Goal: Task Accomplishment & Management: Manage account settings

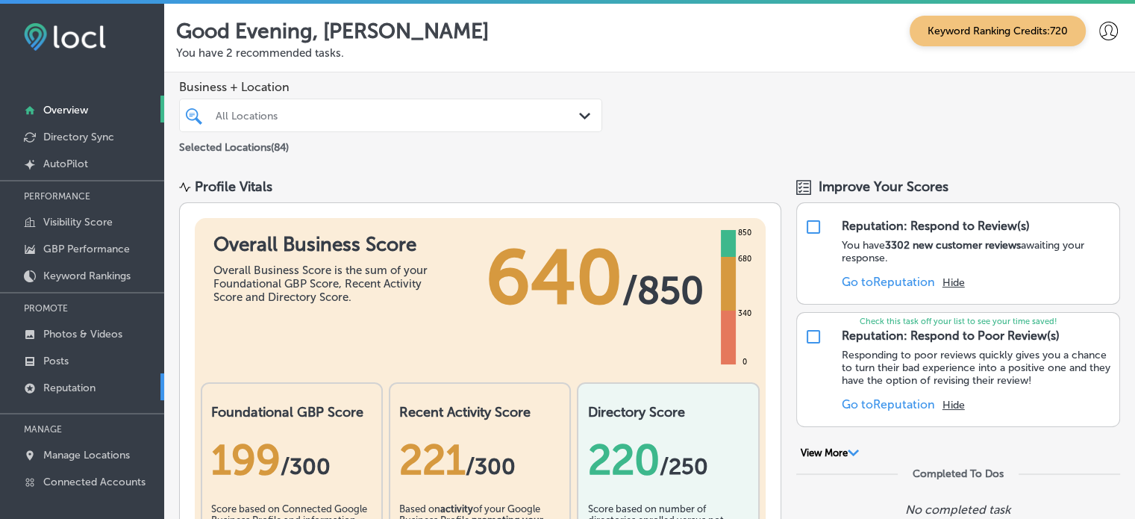
click at [66, 386] on p "Reputation" at bounding box center [69, 387] width 52 height 13
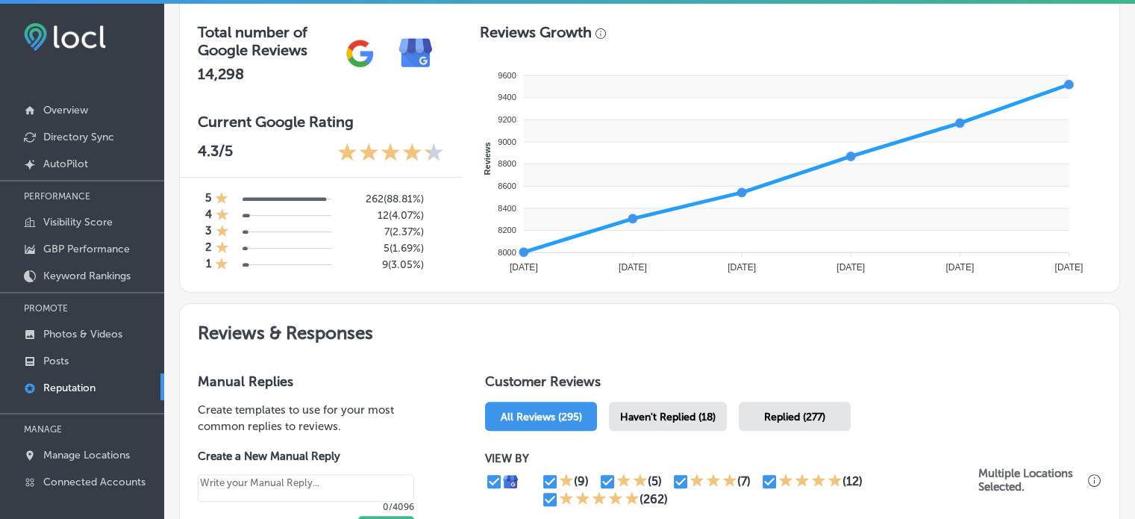
scroll to position [530, 0]
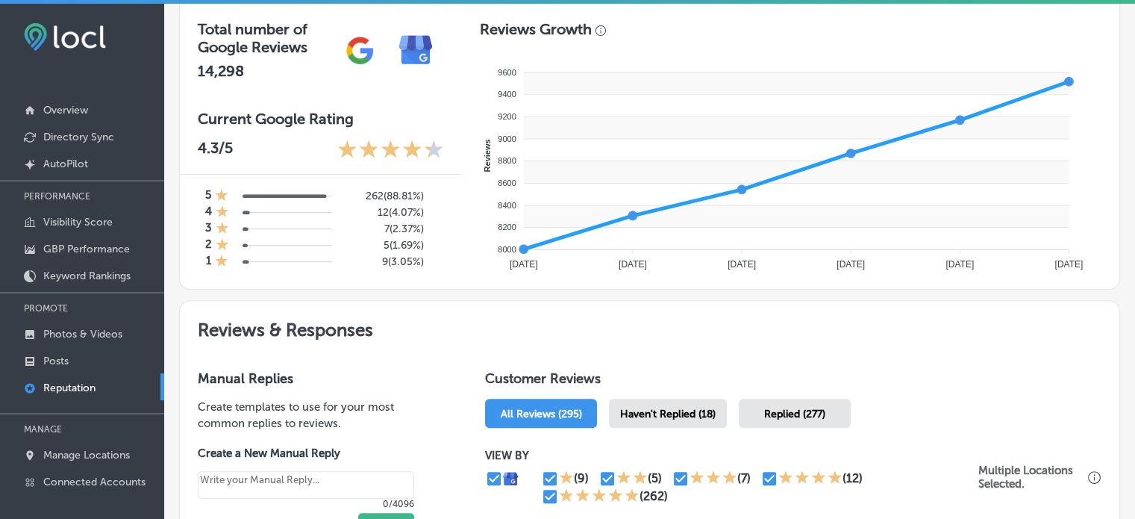
click at [638, 408] on span "Haven't Replied (18)" at bounding box center [668, 414] width 96 height 13
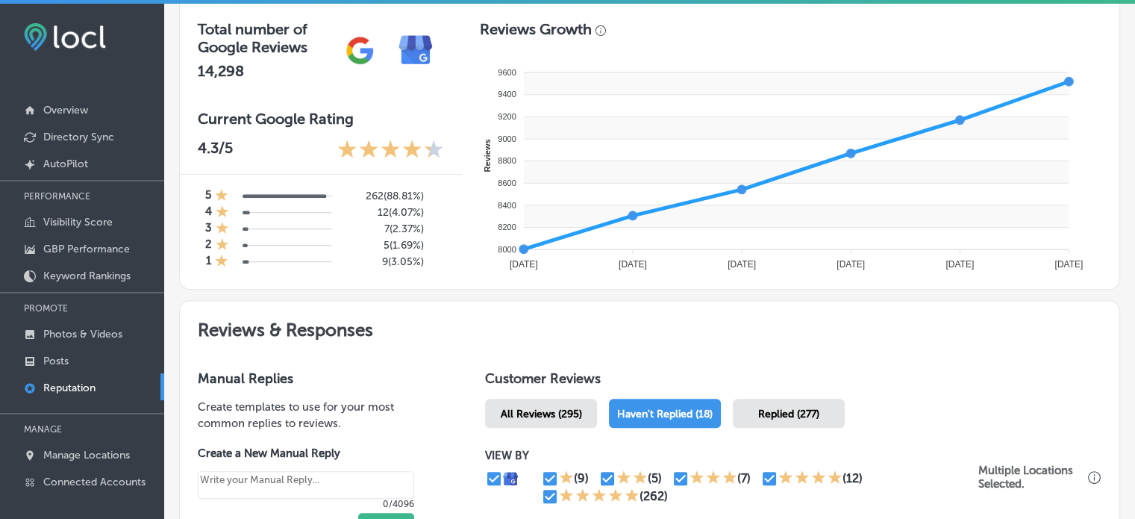
scroll to position [815, 0]
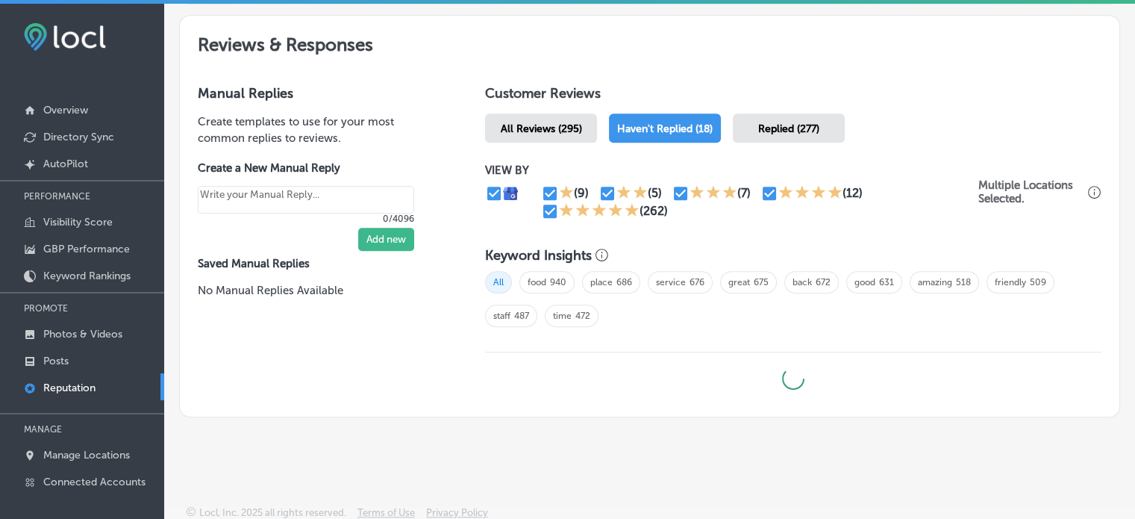
type textarea "x"
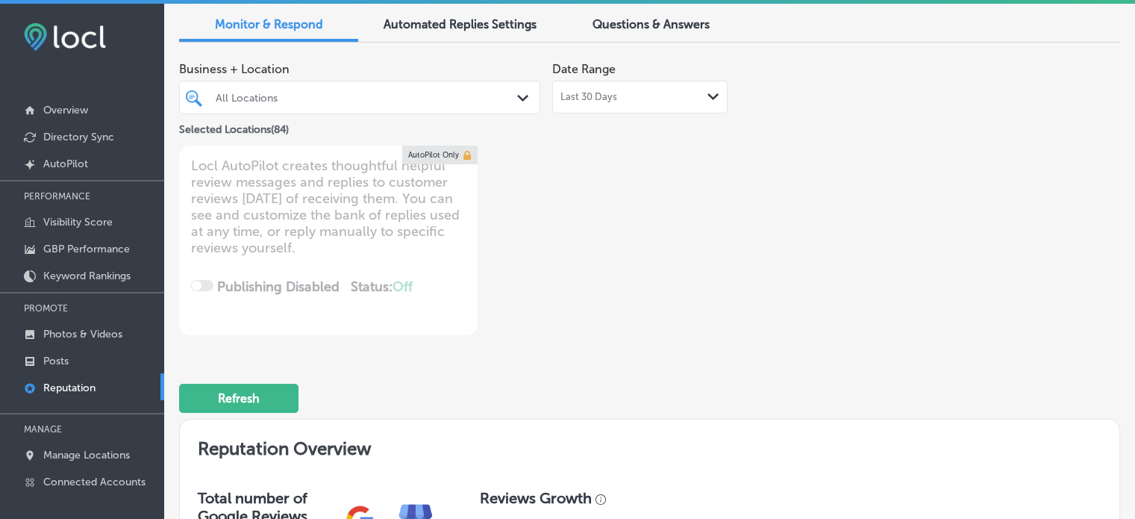
scroll to position [0, 0]
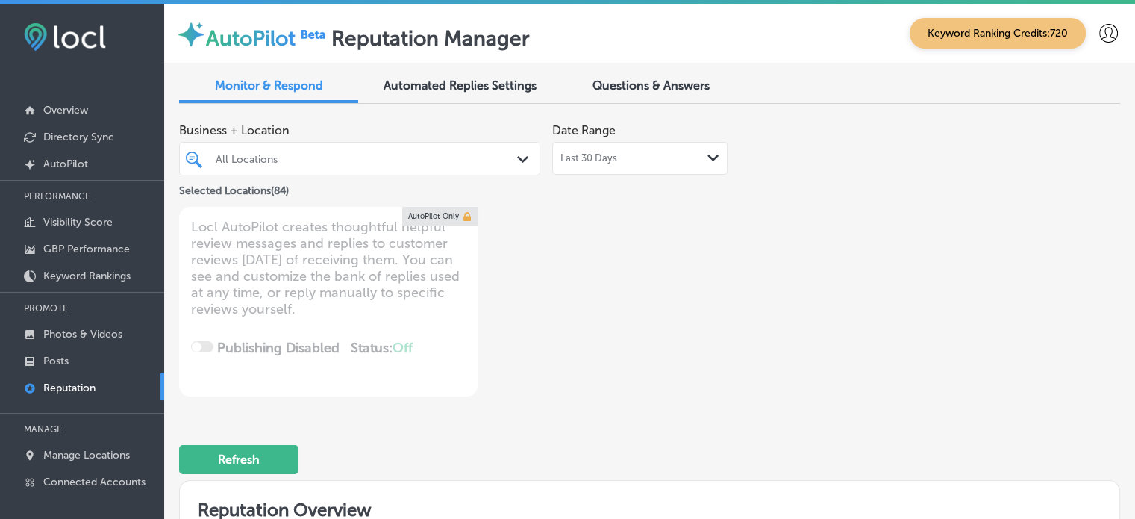
click at [490, 152] on div "All Locations" at bounding box center [367, 158] width 303 height 13
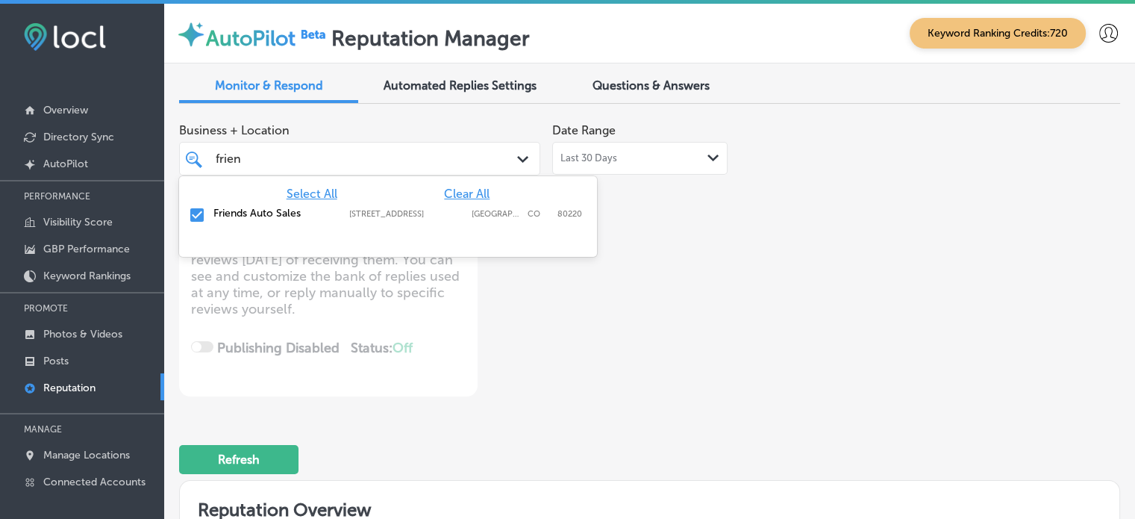
type input "friend"
click at [194, 212] on input "checkbox" at bounding box center [197, 215] width 18 height 18
type textarea "x"
type input "friend"
click at [570, 327] on div "Business + Location option 5201 E Colfax Ave, deselected. option 5201 E Colfax …" at bounding box center [461, 256] width 565 height 281
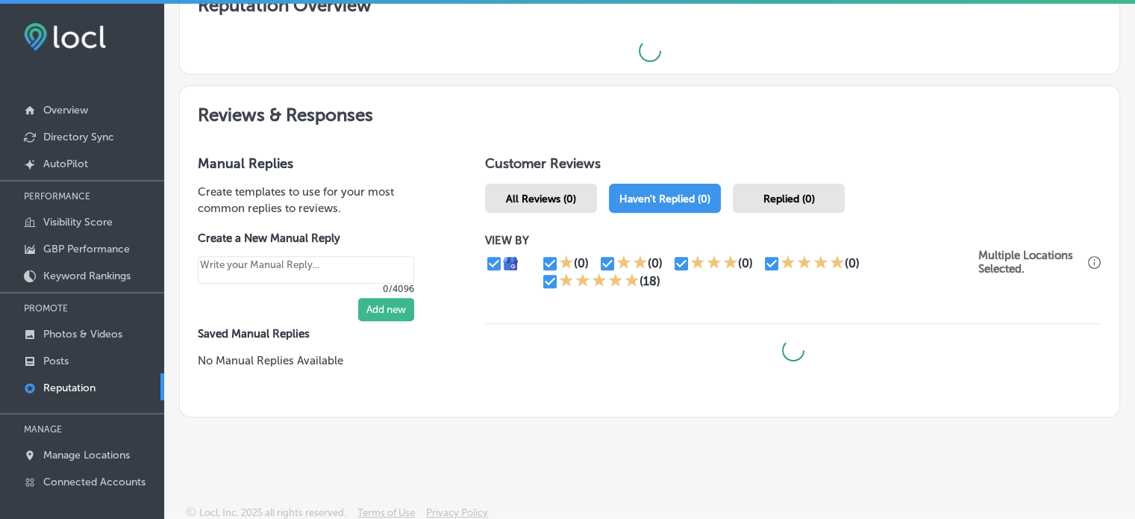
scroll to position [3, 0]
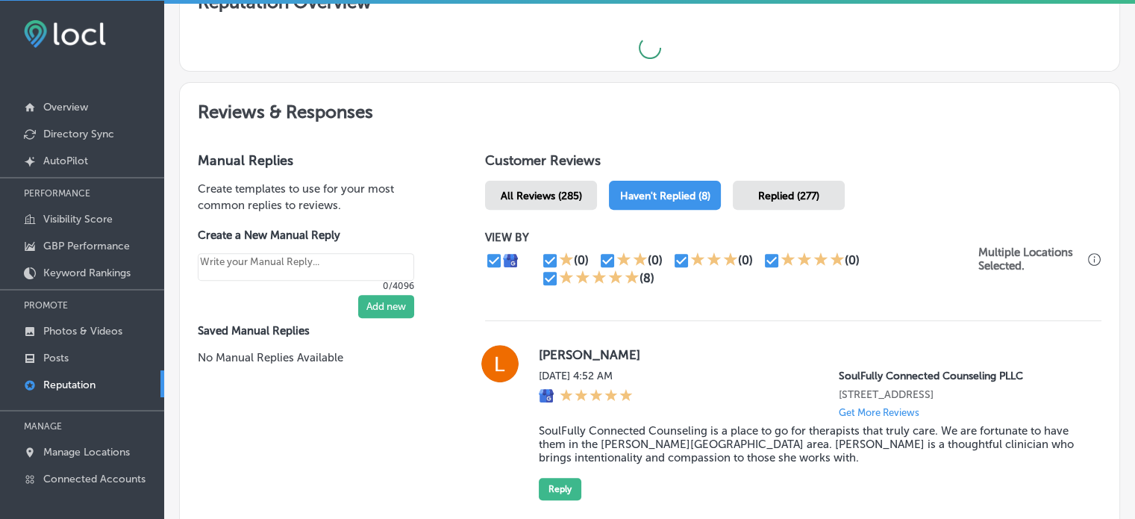
type textarea "x"
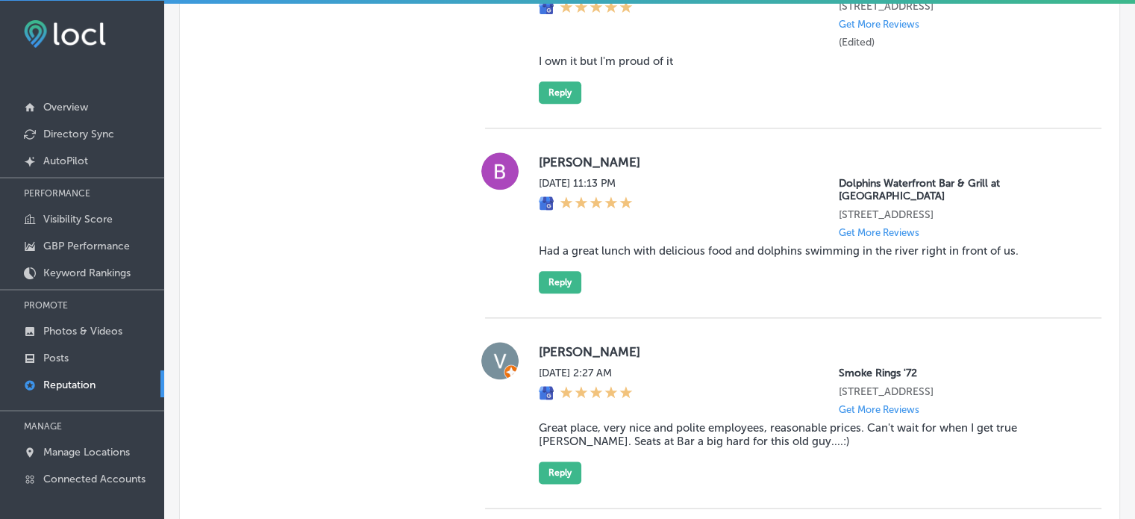
scroll to position [1766, 0]
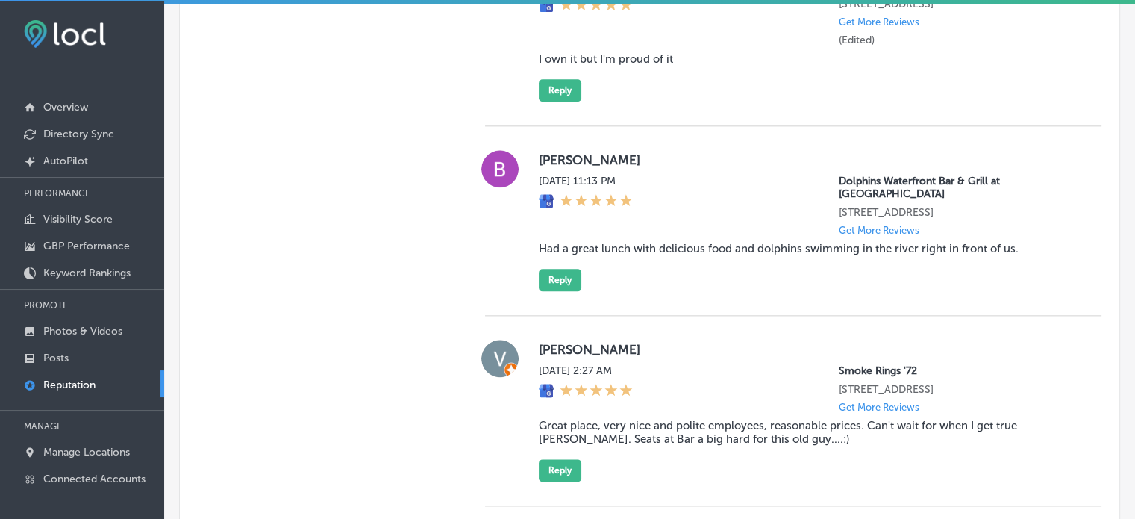
click at [707, 255] on blockquote "Had a great lunch with delicious food and dolphins swimming in the river right …" at bounding box center [808, 248] width 539 height 13
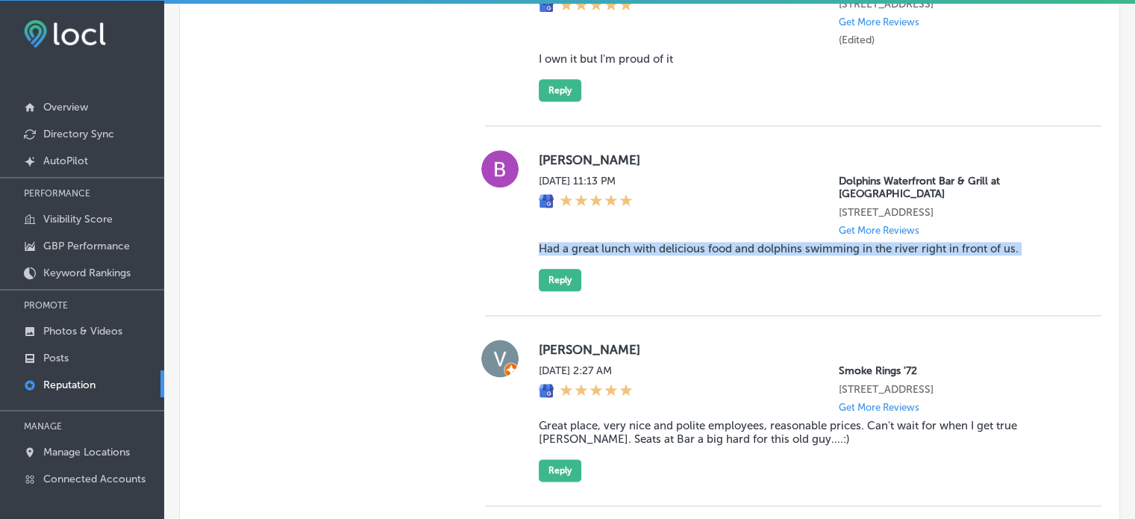
click at [707, 255] on blockquote "Had a great lunch with delicious food and dolphins swimming in the river right …" at bounding box center [808, 248] width 539 height 13
copy blockquote "Had a great lunch with delicious food and dolphins swimming in the river right …"
click at [561, 291] on button "Reply" at bounding box center [560, 280] width 43 height 22
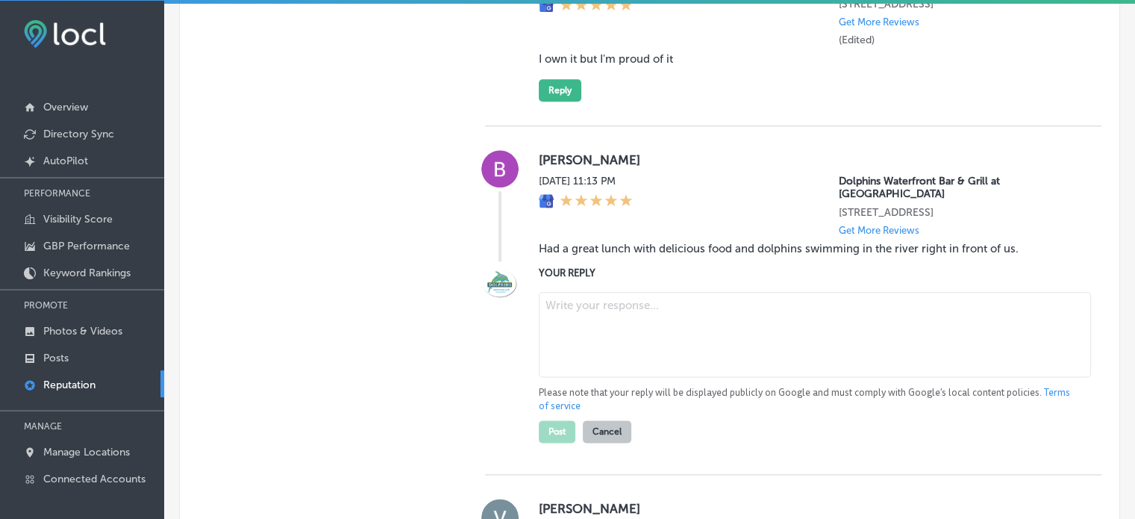
click at [582, 348] on textarea at bounding box center [815, 334] width 552 height 85
paste textarea "Thank you for the wonderful 5-star review, Beth! We’re so glad you enjoyed your…"
type textarea "Thank you for the wonderful 5-star review, Beth! We’re so glad you enjoyed your…"
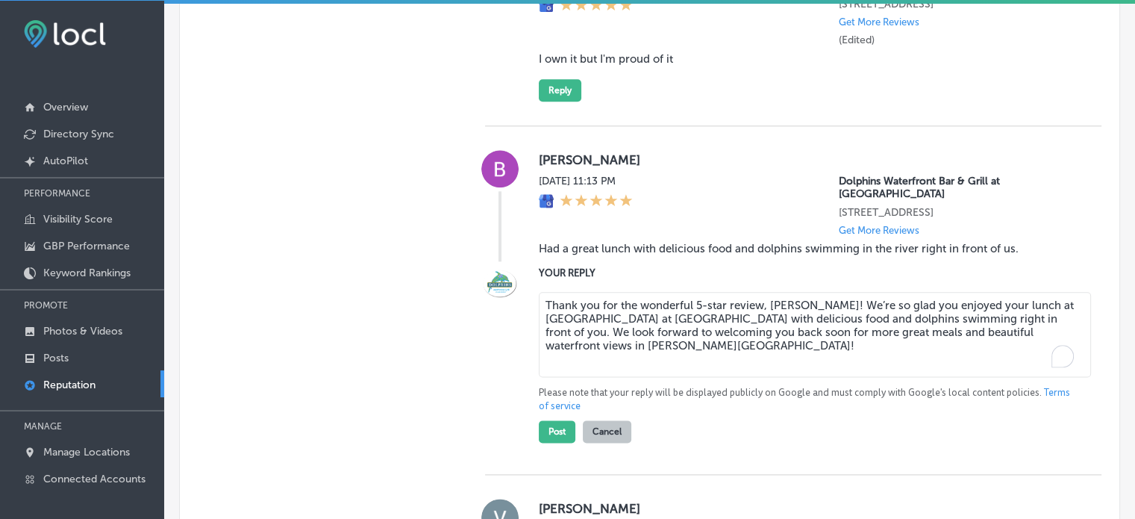
type textarea "x"
type textarea "Thank you for the wonderful 5-star review, Beth! We’re so glad you enjoyed your…"
click at [550, 443] on button "Post" at bounding box center [557, 431] width 37 height 22
type textarea "x"
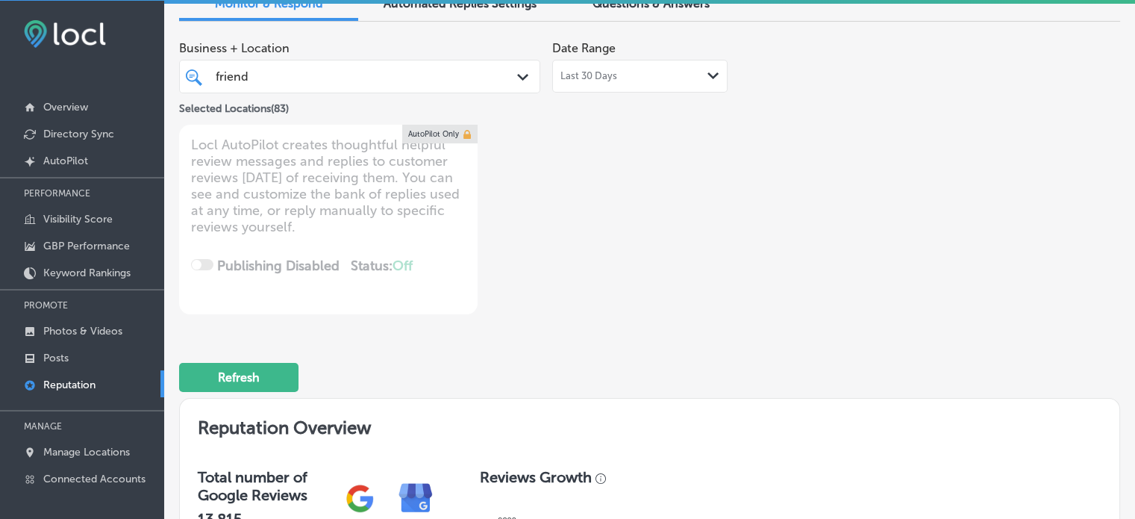
scroll to position [0, 0]
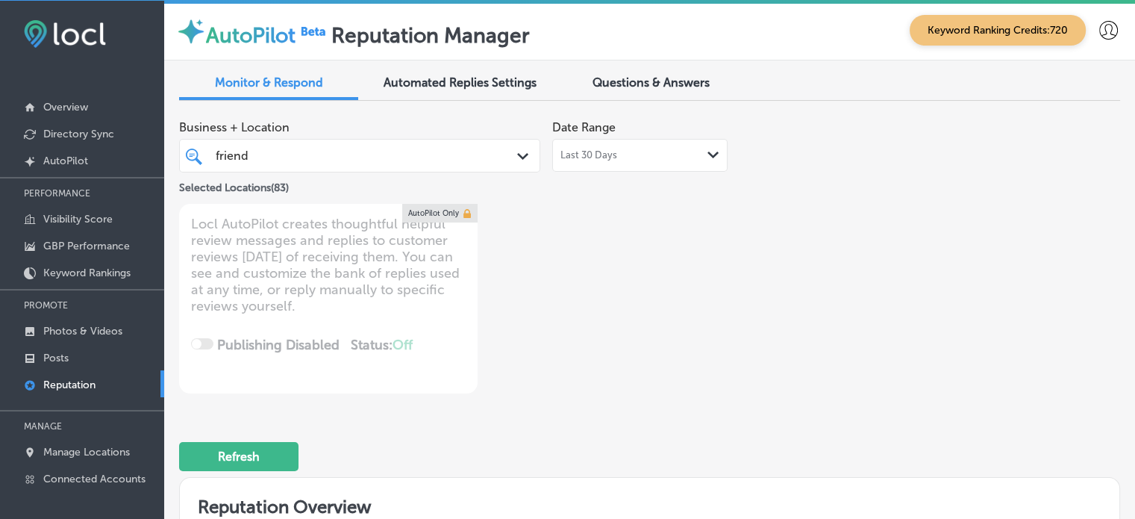
click at [310, 153] on div "friend friend" at bounding box center [345, 156] width 262 height 20
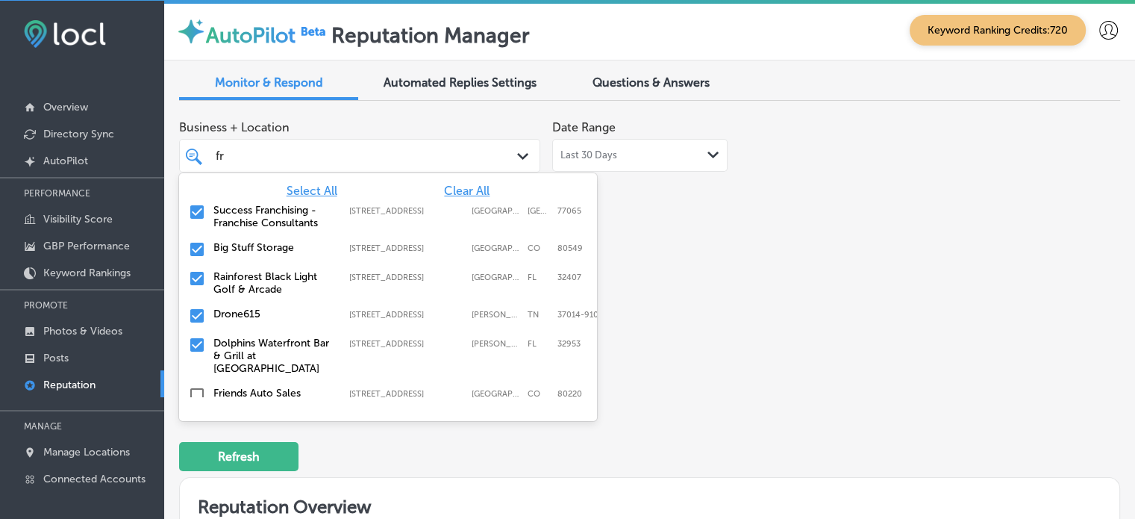
type input "f"
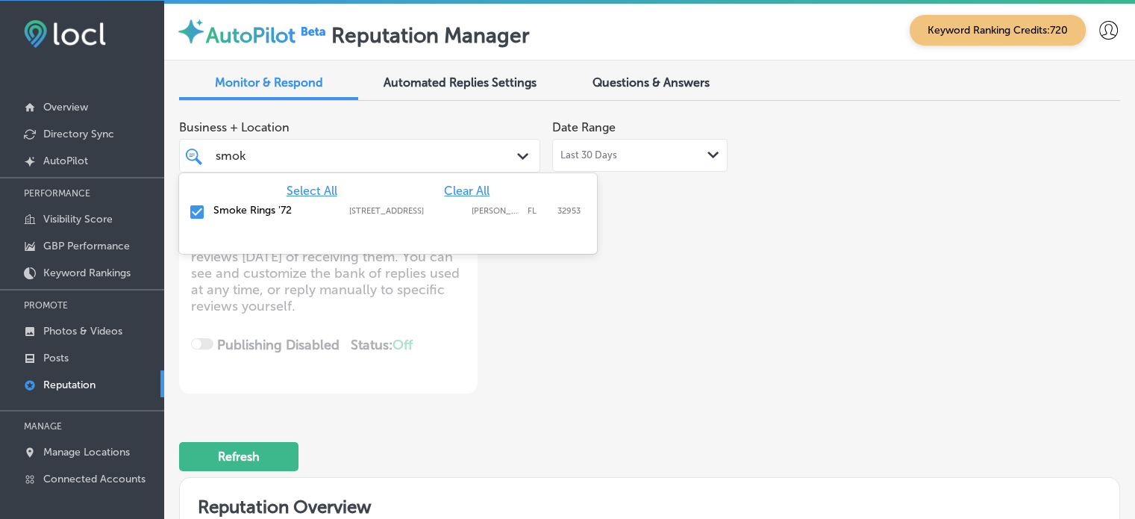
type input "smoke"
click at [192, 205] on input "checkbox" at bounding box center [197, 212] width 18 height 18
type textarea "x"
type input "smoke"
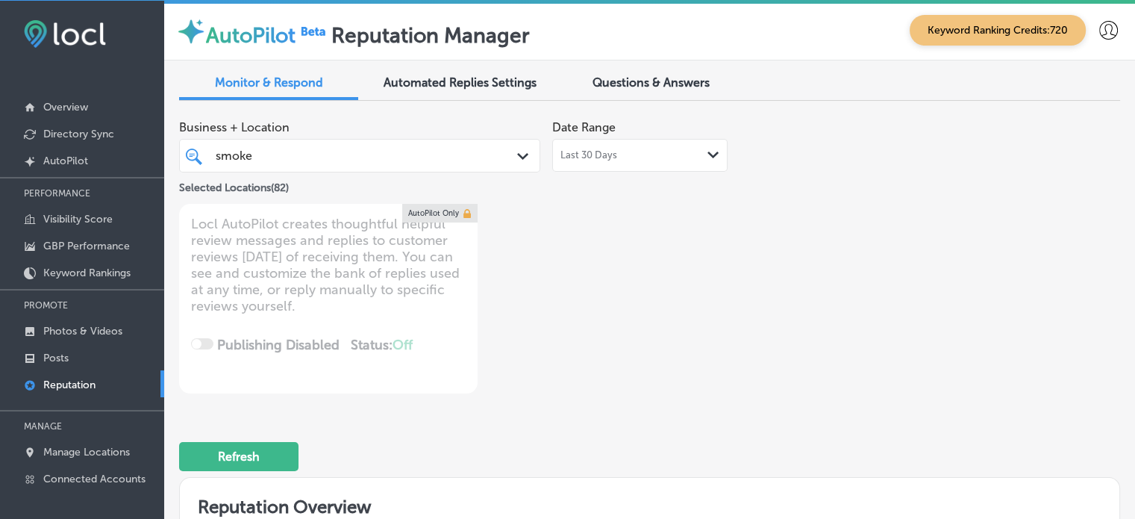
click at [646, 411] on div "Refresh" at bounding box center [649, 450] width 941 height 78
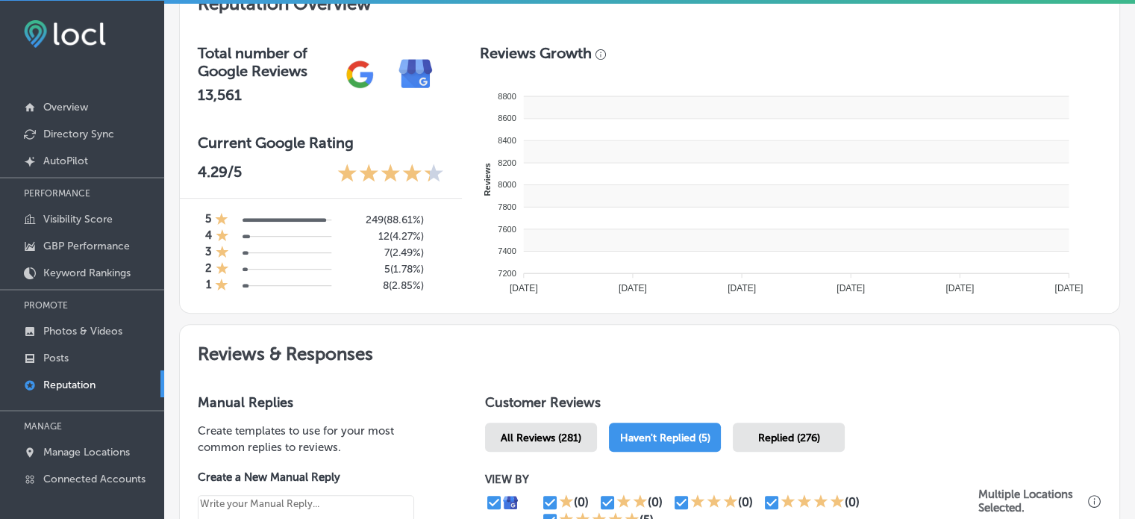
type textarea "x"
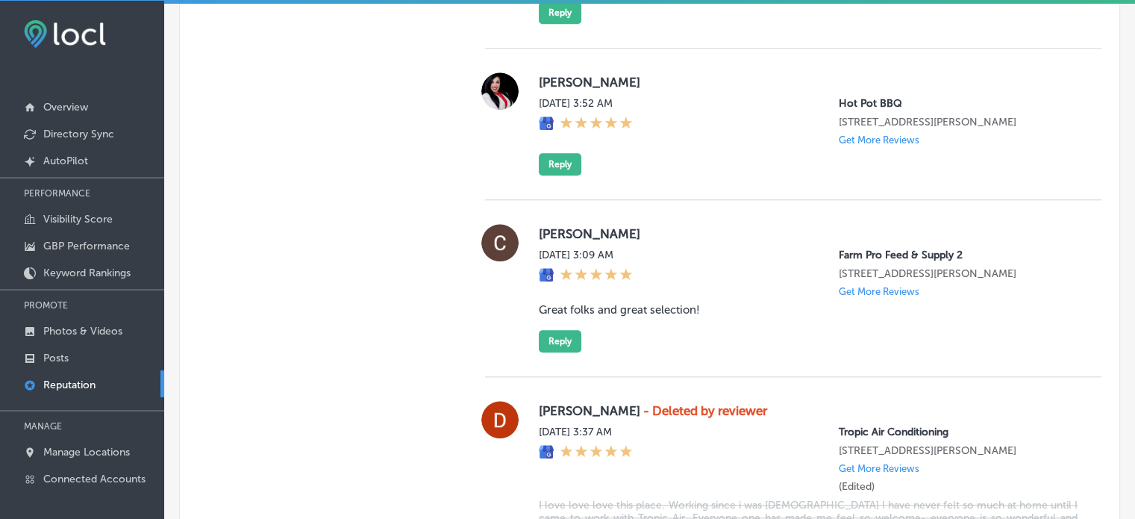
scroll to position [1401, 0]
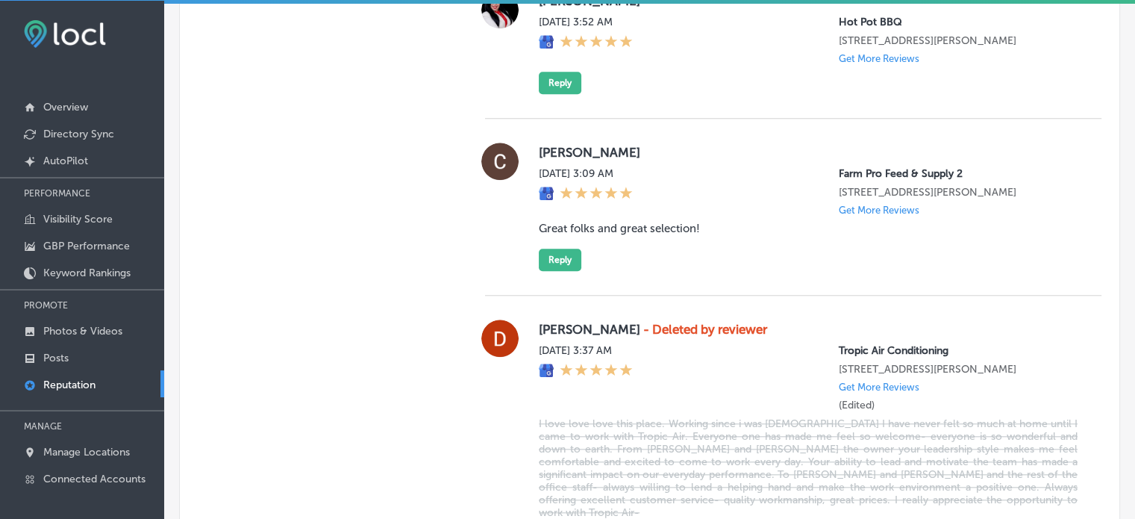
click at [609, 235] on blockquote "Great folks and great selection!" at bounding box center [808, 228] width 539 height 13
copy blockquote "Great folks and great selection!"
click at [568, 271] on button "Reply" at bounding box center [560, 260] width 43 height 22
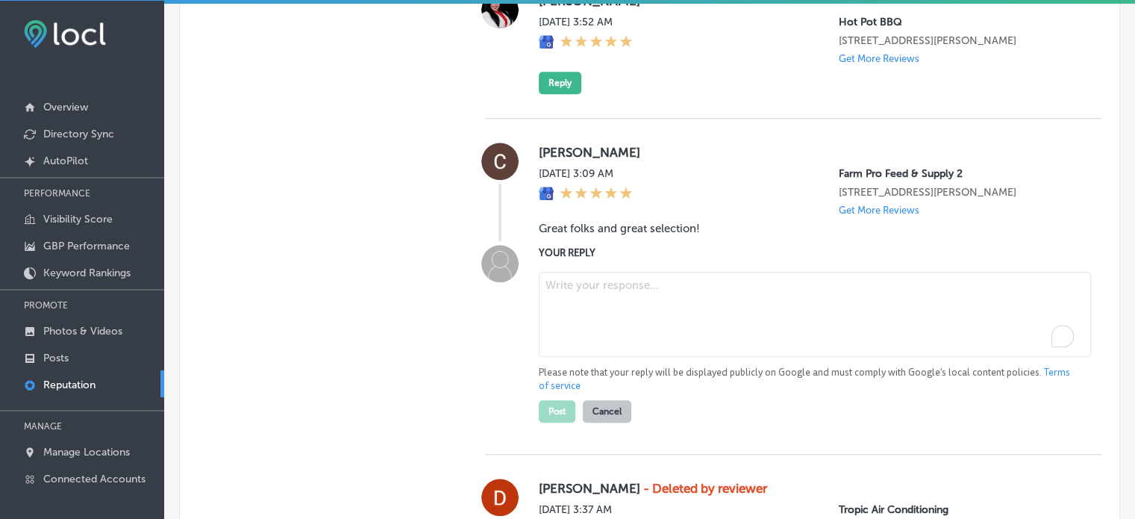
click at [630, 343] on textarea "To enrich screen reader interactions, please activate Accessibility in Grammarl…" at bounding box center [815, 314] width 552 height 85
paste textarea "Thank you, Chris, for the wonderful review! We’re glad to hear you had a great …"
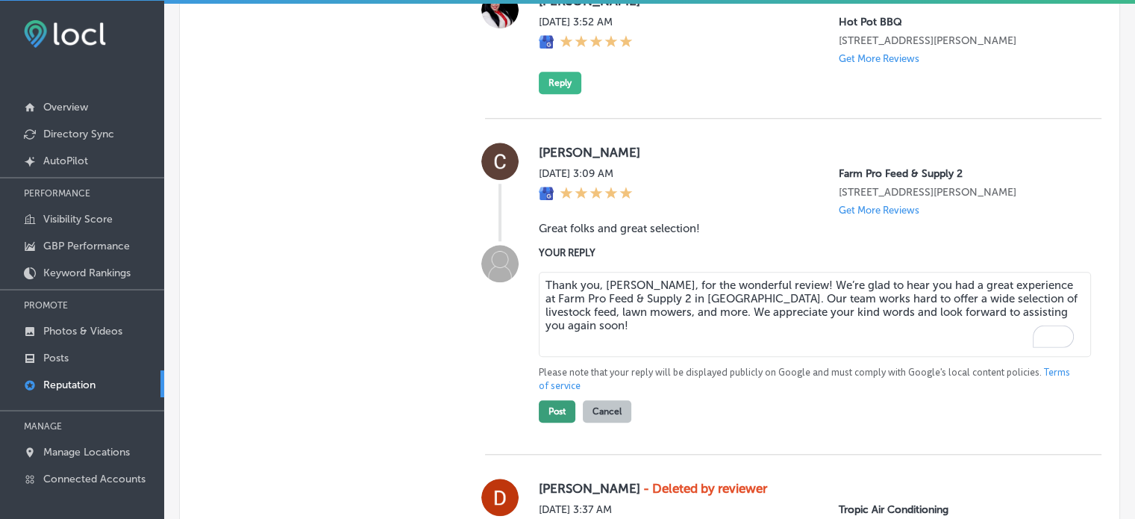
type textarea "Thank you, Chris, for the wonderful review! We’re glad to hear you had a great …"
click at [558, 423] on button "Post" at bounding box center [557, 411] width 37 height 22
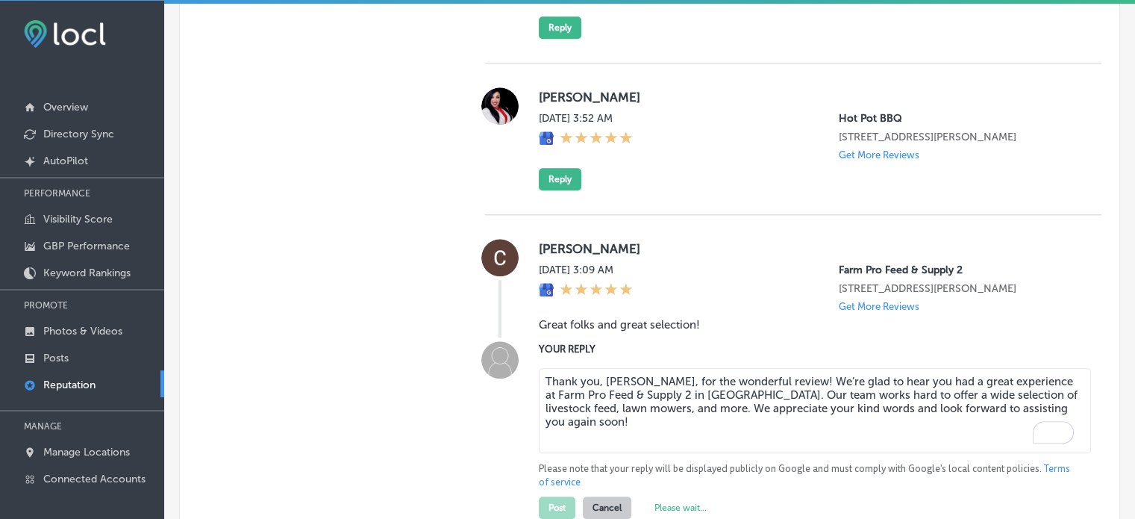
type textarea "x"
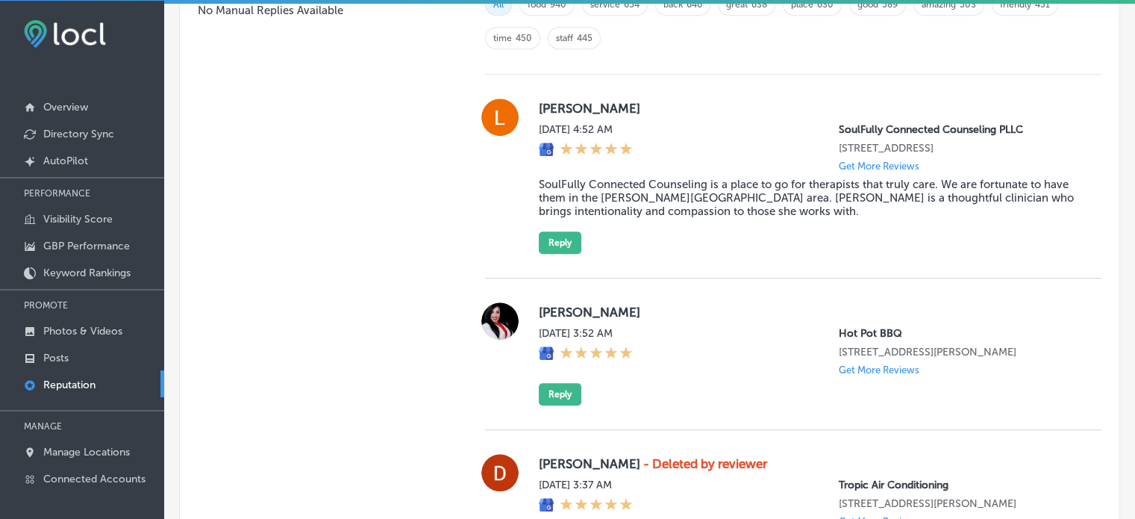
scroll to position [1087, 0]
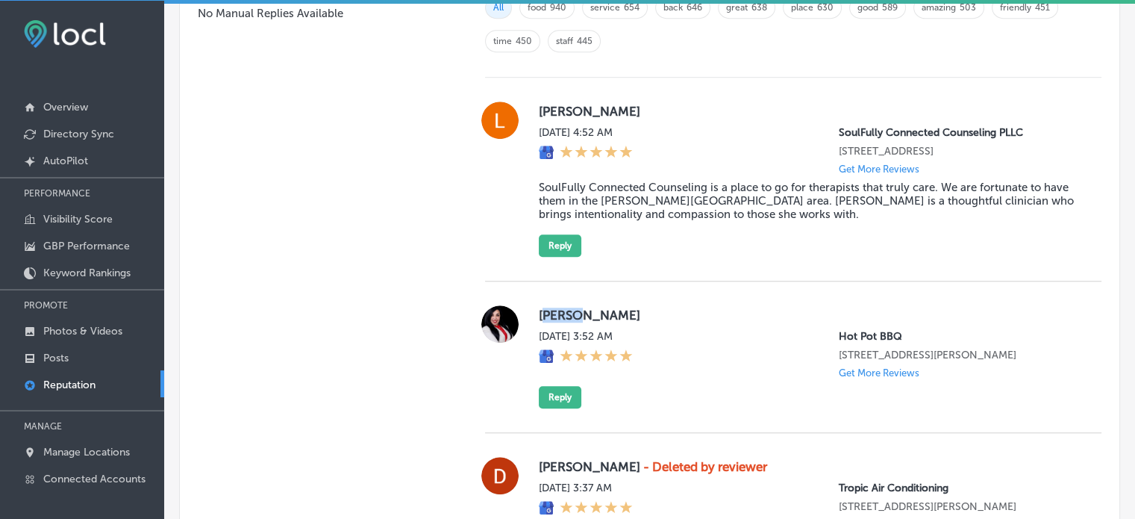
drag, startPoint x: 567, startPoint y: 313, endPoint x: 538, endPoint y: 316, distance: 28.5
click at [539, 316] on label "indira almaguer" at bounding box center [808, 315] width 539 height 15
copy label "ndira"
click at [566, 403] on button "Reply" at bounding box center [560, 397] width 43 height 22
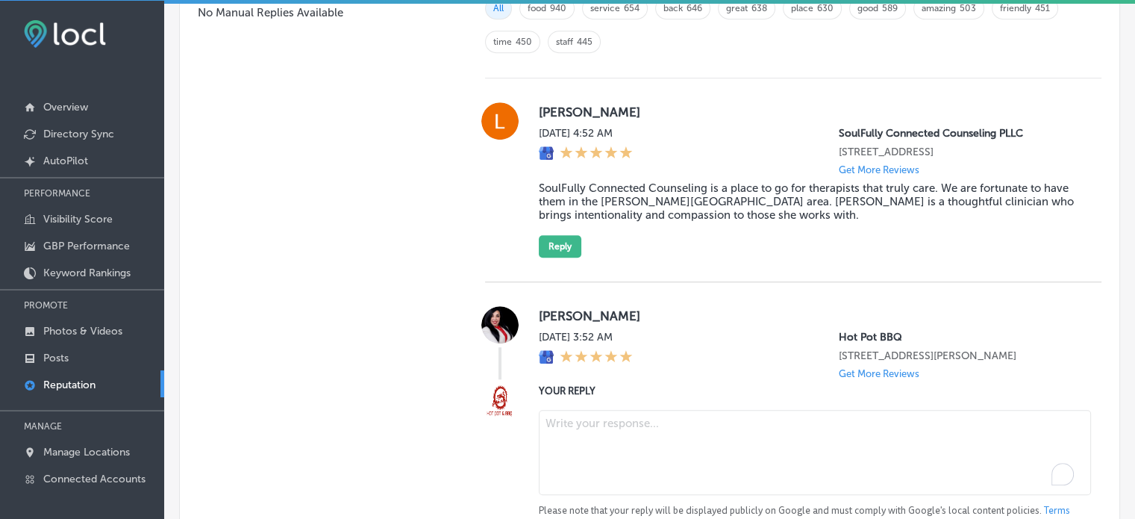
click at [651, 431] on textarea "To enrich screen reader interactions, please activate Accessibility in Grammarl…" at bounding box center [815, 452] width 552 height 85
paste textarea "Thank you for the five-star review, Indira! We’re so happy to hear you had a gr…"
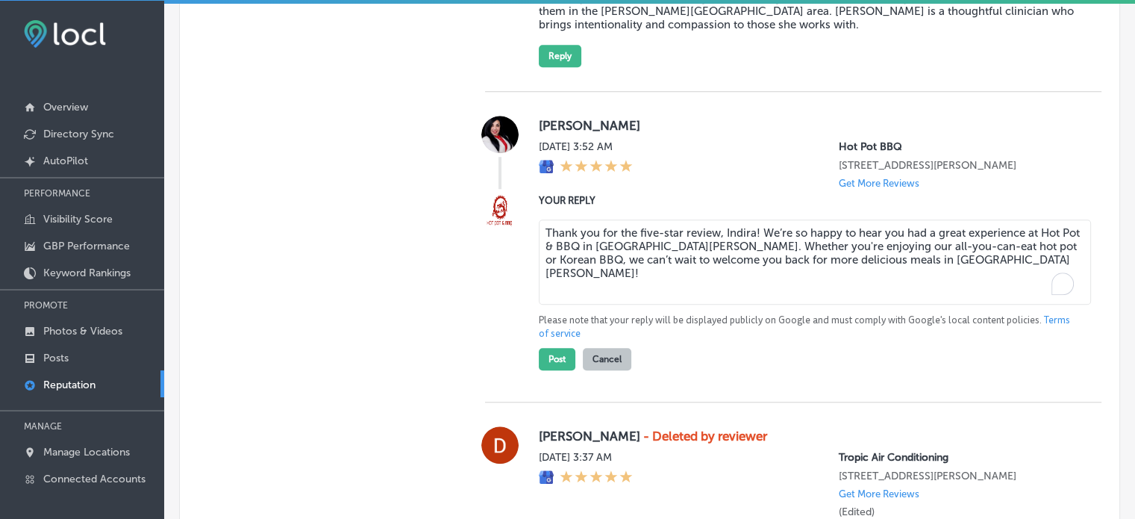
scroll to position [1277, 0]
type textarea "Thank you for the five-star review, Indira! We’re so happy to hear you had a gr…"
click at [549, 364] on button "Post" at bounding box center [557, 358] width 37 height 22
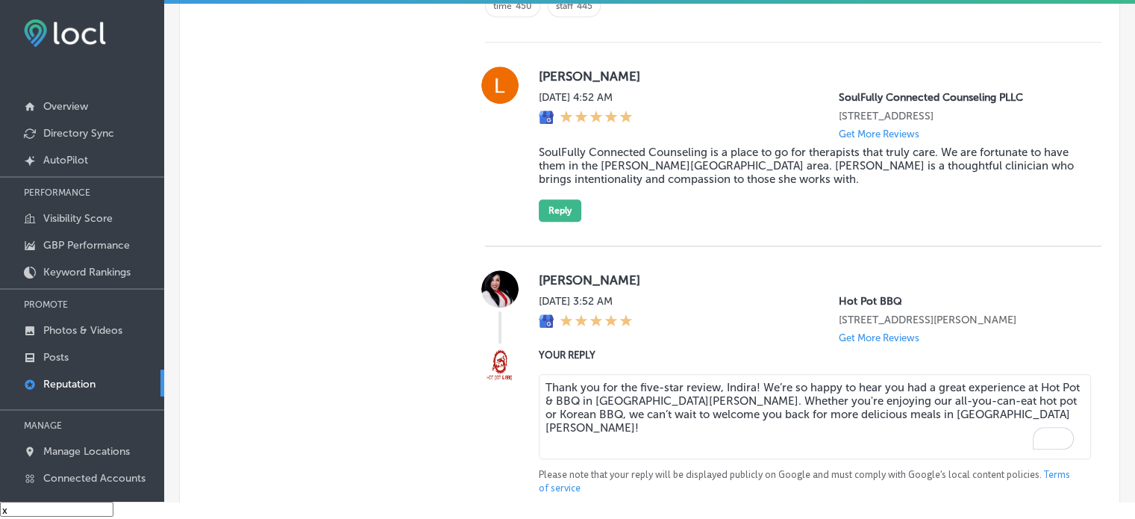
scroll to position [1103, 0]
type textarea "x"
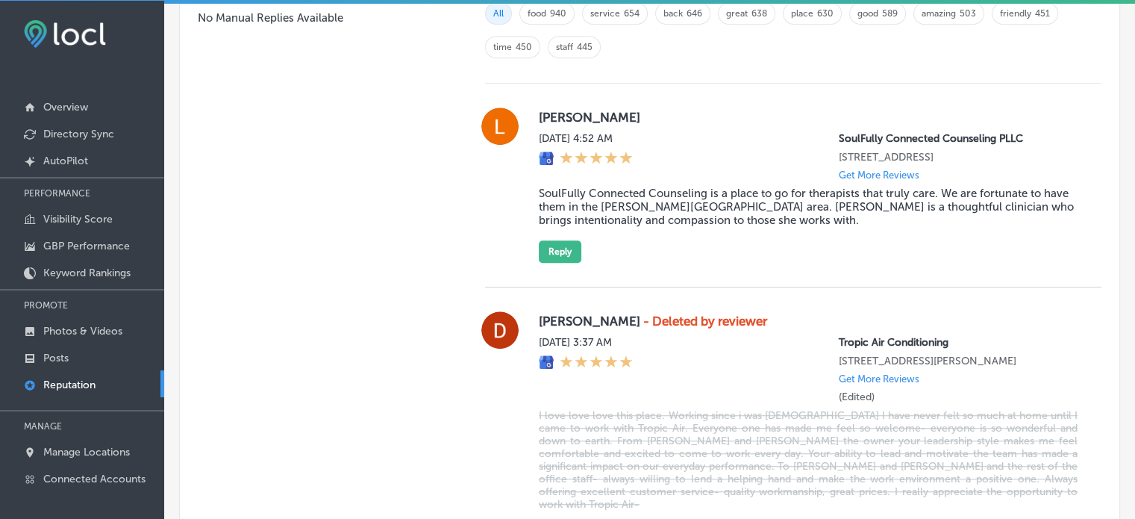
scroll to position [1080, 0]
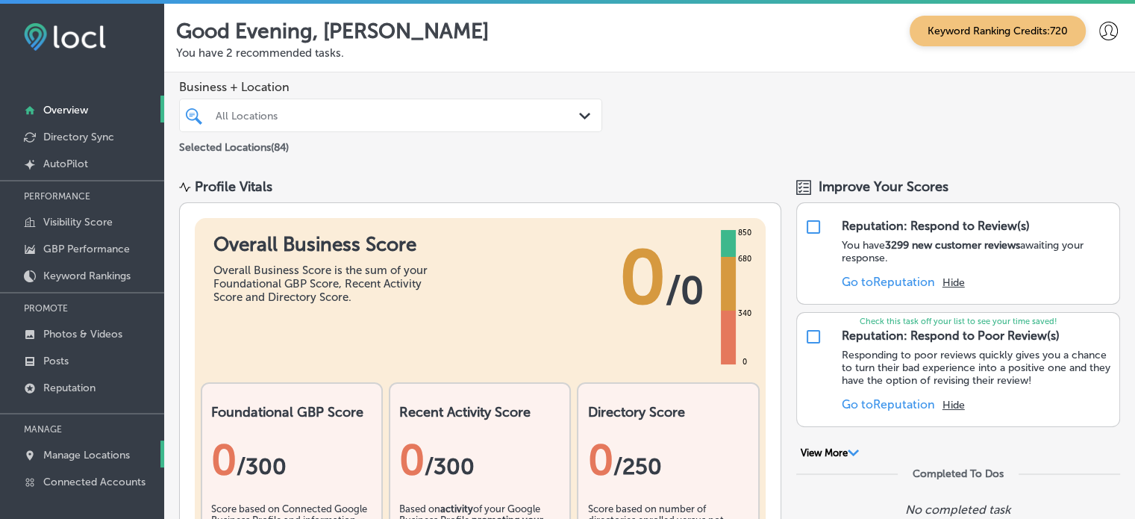
click at [109, 450] on p "Manage Locations" at bounding box center [86, 455] width 87 height 13
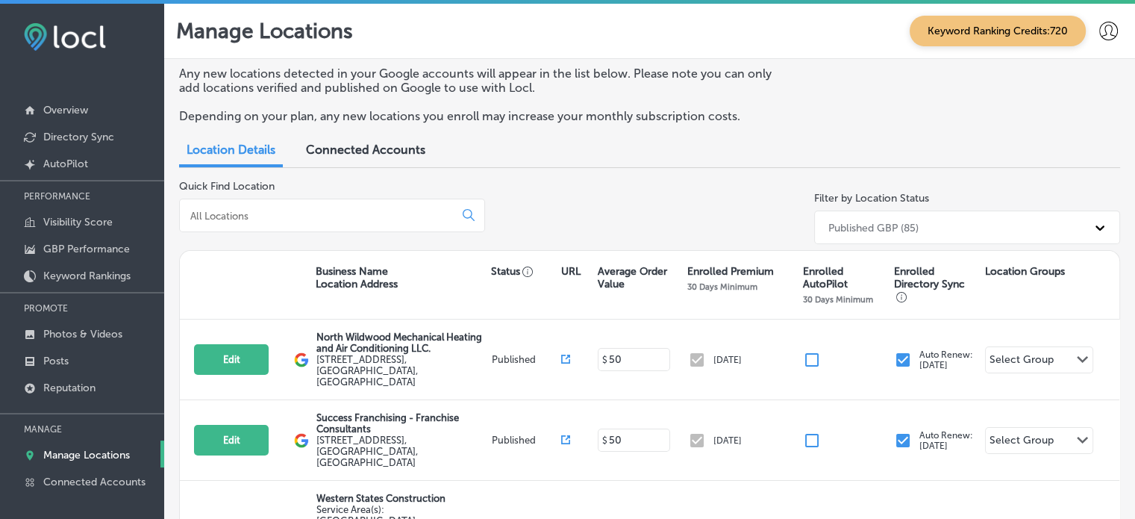
click at [312, 217] on input at bounding box center [320, 215] width 262 height 13
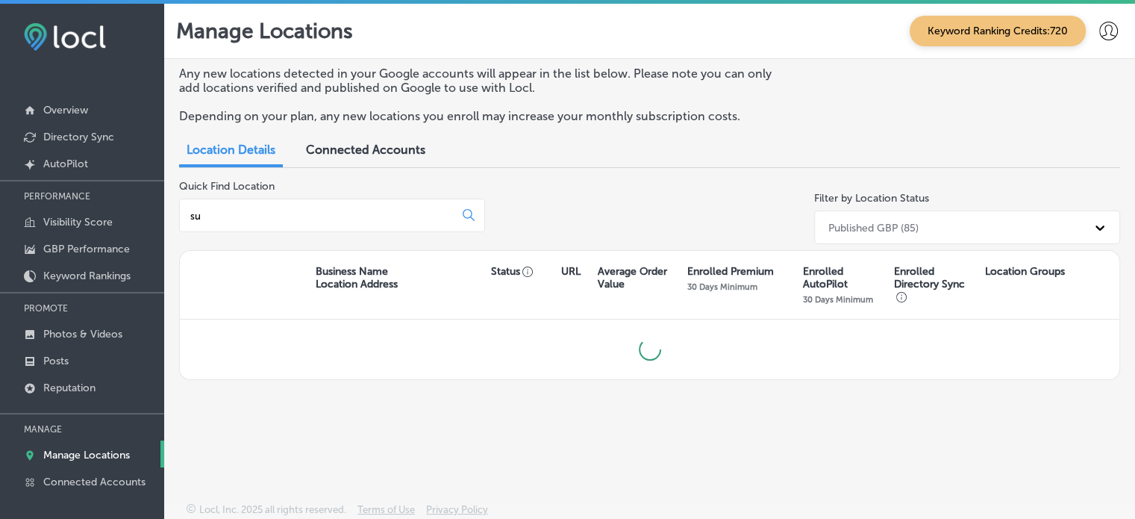
type input "s"
type input "f"
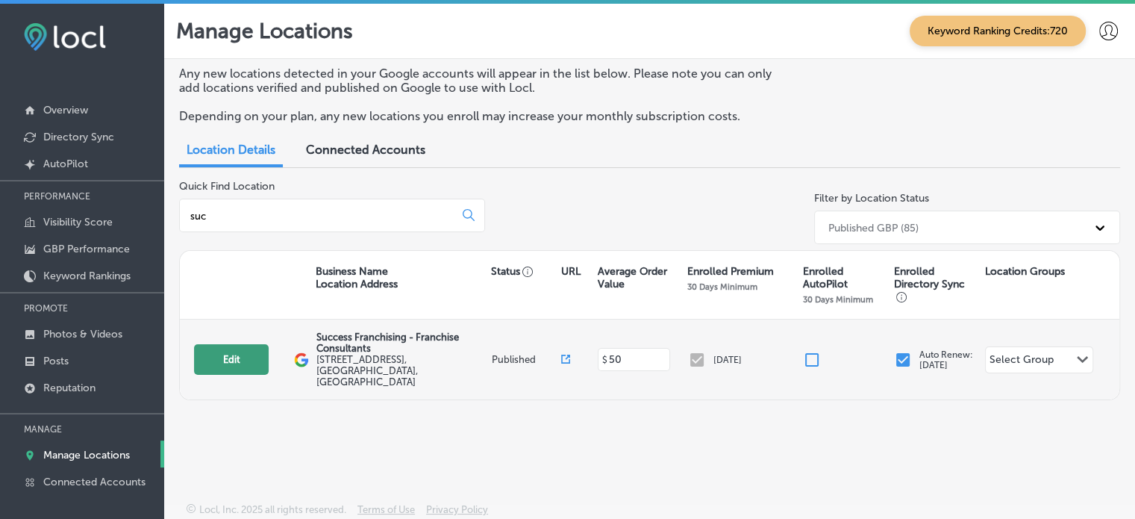
type input "suc"
click at [231, 355] on button "Edit" at bounding box center [231, 359] width 75 height 31
select select "US"
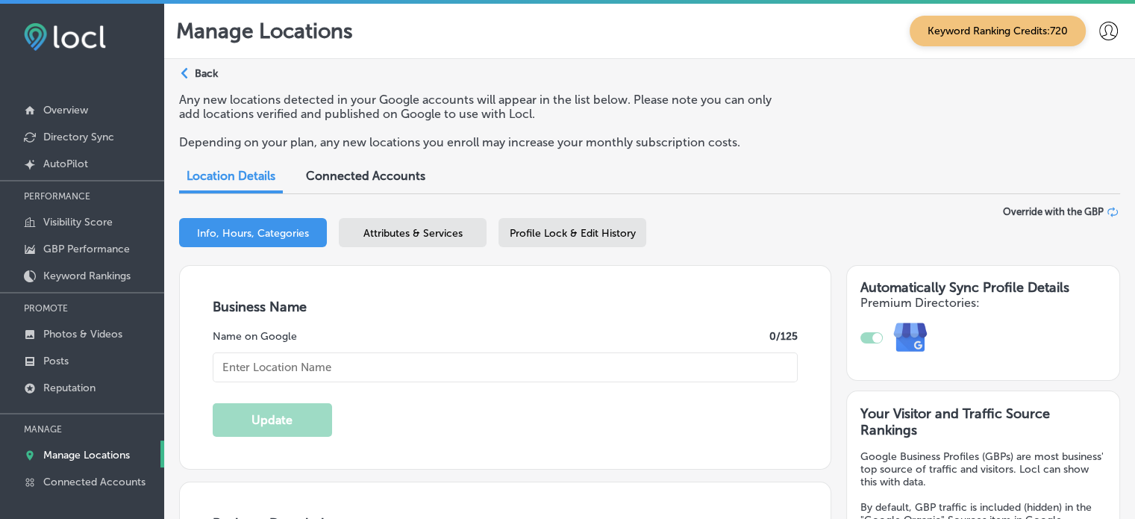
type input "Success Franchising - Franchise Consultants"
type input "[STREET_ADDRESS]"
type input "[GEOGRAPHIC_DATA]"
type input "77065"
type input "US"
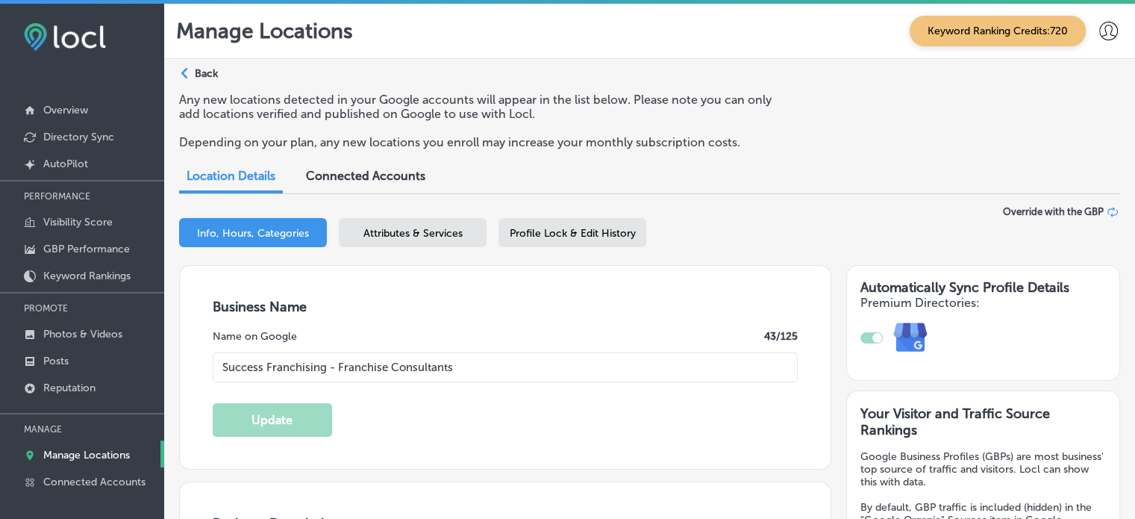
type textarea "With over 20 years of experience, Success Franchising is your partner in achiev…"
type input "[URL][DOMAIN_NAME]"
type input "[PHONE_NUMBER]"
click at [405, 238] on span "Attributes & Services" at bounding box center [413, 233] width 99 height 13
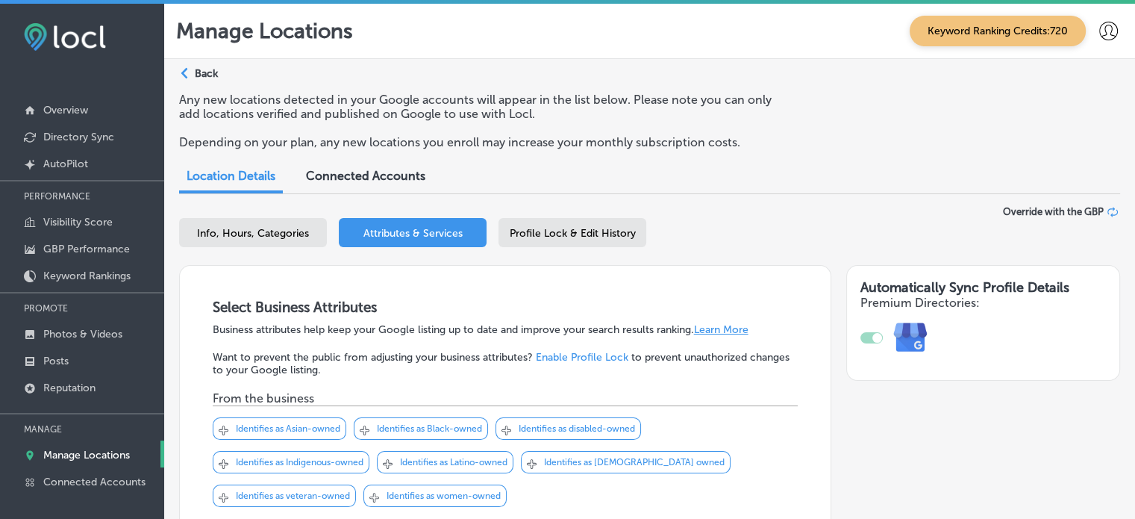
click at [550, 238] on span "Profile Lock & Edit History" at bounding box center [573, 233] width 126 height 13
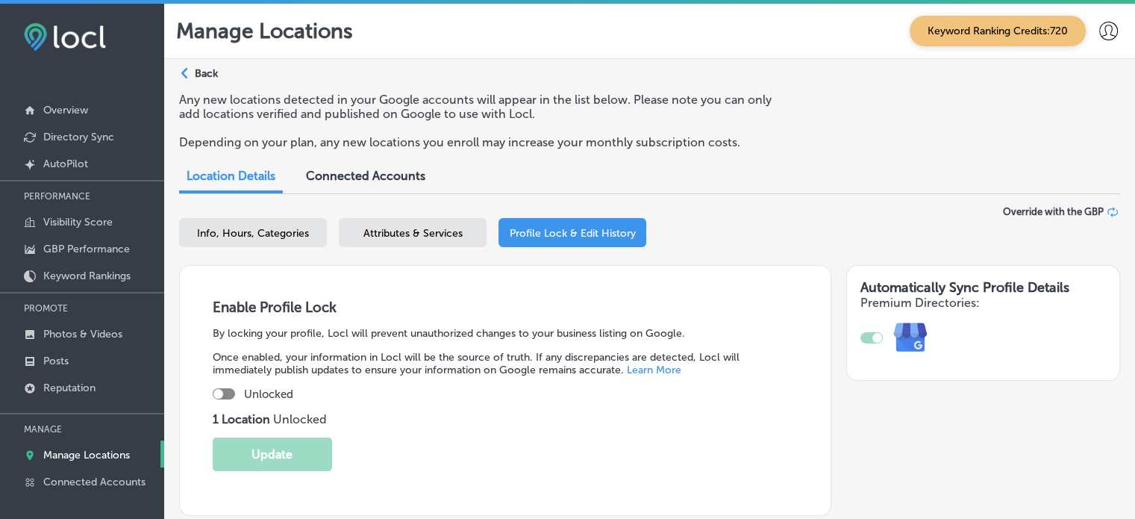
click at [223, 394] on div at bounding box center [224, 393] width 22 height 11
checkbox input "true"
click at [284, 457] on button "Update" at bounding box center [272, 454] width 119 height 34
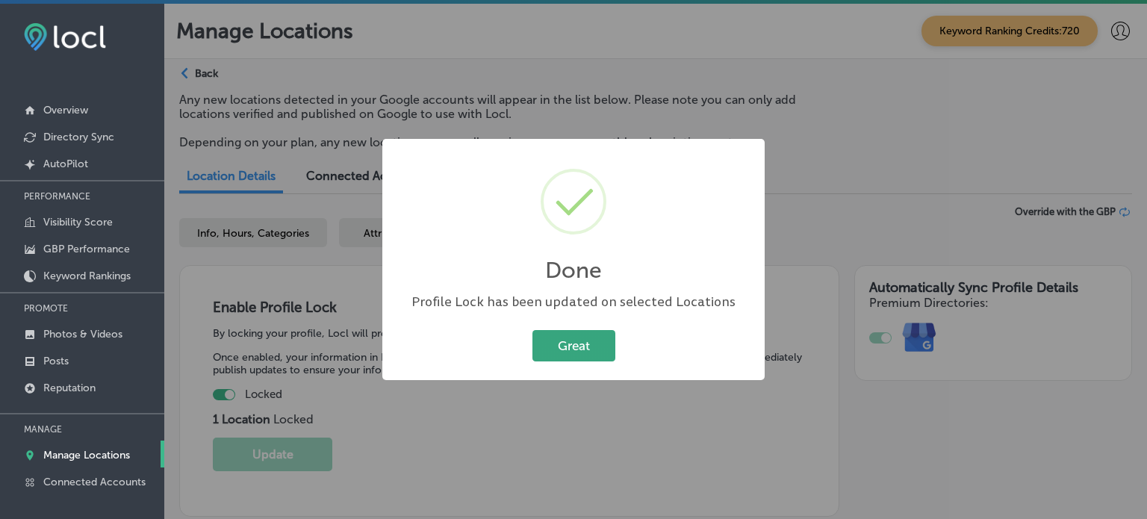
click at [571, 352] on button "Great" at bounding box center [573, 345] width 83 height 31
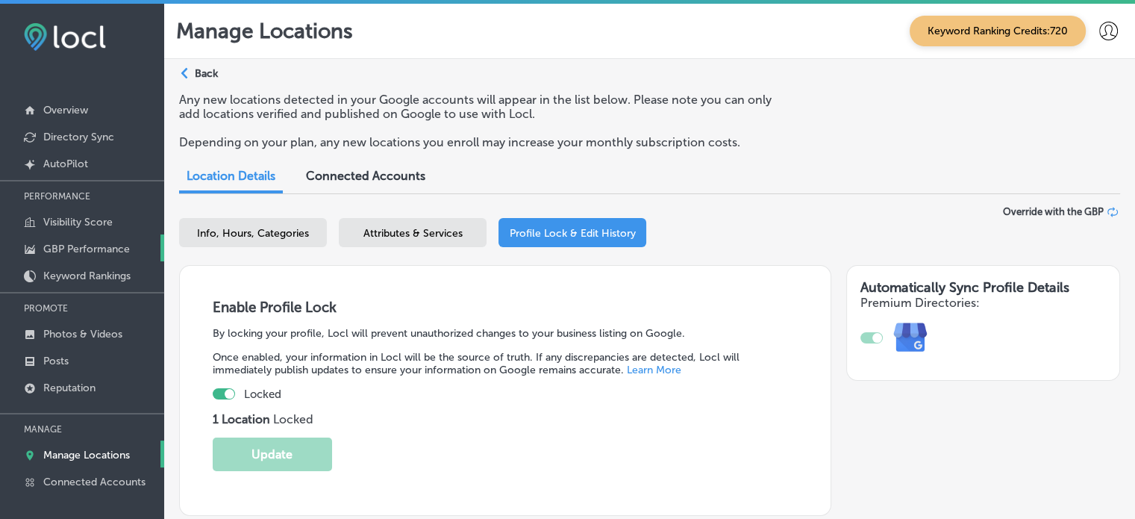
click at [94, 246] on p "GBP Performance" at bounding box center [86, 249] width 87 height 13
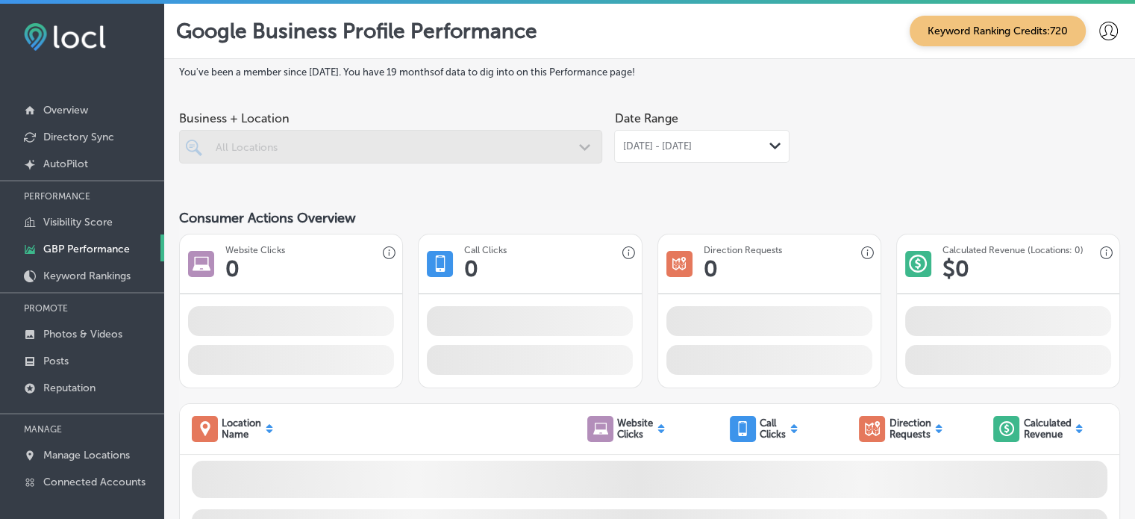
click at [708, 155] on div "Jul 01, 2025 - Jul 31, 2025 Path Created with Sketch." at bounding box center [701, 146] width 175 height 33
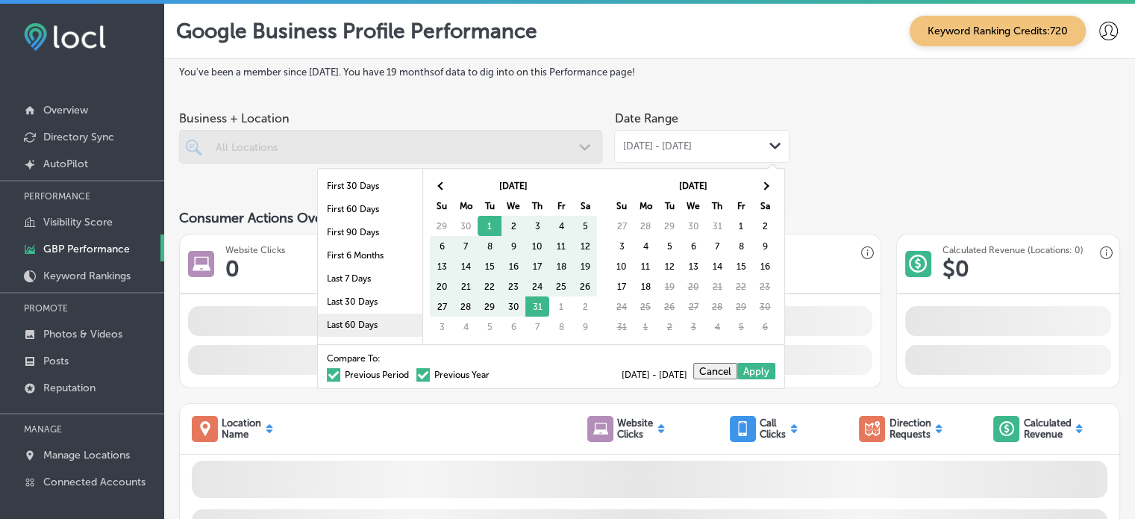
scroll to position [87, 0]
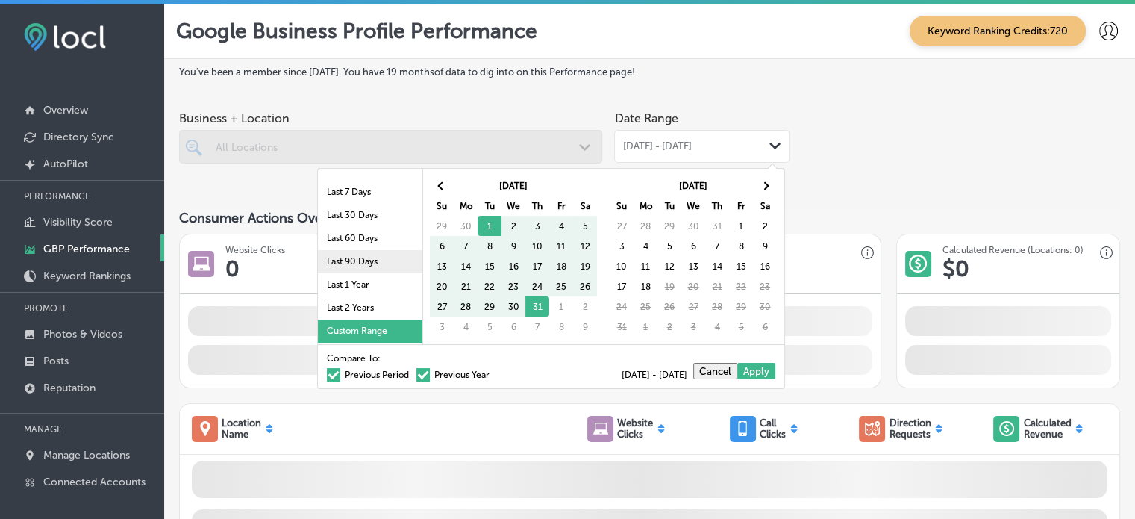
click at [349, 262] on li "Last 90 Days" at bounding box center [370, 261] width 105 height 23
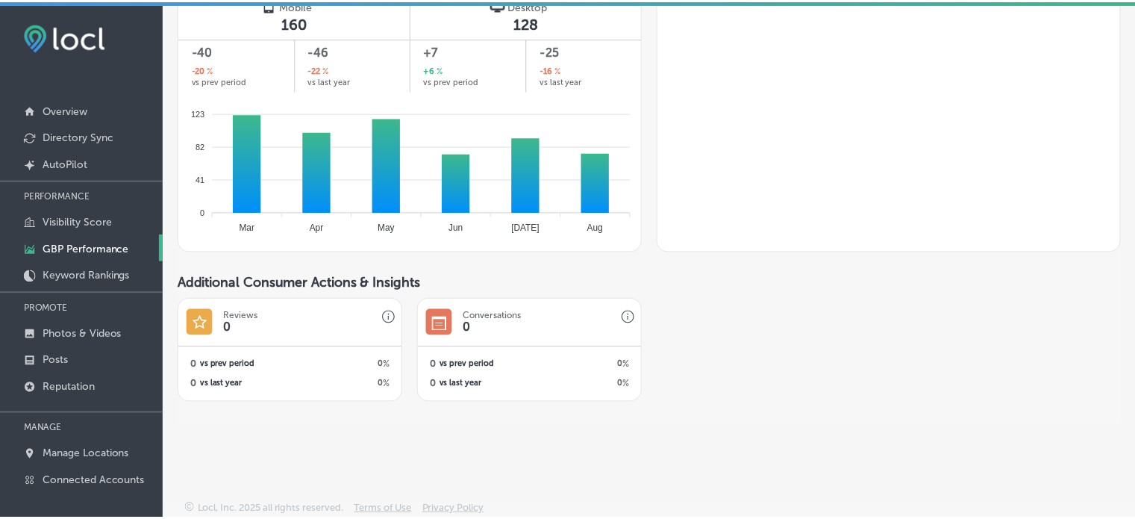
scroll to position [0, 0]
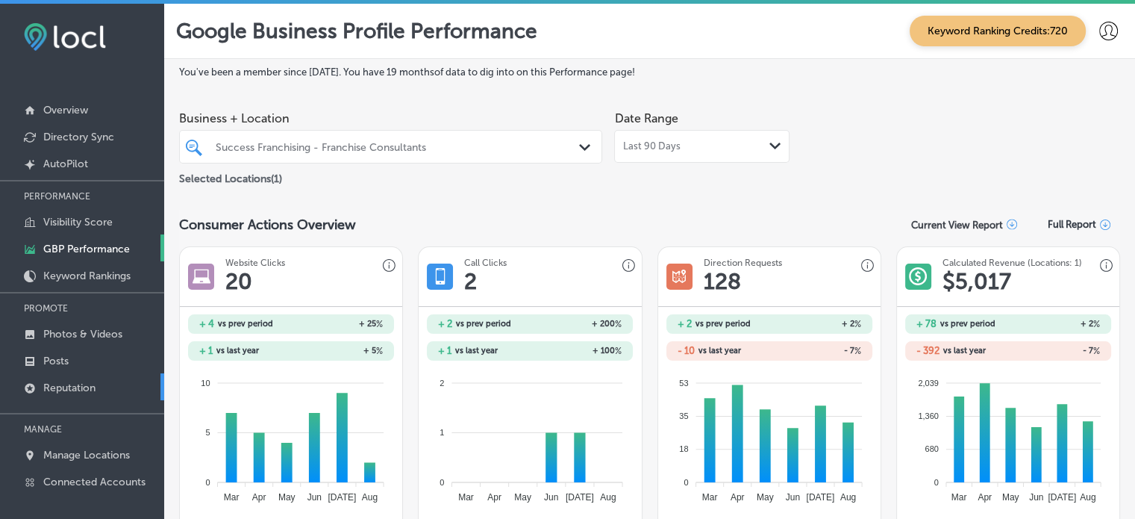
click at [84, 381] on p "Reputation" at bounding box center [69, 387] width 52 height 13
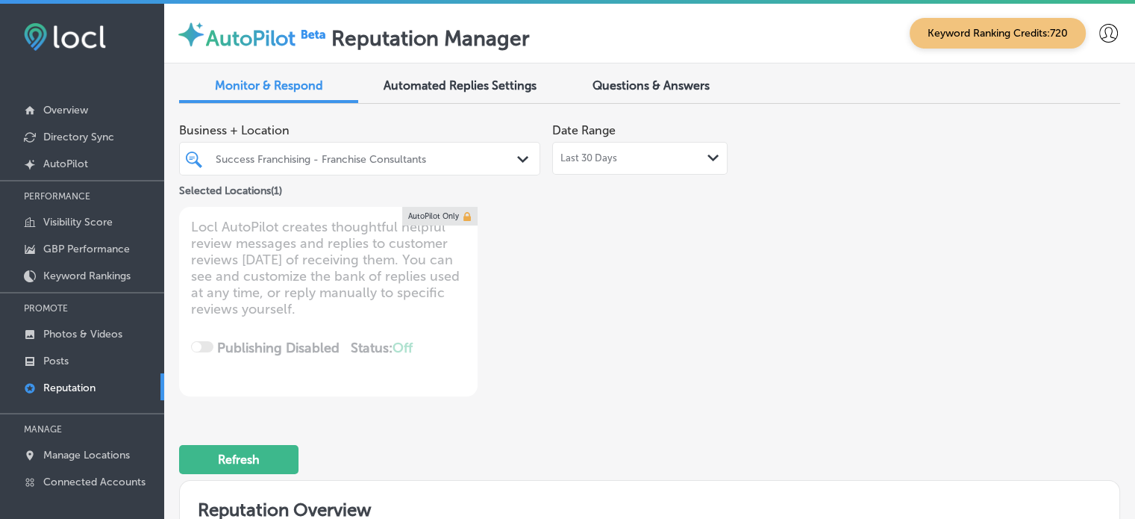
click at [626, 155] on div "Last 30 Days Path Created with Sketch." at bounding box center [640, 158] width 159 height 12
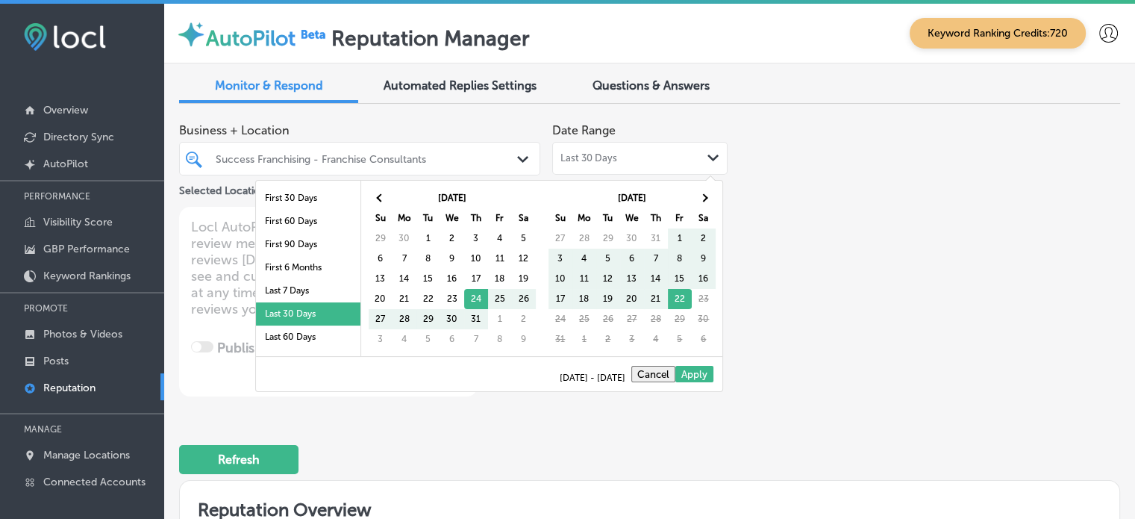
scroll to position [87, 0]
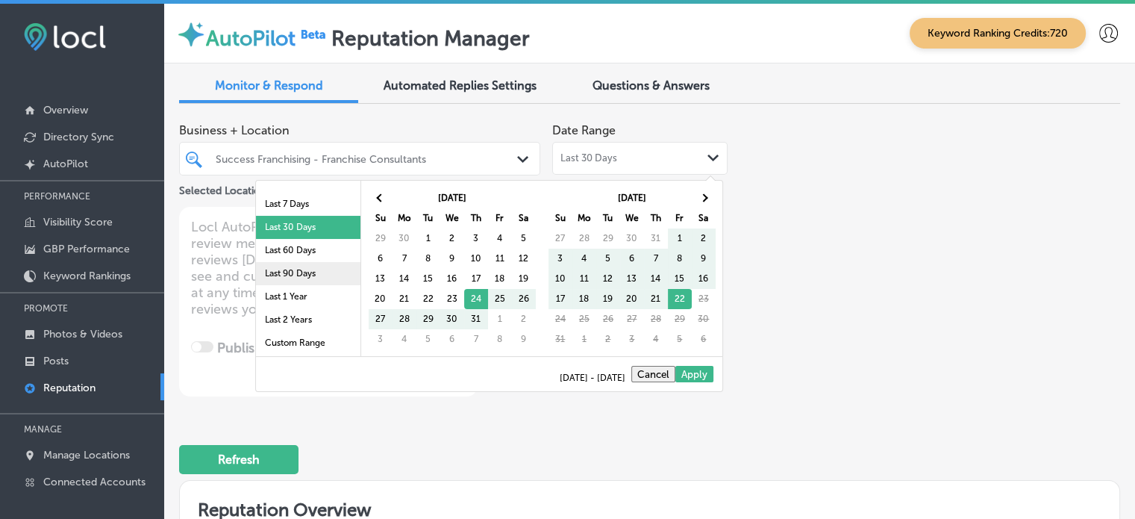
click at [302, 272] on li "Last 90 Days" at bounding box center [308, 273] width 105 height 23
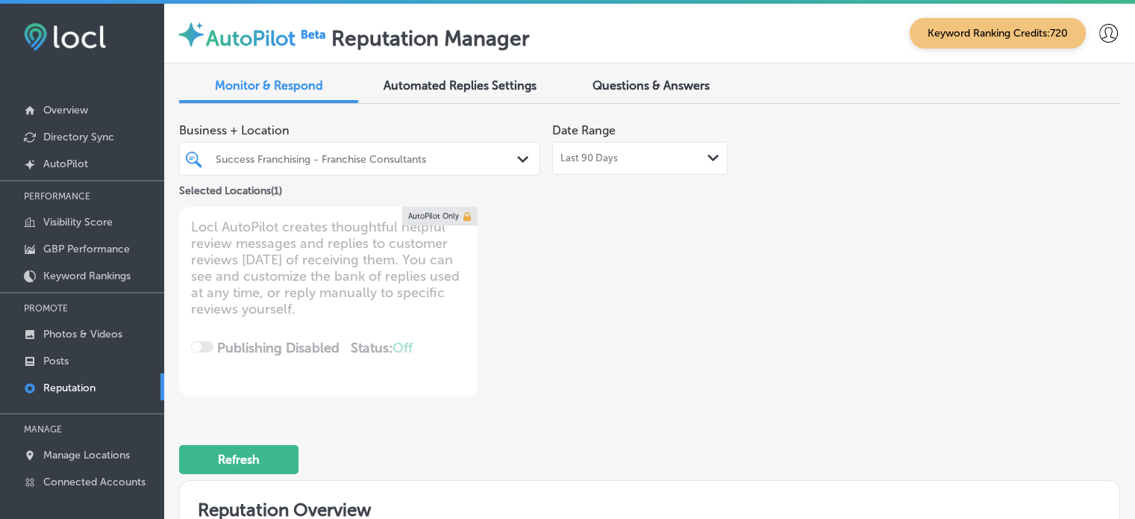
type textarea "x"
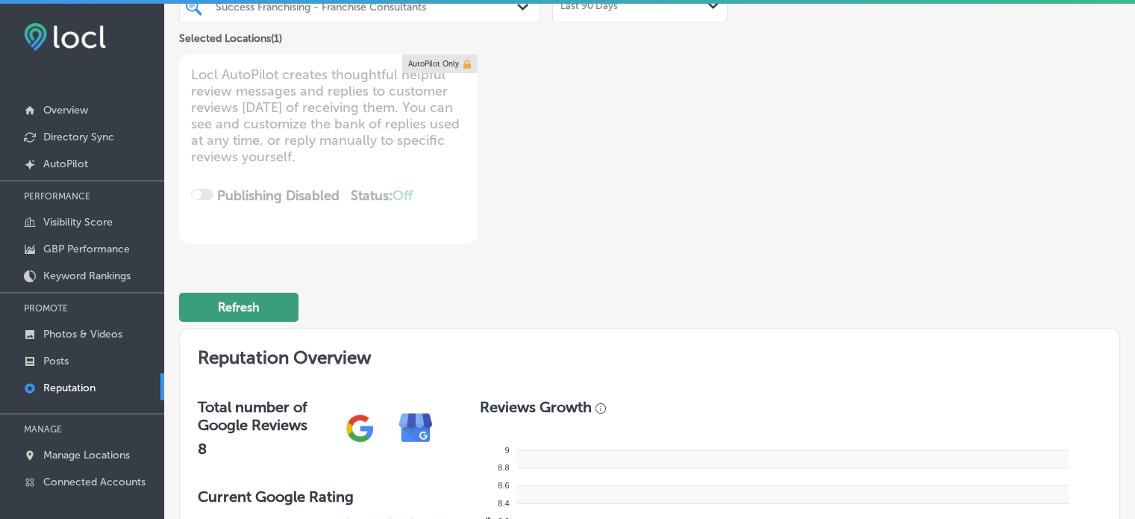
scroll to position [68, 0]
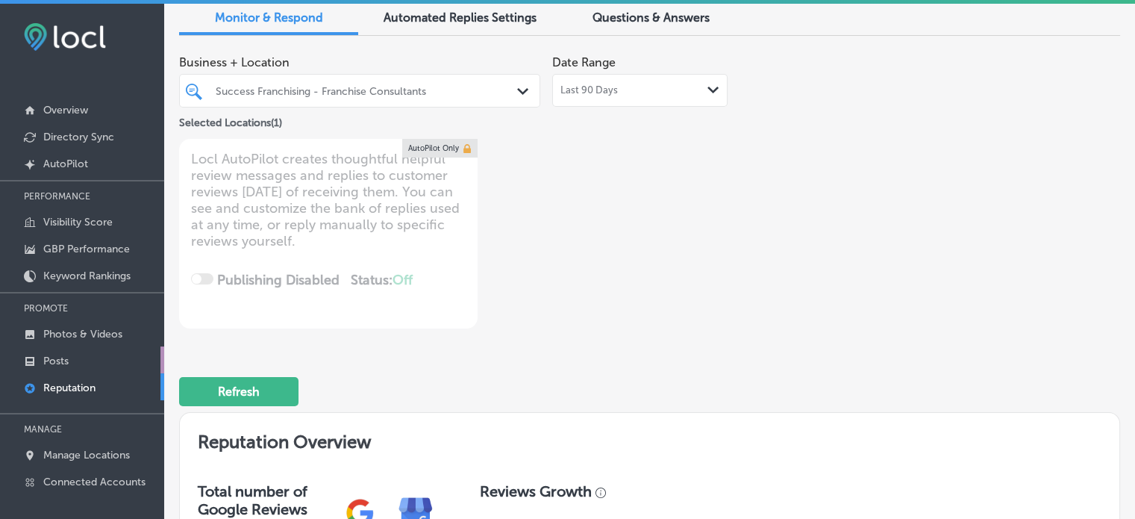
click at [57, 366] on p "Posts" at bounding box center [55, 361] width 25 height 13
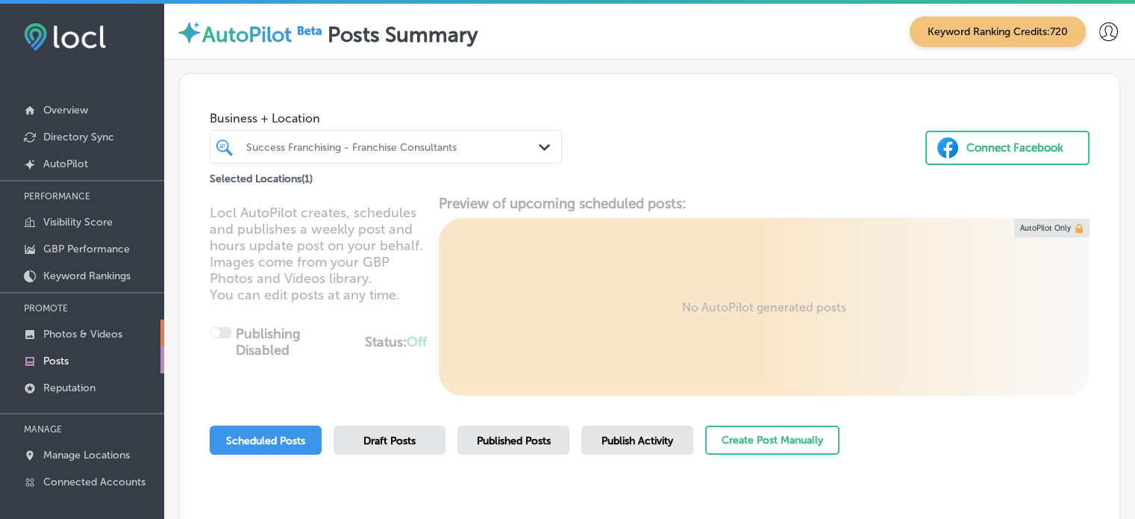
click at [58, 338] on p "Photos & Videos" at bounding box center [82, 334] width 79 height 13
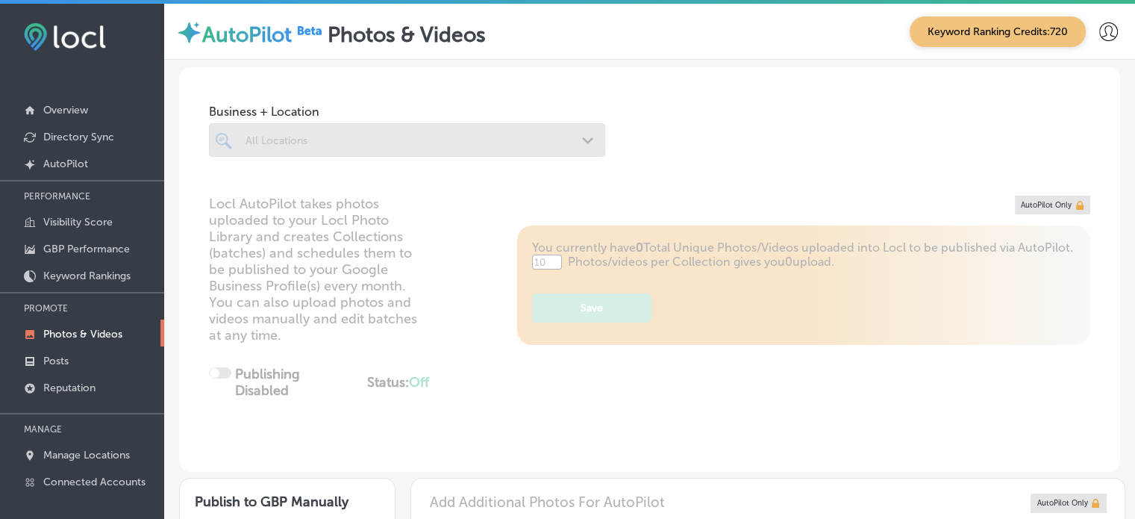
type input "5"
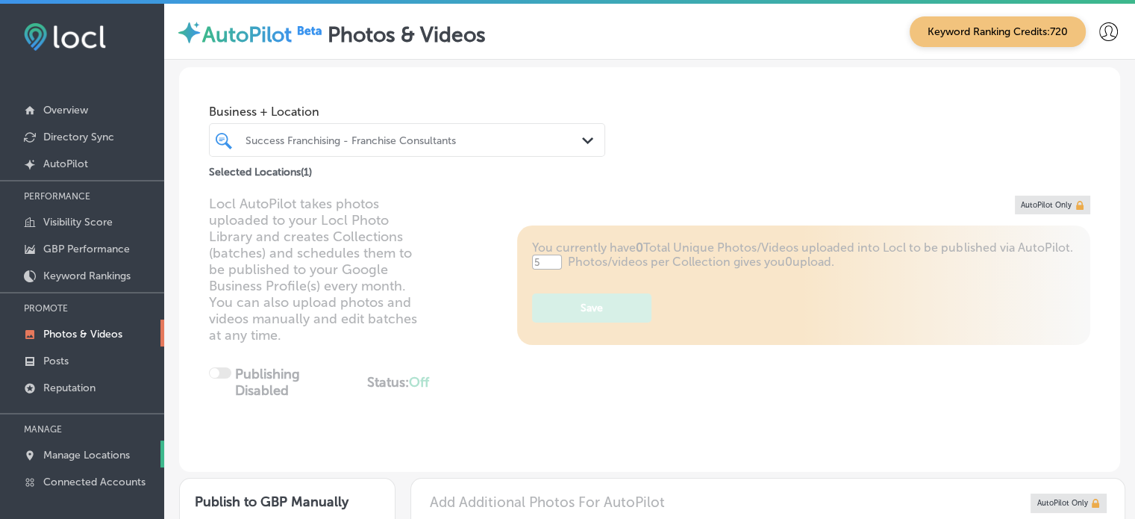
click at [87, 452] on p "Manage Locations" at bounding box center [86, 455] width 87 height 13
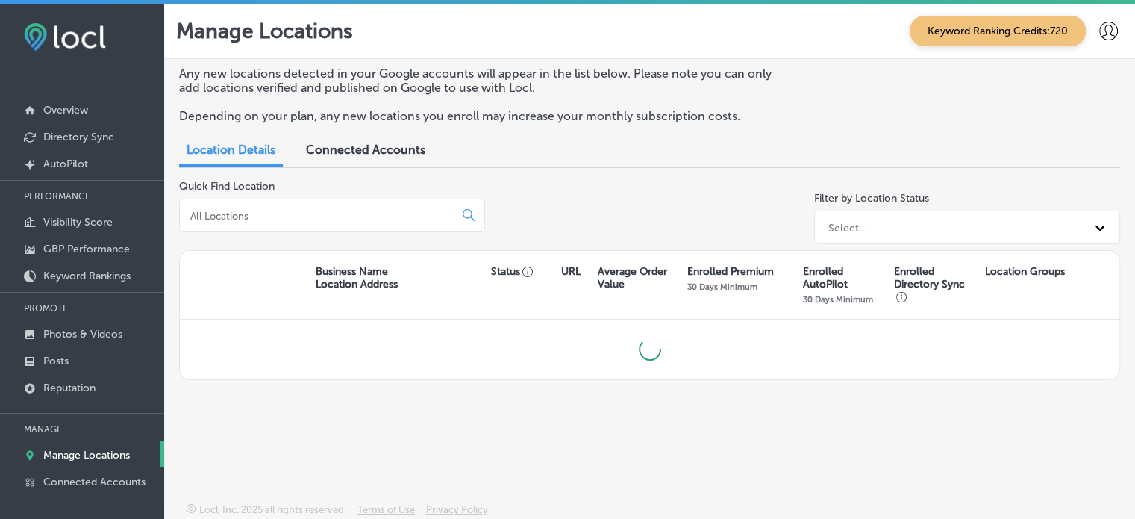
click at [290, 216] on input at bounding box center [320, 215] width 262 height 13
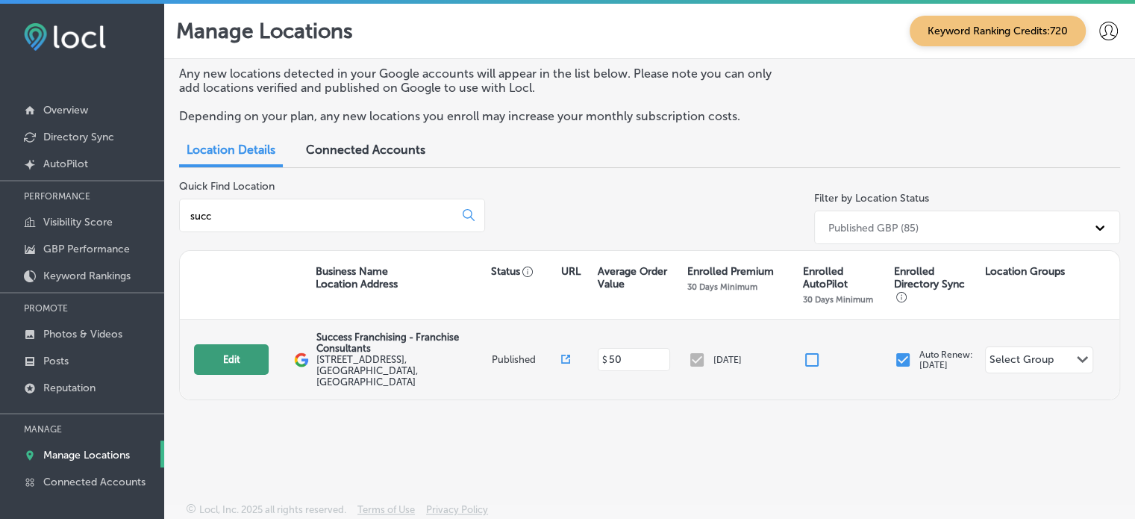
type input "succ"
click at [233, 345] on button "Edit" at bounding box center [231, 359] width 75 height 31
select select "US"
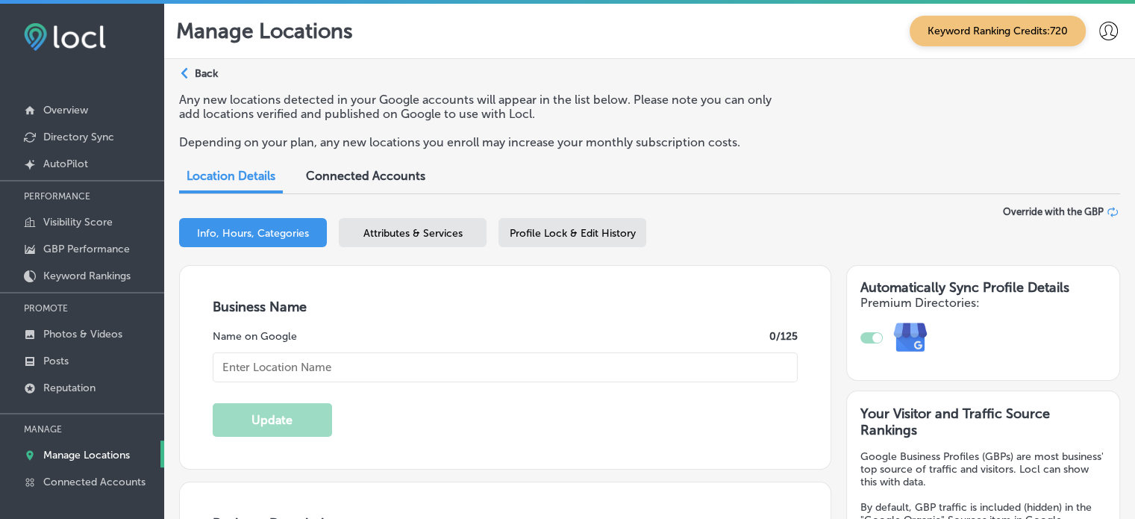
type input "Success Franchising - Franchise Consultants"
type input "[STREET_ADDRESS]"
type input "[GEOGRAPHIC_DATA]"
type input "77065"
type input "US"
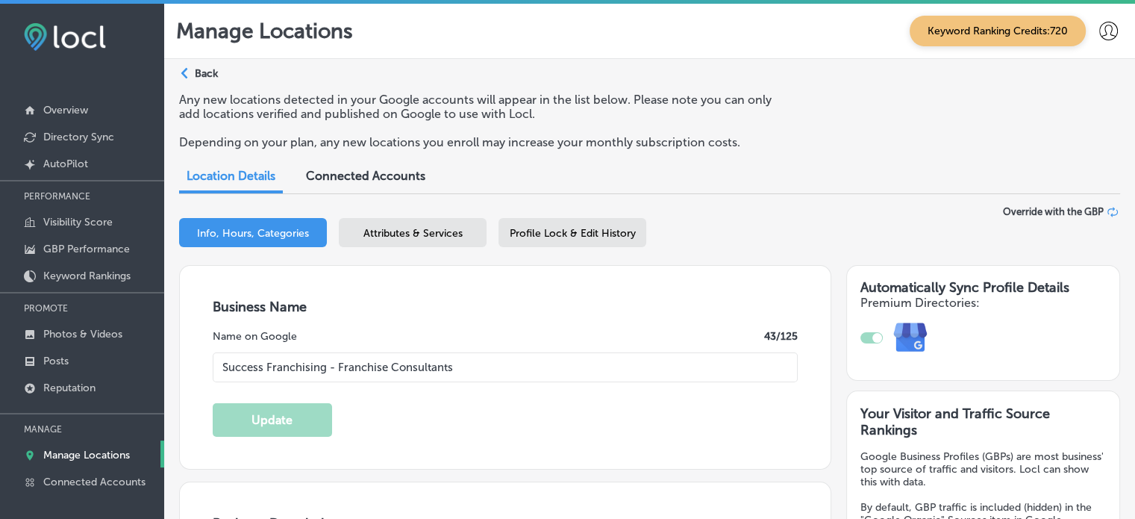
type input "[URL][DOMAIN_NAME]"
type textarea "With over 20 years of experience, Success Franchising is your partner in achiev…"
type input "[PHONE_NUMBER]"
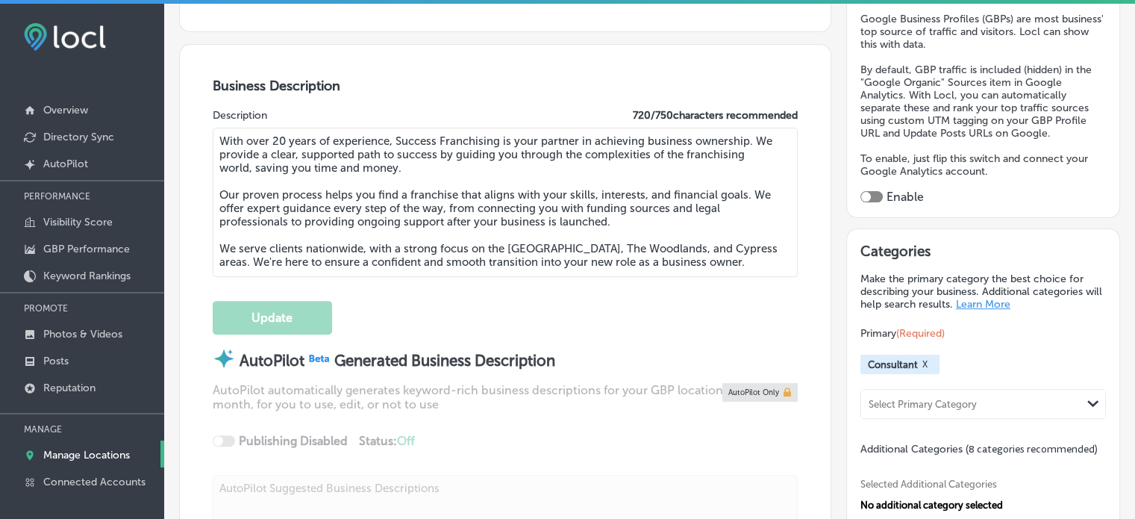
scroll to position [481, 0]
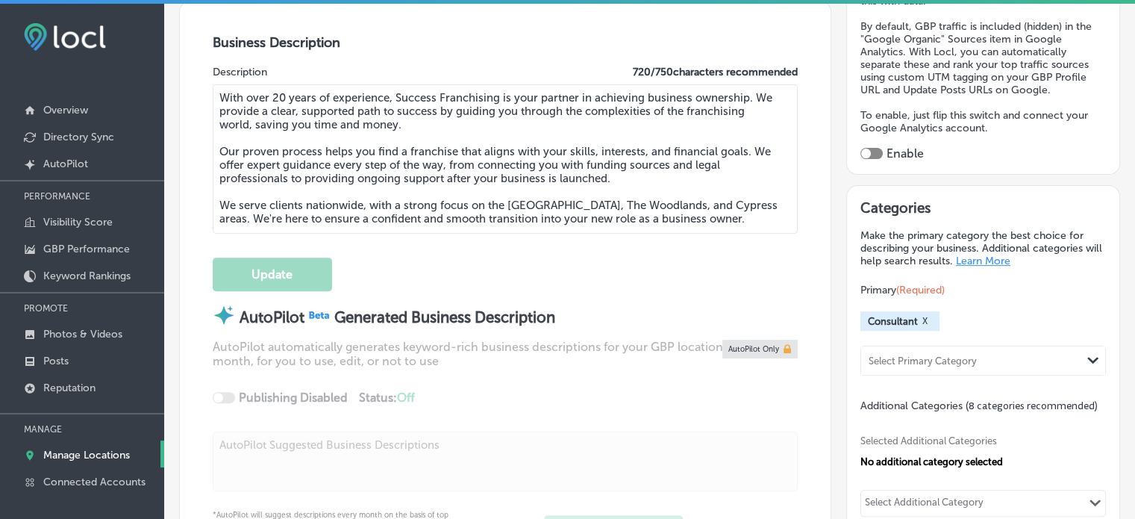
click at [869, 148] on div at bounding box center [872, 153] width 22 height 11
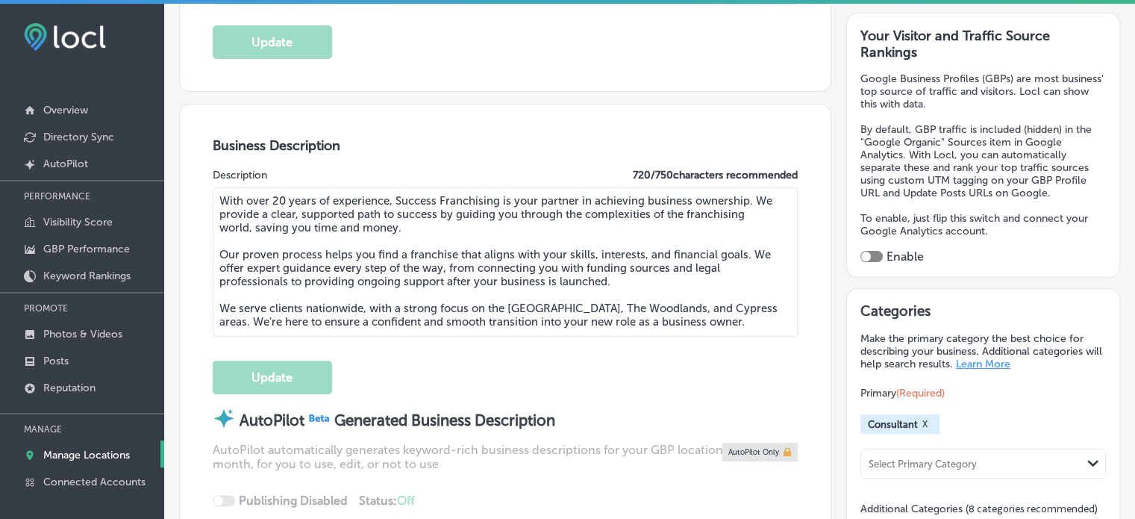
scroll to position [375, 0]
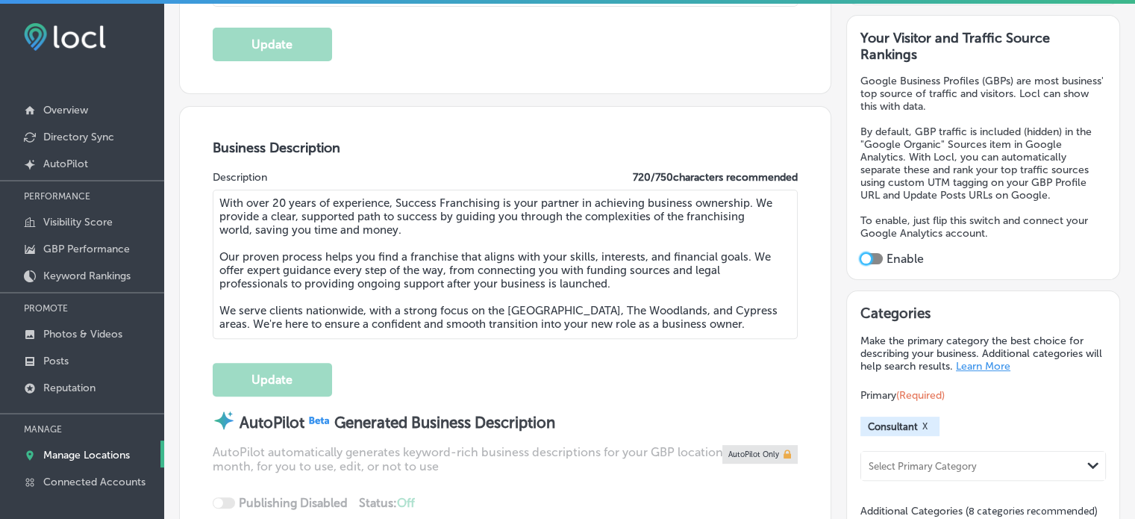
checkbox input "true"
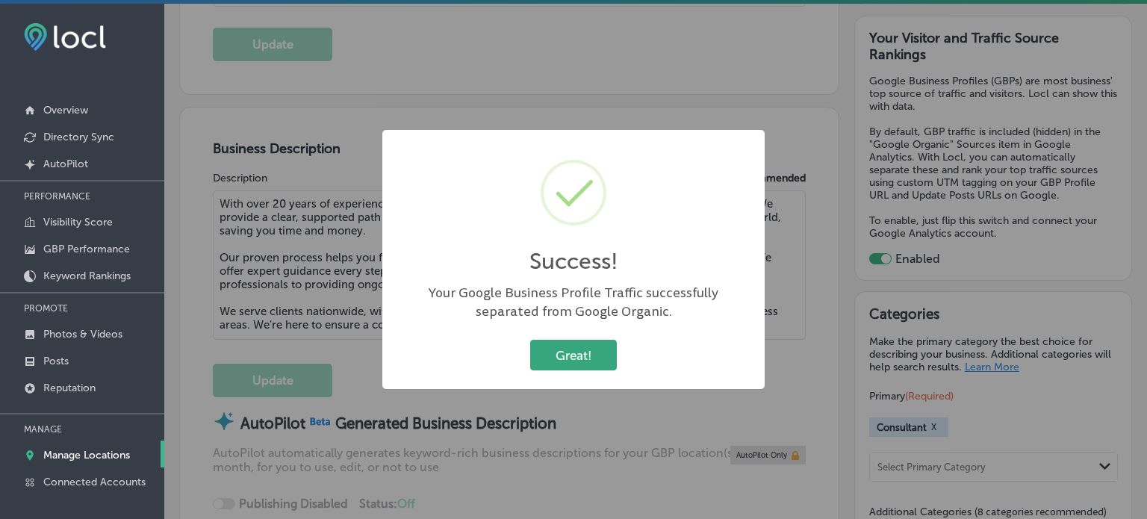
click at [587, 351] on button "Great!" at bounding box center [573, 355] width 87 height 31
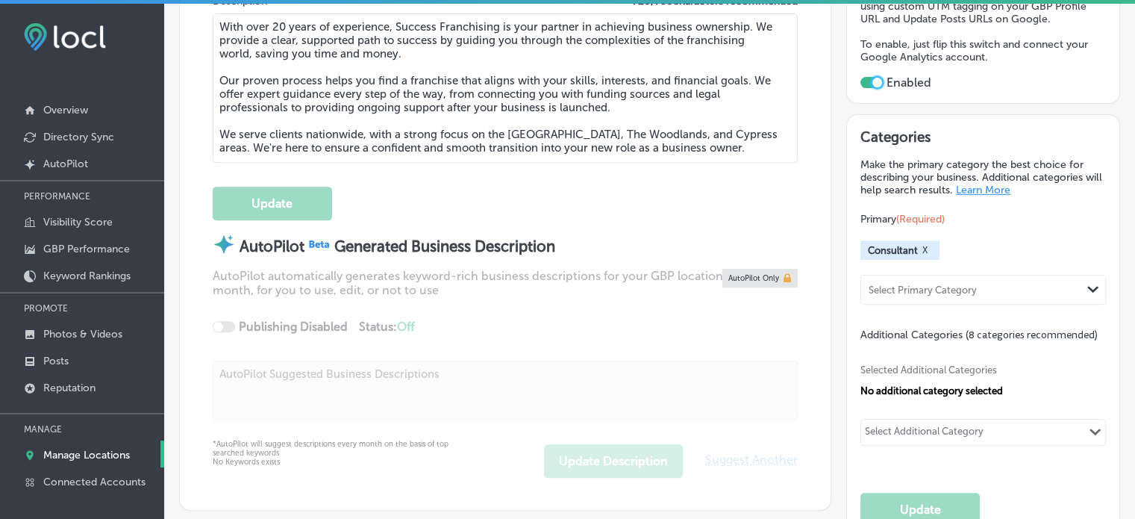
scroll to position [448, 0]
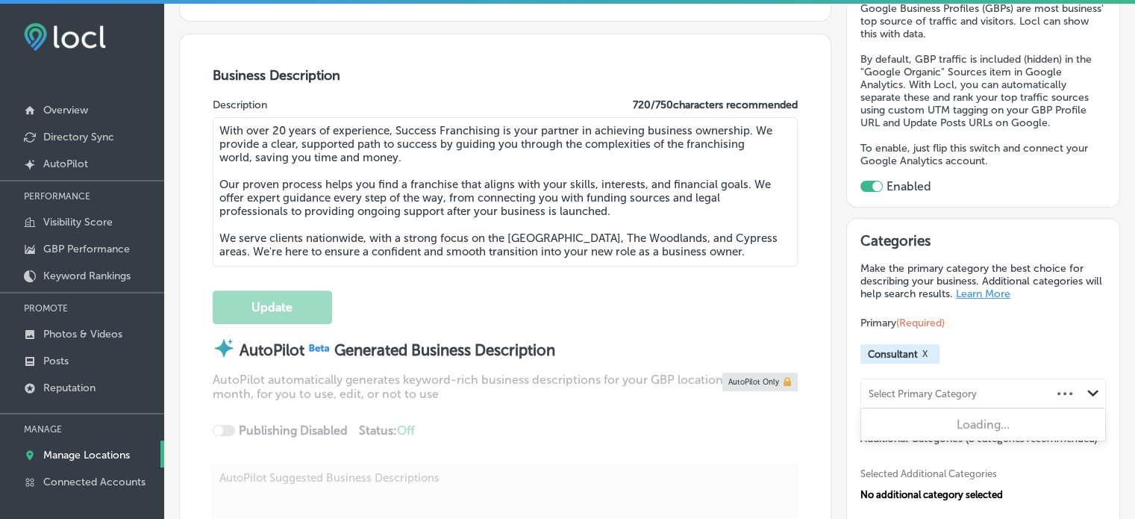
click at [926, 384] on div "Select Primary Category" at bounding box center [956, 394] width 190 height 20
paste input "Franchise Consultant"
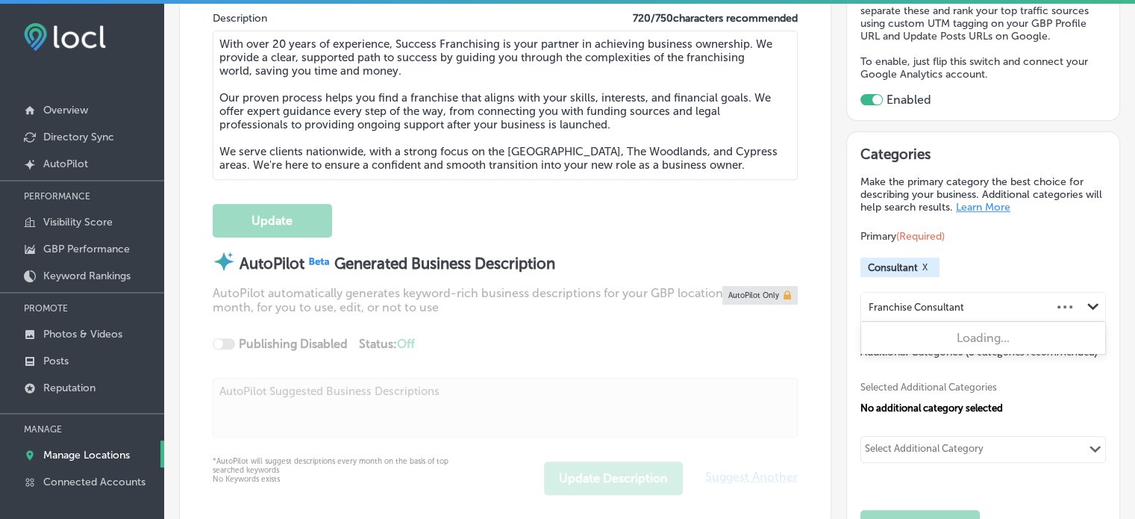
scroll to position [534, 0]
type input "F"
click at [923, 443] on div "Select Additional Category" at bounding box center [924, 451] width 119 height 17
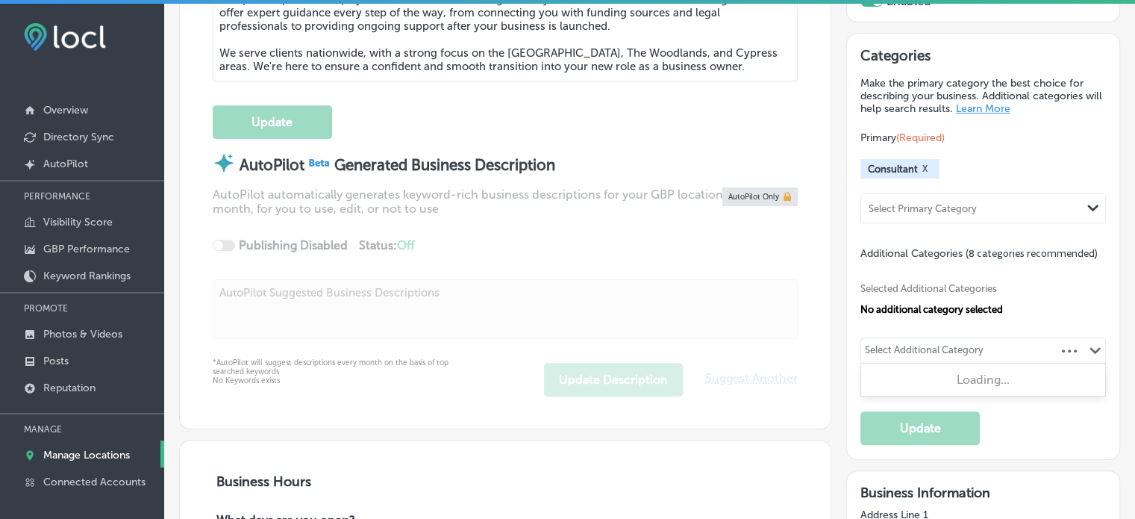
scroll to position [633, 0]
paste input "Franchise Consultant"
type input "Franchise Consultant"
paste input "Franchise Consultant"
drag, startPoint x: 906, startPoint y: 349, endPoint x: 998, endPoint y: 346, distance: 91.9
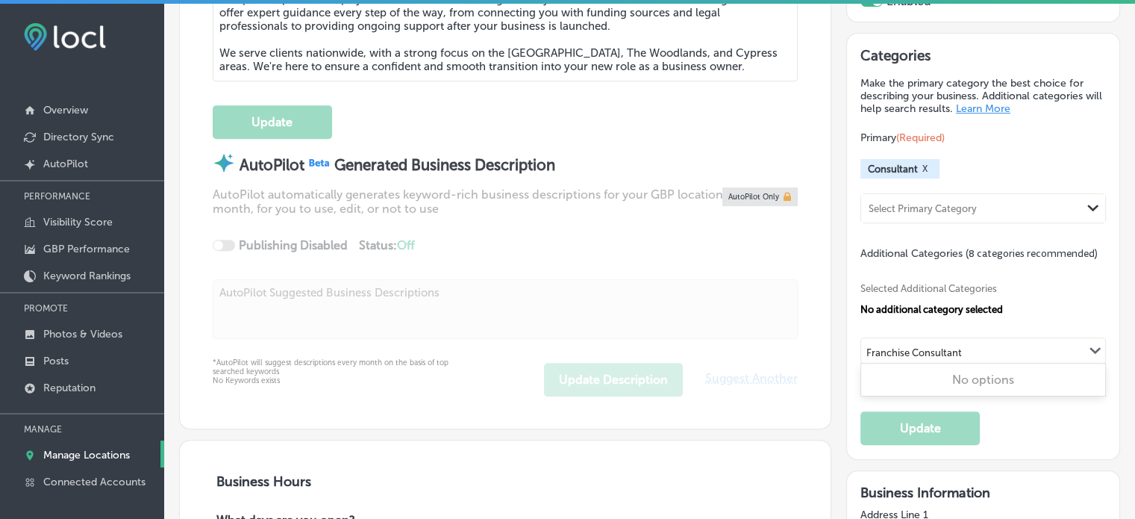
click at [998, 346] on div "Franchise Consultant Franchise Consultant Path Created with Sketch." at bounding box center [983, 350] width 244 height 25
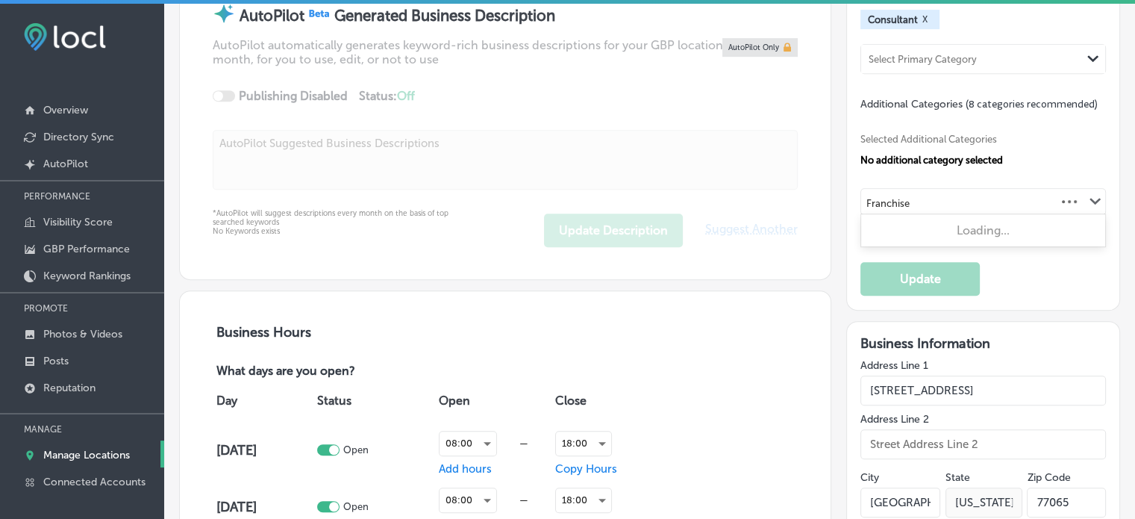
scroll to position [782, 0]
type input "F"
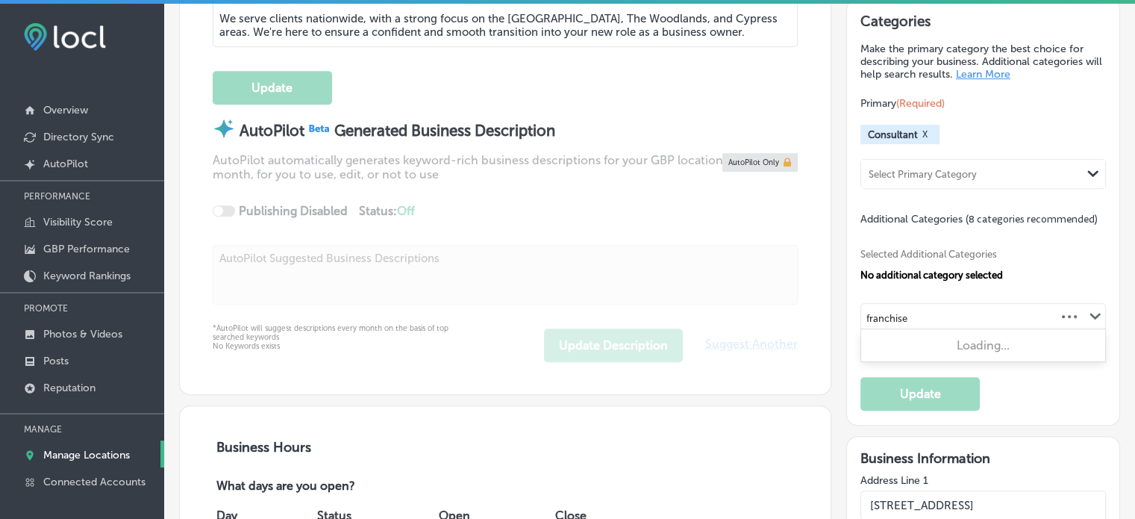
scroll to position [674, 0]
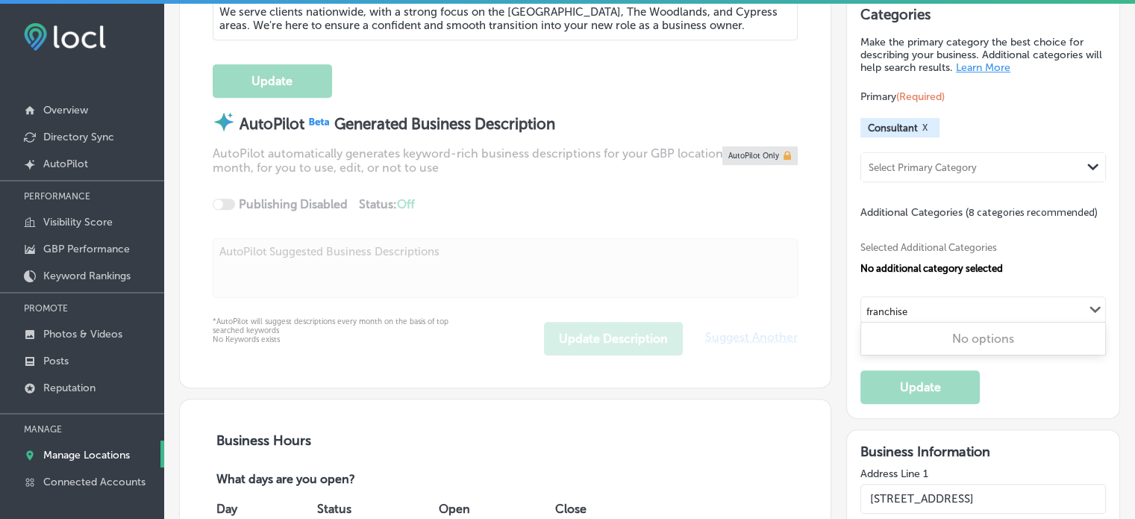
type input "franchise"
click at [903, 309] on div "Select Additional Category" at bounding box center [924, 311] width 119 height 17
paste input "Funding & Financing Referral"
type input "Funding & Financing Referral"
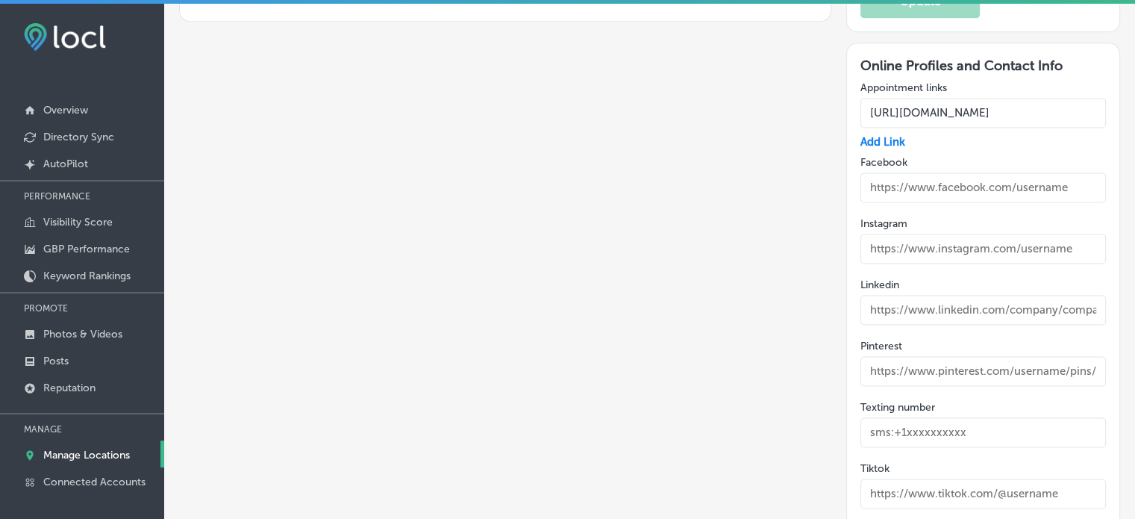
scroll to position [2056, 0]
click at [879, 178] on input "text" at bounding box center [984, 186] width 246 height 30
paste input "https://www.facebook.com/profile.php? id=61569618986338"
type input "https://www.facebook.com/profile.php? id=61569618986338"
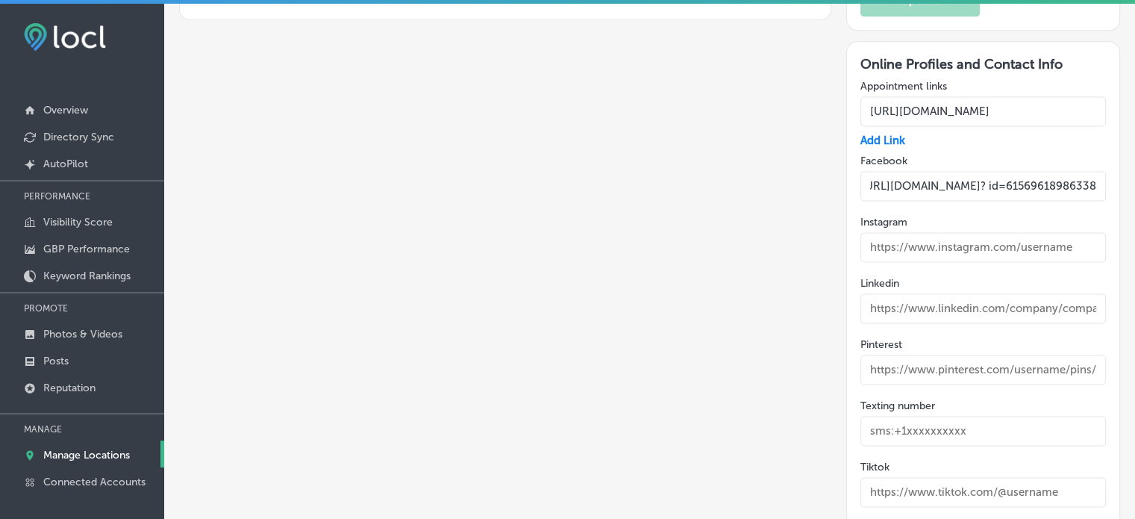
scroll to position [0, 0]
click at [922, 296] on input "text" at bounding box center [984, 308] width 246 height 30
paste input "[URL][DOMAIN_NAME]"
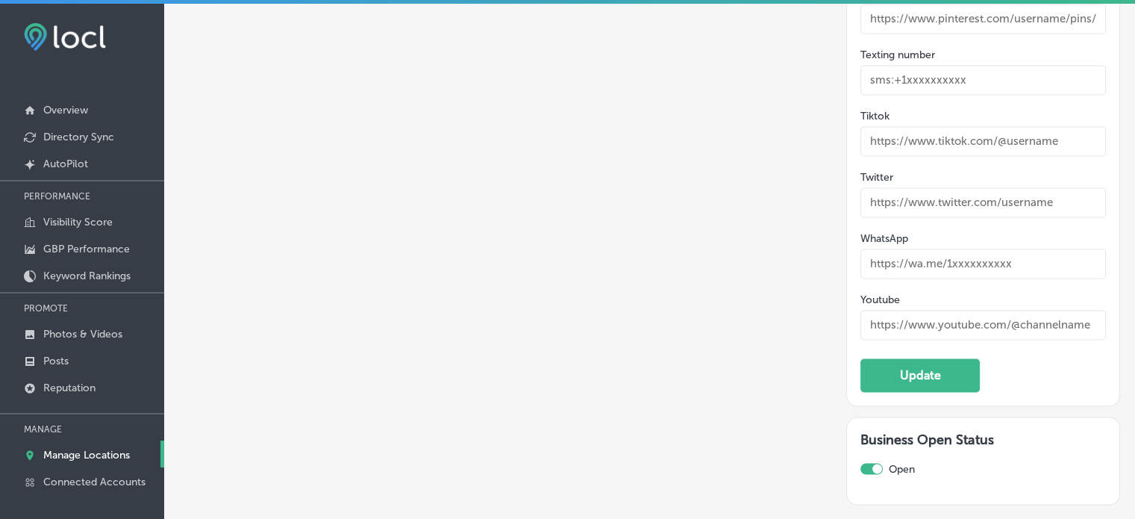
scroll to position [2414, 0]
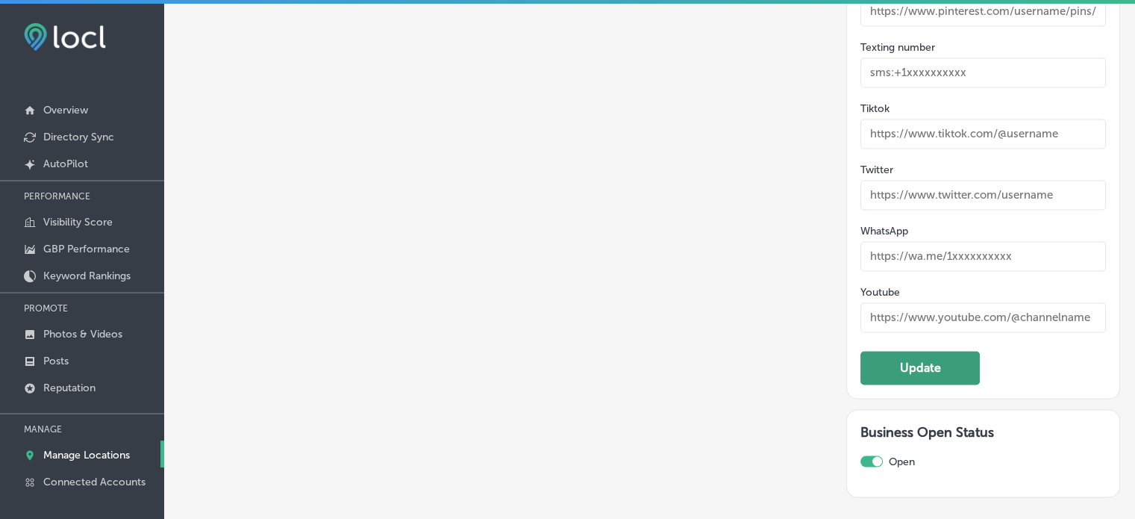
type input "[URL][DOMAIN_NAME]"
click at [908, 356] on button "Update" at bounding box center [920, 368] width 119 height 34
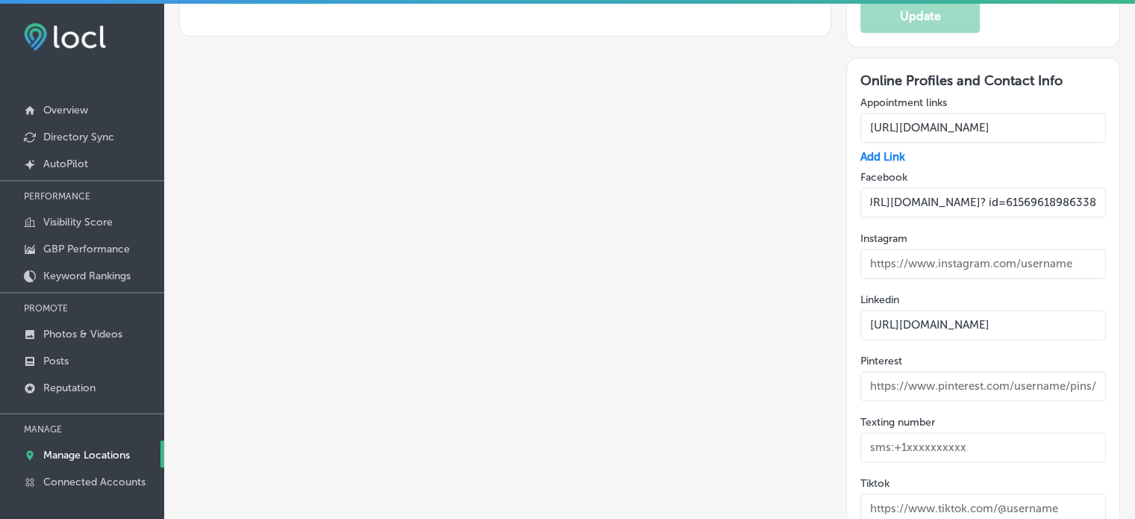
scroll to position [0, 97]
drag, startPoint x: 954, startPoint y: 201, endPoint x: 1104, endPoint y: 200, distance: 150.0
click at [1104, 200] on div "Online Profiles and Contact Info Appointment links https://meetings.hubspot.com…" at bounding box center [984, 429] width 274 height 744
click at [1038, 191] on input "https://www.facebook.com/profile.php? id=61569618986338" at bounding box center [984, 202] width 246 height 30
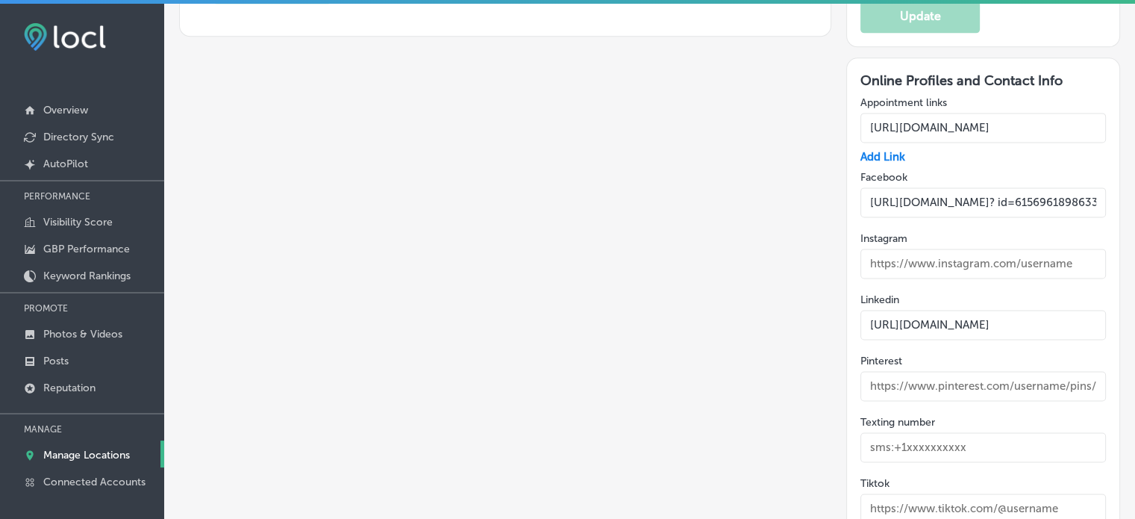
click at [1076, 193] on input "https://www.facebook.com/profile.php? id=61569618986338" at bounding box center [984, 202] width 246 height 30
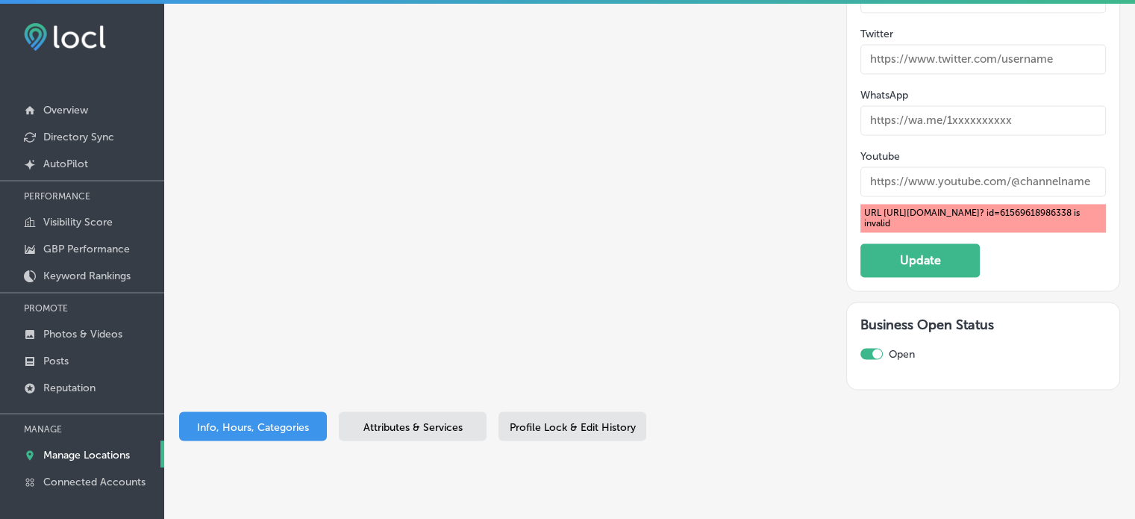
scroll to position [2572, 0]
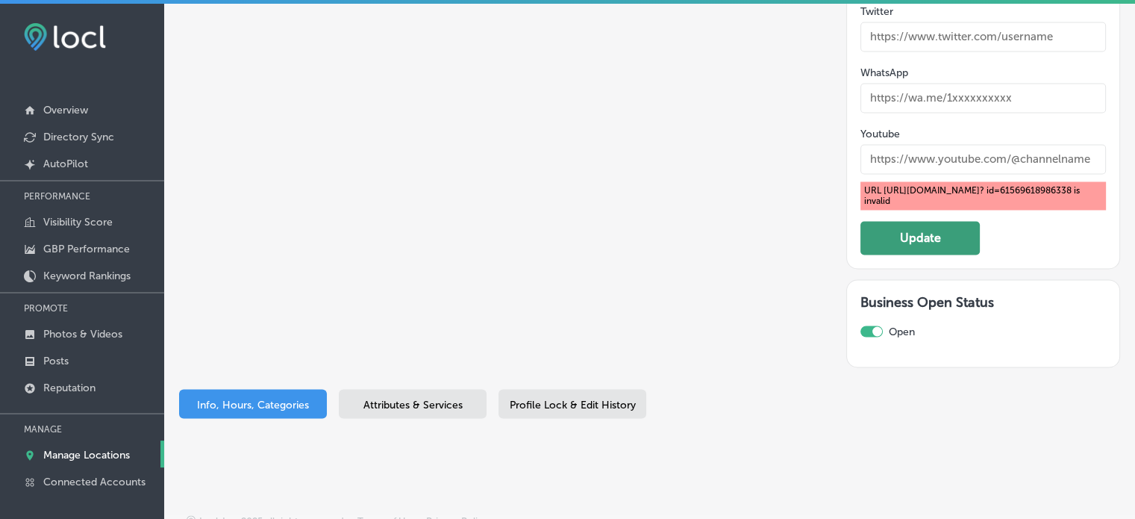
type input "[URL][DOMAIN_NAME]"
click at [931, 223] on button "Update" at bounding box center [920, 238] width 119 height 34
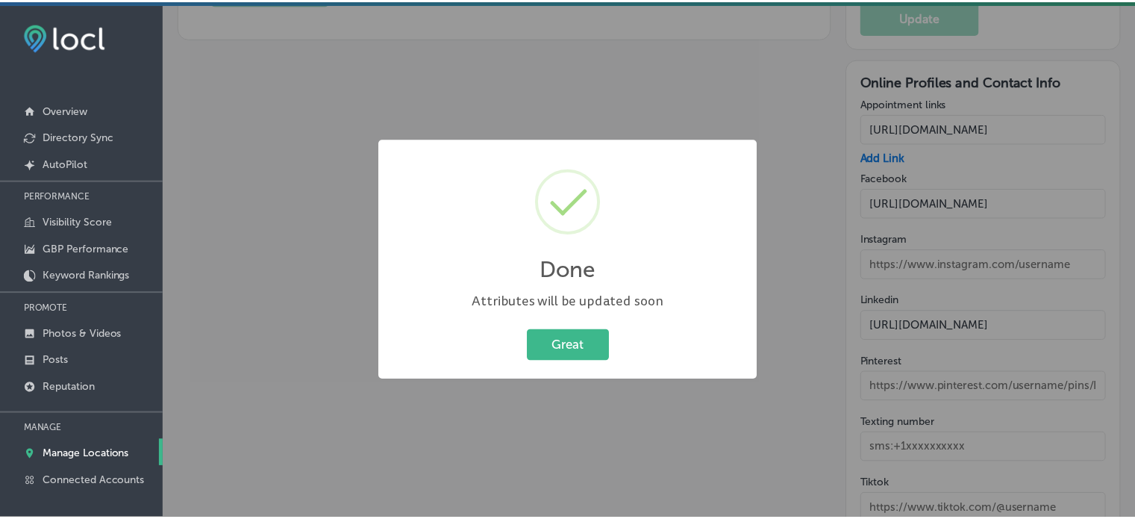
scroll to position [2048, 0]
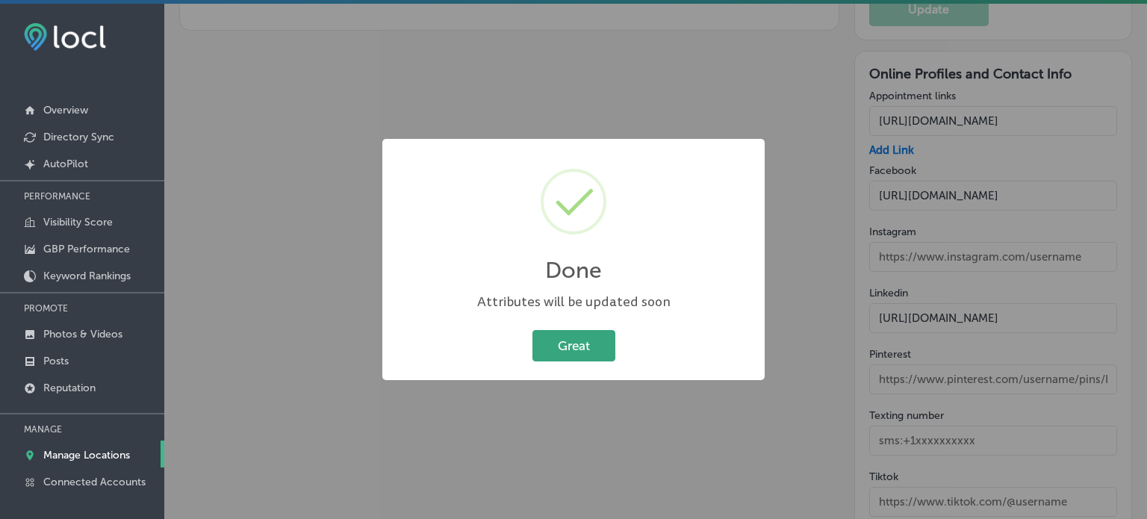
click at [570, 339] on button "Great" at bounding box center [573, 345] width 83 height 31
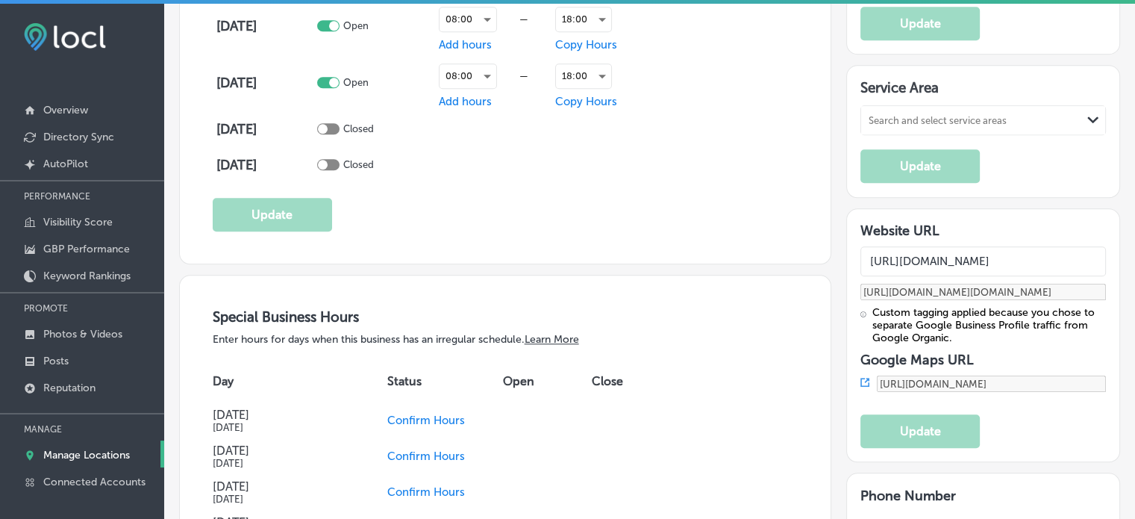
scroll to position [0, 30]
drag, startPoint x: 964, startPoint y: 243, endPoint x: 1105, endPoint y: 245, distance: 140.3
click at [1105, 245] on div "Website URL http://www.successfranchising.com/contact-us/ http://www.successfra…" at bounding box center [984, 335] width 274 height 255
click at [959, 307] on div "Custom tagging applied because you chose to separate Google Business Profile tr…" at bounding box center [990, 325] width 234 height 38
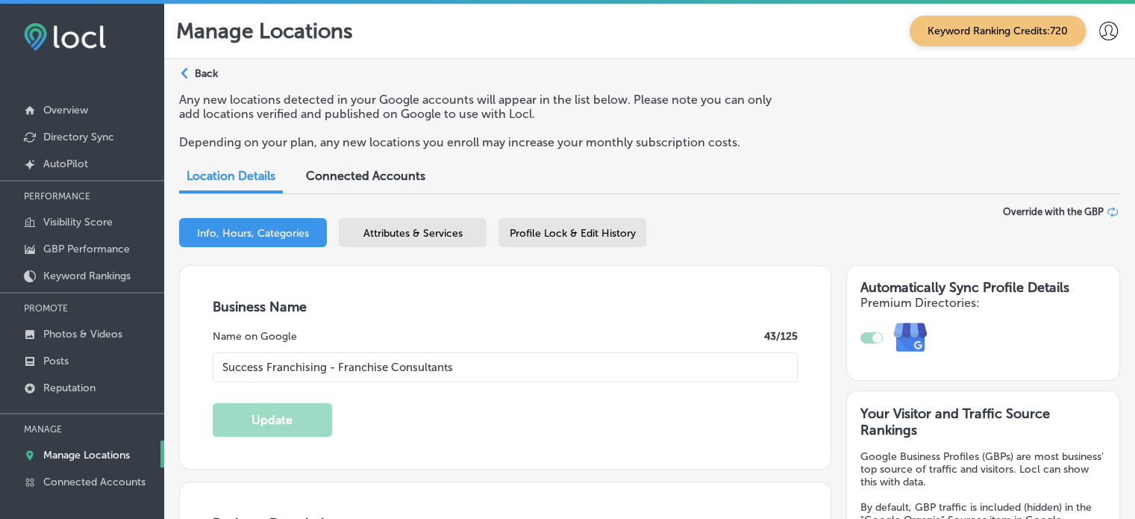
click at [408, 233] on span "Attributes & Services" at bounding box center [413, 233] width 99 height 13
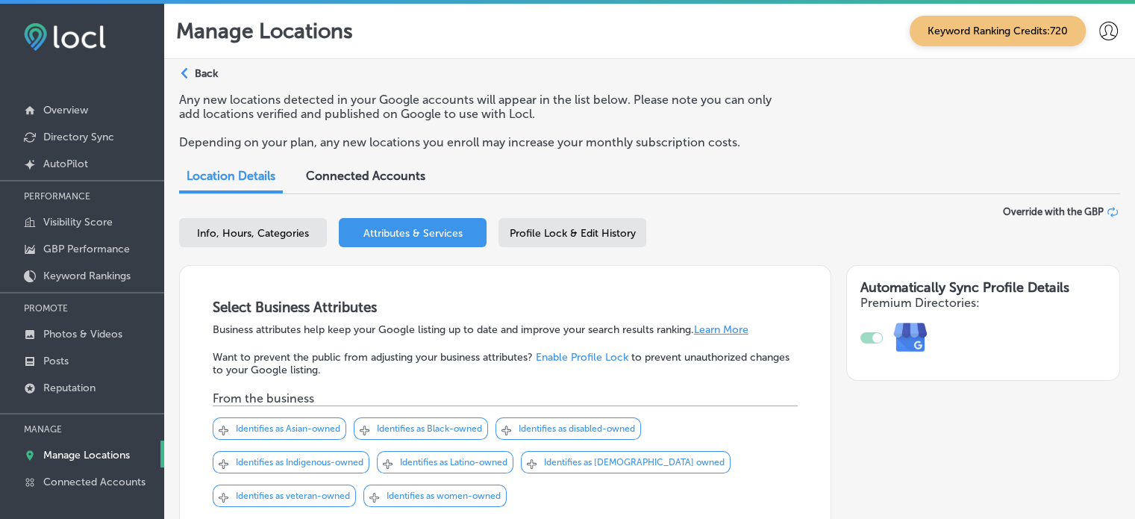
click at [254, 240] on span "Info, Hours, Categories" at bounding box center [253, 233] width 112 height 13
select select "US"
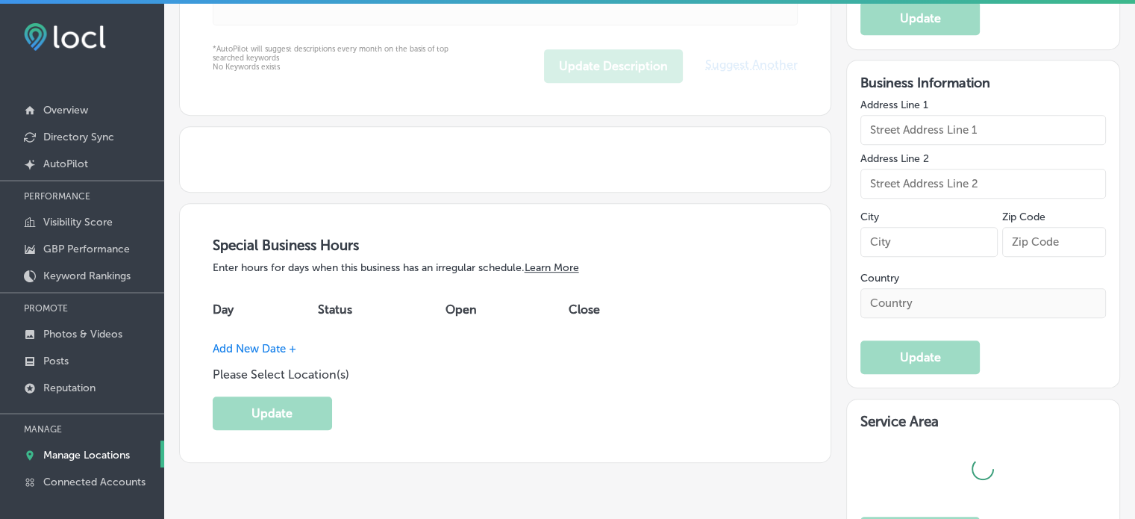
type input "Success Franchising - Franchise Consultants"
type input "[STREET_ADDRESS]"
type input "[GEOGRAPHIC_DATA]"
type input "77065"
type input "US"
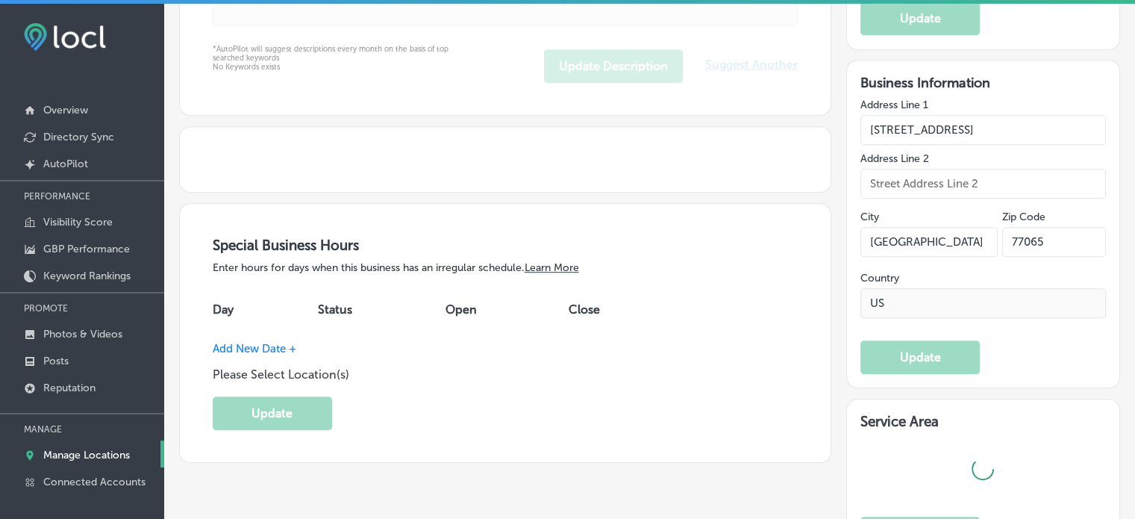
type input "[URL][DOMAIN_NAME]"
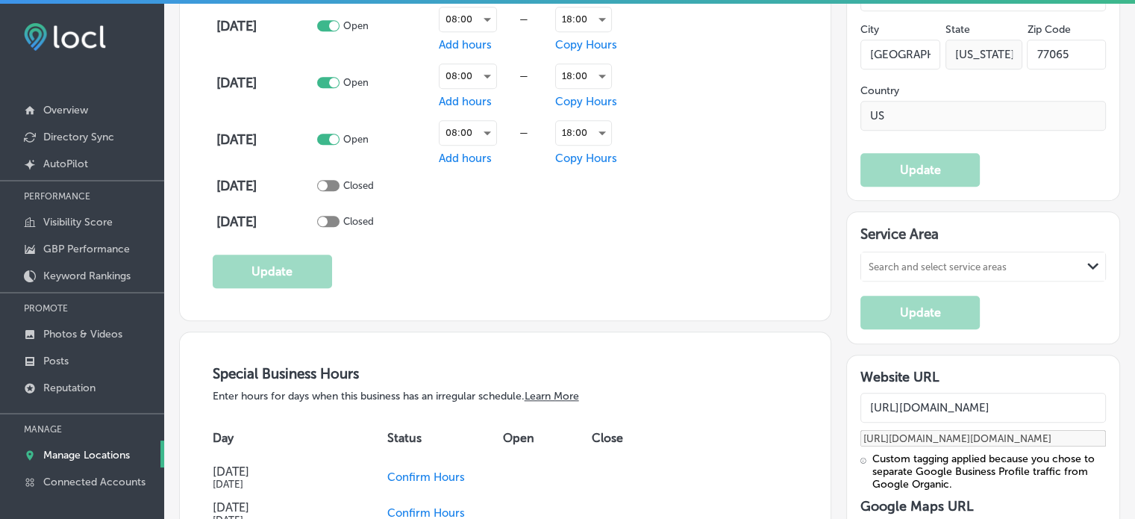
checkbox input "true"
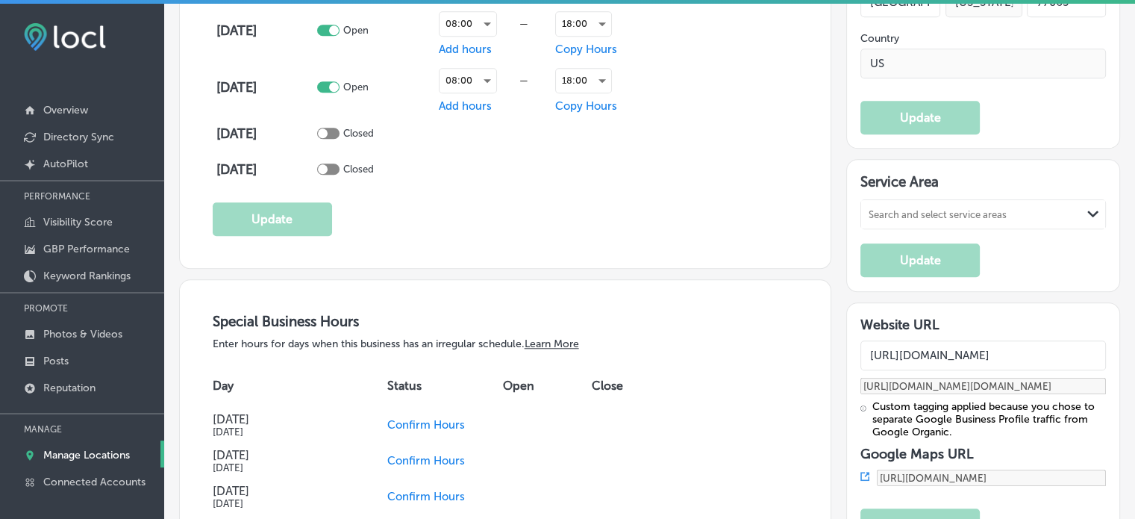
type textarea "With over 20 years of experience, Success Franchising is your partner in achiev…"
type input "[PHONE_NUMBER]"
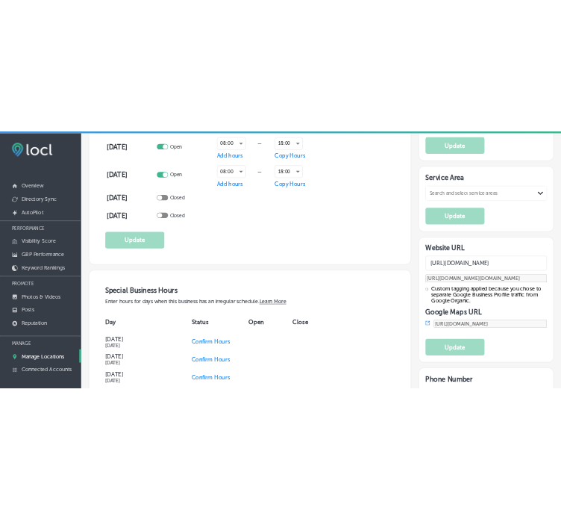
scroll to position [1383, 0]
select select "US"
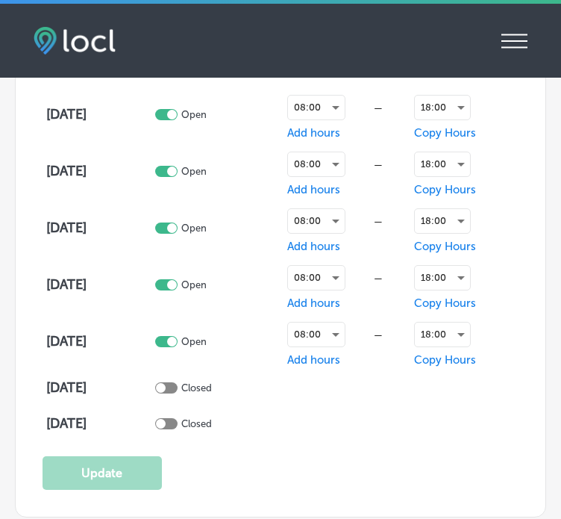
type input "[STREET_ADDRESS]"
type input "[GEOGRAPHIC_DATA]"
type input "77065"
type input "US"
checkbox input "true"
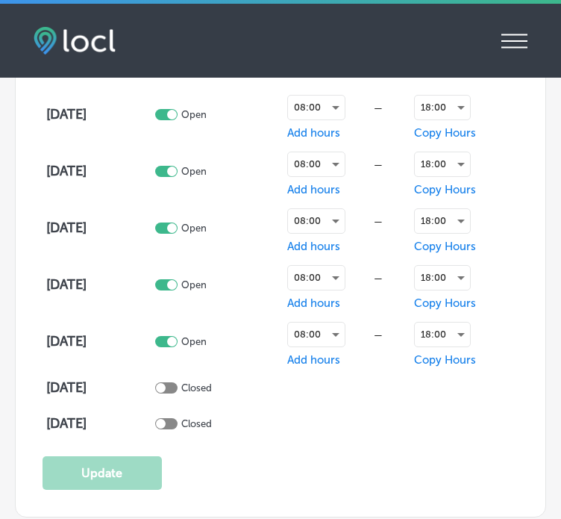
type input "[URL][DOMAIN_NAME]"
type input "[PHONE_NUMBER]"
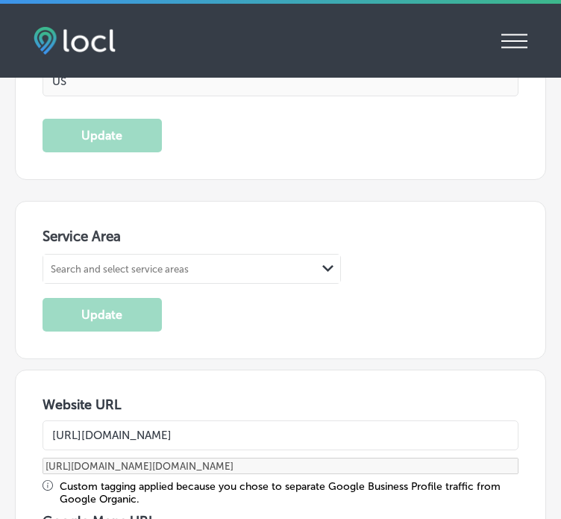
scroll to position [2896, 0]
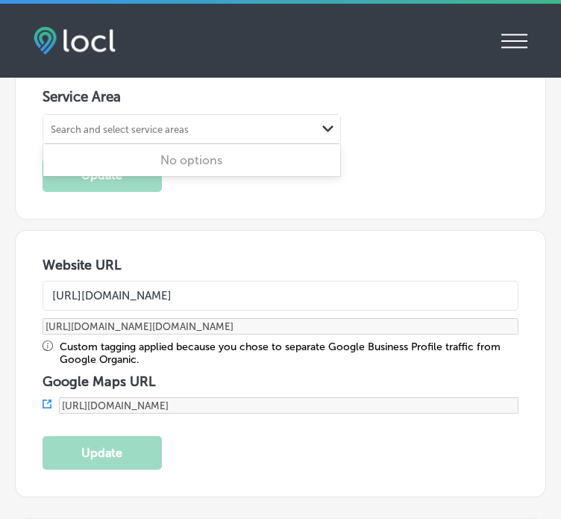
click at [158, 124] on div "Search and select service areas" at bounding box center [120, 129] width 138 height 11
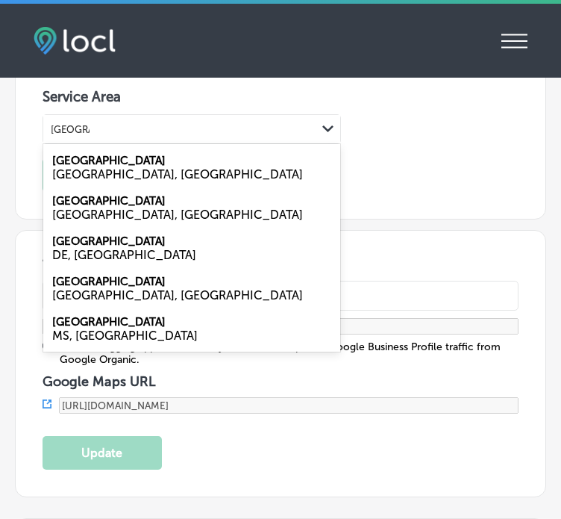
click at [116, 167] on div "[GEOGRAPHIC_DATA], [GEOGRAPHIC_DATA]" at bounding box center [191, 174] width 279 height 14
type input "houston"
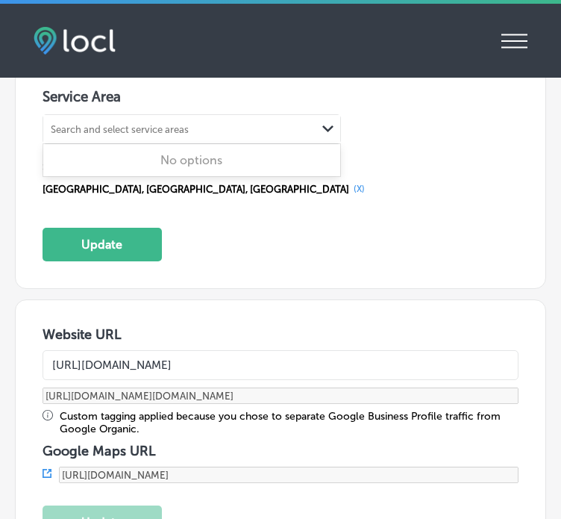
click at [112, 124] on div "Search and select service areas" at bounding box center [120, 129] width 138 height 11
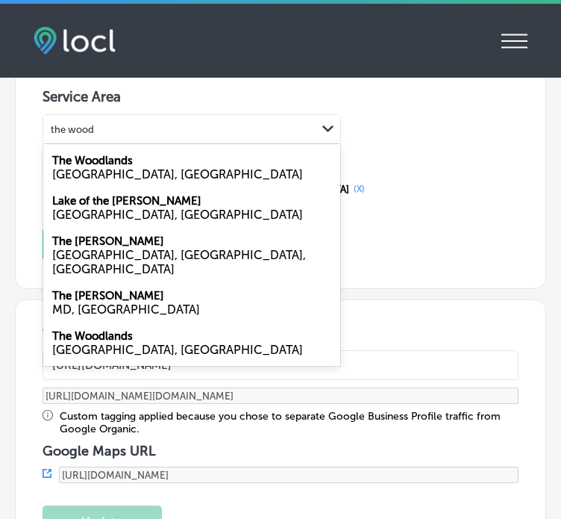
click at [106, 167] on div "[GEOGRAPHIC_DATA], [GEOGRAPHIC_DATA]" at bounding box center [191, 174] width 279 height 14
type input "the wood"
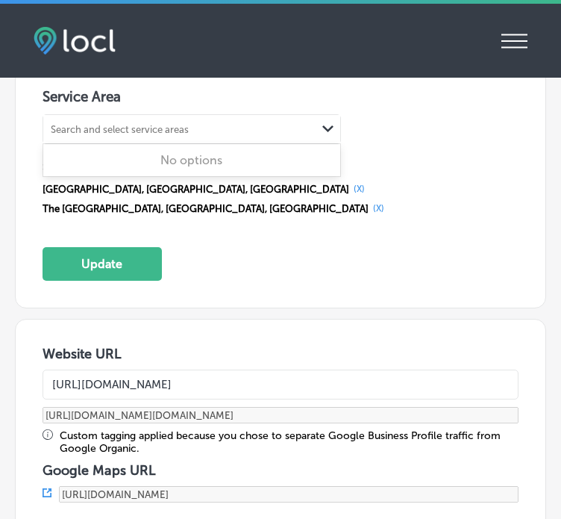
click at [122, 124] on div "Search and select service areas" at bounding box center [120, 129] width 138 height 11
paste input "Cypress"
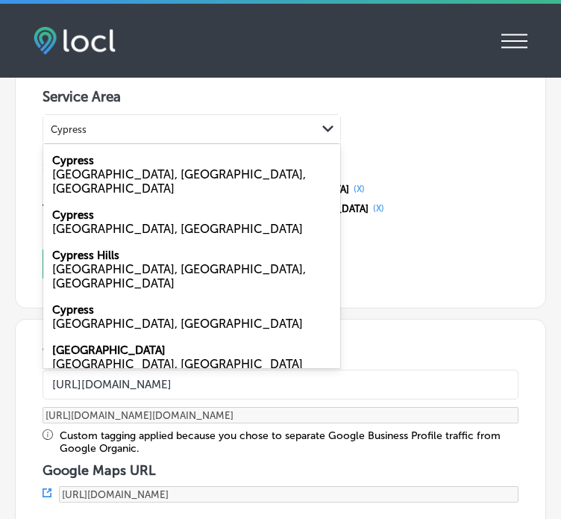
click at [125, 167] on div "[GEOGRAPHIC_DATA], [GEOGRAPHIC_DATA], [GEOGRAPHIC_DATA]" at bounding box center [191, 181] width 279 height 28
type input "Cypress"
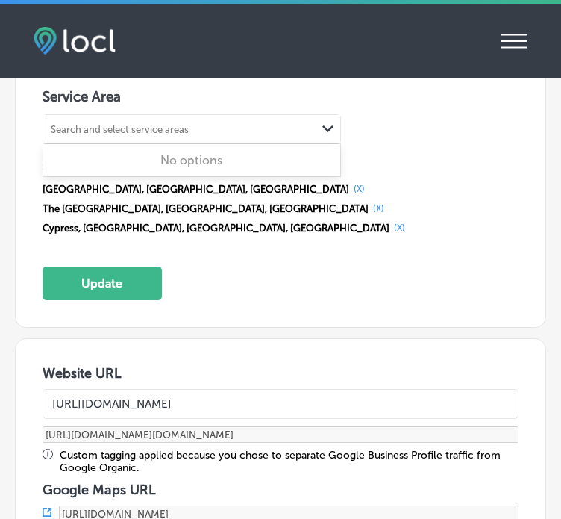
click at [112, 124] on div "Search and select service areas" at bounding box center [120, 129] width 138 height 11
paste input "Sugar Land"
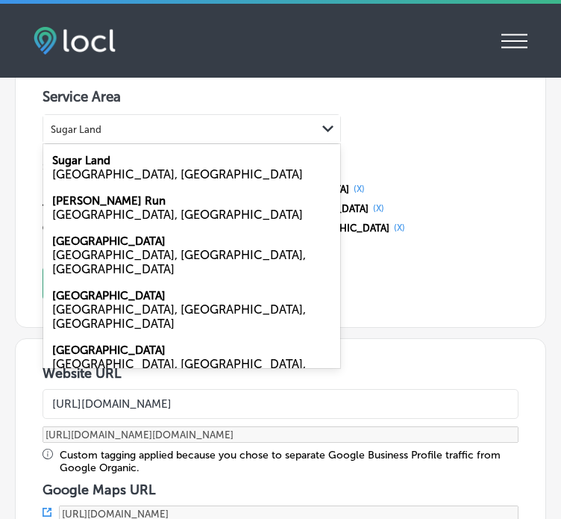
click at [120, 152] on div "Sugar Land TX, USA" at bounding box center [191, 167] width 297 height 40
type input "Sugar Land"
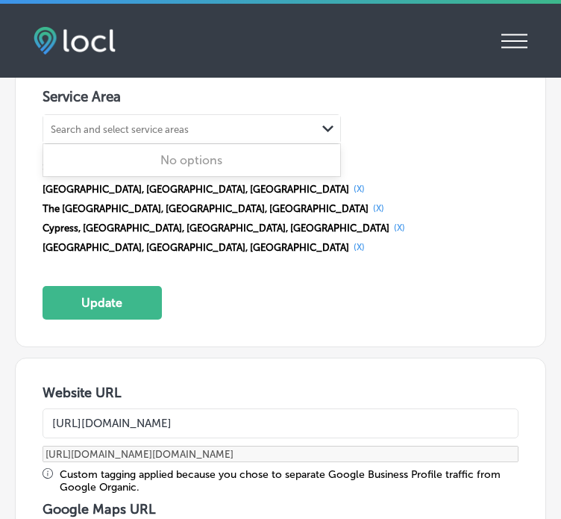
click at [82, 124] on div "Search and select service areas" at bounding box center [120, 129] width 138 height 11
paste input "Katy"
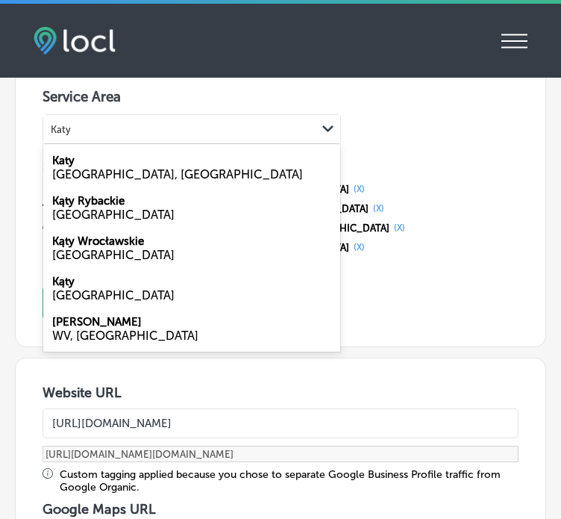
click at [115, 167] on div "[GEOGRAPHIC_DATA], [GEOGRAPHIC_DATA]" at bounding box center [191, 174] width 279 height 14
type input "Katy"
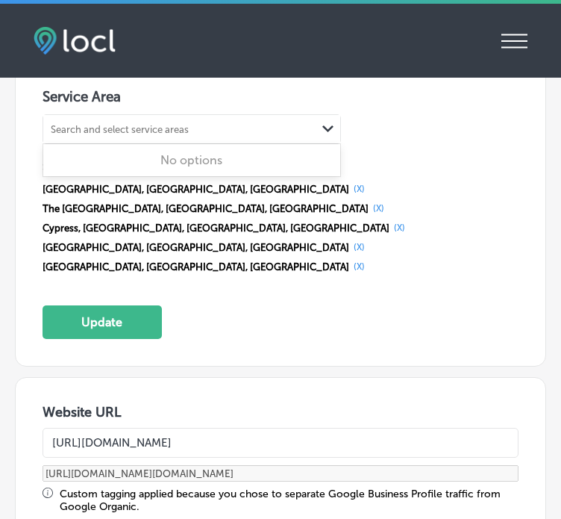
click at [107, 124] on div "Search and select service areas" at bounding box center [120, 129] width 138 height 11
paste input "Pearland"
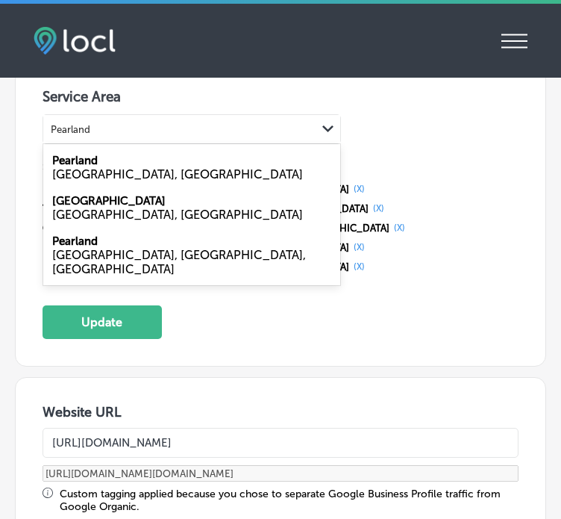
click at [107, 154] on div "Pearland TX, USA" at bounding box center [191, 167] width 297 height 40
type input "Pearland"
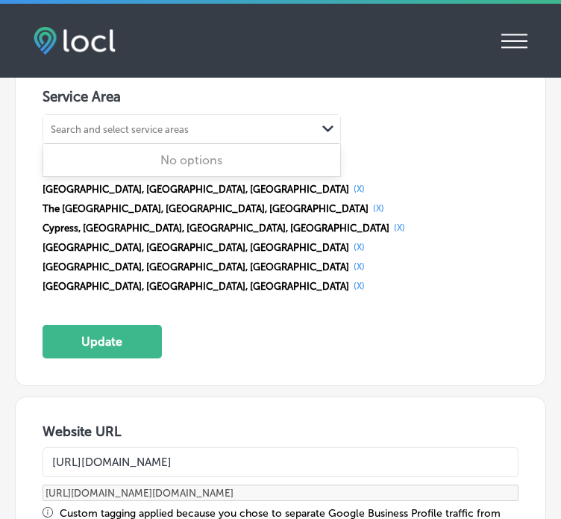
click at [57, 124] on div "Search and select service areas" at bounding box center [120, 129] width 138 height 11
paste input "Pasadena"
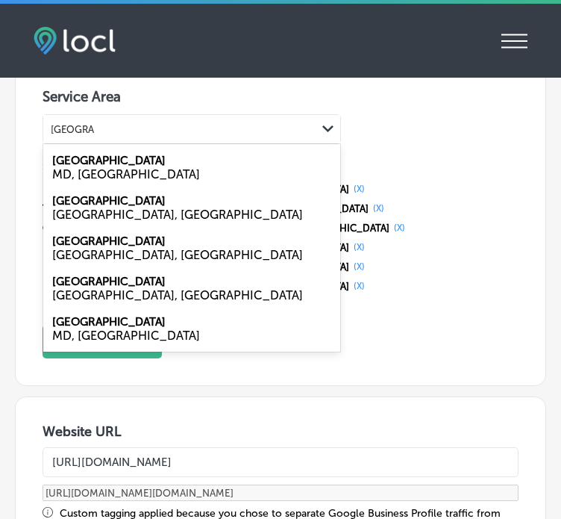
click at [87, 248] on div "[GEOGRAPHIC_DATA], [GEOGRAPHIC_DATA]" at bounding box center [191, 255] width 279 height 14
type input "Pasadena"
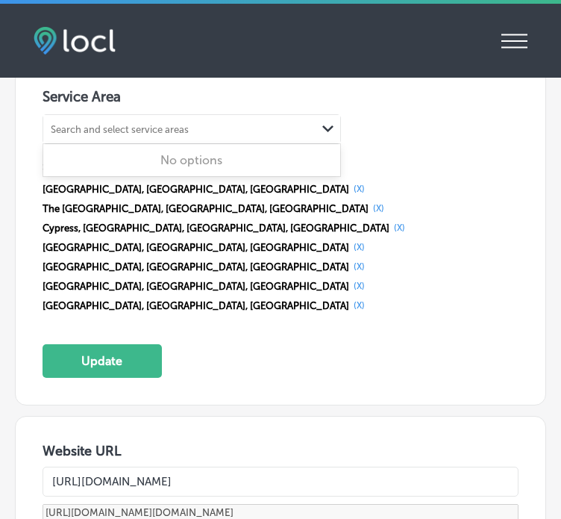
click at [107, 124] on div "Search and select service areas" at bounding box center [120, 129] width 138 height 11
paste input "Conroe"
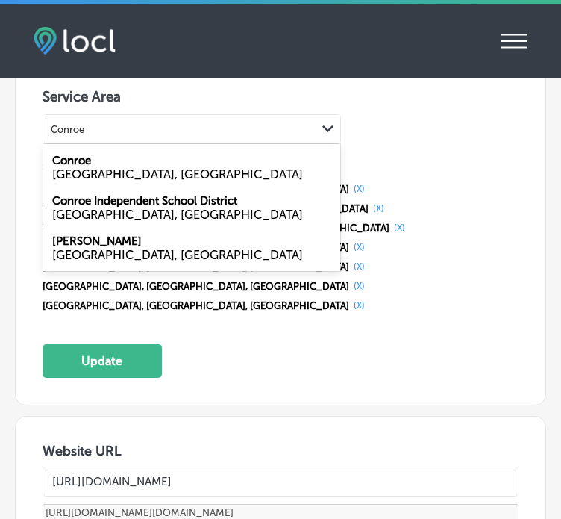
type input "Conroe"
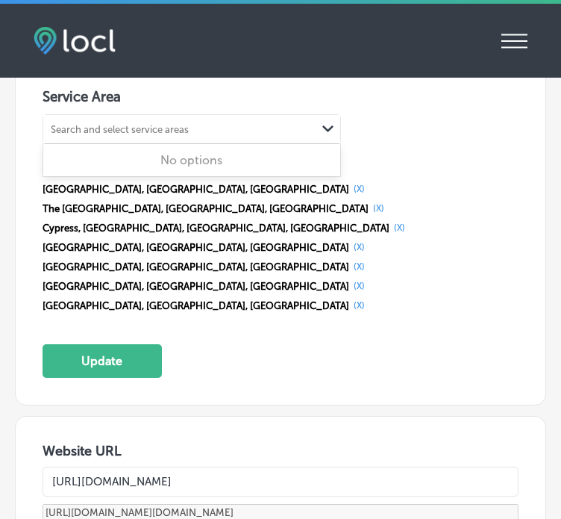
click at [145, 125] on div "Search and select service areas" at bounding box center [179, 129] width 273 height 20
paste input "Conroe"
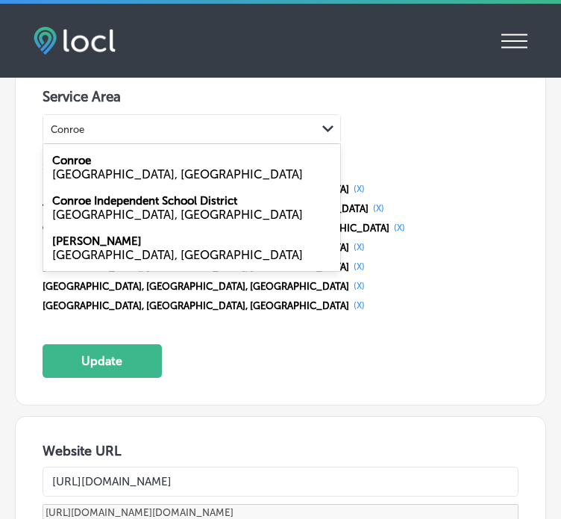
click at [128, 167] on div "[GEOGRAPHIC_DATA], [GEOGRAPHIC_DATA]" at bounding box center [191, 174] width 279 height 14
type input "Conroe"
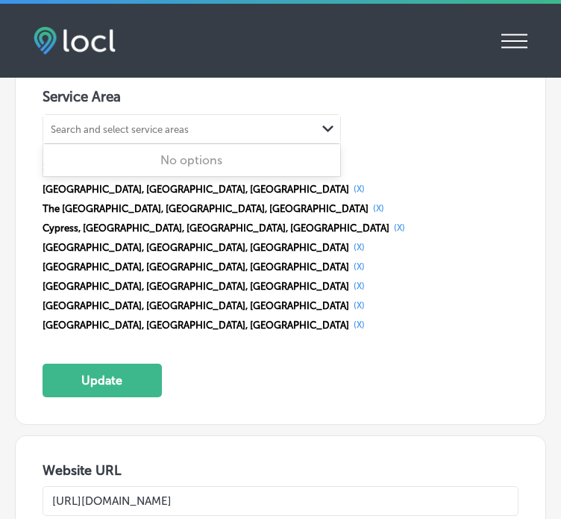
click at [78, 123] on div "Search and select service areas" at bounding box center [179, 129] width 273 height 20
paste input "Baytown"
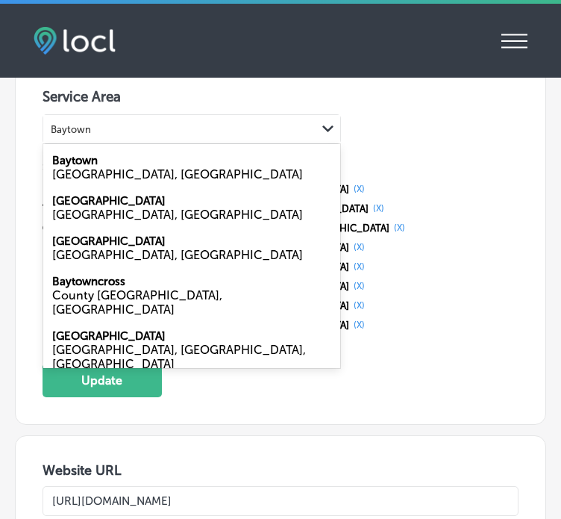
click at [90, 167] on div "[GEOGRAPHIC_DATA], [GEOGRAPHIC_DATA]" at bounding box center [191, 174] width 279 height 14
type input "Baytown"
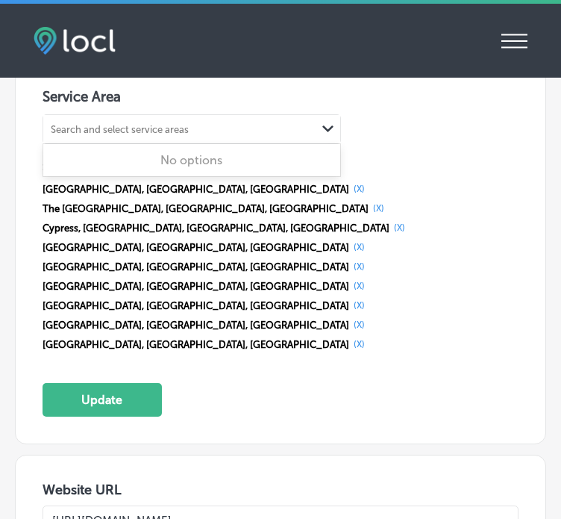
click at [87, 128] on div "Search and select service areas Path Created with Sketch." at bounding box center [191, 129] width 297 height 28
paste input "League City"
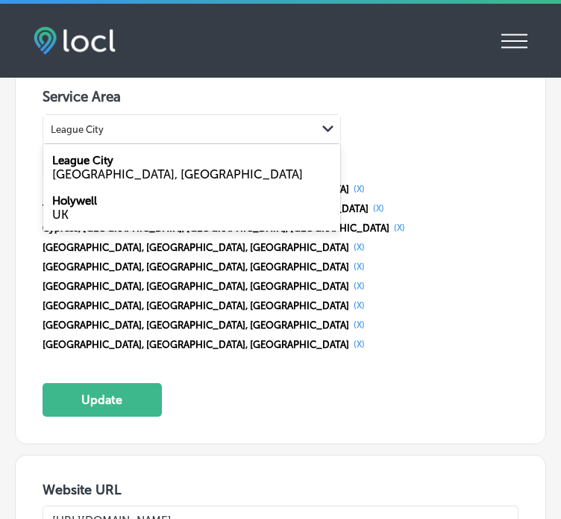
click at [87, 167] on div "[GEOGRAPHIC_DATA], [GEOGRAPHIC_DATA]" at bounding box center [191, 174] width 279 height 14
type input "League City"
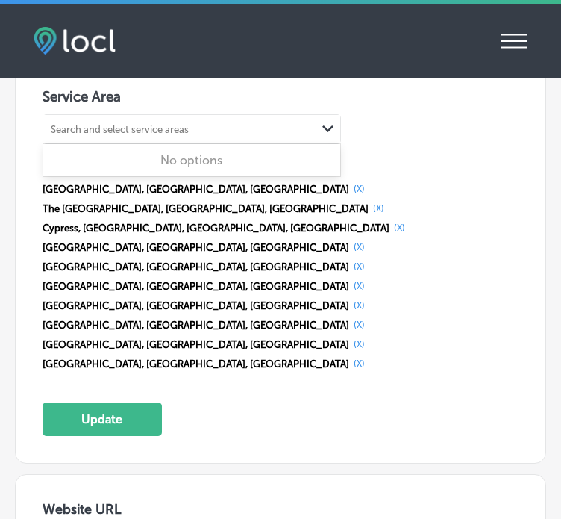
click at [111, 124] on div "Search and select service areas" at bounding box center [120, 129] width 138 height 11
paste input "Bellaire"
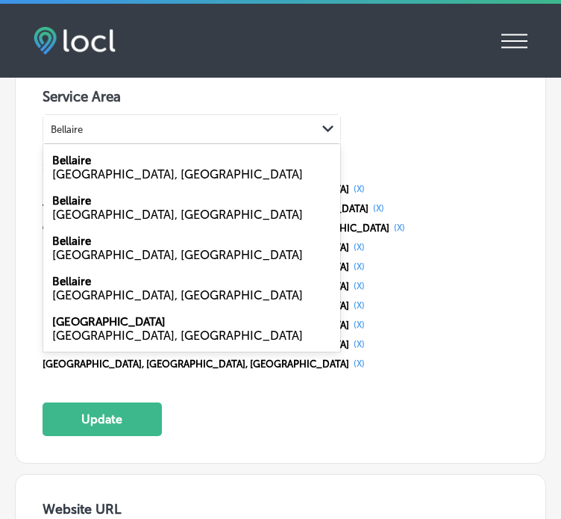
click at [89, 248] on div "[GEOGRAPHIC_DATA], [GEOGRAPHIC_DATA]" at bounding box center [191, 255] width 279 height 14
type input "Bellaire"
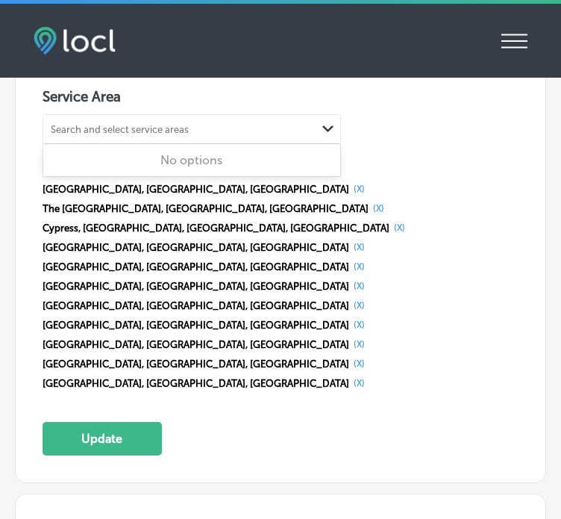
drag, startPoint x: 93, startPoint y: 127, endPoint x: 107, endPoint y: 122, distance: 15.8
click at [107, 122] on div "Search and select service areas Path Created with Sketch." at bounding box center [191, 129] width 297 height 28
paste input "Tomball"
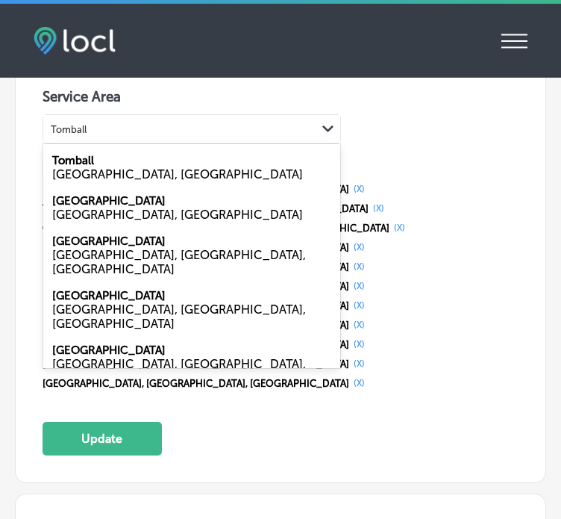
click at [101, 167] on div "[GEOGRAPHIC_DATA], [GEOGRAPHIC_DATA]" at bounding box center [191, 174] width 279 height 14
type input "Tomball"
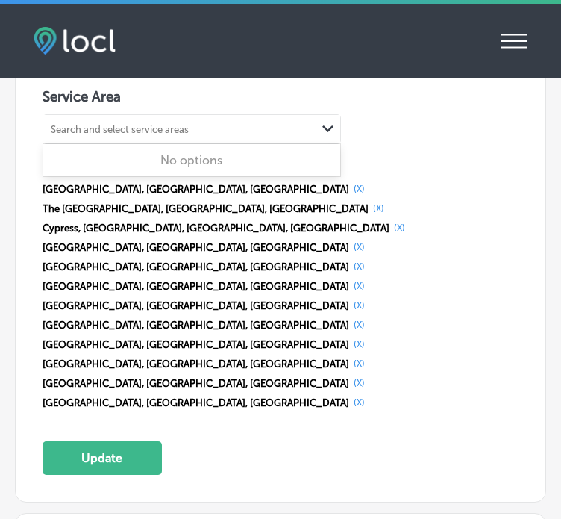
click at [119, 124] on div "Search and select service areas" at bounding box center [120, 129] width 138 height 11
paste input "Kingwood"
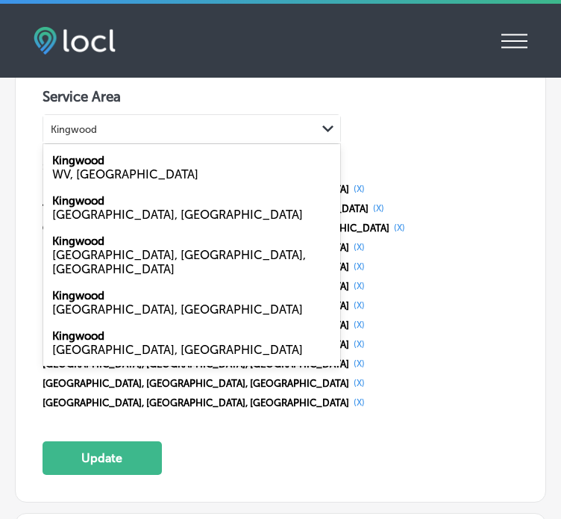
click at [124, 248] on div "[GEOGRAPHIC_DATA], [GEOGRAPHIC_DATA], [GEOGRAPHIC_DATA]" at bounding box center [191, 262] width 279 height 28
type input "Kingwood"
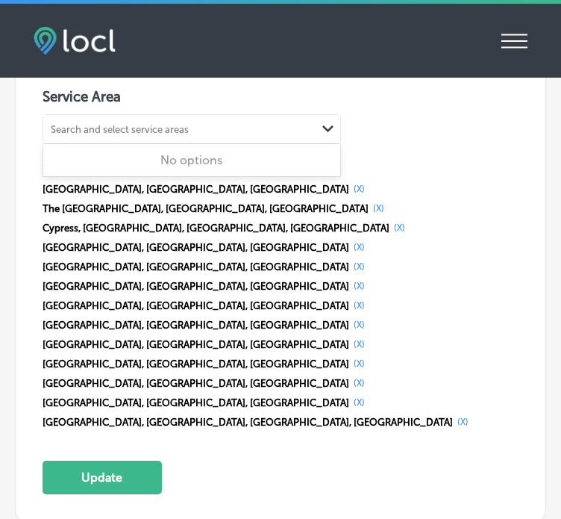
click at [114, 124] on div "Search and select service areas" at bounding box center [120, 129] width 138 height 11
paste input "Spring"
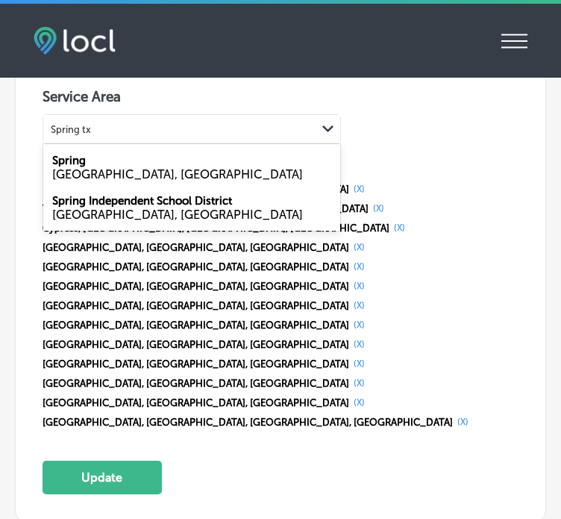
click at [125, 167] on div "[GEOGRAPHIC_DATA], [GEOGRAPHIC_DATA]" at bounding box center [191, 174] width 279 height 14
type input "Spring tx"
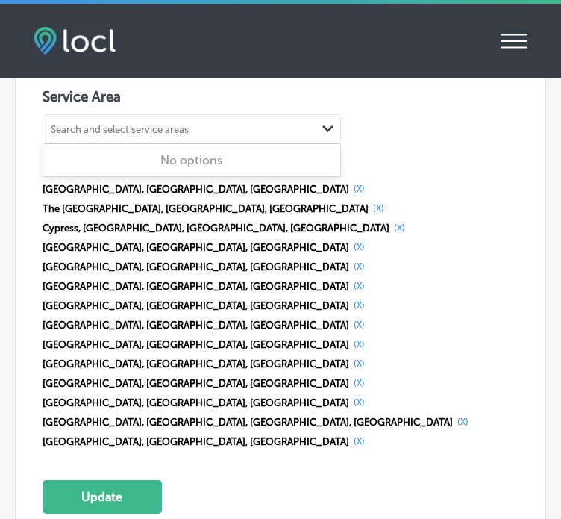
click at [97, 124] on div "Search and select service areas" at bounding box center [120, 129] width 138 height 11
paste input "Missouri City"
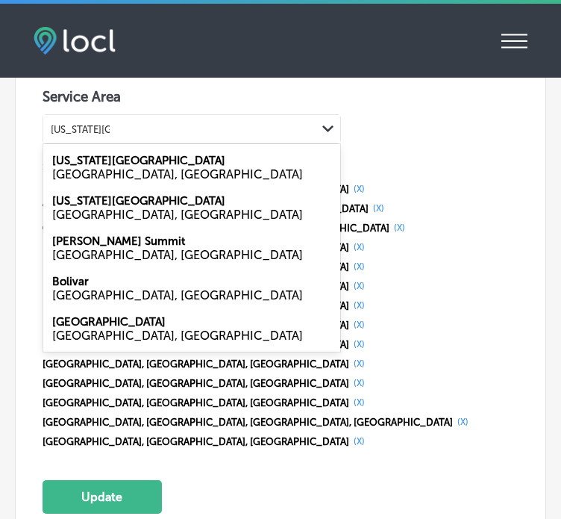
click at [107, 167] on div "[GEOGRAPHIC_DATA], [GEOGRAPHIC_DATA]" at bounding box center [191, 174] width 279 height 14
type input "Missouri City"
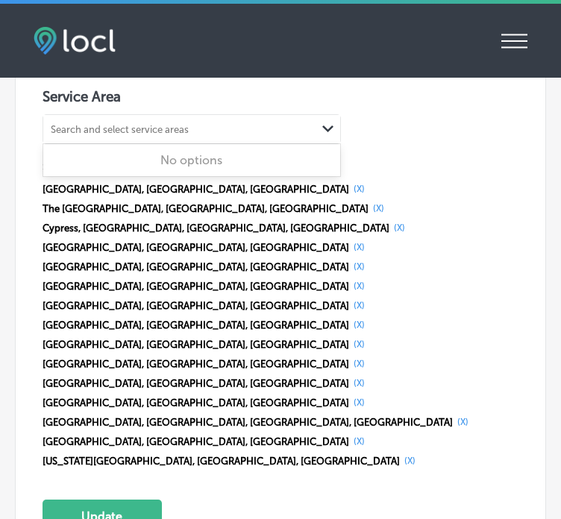
paste input "Friendswood"
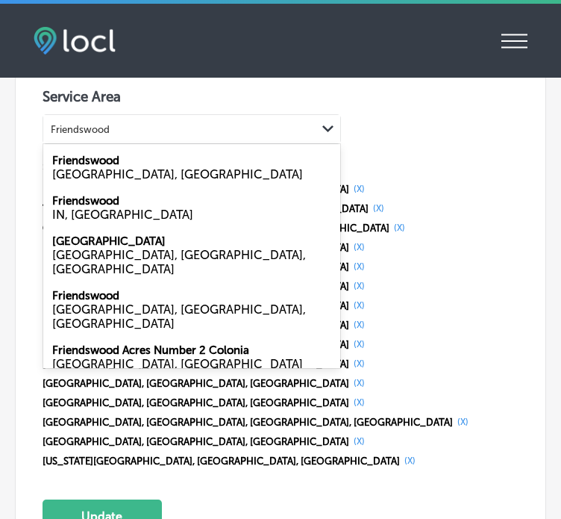
click at [95, 167] on div "[GEOGRAPHIC_DATA], [GEOGRAPHIC_DATA]" at bounding box center [191, 174] width 279 height 14
type input "Friendswood"
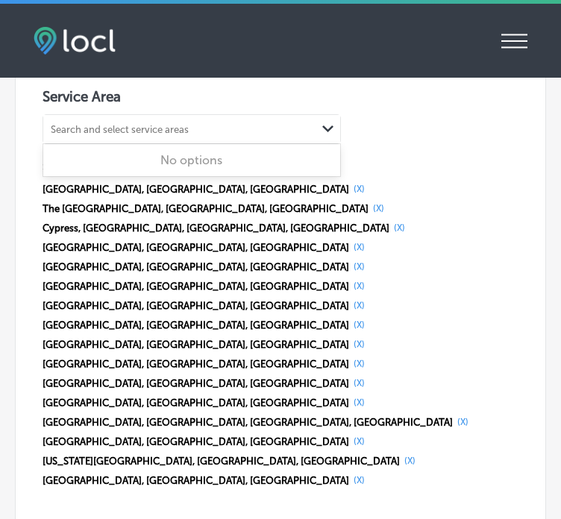
click at [110, 124] on div "Search and select service areas" at bounding box center [120, 129] width 138 height 11
paste input "Galveston"
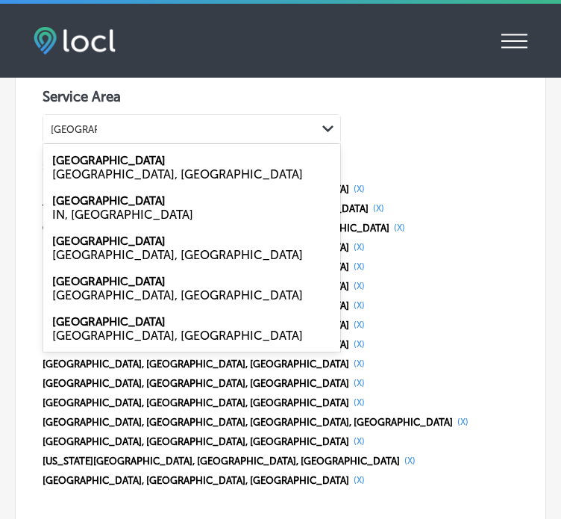
click at [108, 147] on div "Galveston TX, USA" at bounding box center [191, 167] width 297 height 40
type input "Galveston"
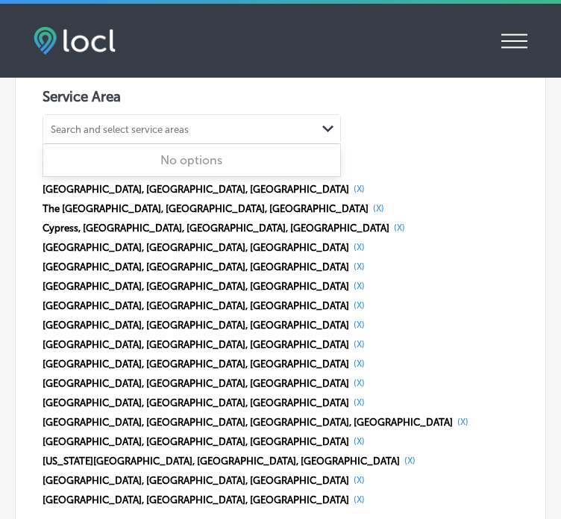
click at [110, 124] on div "Search and select service areas" at bounding box center [120, 129] width 138 height 11
paste input "Humble"
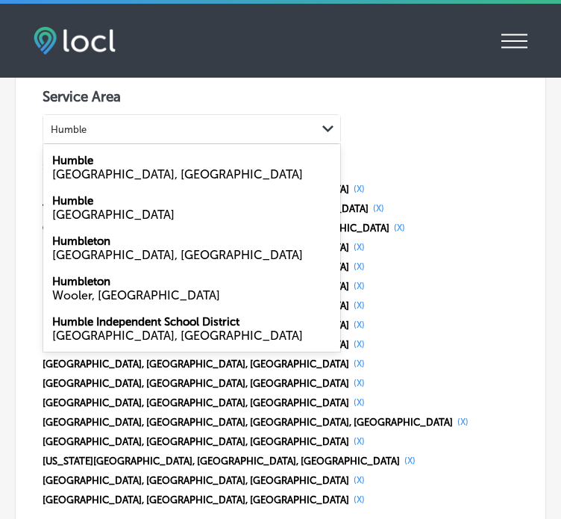
click at [91, 167] on div "[GEOGRAPHIC_DATA], [GEOGRAPHIC_DATA]" at bounding box center [191, 174] width 279 height 14
type input "Humble"
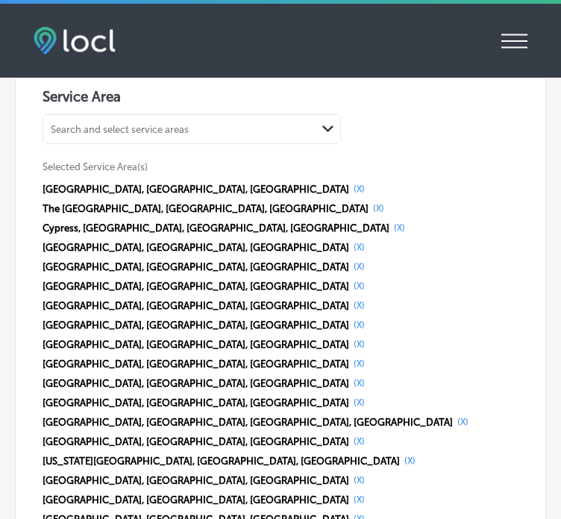
click at [93, 124] on div "Search and select service areas" at bounding box center [120, 129] width 138 height 11
paste input "Webster"
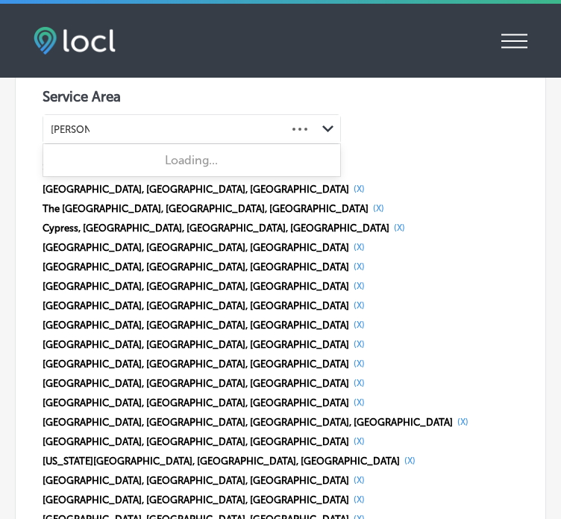
type input "Webster"
click at [149, 124] on div "Search and select service areas" at bounding box center [120, 129] width 138 height 11
paste input "Stafford"
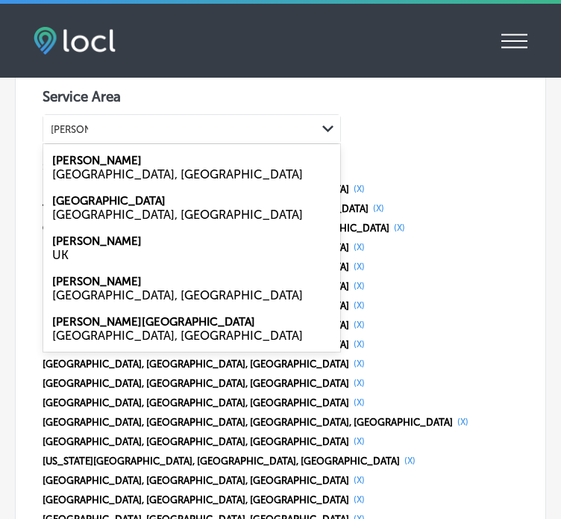
click at [112, 167] on div "VA, USA" at bounding box center [191, 174] width 279 height 14
type input "Stafford"
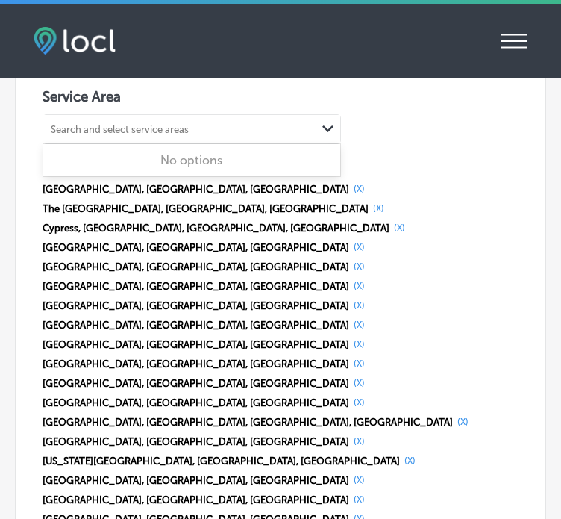
click at [144, 124] on div "Search and select service areas" at bounding box center [120, 129] width 138 height 11
paste input "Webster"
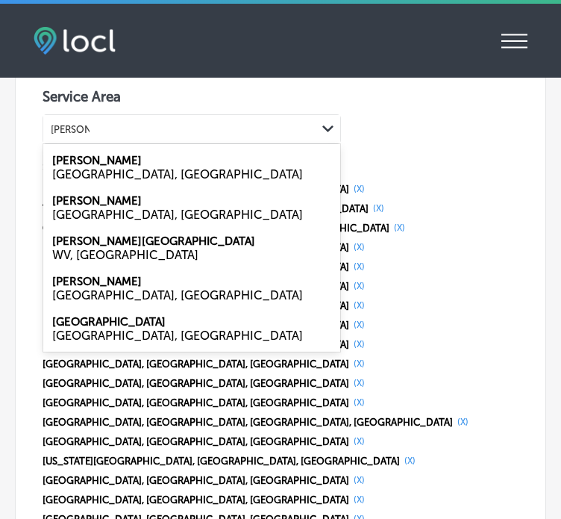
click at [83, 288] on div "[GEOGRAPHIC_DATA], [GEOGRAPHIC_DATA]" at bounding box center [191, 295] width 279 height 14
type input "Webster"
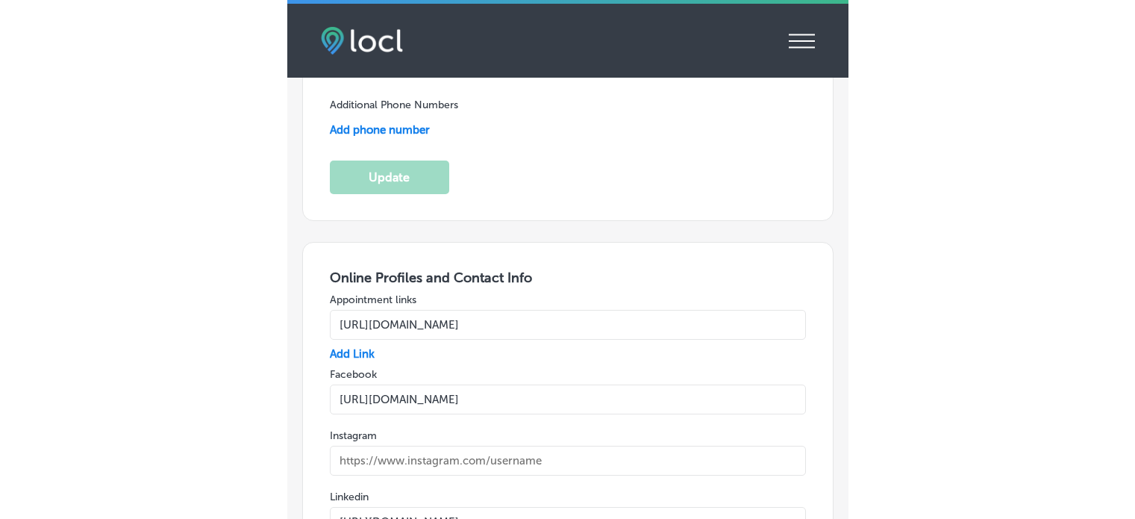
scroll to position [4047, 0]
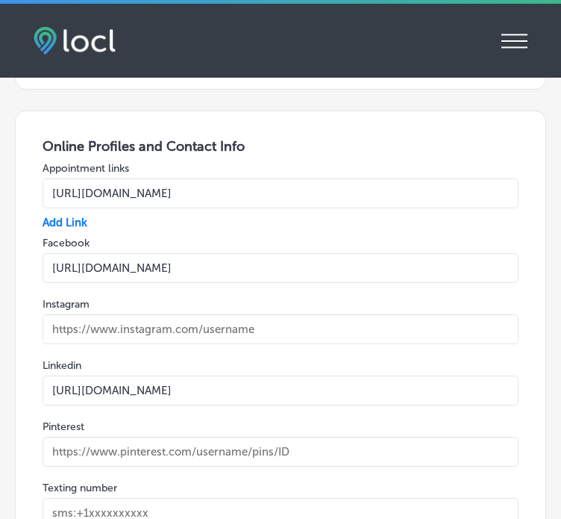
select select "US"
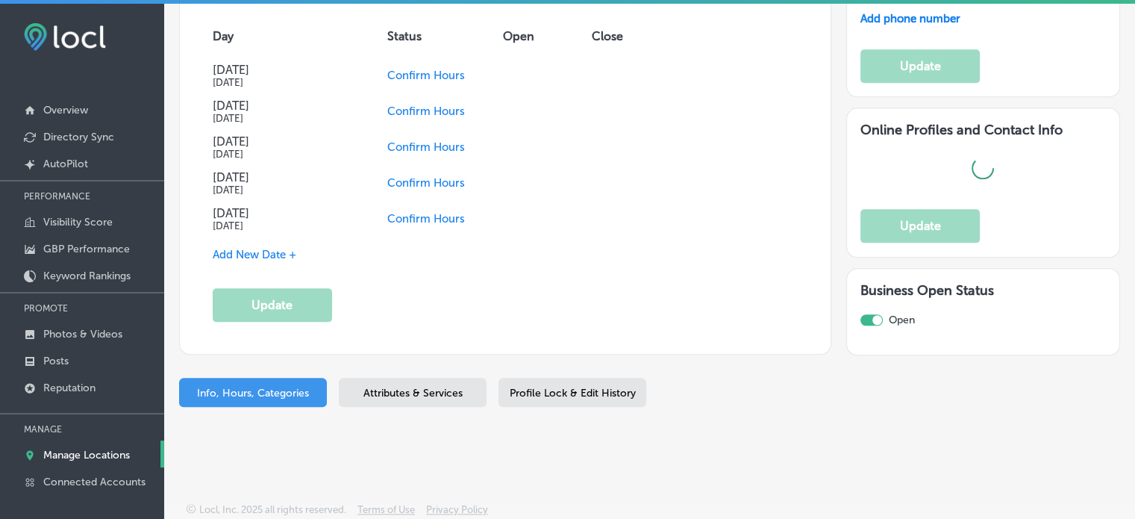
scroll to position [1716, 0]
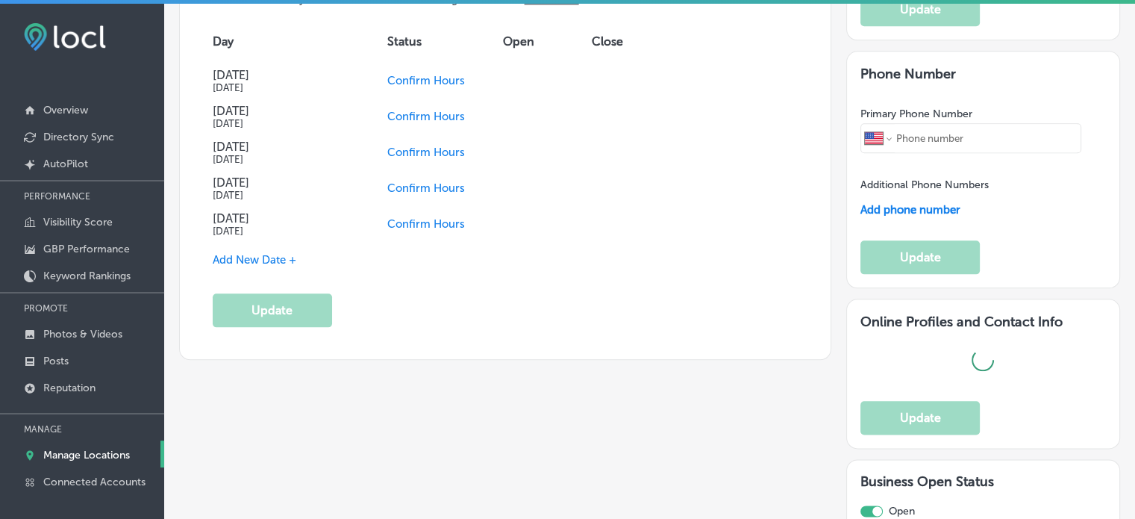
type input "[URL][DOMAIN_NAME]"
type input "[PHONE_NUMBER]"
type input "[STREET_ADDRESS]"
type input "[GEOGRAPHIC_DATA]"
type input "77065"
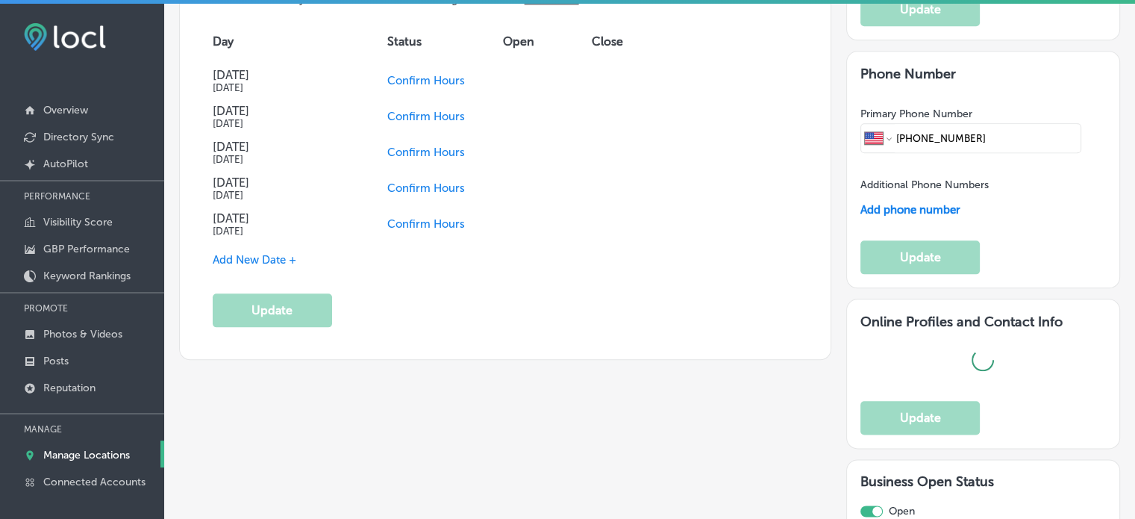
type input "US"
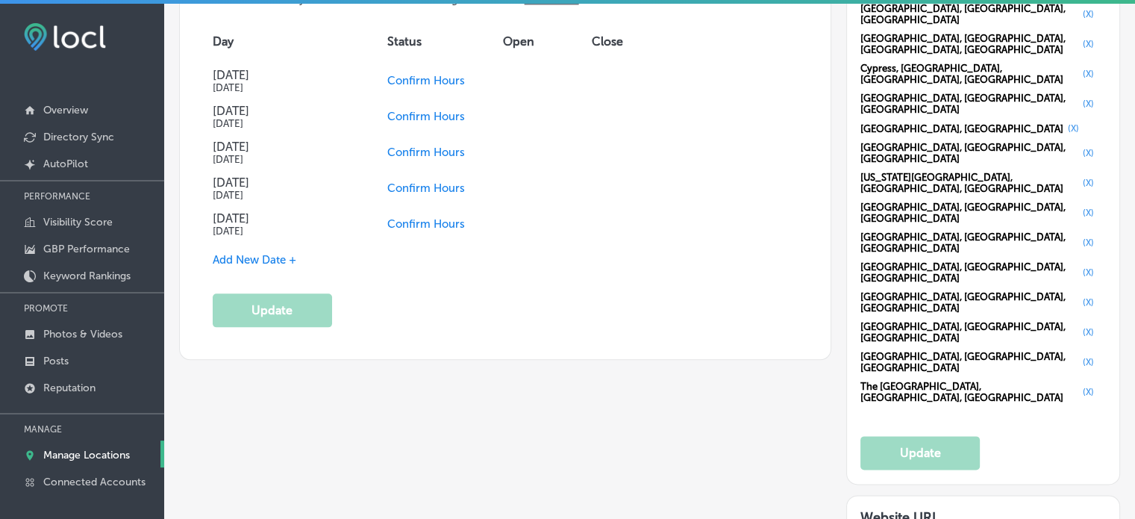
checkbox input "true"
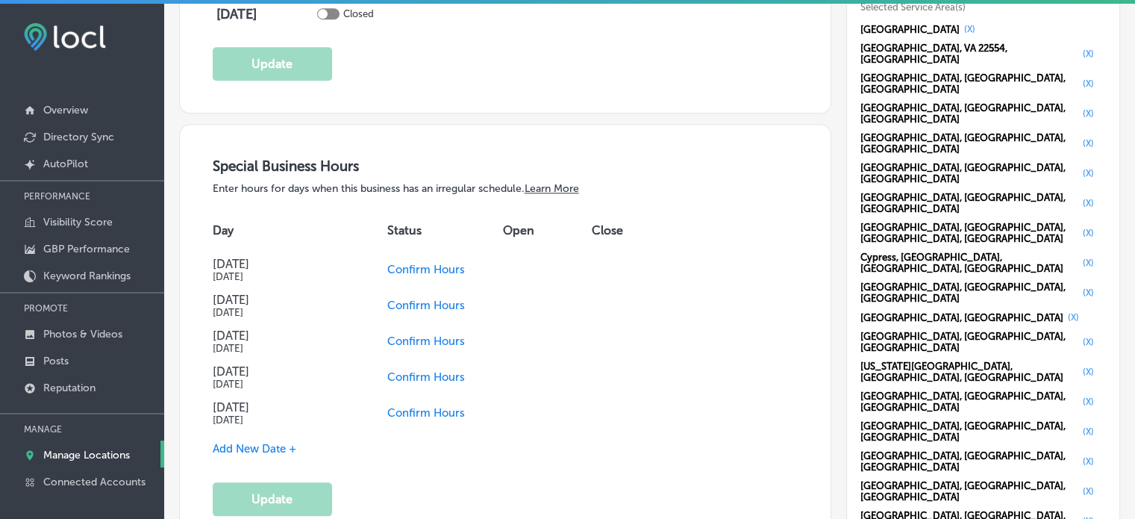
scroll to position [1526, 0]
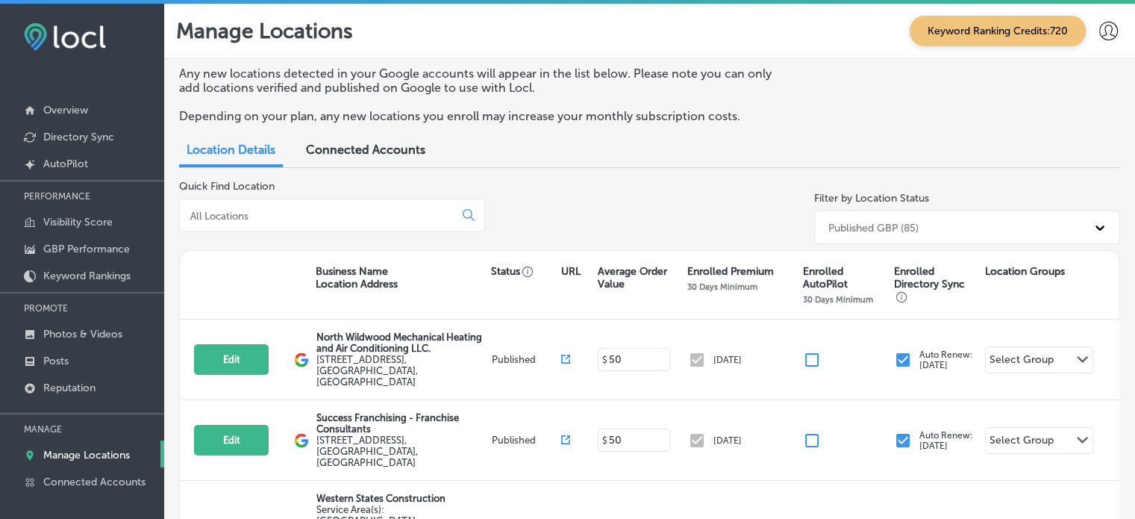
click at [258, 222] on div at bounding box center [332, 216] width 306 height 34
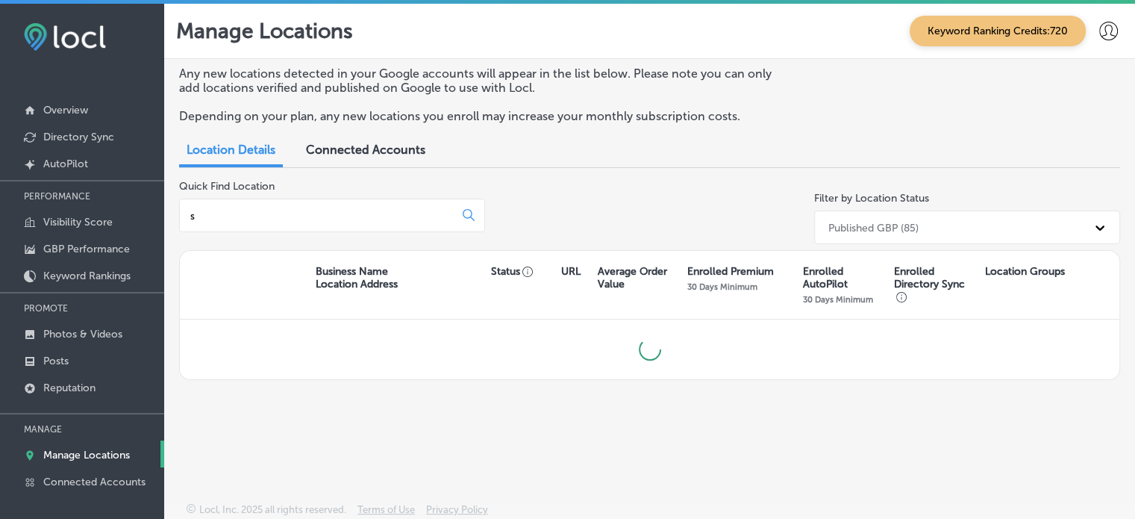
click at [257, 213] on input "s" at bounding box center [320, 215] width 262 height 13
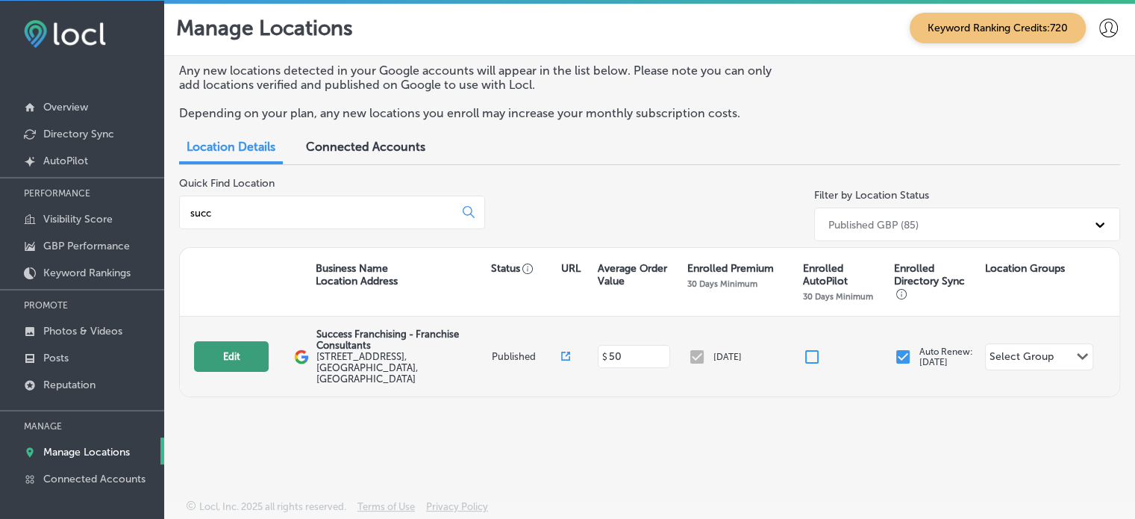
type input "succ"
click at [241, 362] on button "Edit" at bounding box center [231, 356] width 75 height 31
select select "US"
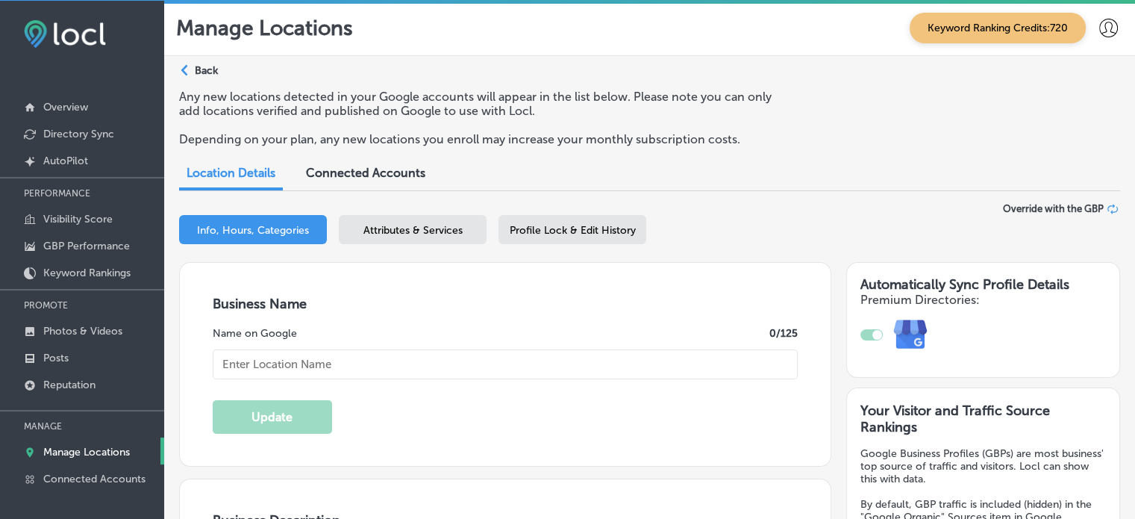
type textarea "With over 20 years of experience, Success Franchising is your partner in achiev…"
type input "Success Franchising - Franchise Consultants"
type input "[STREET_ADDRESS]"
type input "[GEOGRAPHIC_DATA]"
type input "77065"
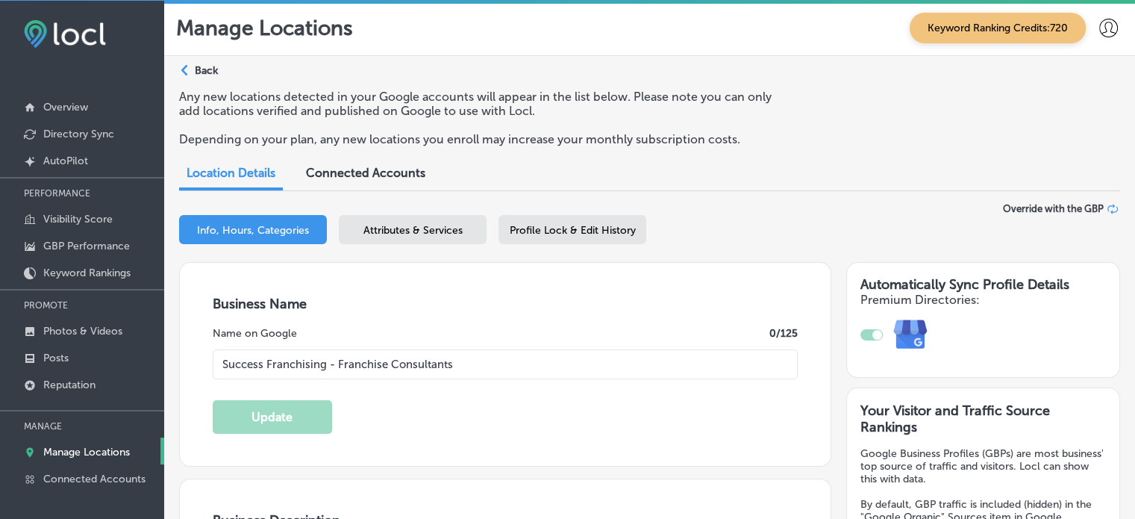
type input "US"
type input "[URL][DOMAIN_NAME]"
type input "[PHONE_NUMBER]"
checkbox input "true"
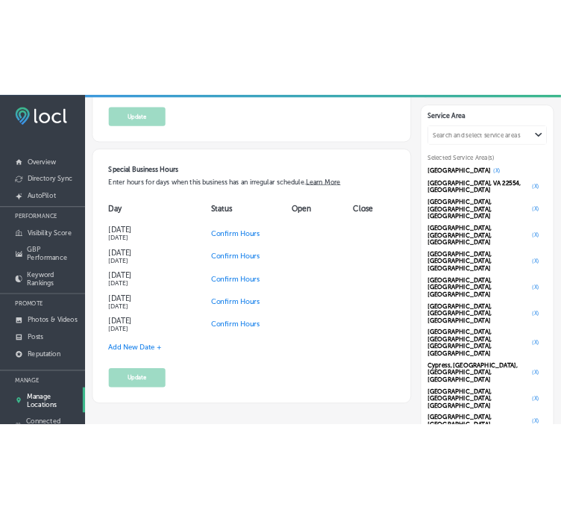
scroll to position [1427, 0]
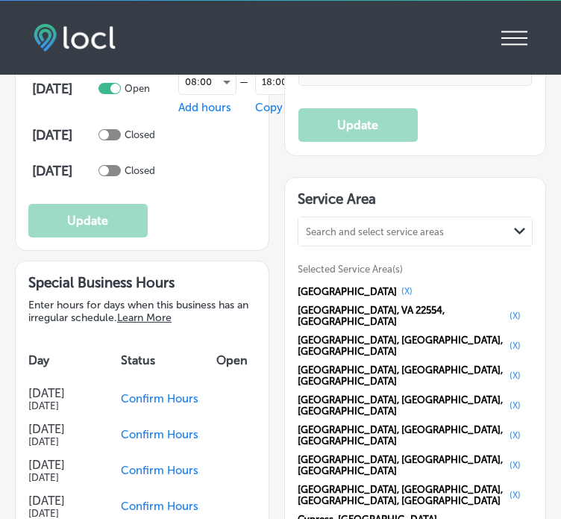
select select "US"
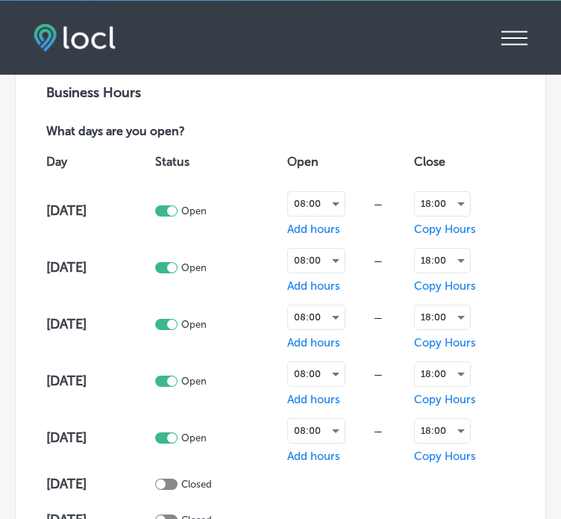
scroll to position [1283, 0]
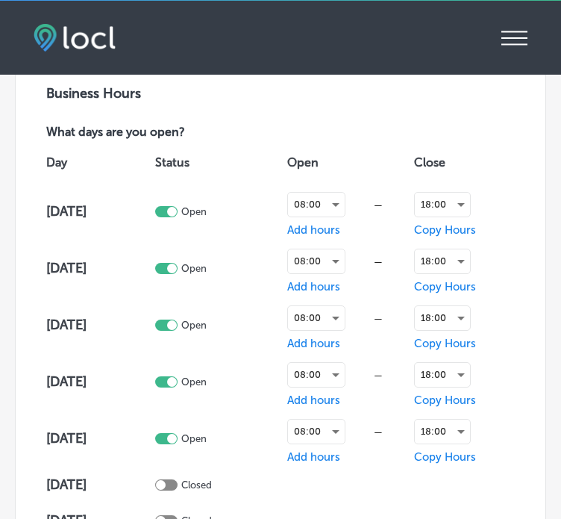
checkbox input "true"
type input "[STREET_ADDRESS]"
type input "[GEOGRAPHIC_DATA]"
type input "77065"
type input "US"
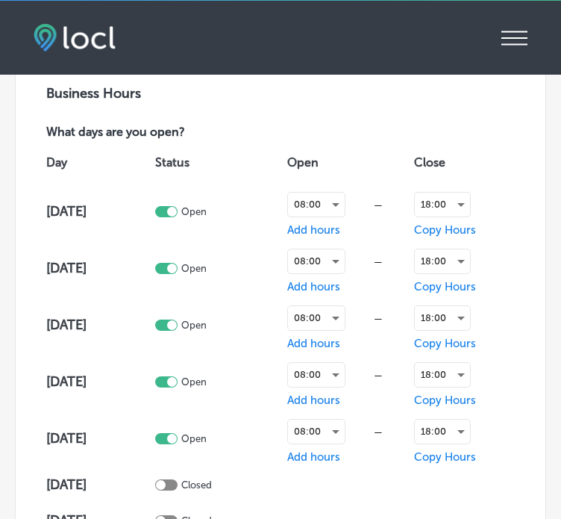
type input "[URL][DOMAIN_NAME]"
type input "[PHONE_NUMBER]"
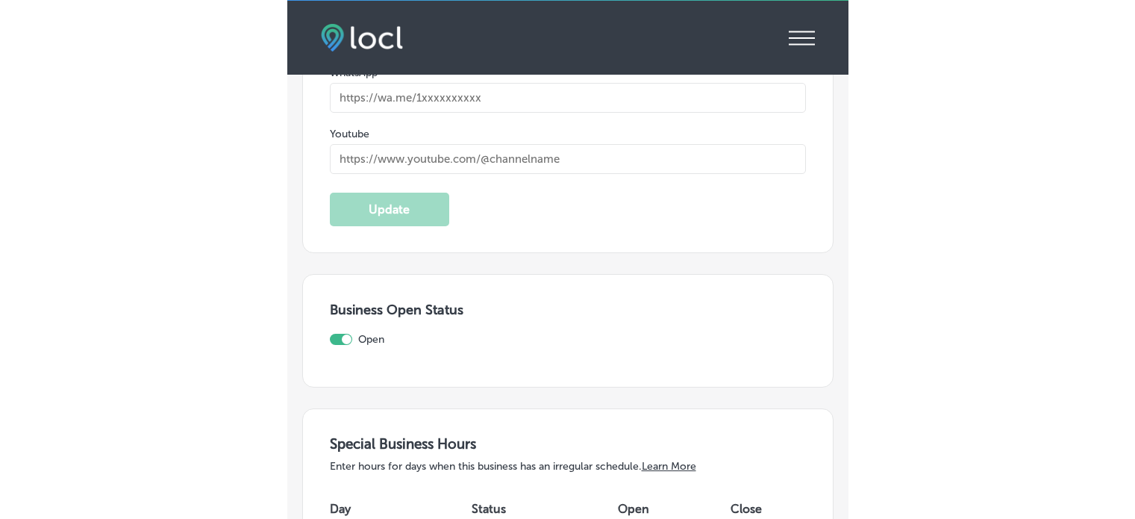
scroll to position [4626, 0]
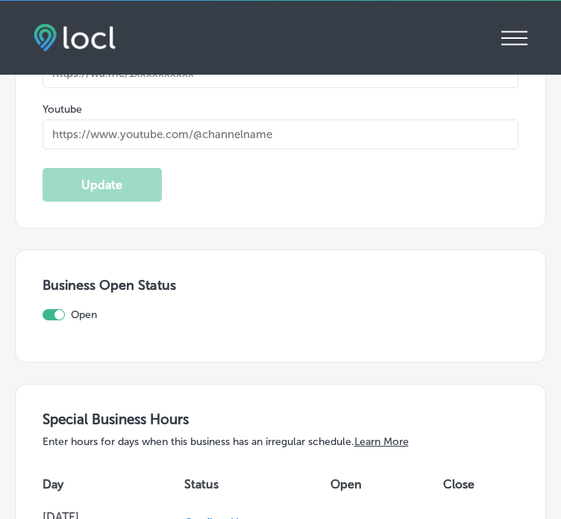
select select "US"
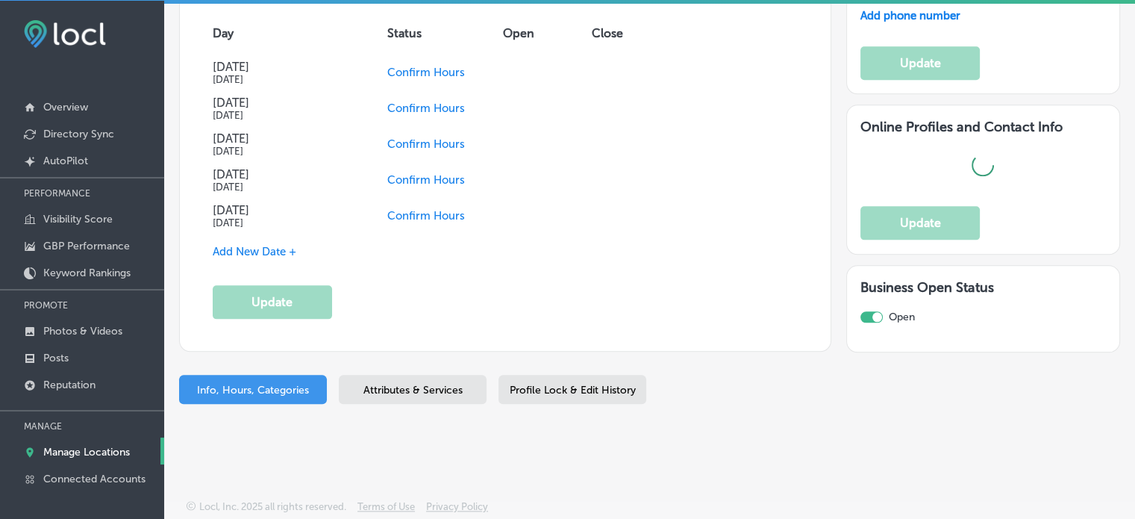
scroll to position [1626, 0]
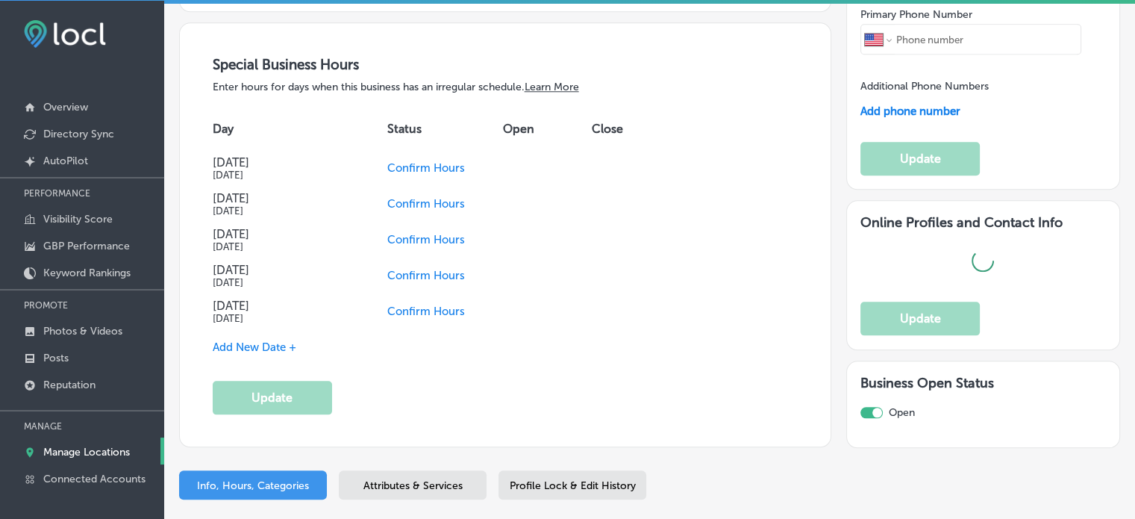
type input "[STREET_ADDRESS]"
type input "[GEOGRAPHIC_DATA]"
type input "77065"
type input "US"
checkbox input "true"
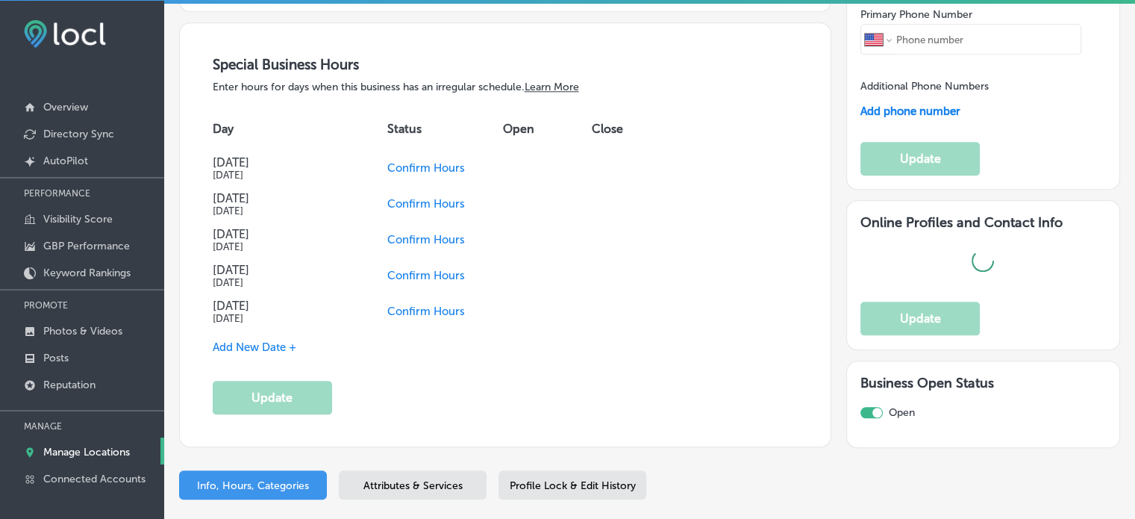
type input "[URL][DOMAIN_NAME]"
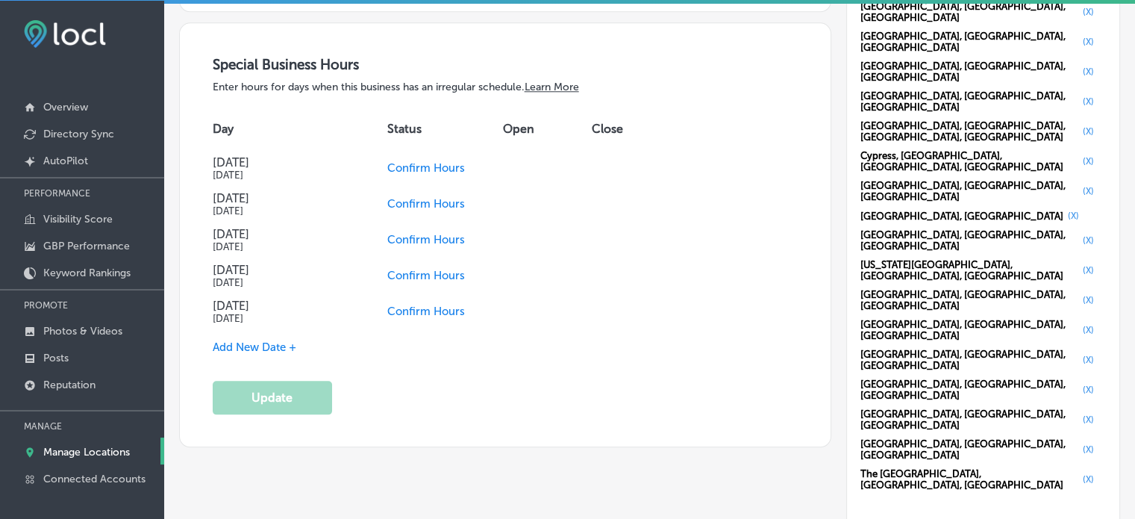
type input "[PHONE_NUMBER]"
click at [413, 305] on span "Confirm Hours" at bounding box center [426, 311] width 78 height 13
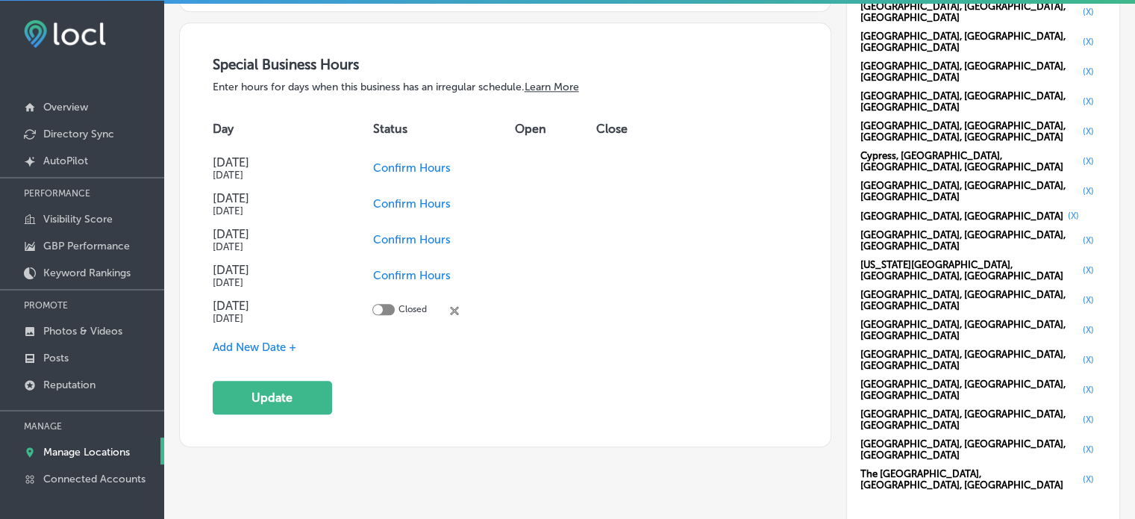
click at [414, 269] on span "Confirm Hours" at bounding box center [411, 275] width 78 height 13
click at [402, 161] on span "Confirm Hours" at bounding box center [411, 167] width 78 height 13
click at [290, 405] on button "Update" at bounding box center [272, 398] width 119 height 34
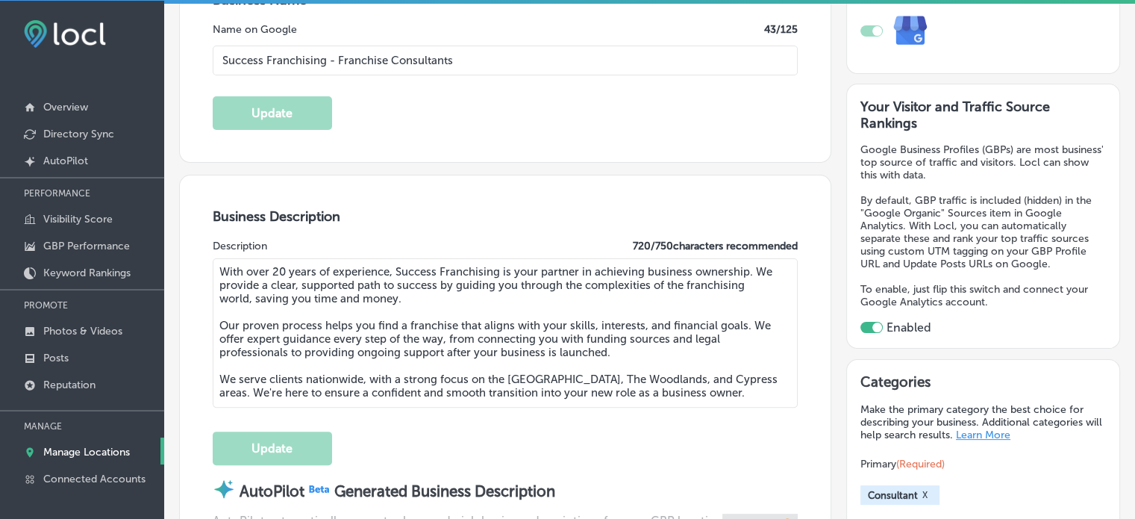
scroll to position [0, 0]
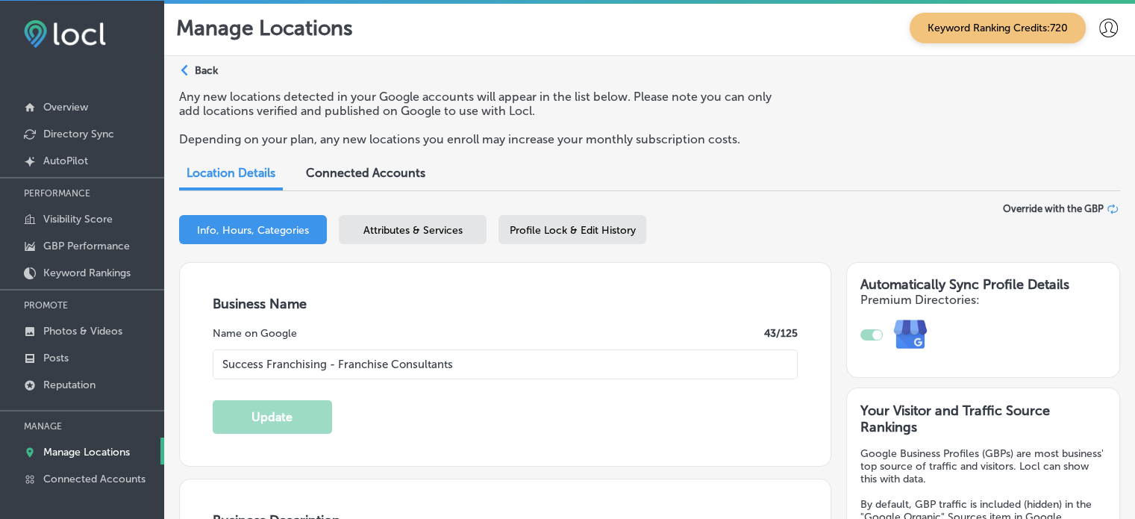
click at [409, 219] on div "Attributes & Services" at bounding box center [413, 229] width 148 height 29
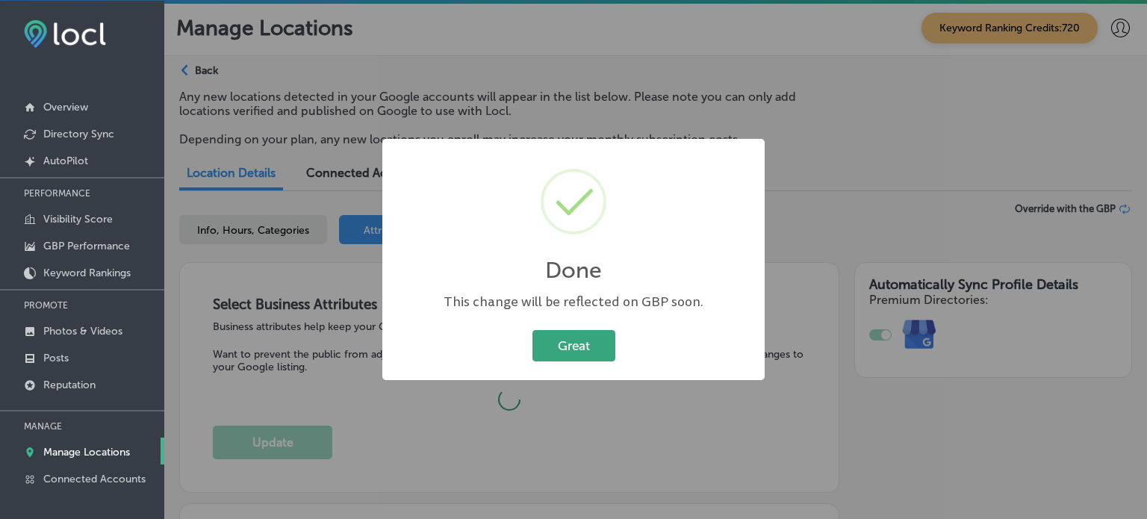
click at [573, 358] on button "Great" at bounding box center [573, 345] width 83 height 31
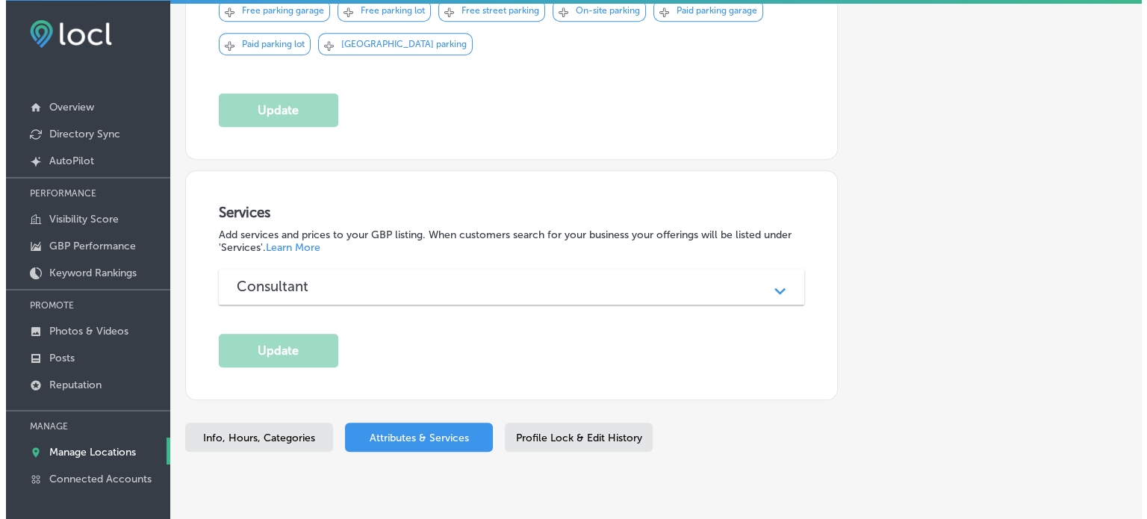
scroll to position [1047, 0]
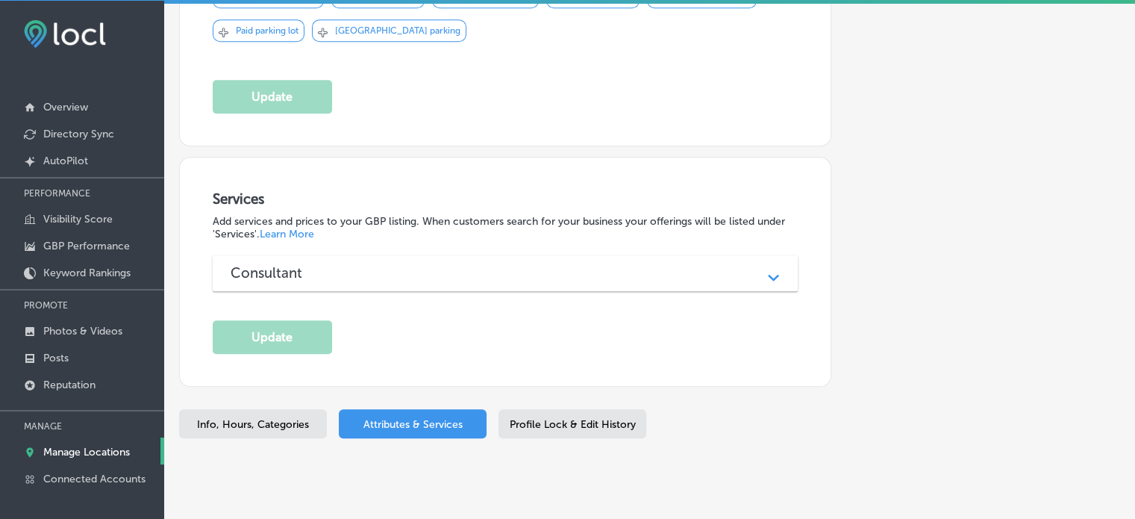
click at [445, 264] on div "Consultant" at bounding box center [506, 272] width 550 height 17
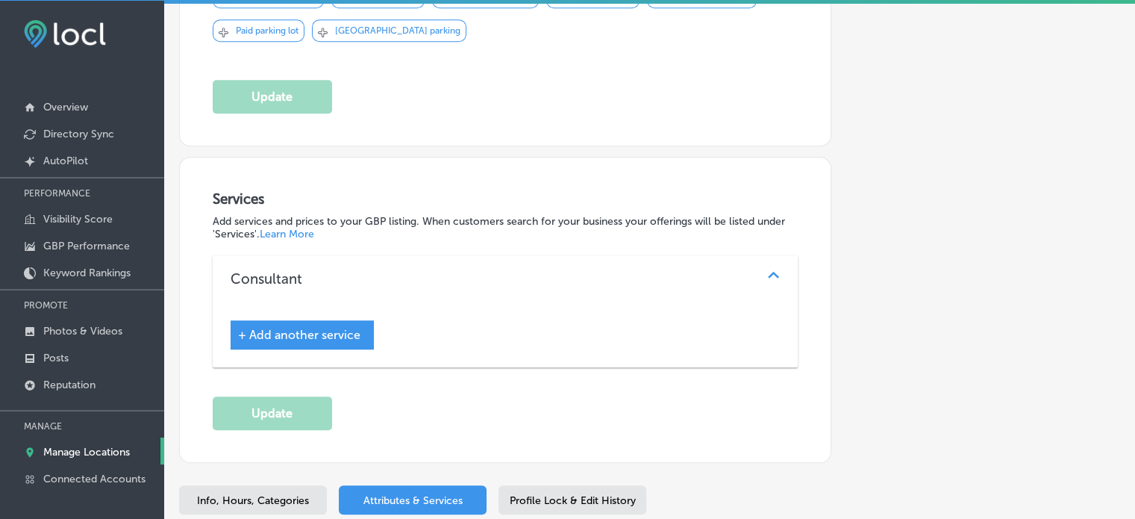
click at [296, 320] on div "+ Add another service" at bounding box center [302, 334] width 143 height 29
click at [290, 328] on span "+ Add another service" at bounding box center [299, 335] width 122 height 14
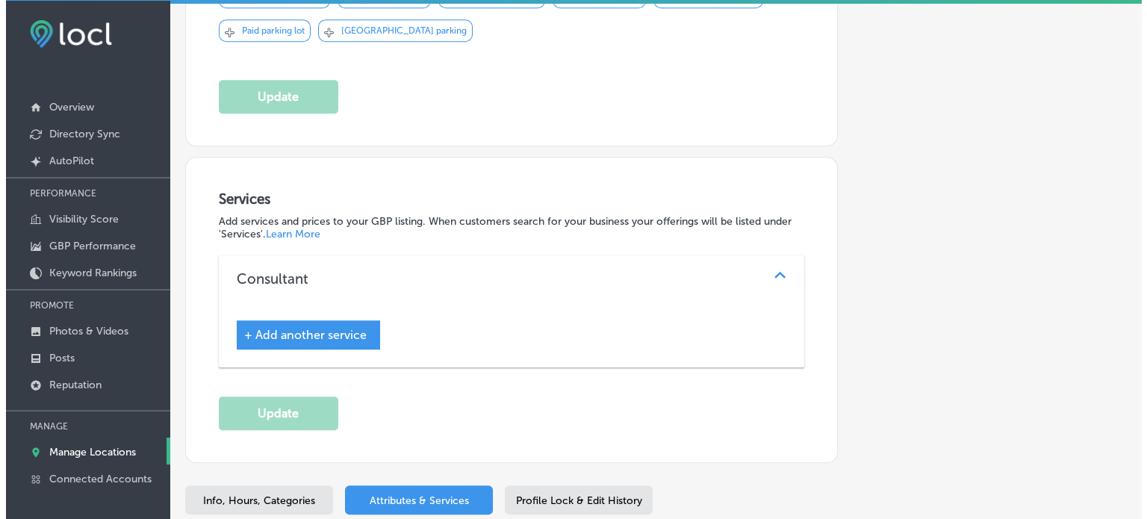
scroll to position [1048, 0]
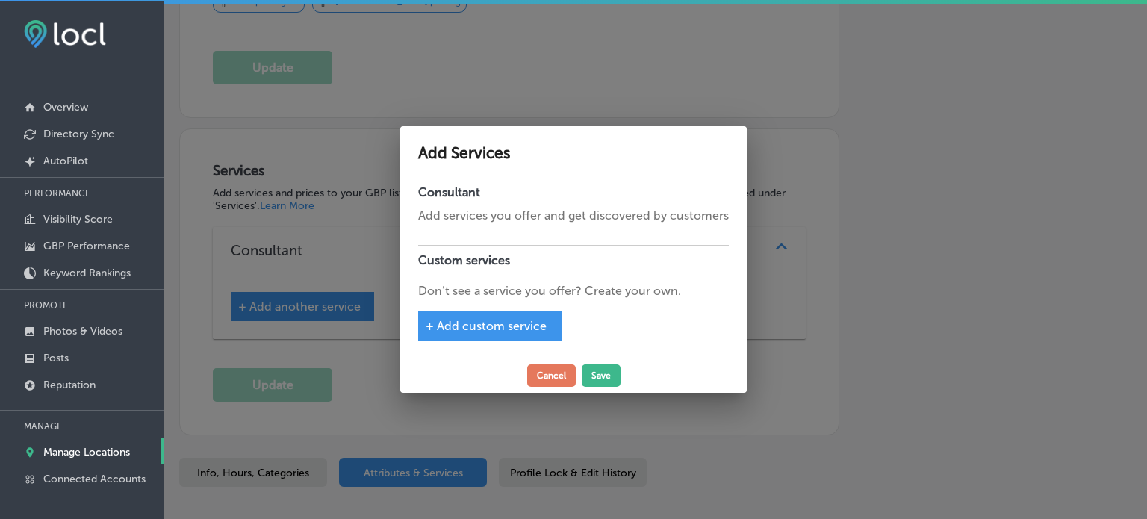
click at [481, 322] on span "+ Add custom service" at bounding box center [485, 326] width 121 height 14
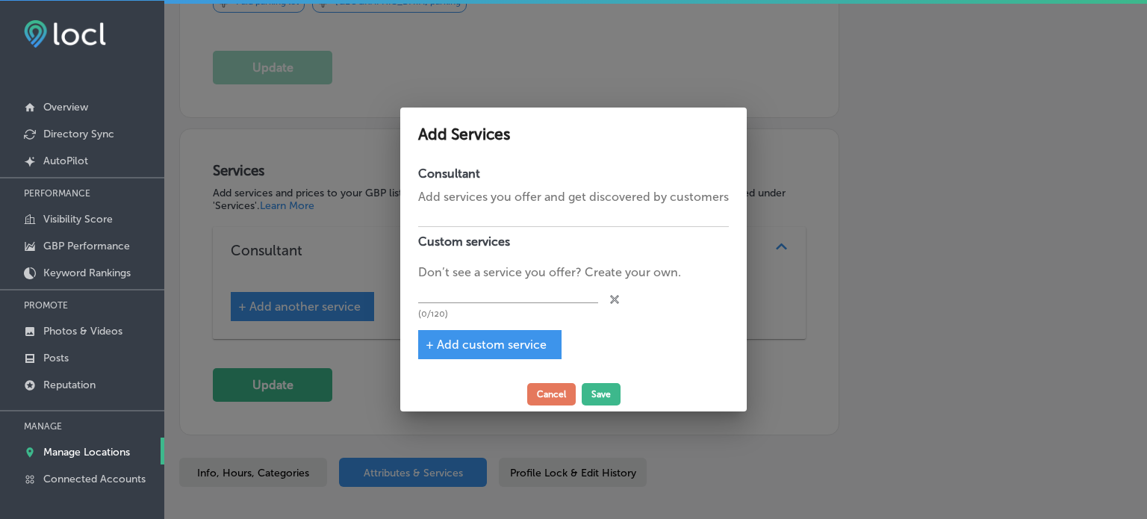
click at [528, 279] on p "Don’t see a service you offer? Create your own." at bounding box center [573, 272] width 311 height 18
paste input "Initial Consultation & Assessment"
click at [520, 297] on input "text" at bounding box center [508, 292] width 180 height 23
type input "Initial Consultation & Assessment"
click at [481, 349] on span "+ Add custom service" at bounding box center [485, 344] width 121 height 14
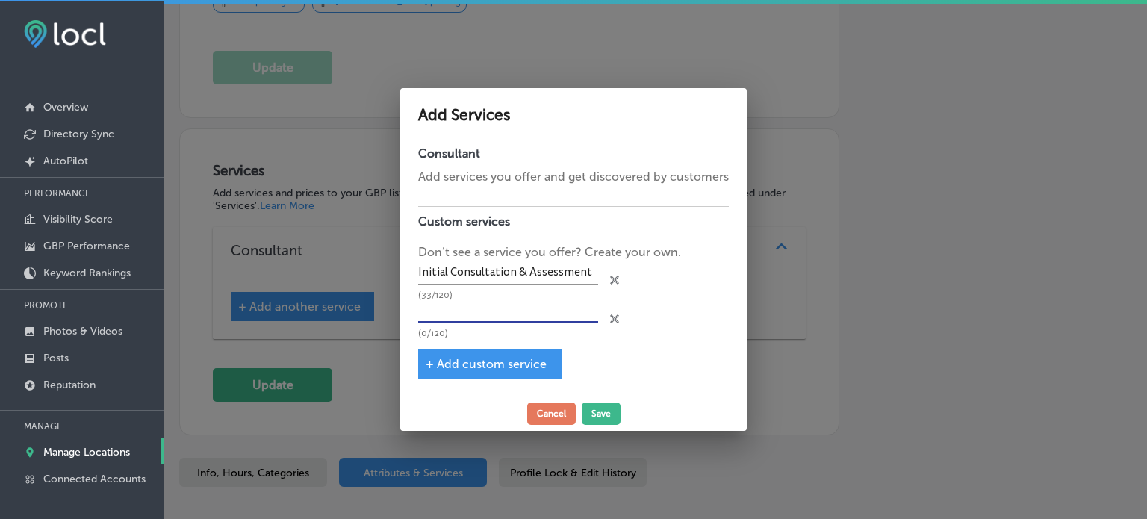
click at [499, 319] on input "text" at bounding box center [508, 311] width 180 height 23
paste input "Franchise Research & Brand Matching"
type input "Franchise Research & Brand Matching"
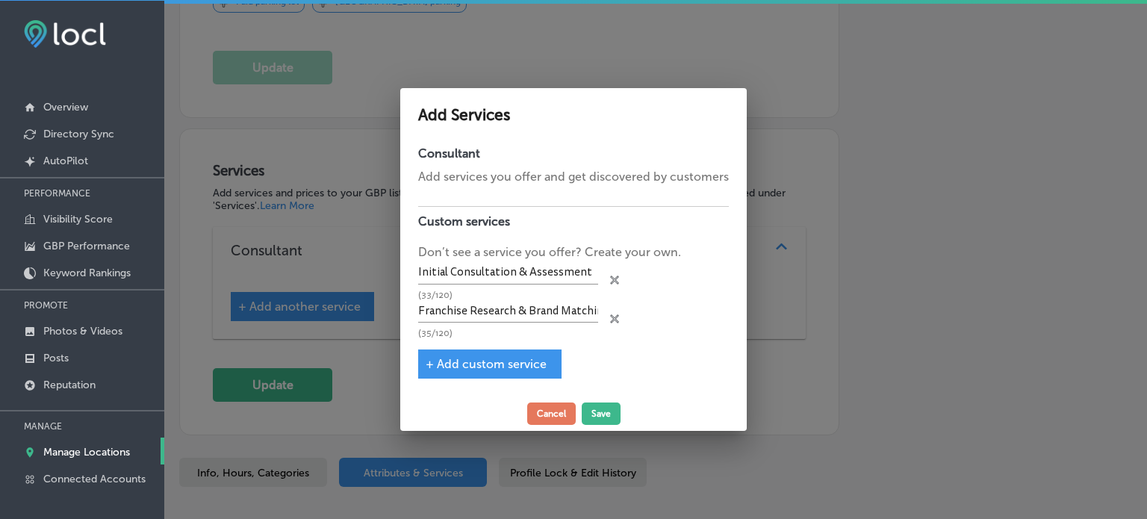
click at [484, 361] on span "+ Add custom service" at bounding box center [485, 364] width 121 height 14
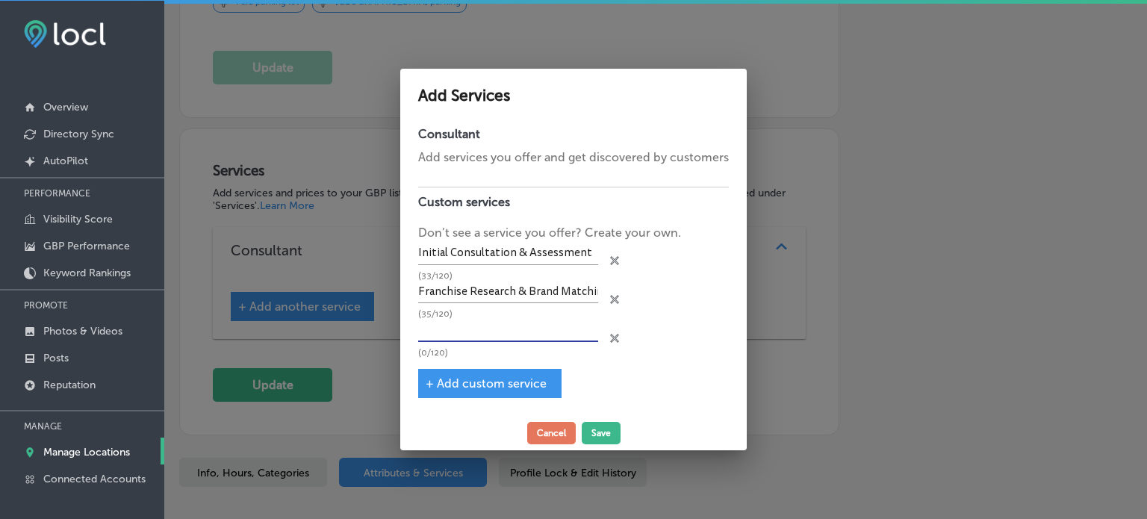
click at [514, 322] on input "text" at bounding box center [508, 330] width 180 height 23
paste input "Funding Guidance"
type input "Funding Guidance"
click at [499, 371] on div "+ Add custom service" at bounding box center [489, 383] width 143 height 29
click at [502, 381] on span "+ Add custom service" at bounding box center [485, 383] width 121 height 14
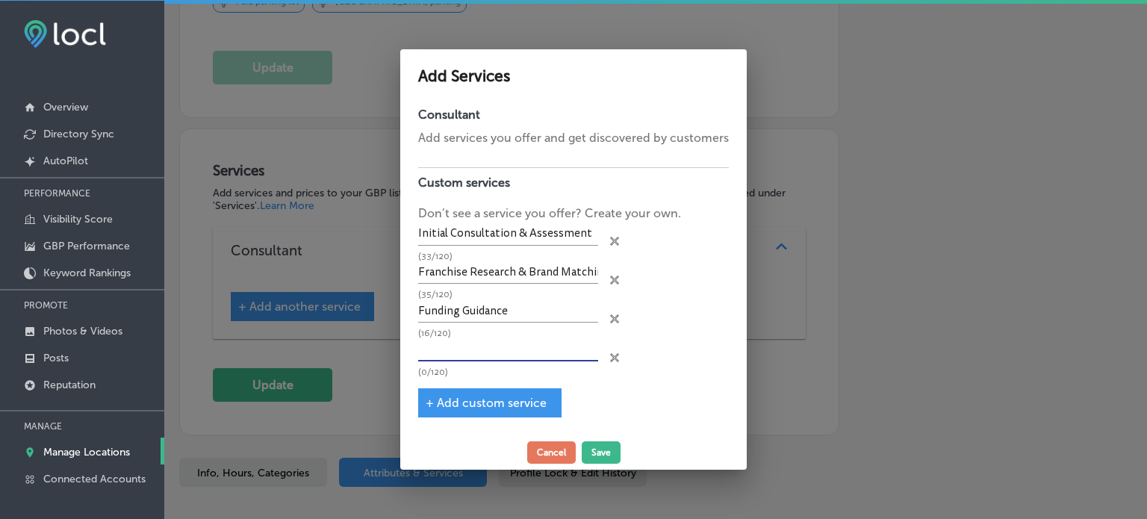
click at [514, 347] on input "text" at bounding box center [508, 349] width 180 height 23
paste input "Franchise Evaluation"
type input "Franchise Evaluation"
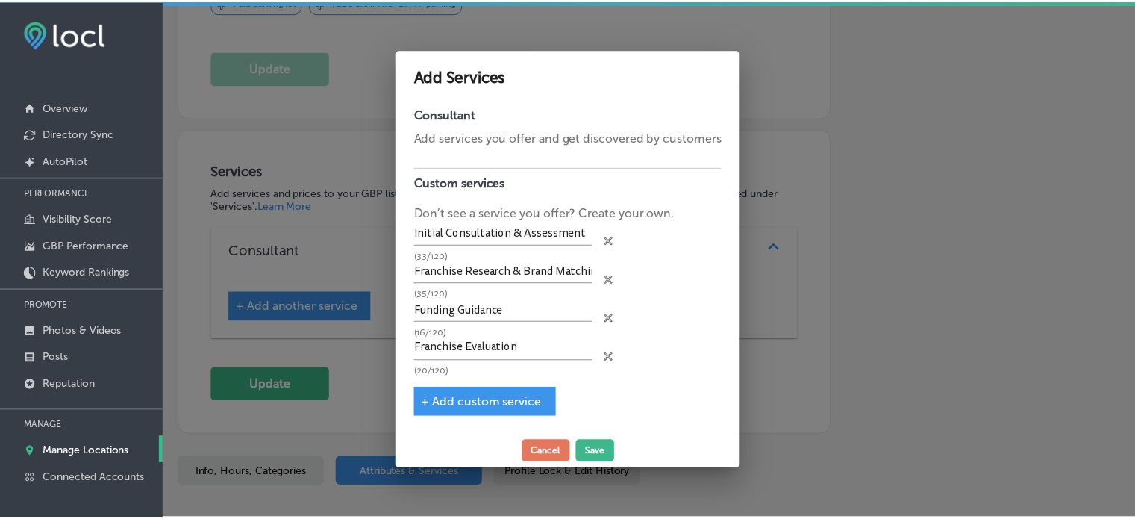
scroll to position [0, 0]
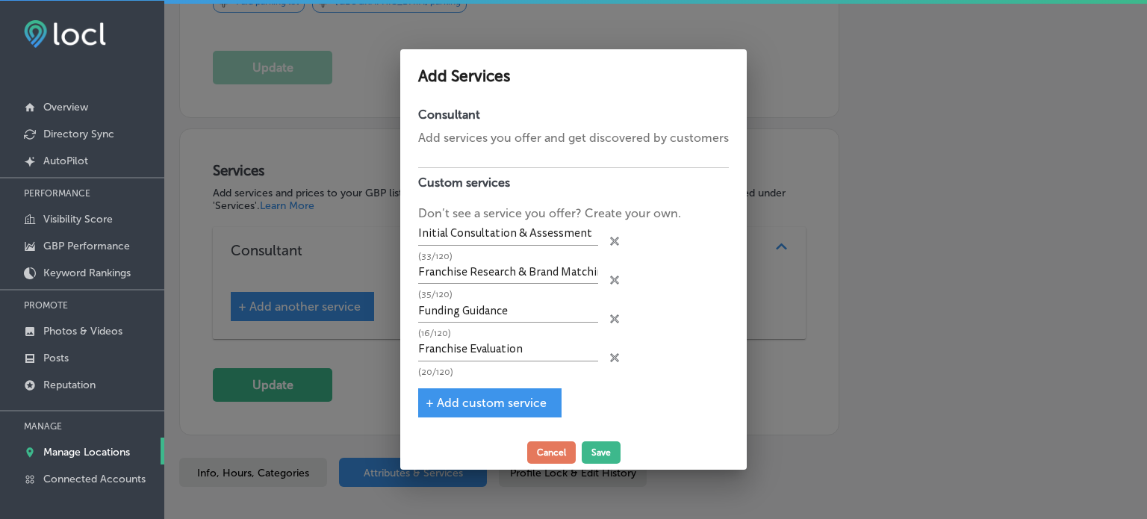
click at [504, 405] on span "+ Add custom service" at bounding box center [485, 403] width 121 height 14
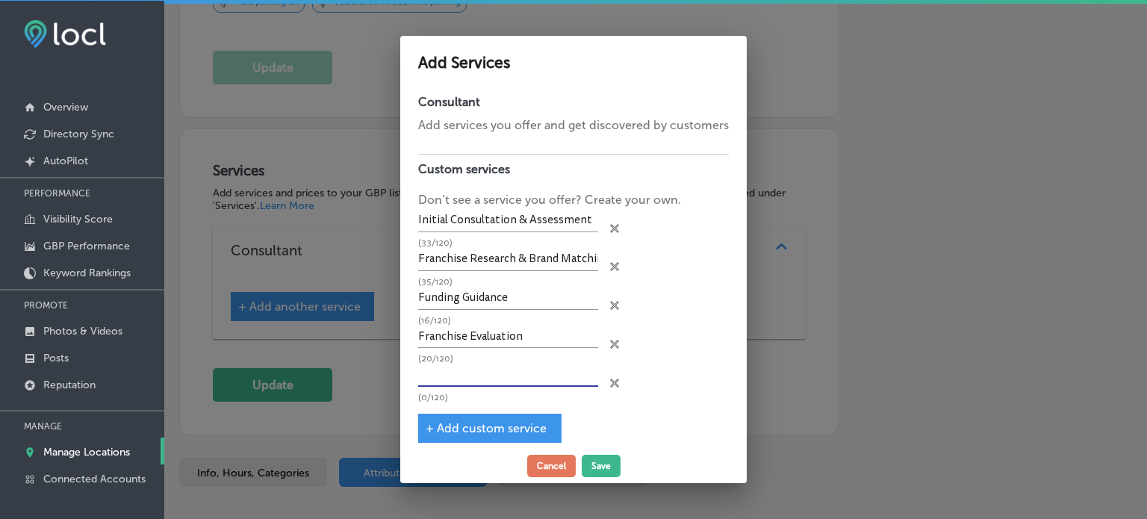
click at [498, 378] on input "text" at bounding box center [508, 375] width 180 height 23
paste input "Legal & Financial Connections"
type input "Legal & Financial Connections"
click at [483, 427] on span "+ Add custom service" at bounding box center [485, 428] width 121 height 14
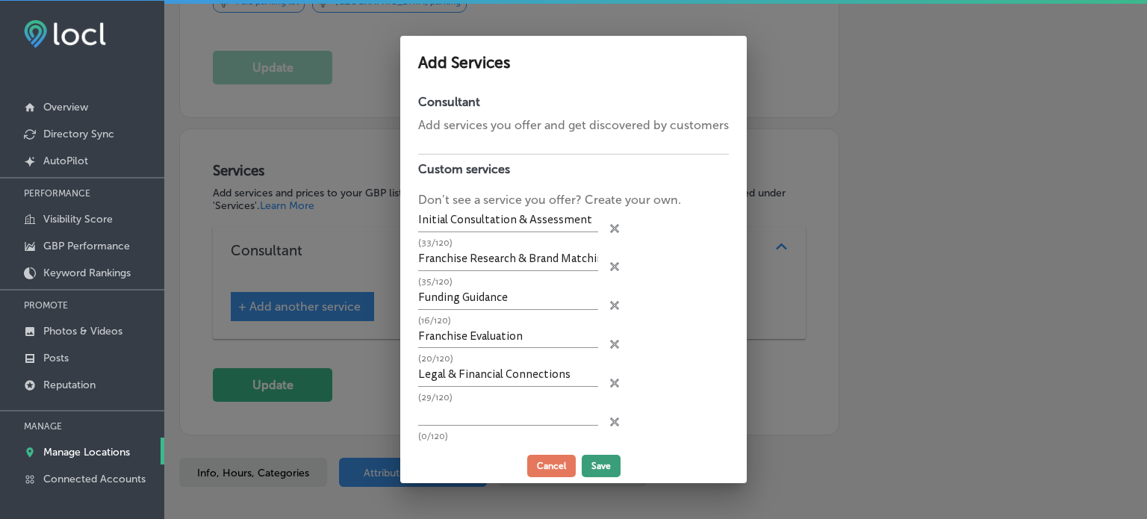
click at [590, 466] on button "Save" at bounding box center [601, 466] width 39 height 22
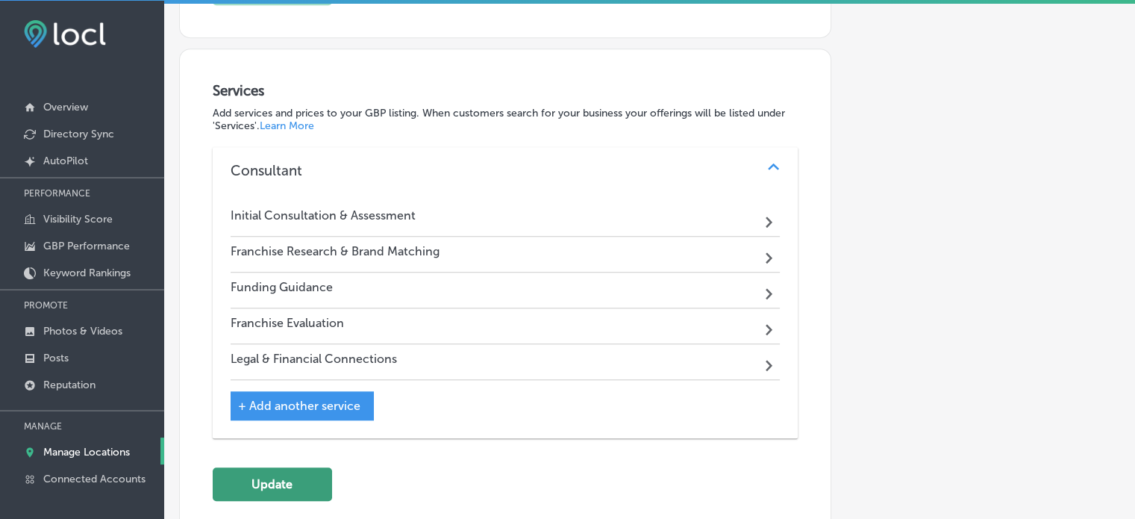
scroll to position [1156, 0]
click at [293, 467] on button "Update" at bounding box center [272, 484] width 119 height 34
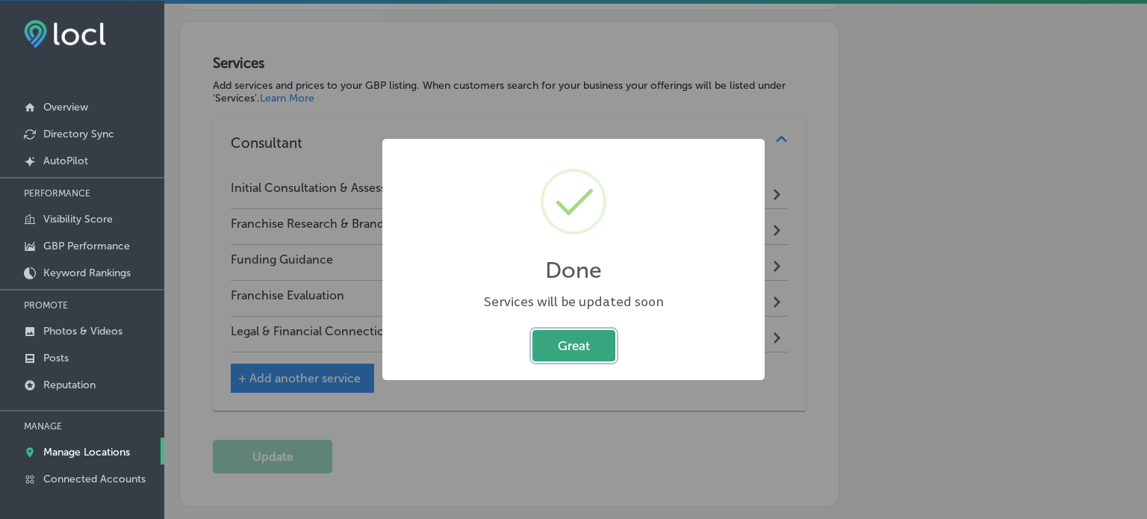
click at [596, 343] on button "Great" at bounding box center [573, 345] width 83 height 31
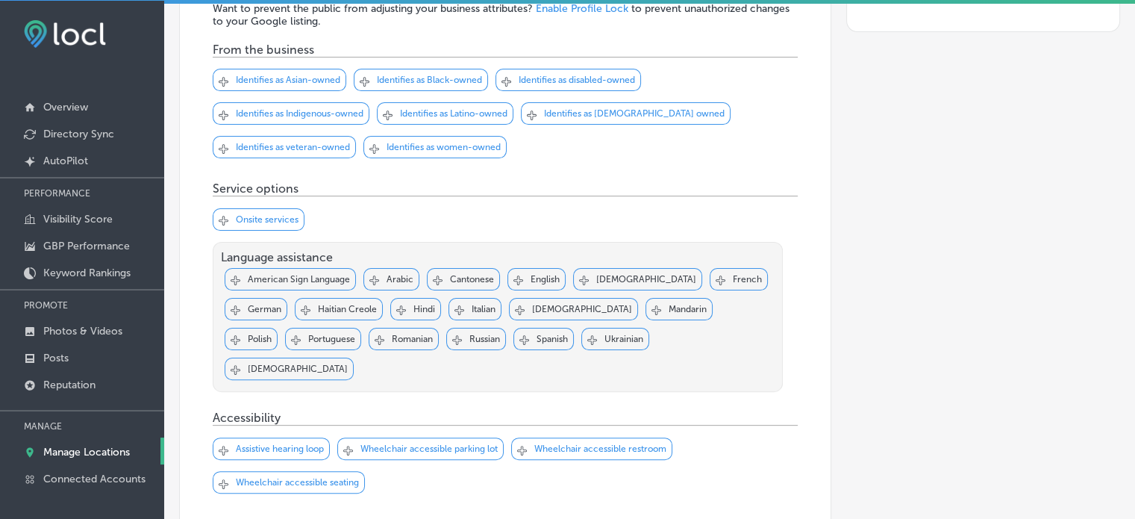
scroll to position [314, 0]
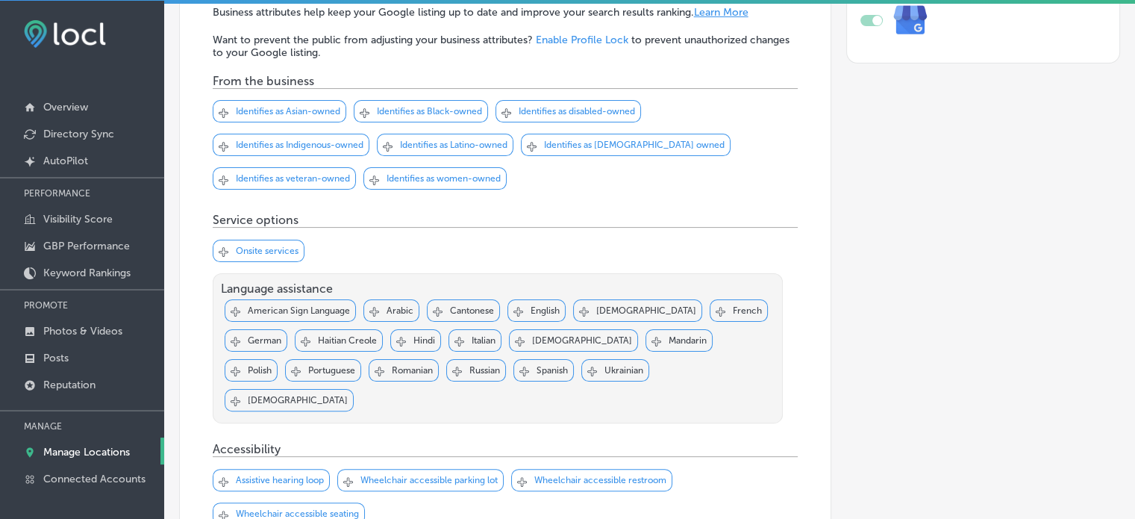
click at [456, 169] on div "Svg Vector Icons : [URL][DOMAIN_NAME] Checked Created with Sketch. close Create…" at bounding box center [435, 178] width 143 height 22
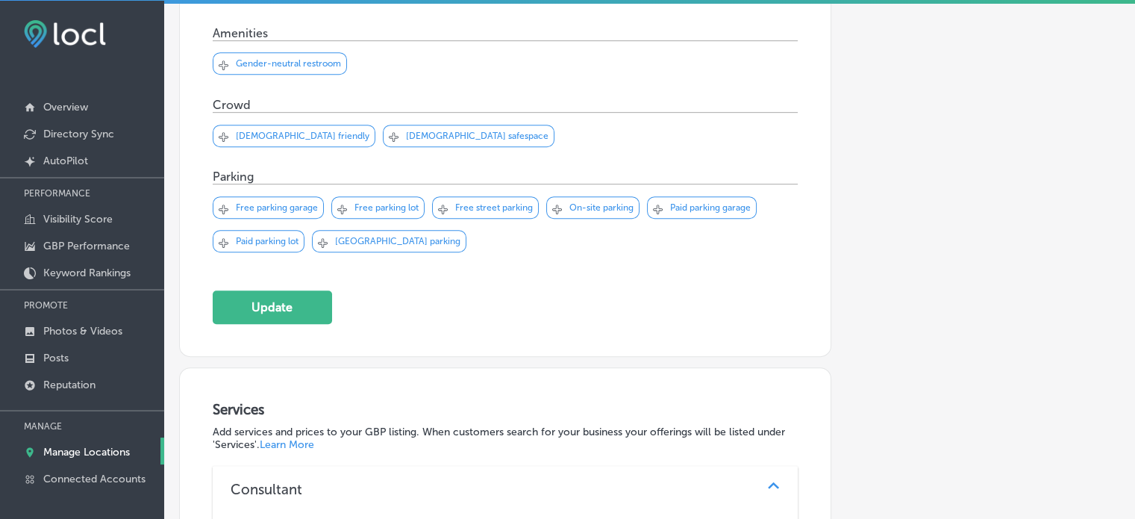
scroll to position [841, 0]
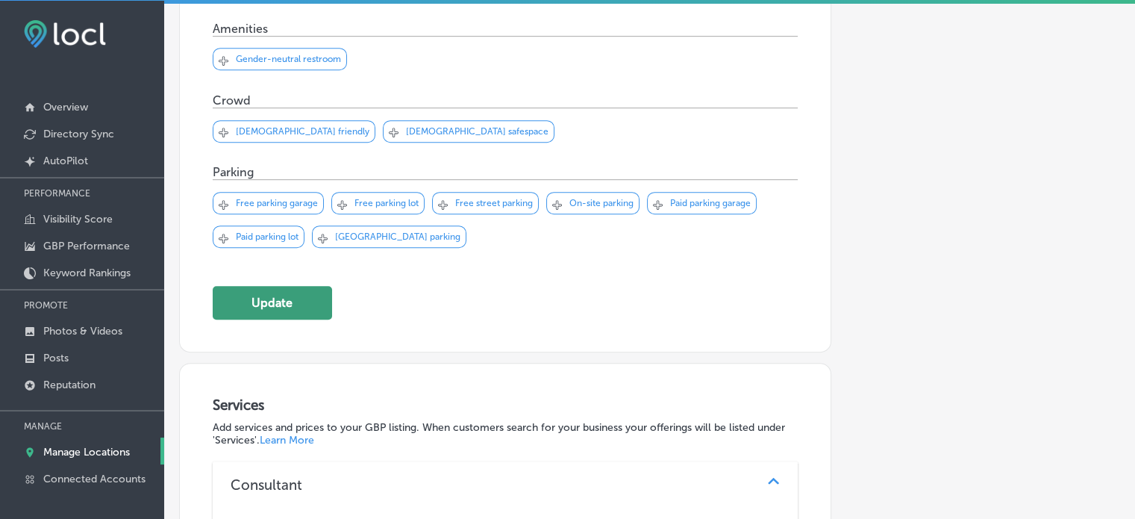
click at [277, 286] on button "Update" at bounding box center [272, 303] width 119 height 34
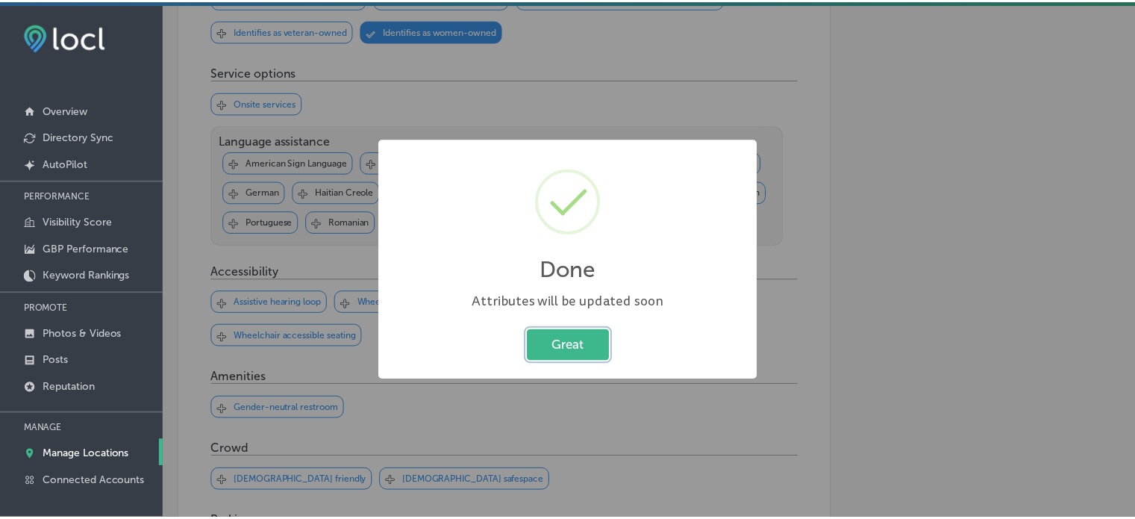
scroll to position [466, 0]
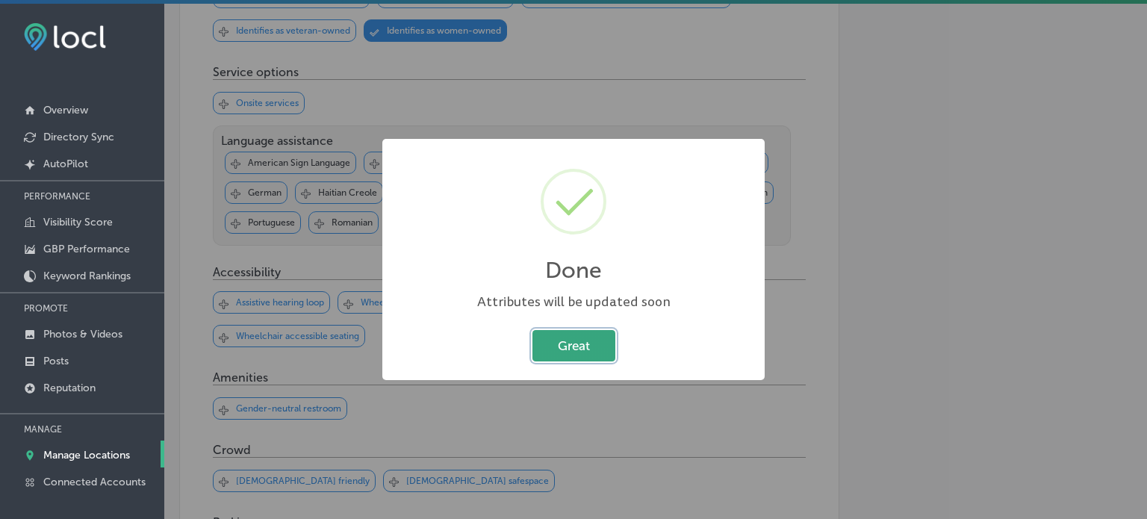
click at [575, 356] on button "Great" at bounding box center [573, 345] width 83 height 31
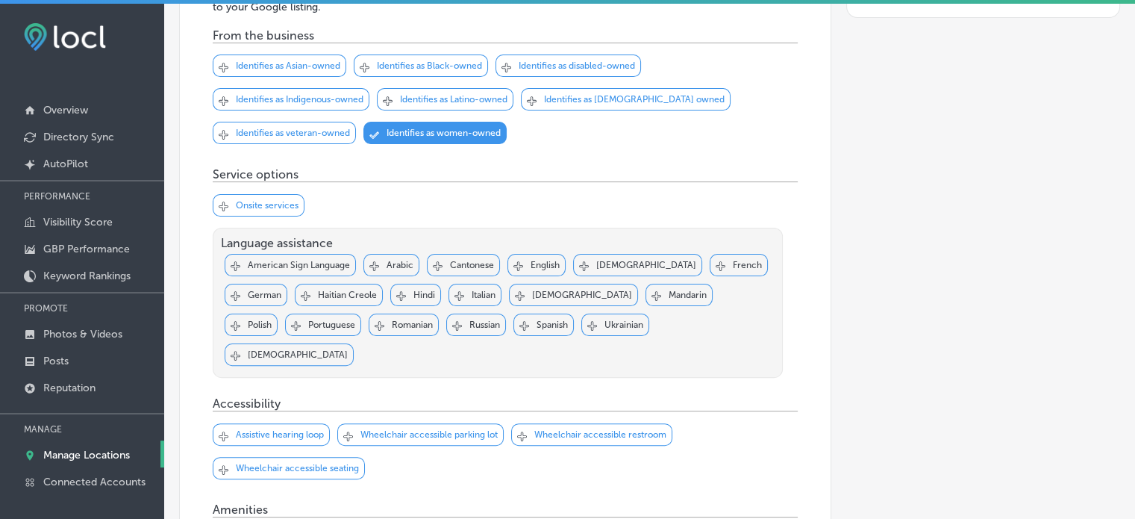
scroll to position [0, 0]
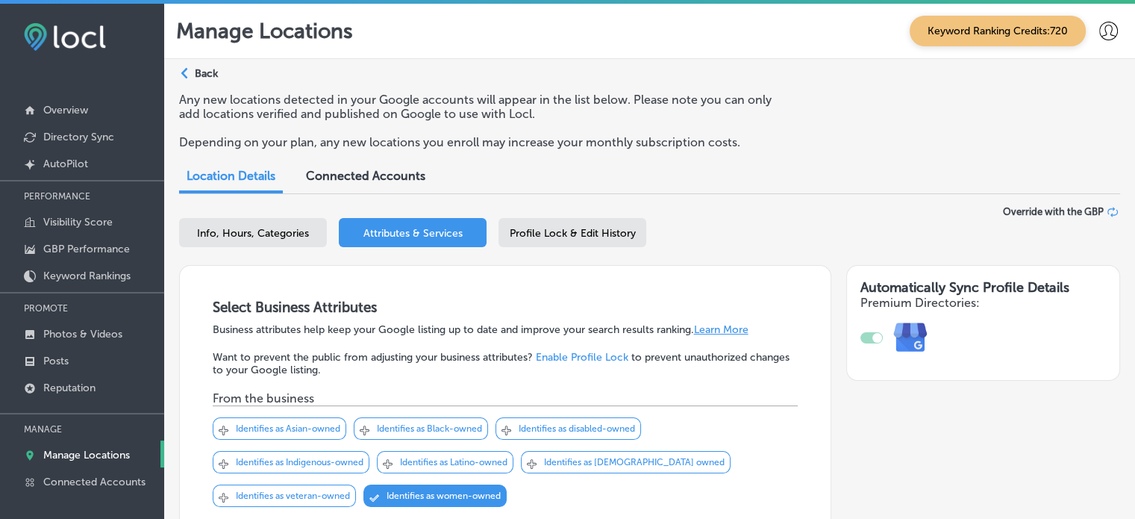
click at [251, 245] on div "Info, Hours, Categories" at bounding box center [253, 232] width 148 height 29
select select "US"
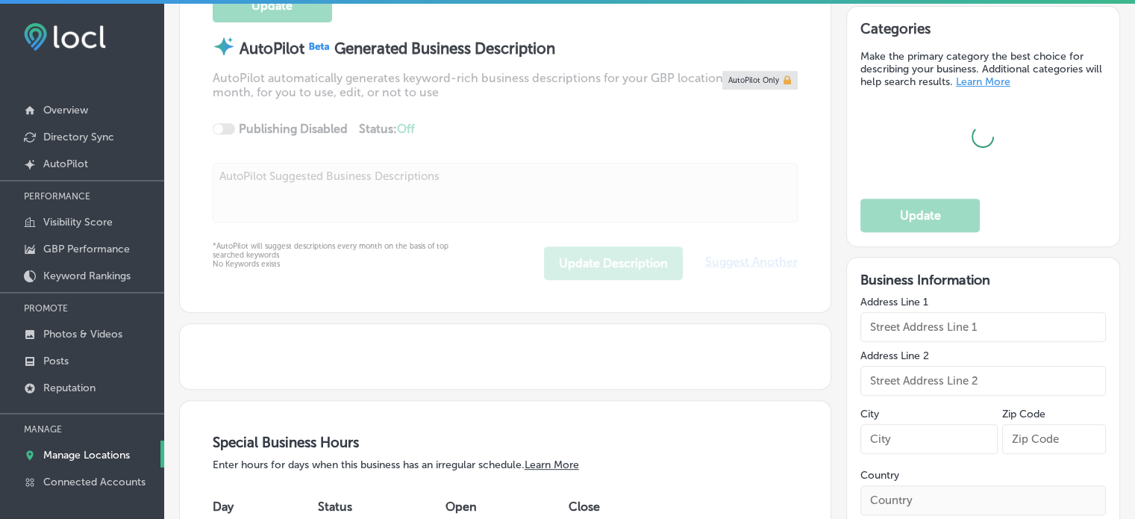
type input "Success Franchising - Franchise Consultants"
checkbox input "true"
type input "[STREET_ADDRESS]"
type input "[GEOGRAPHIC_DATA]"
type input "77065"
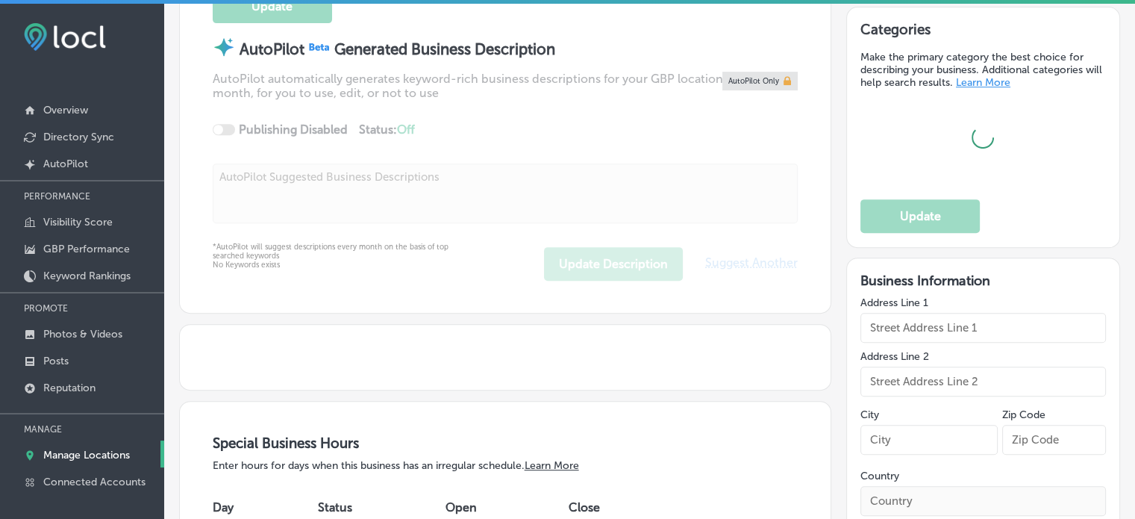
type input "US"
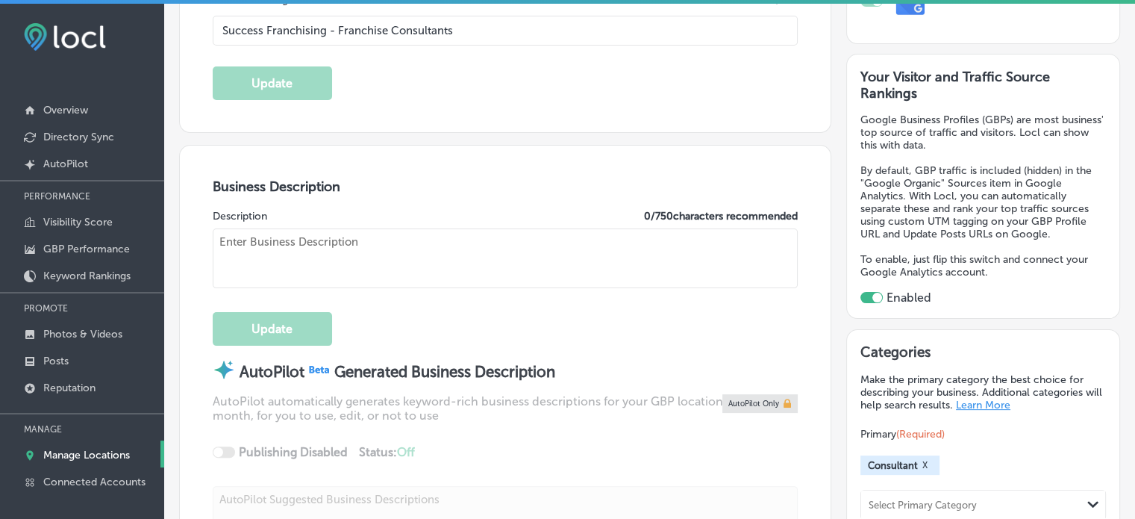
type input "[URL][DOMAIN_NAME]"
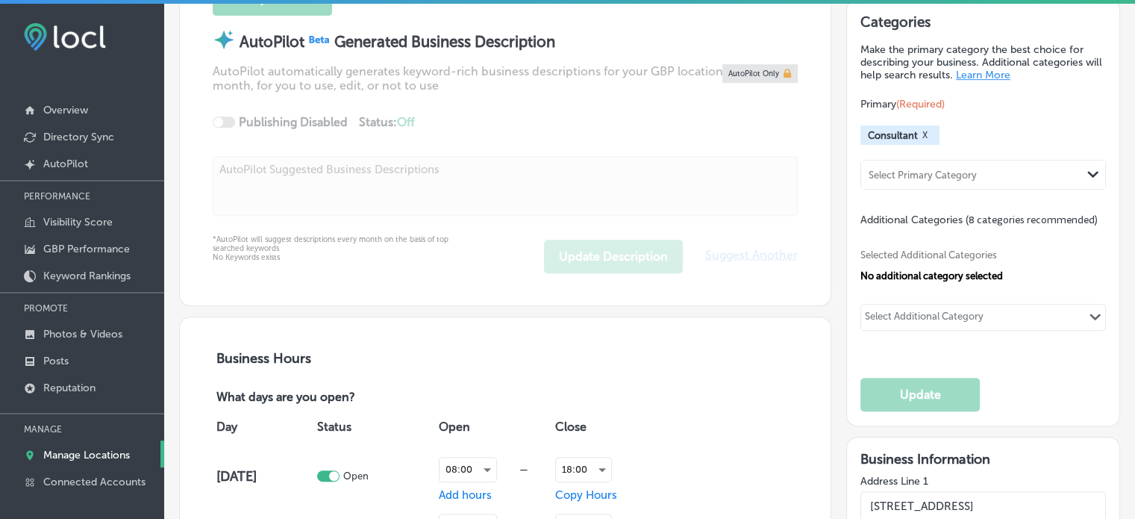
type textarea "With over 20 years of experience, Success Franchising is your partner in achiev…"
type input "[PHONE_NUMBER]"
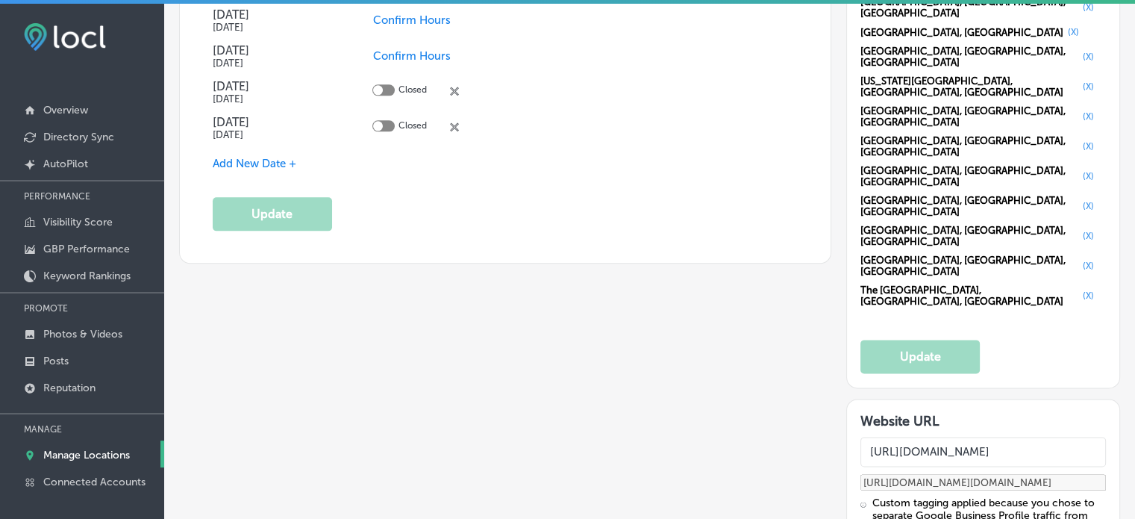
scroll to position [1861, 0]
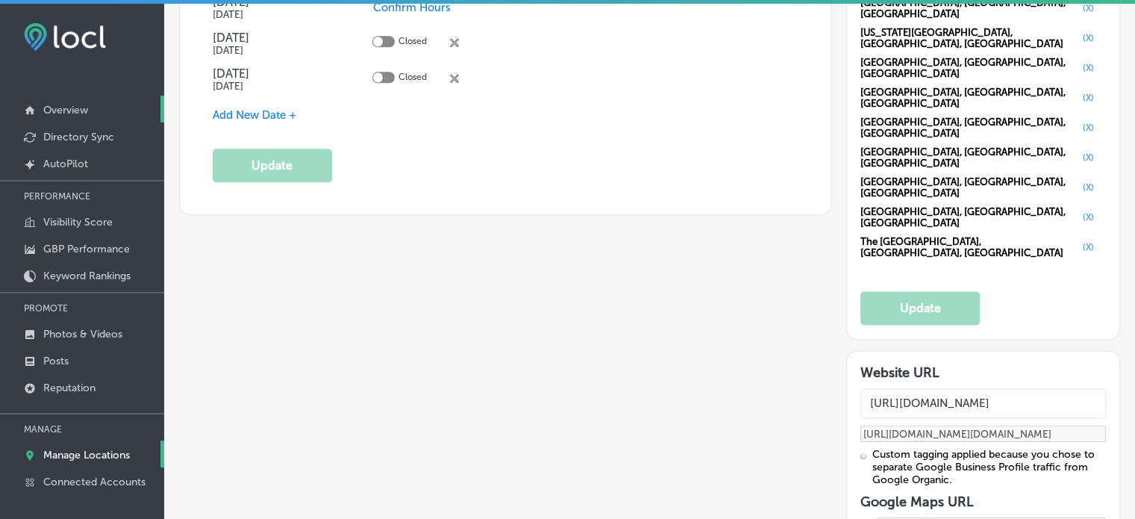
click at [78, 103] on link "Overview" at bounding box center [82, 109] width 164 height 27
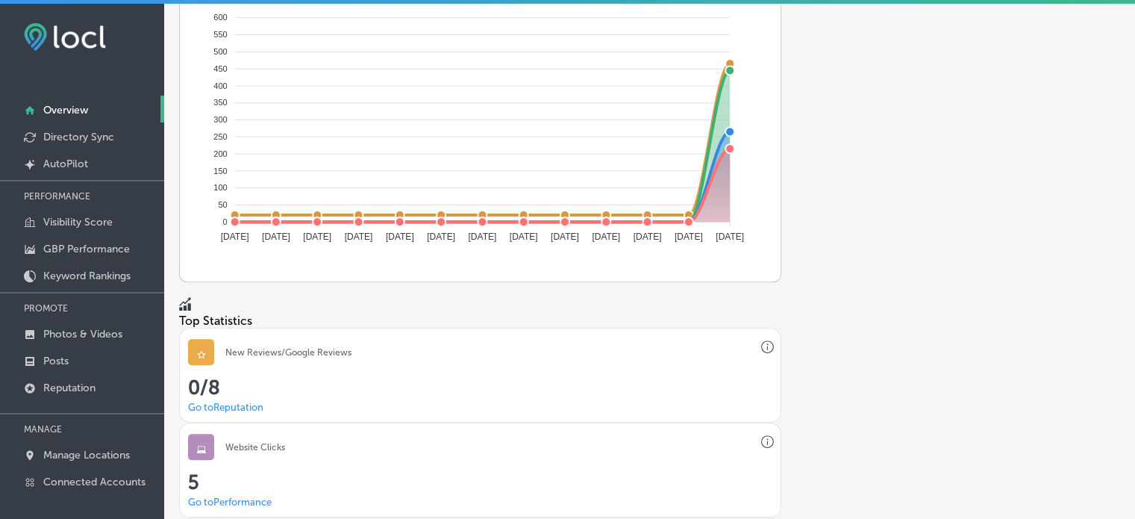
scroll to position [818, 0]
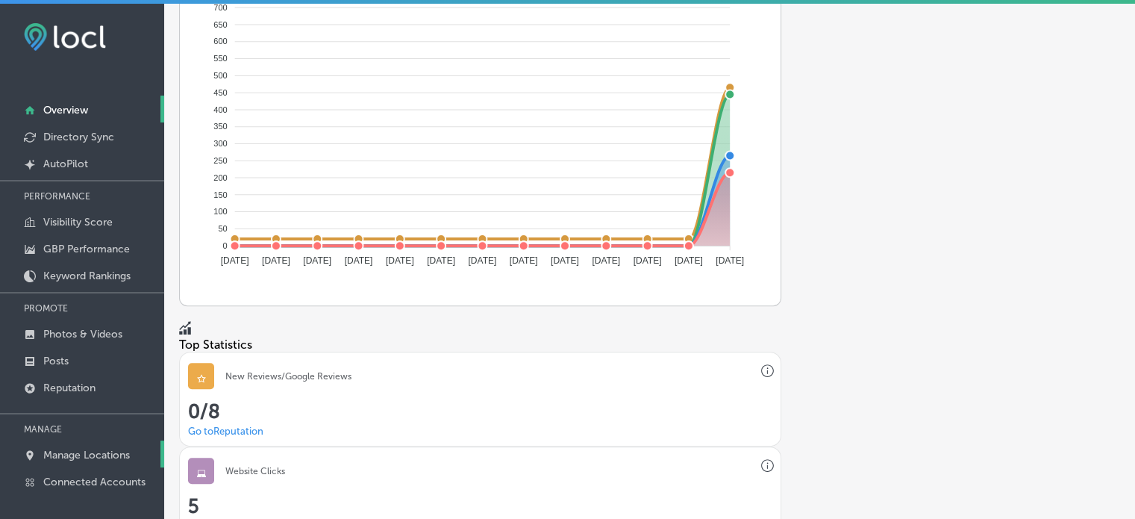
click at [98, 451] on p "Manage Locations" at bounding box center [86, 455] width 87 height 13
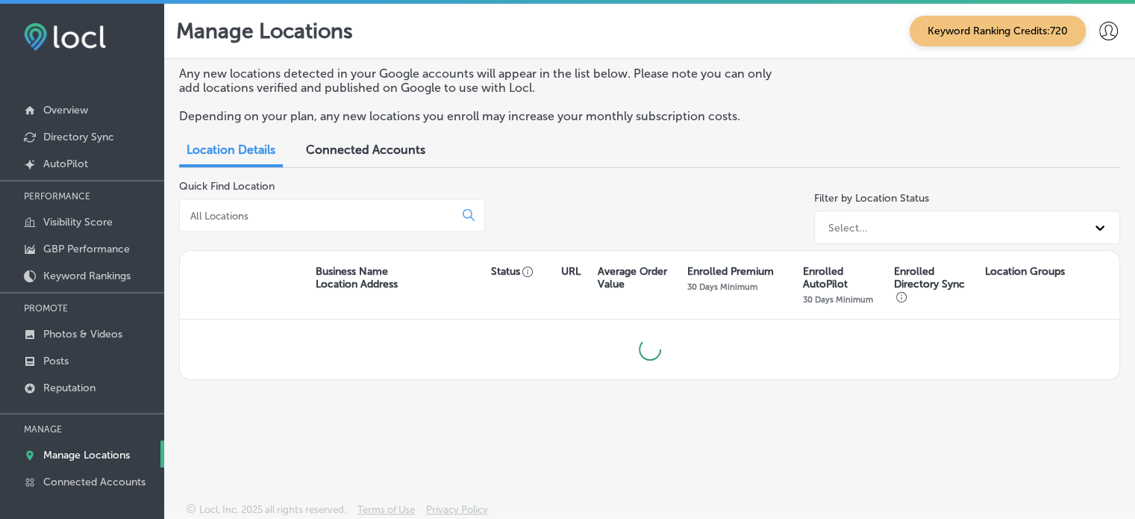
click at [307, 216] on input at bounding box center [320, 215] width 262 height 13
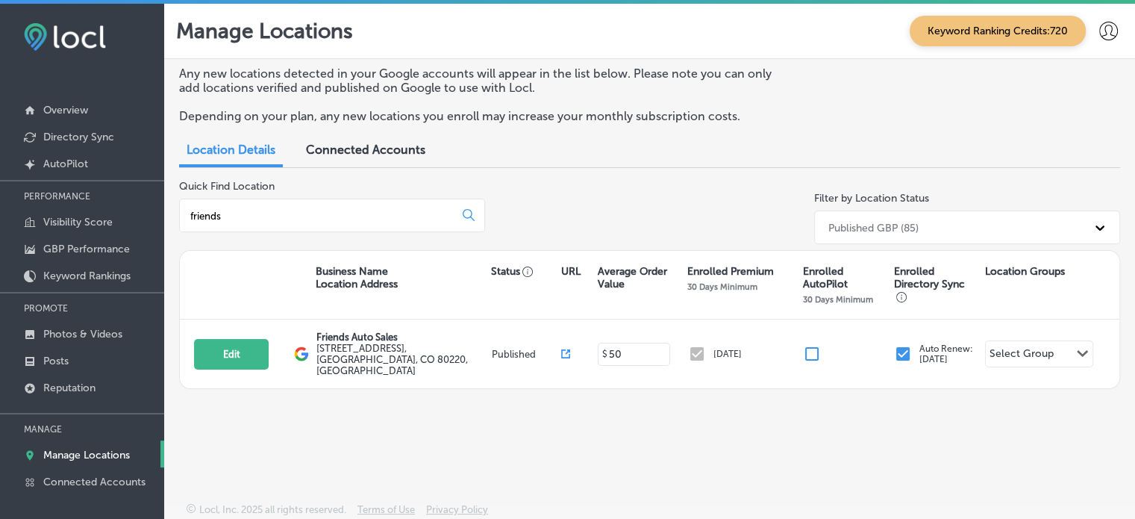
type input "friends"
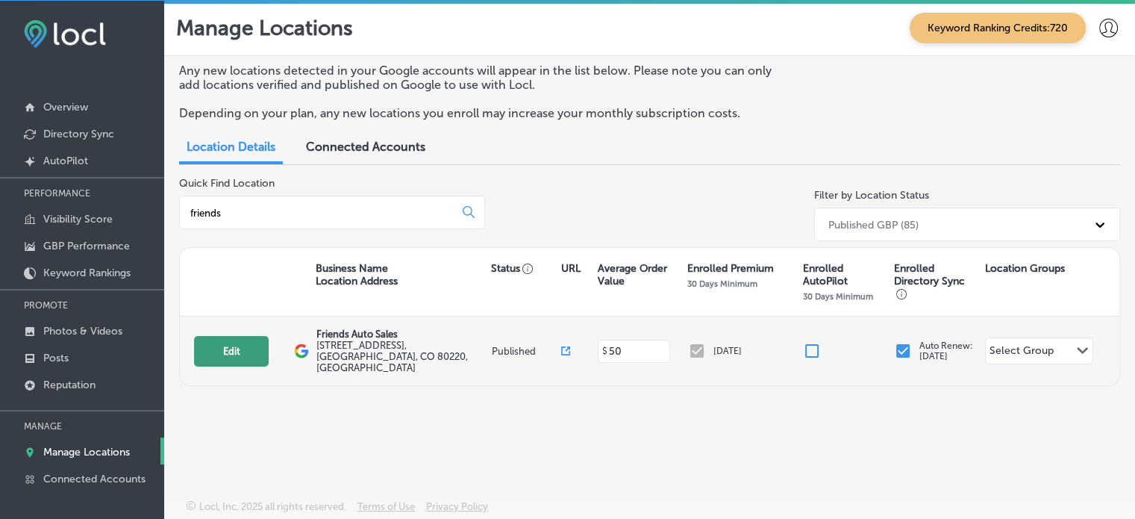
click at [234, 344] on button "Edit" at bounding box center [231, 351] width 75 height 31
select select "US"
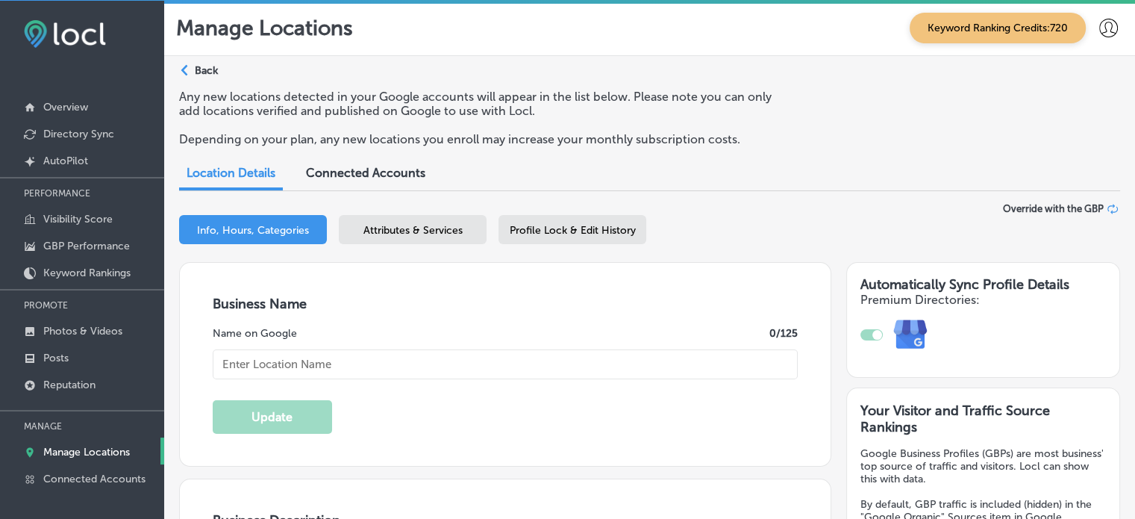
type textarea "Friends Auto Sales is proud to help the good people of [GEOGRAPHIC_DATA], [GEOG…"
type input "[STREET_ADDRESS]"
type input "[GEOGRAPHIC_DATA]"
type input "80220"
type input "US"
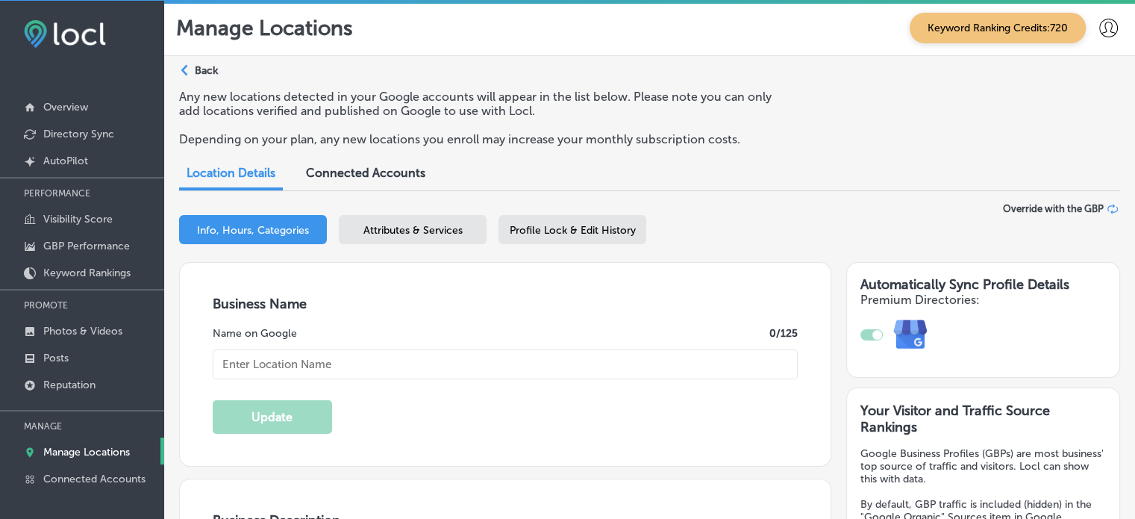
type input "[URL][DOMAIN_NAME]"
type input "Friends Auto Sales"
type input "[PHONE_NUMBER]"
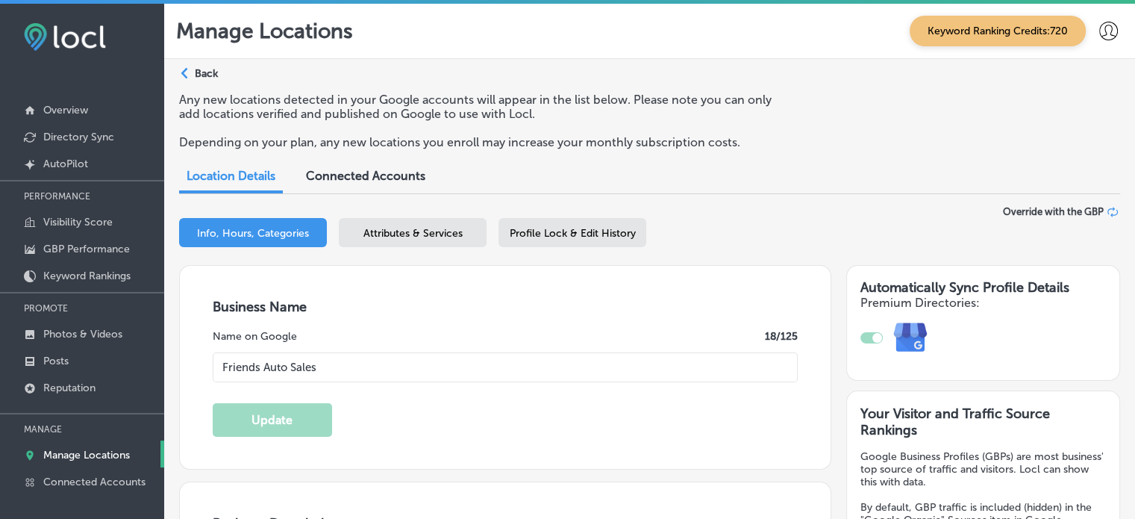
click at [417, 229] on span "Attributes & Services" at bounding box center [413, 233] width 99 height 13
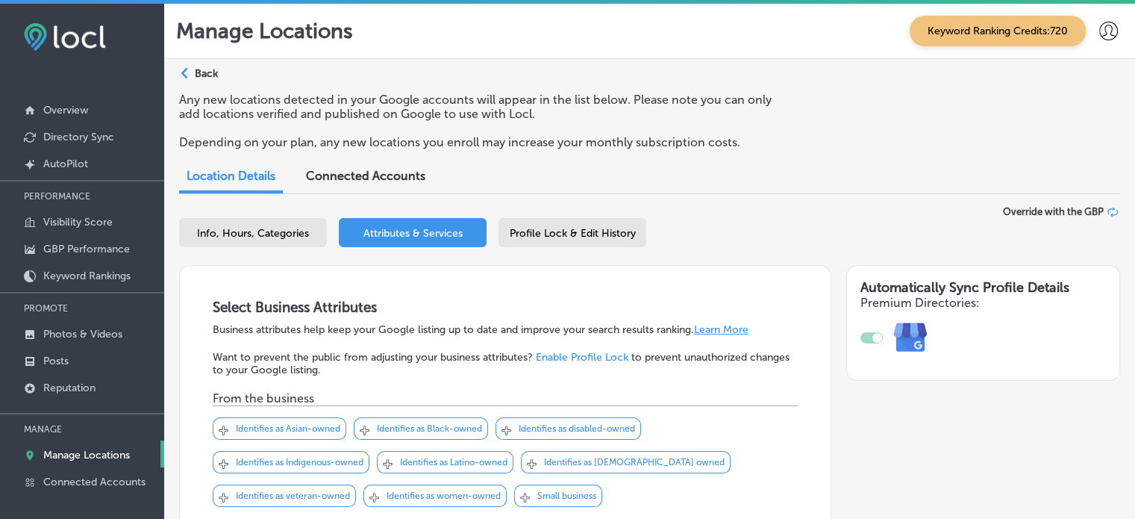
click at [613, 232] on span "Profile Lock & Edit History" at bounding box center [573, 233] width 126 height 13
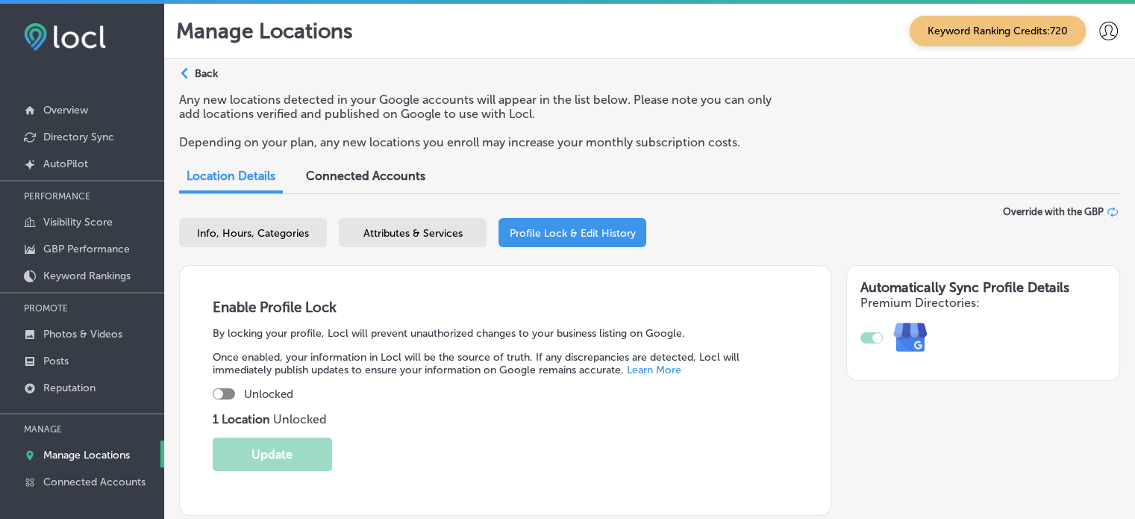
click at [221, 401] on div "Enable Profile Lock By locking your profile, Locl will prevent unauthorized cha…" at bounding box center [505, 390] width 652 height 251
click at [238, 388] on div "Unlocked" at bounding box center [505, 393] width 585 height 13
click at [225, 393] on div at bounding box center [224, 393] width 22 height 11
checkbox input "true"
click at [284, 452] on button "Update" at bounding box center [272, 454] width 119 height 34
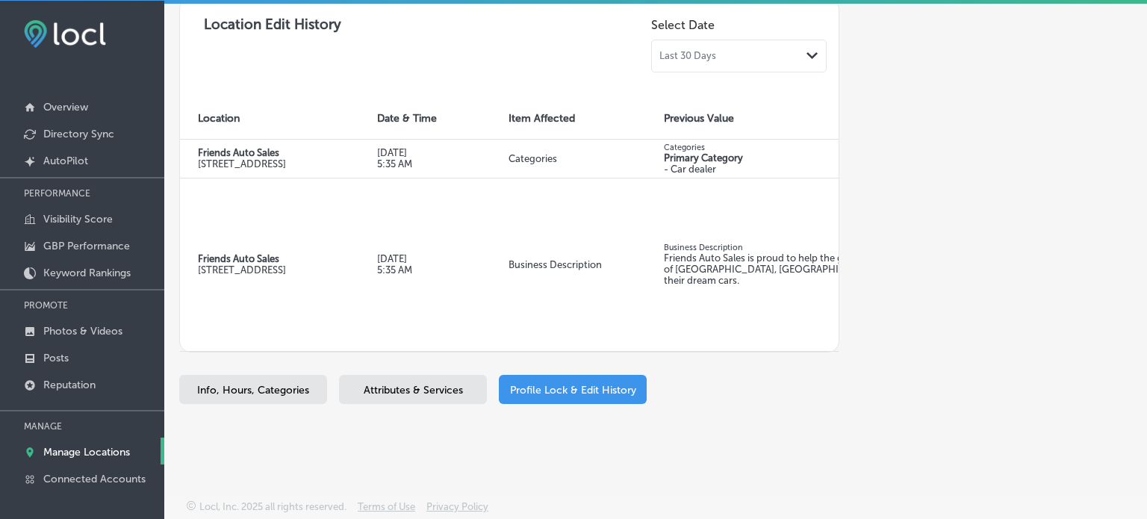
scroll to position [741, 0]
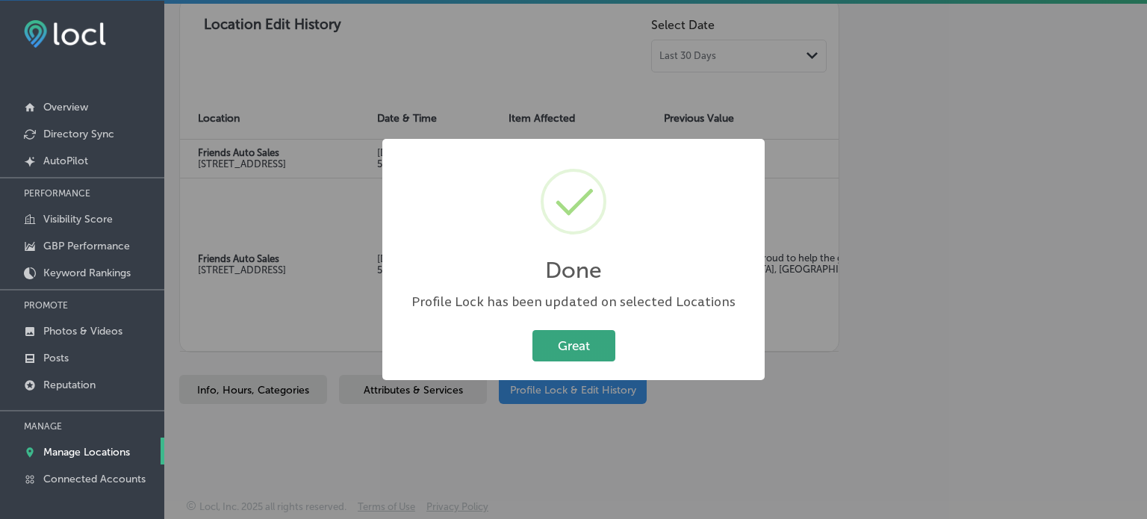
click at [579, 331] on button "Great" at bounding box center [573, 345] width 83 height 31
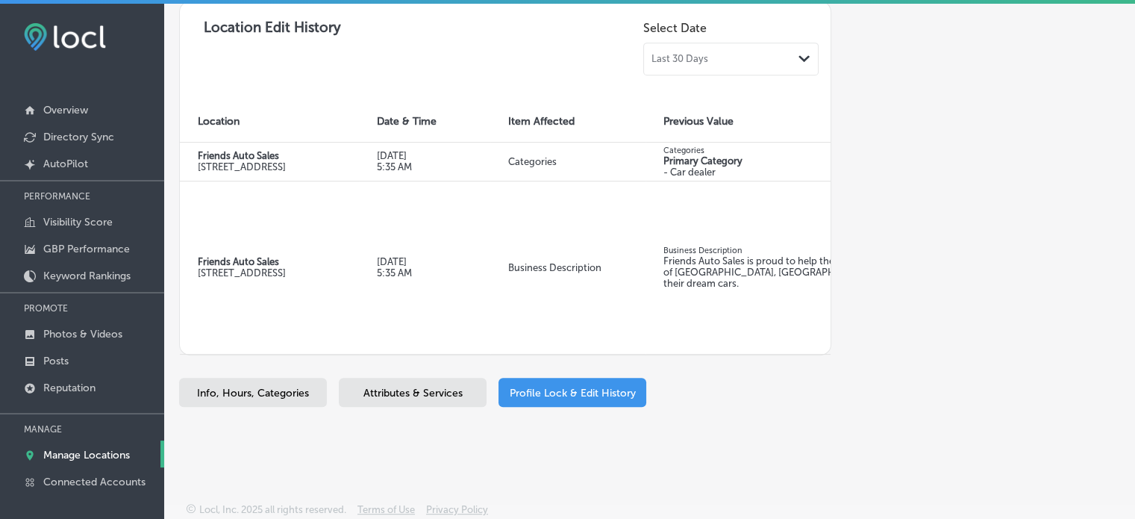
scroll to position [0, 0]
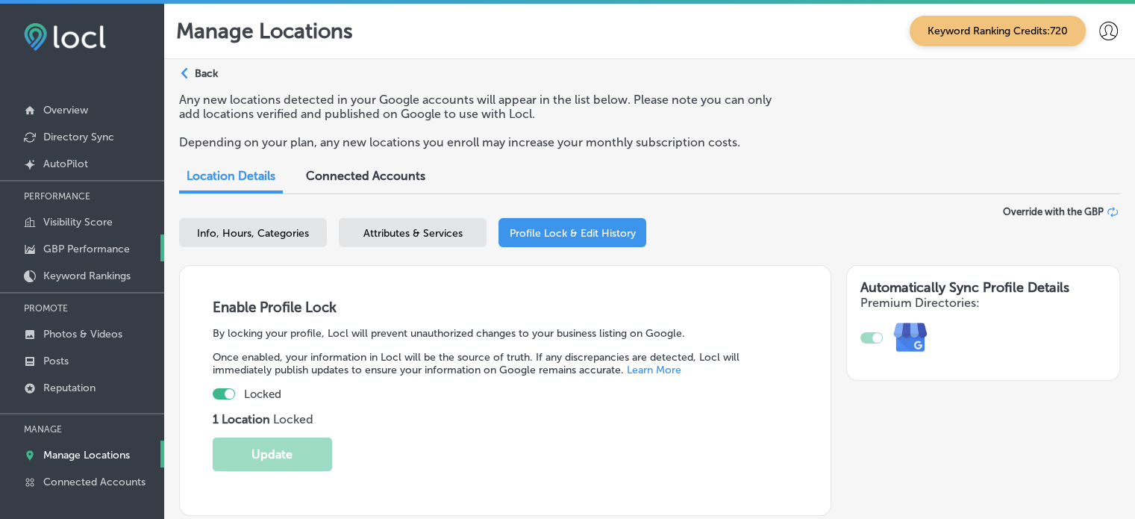
click at [85, 244] on p "GBP Performance" at bounding box center [86, 249] width 87 height 13
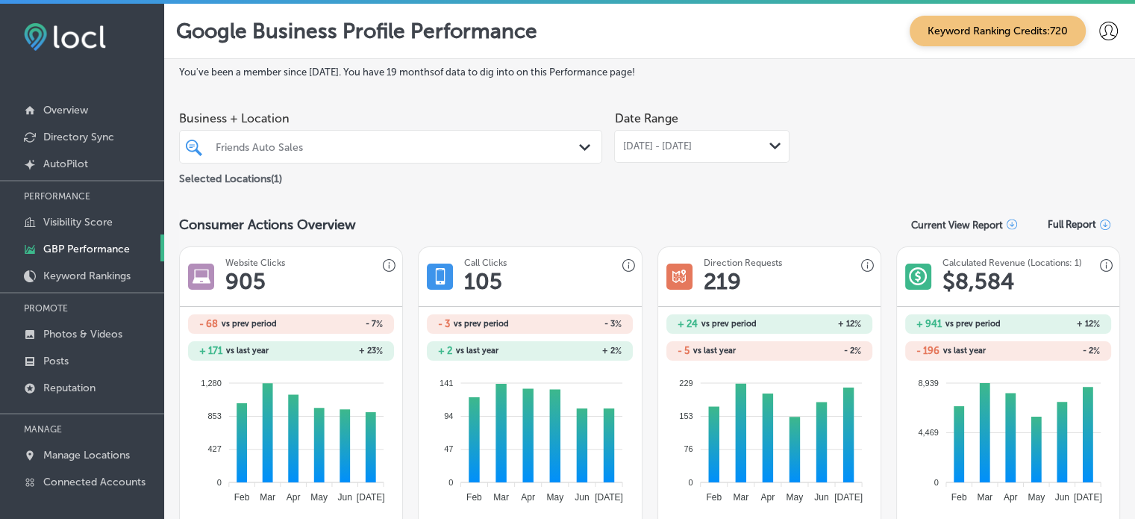
click at [691, 149] on span "[DATE] - [DATE]" at bounding box center [657, 146] width 69 height 12
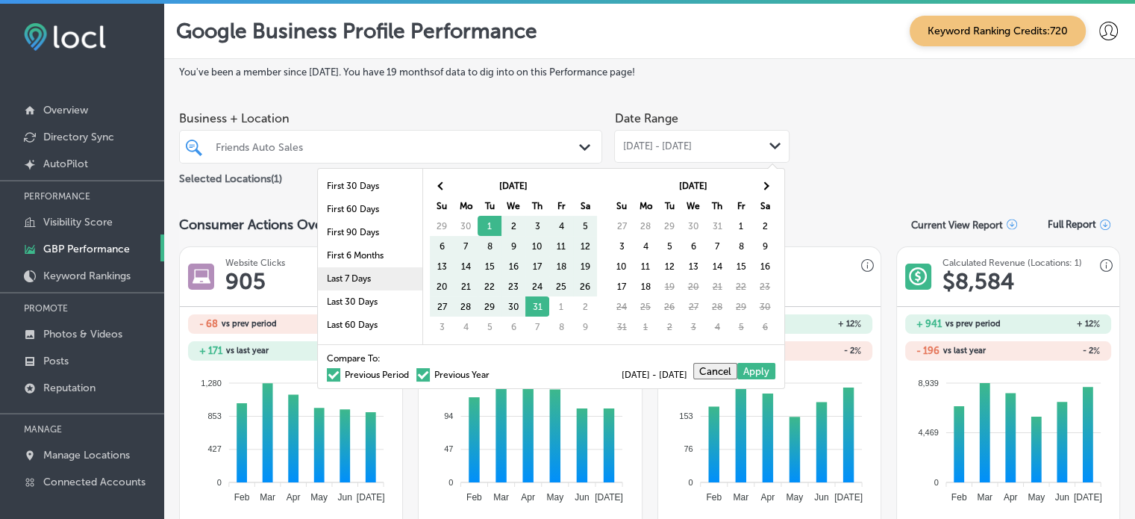
scroll to position [87, 0]
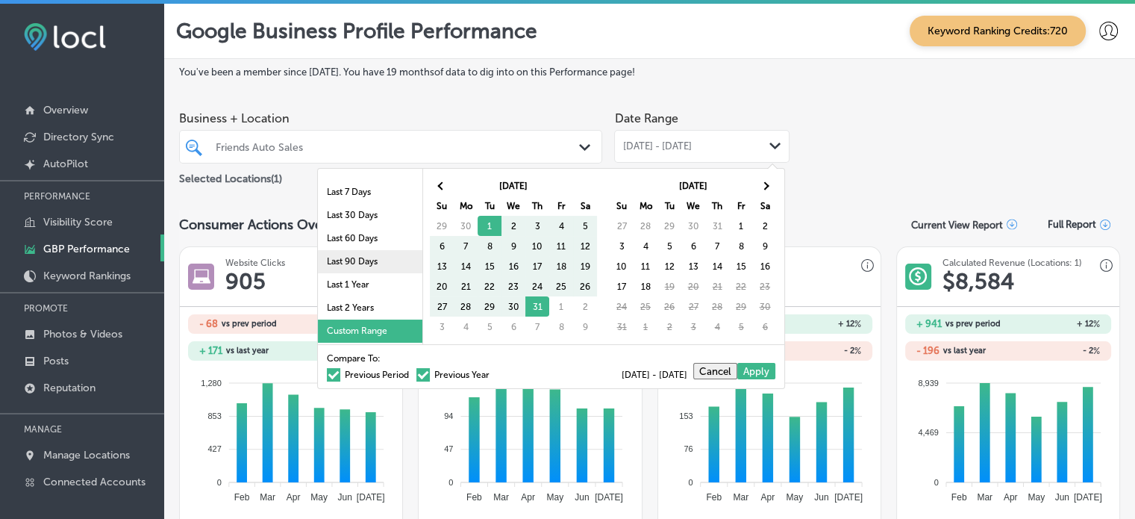
click at [365, 254] on li "Last 90 Days" at bounding box center [370, 261] width 105 height 23
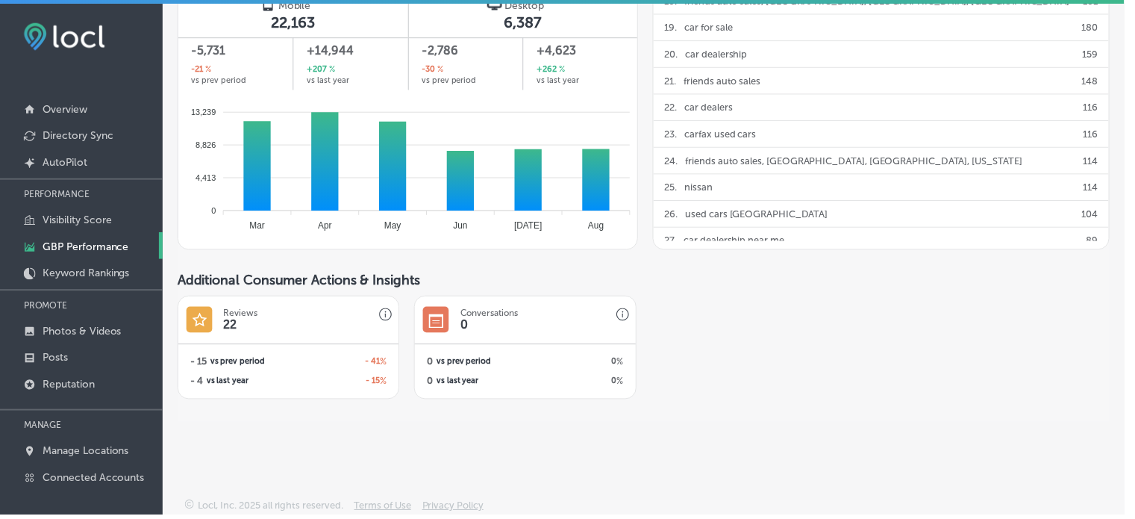
scroll to position [0, 0]
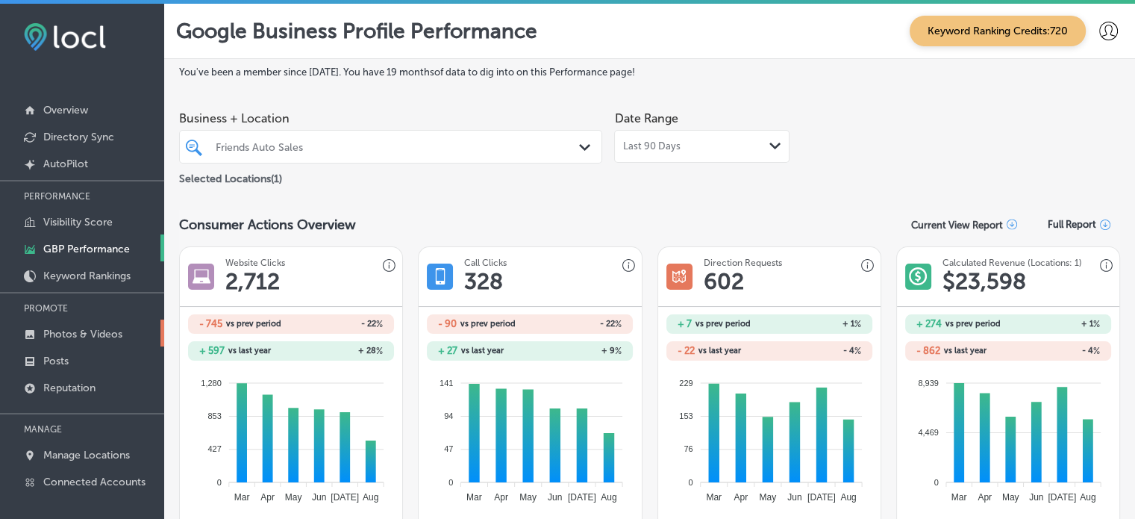
click at [88, 337] on p "Photos & Videos" at bounding box center [82, 334] width 79 height 13
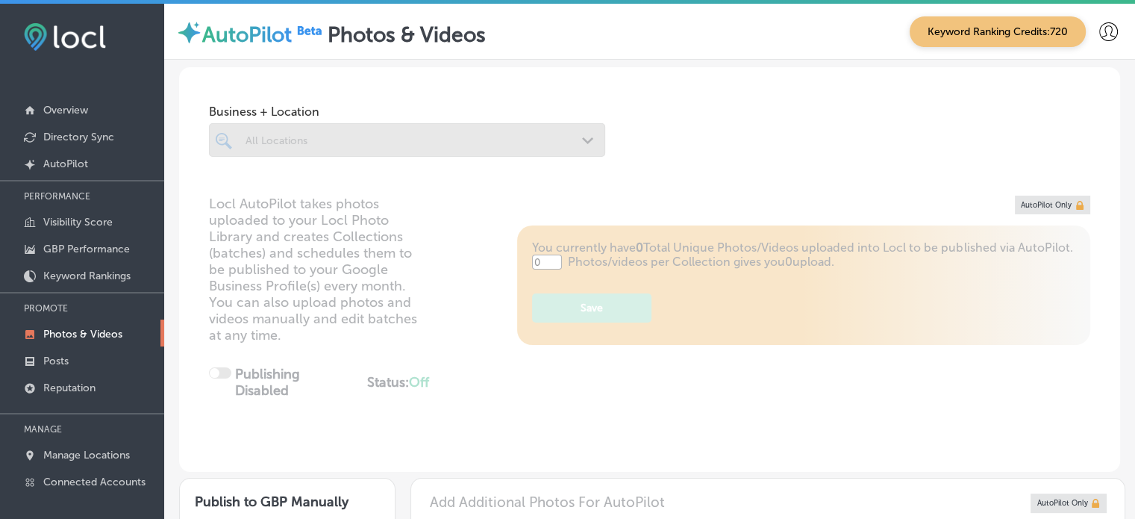
type input "5"
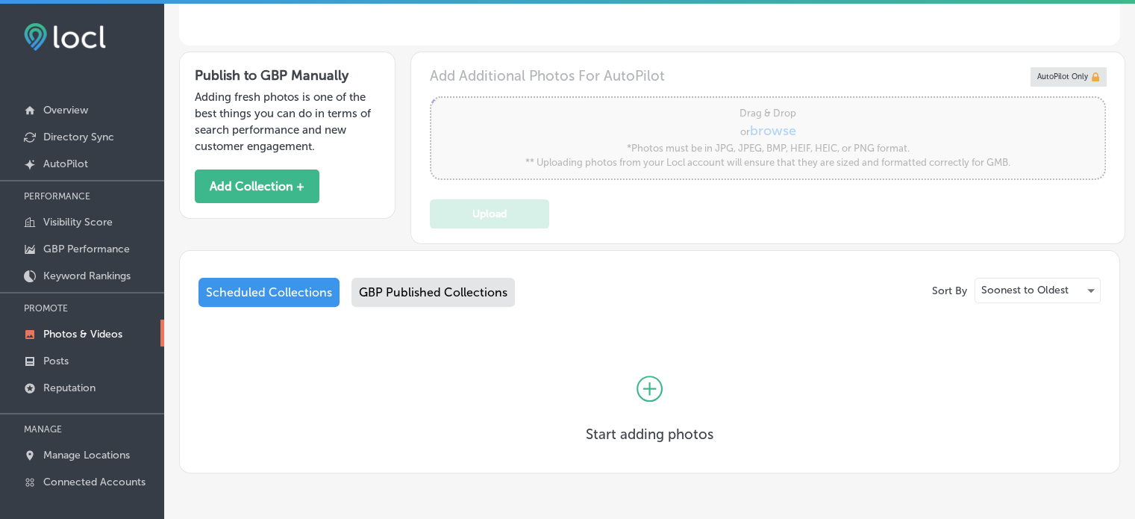
scroll to position [469, 0]
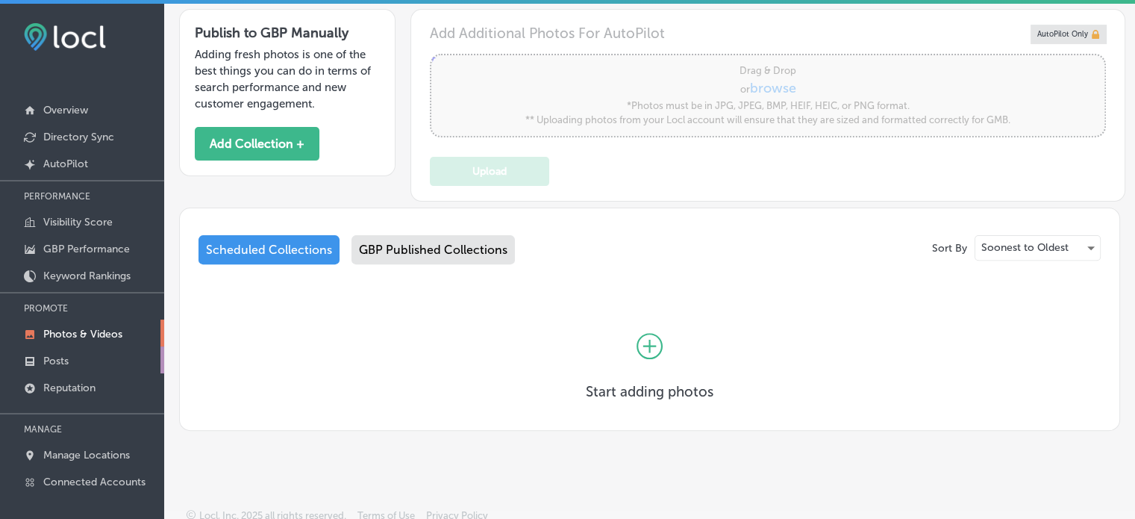
click at [85, 352] on link "Posts" at bounding box center [82, 359] width 164 height 27
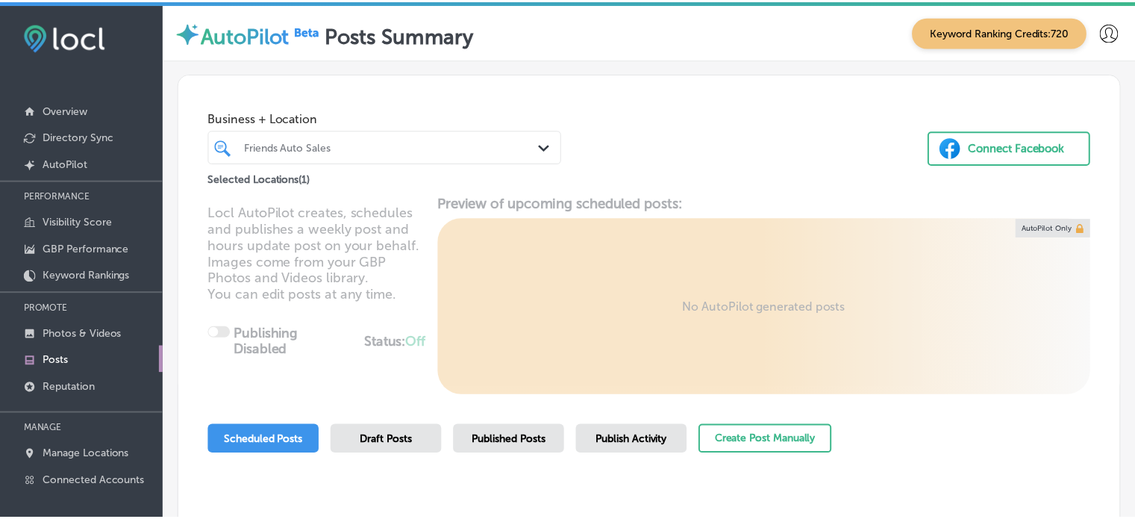
scroll to position [166, 0]
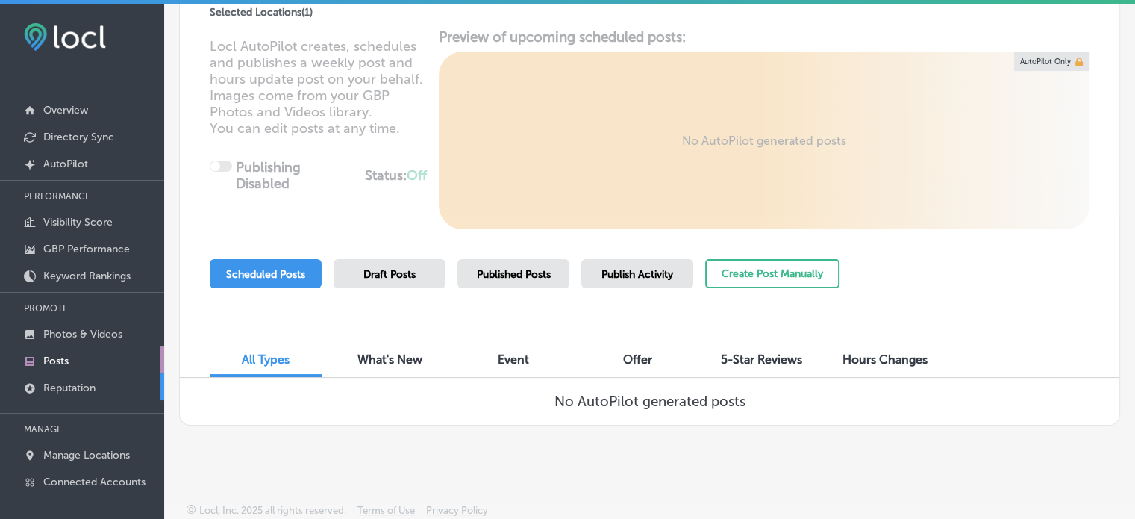
click at [105, 384] on link "Reputation" at bounding box center [82, 386] width 164 height 27
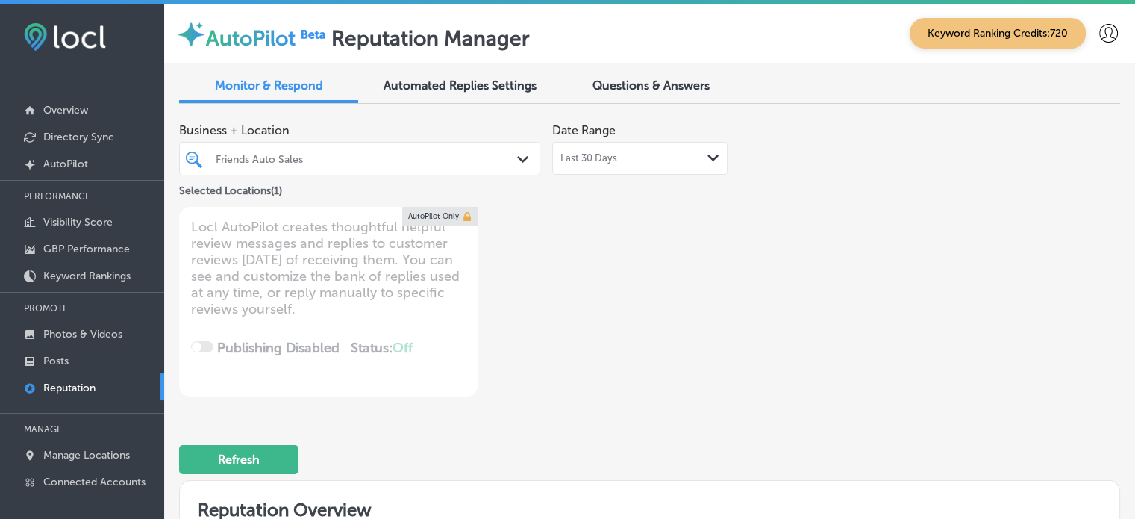
click at [661, 163] on div "Last 30 Days Path Created with Sketch." at bounding box center [640, 158] width 159 height 12
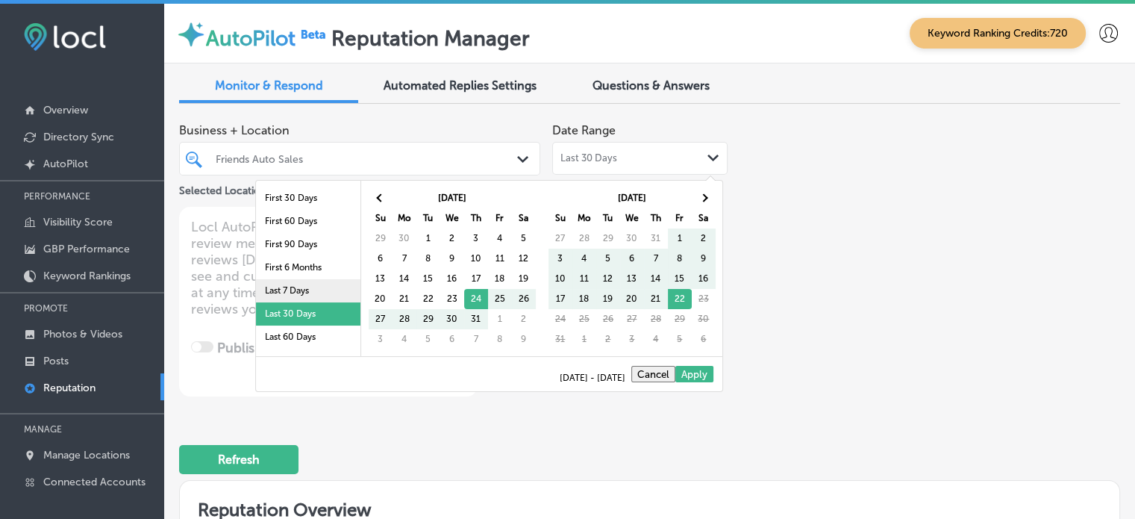
scroll to position [87, 0]
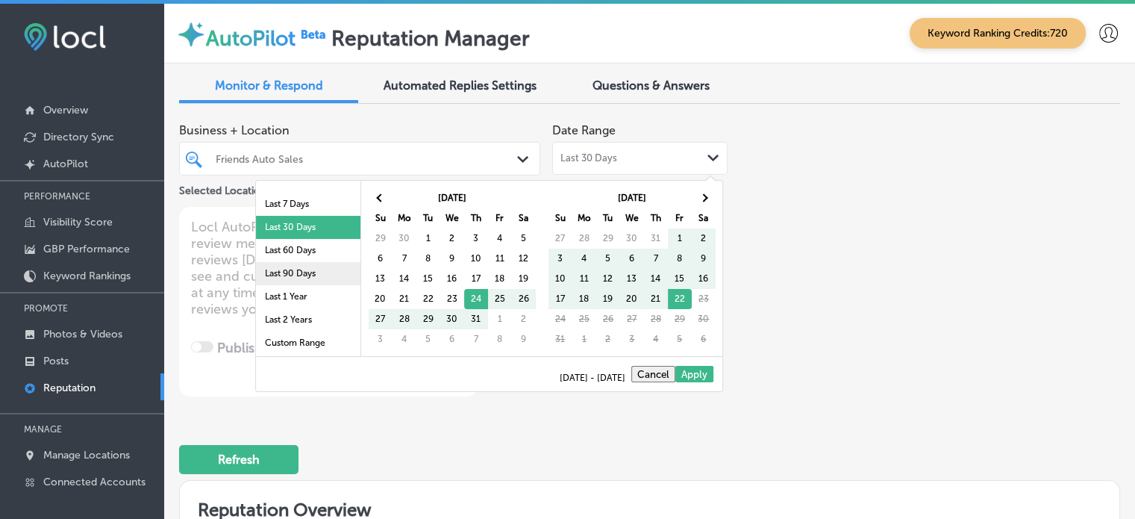
click at [296, 280] on li "Last 90 Days" at bounding box center [308, 273] width 105 height 23
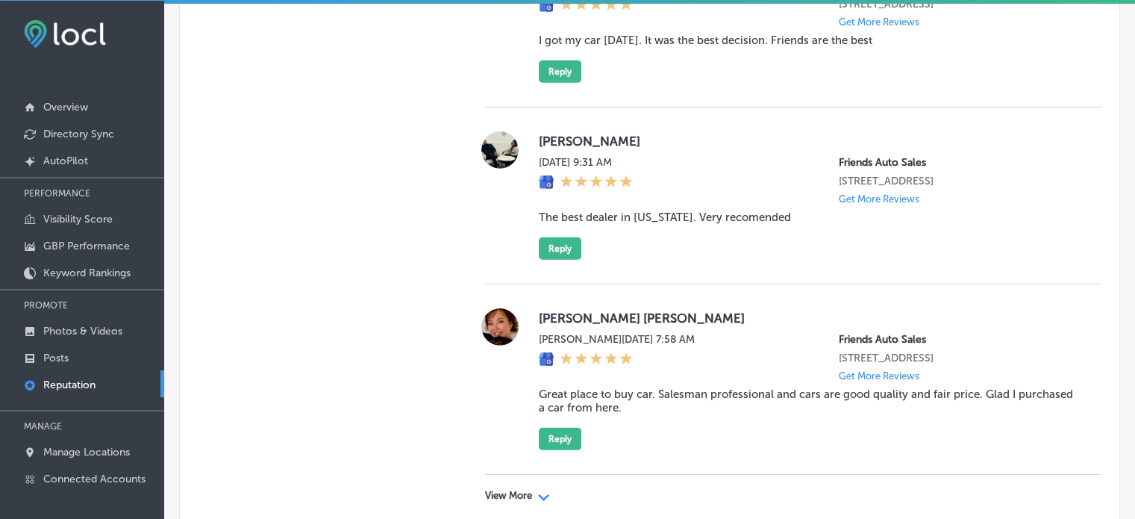
scroll to position [4626, 0]
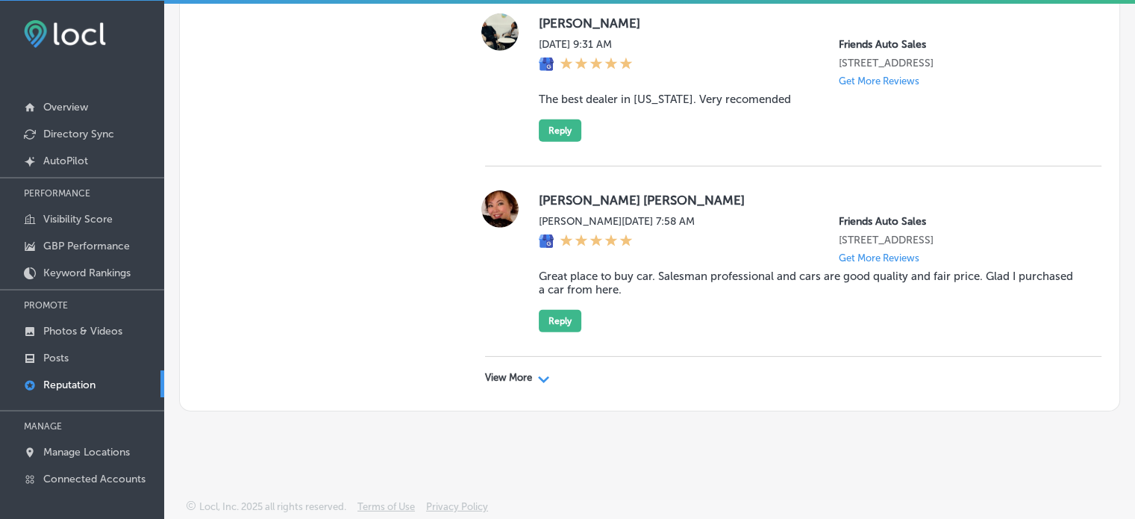
click at [517, 375] on p "View More" at bounding box center [508, 378] width 47 height 12
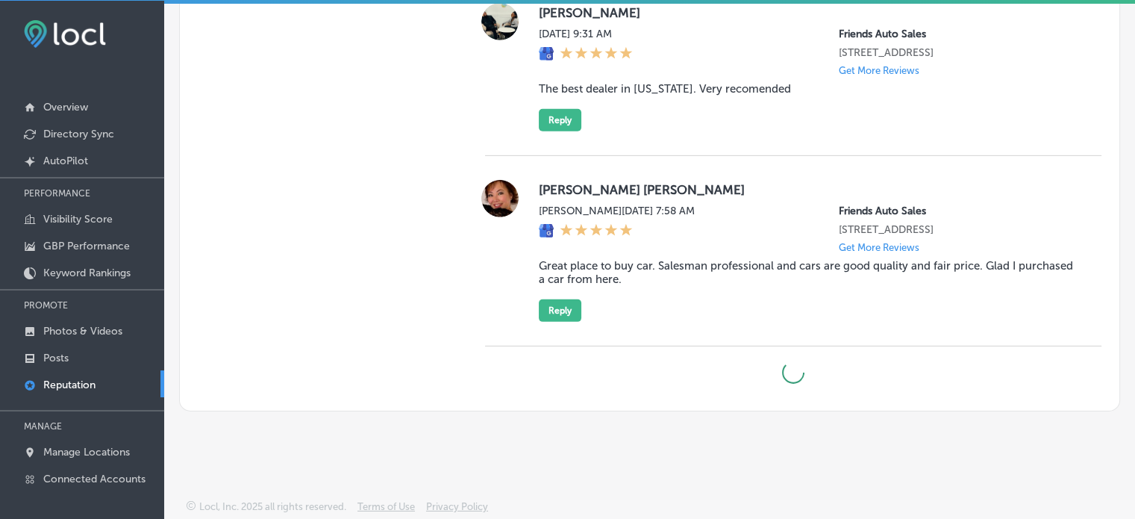
type textarea "x"
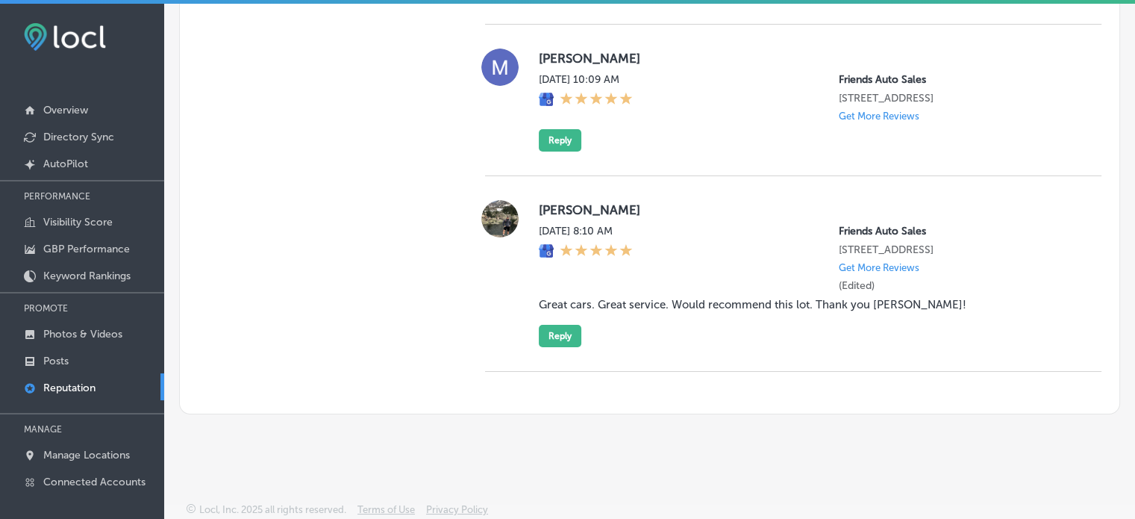
scroll to position [0, 0]
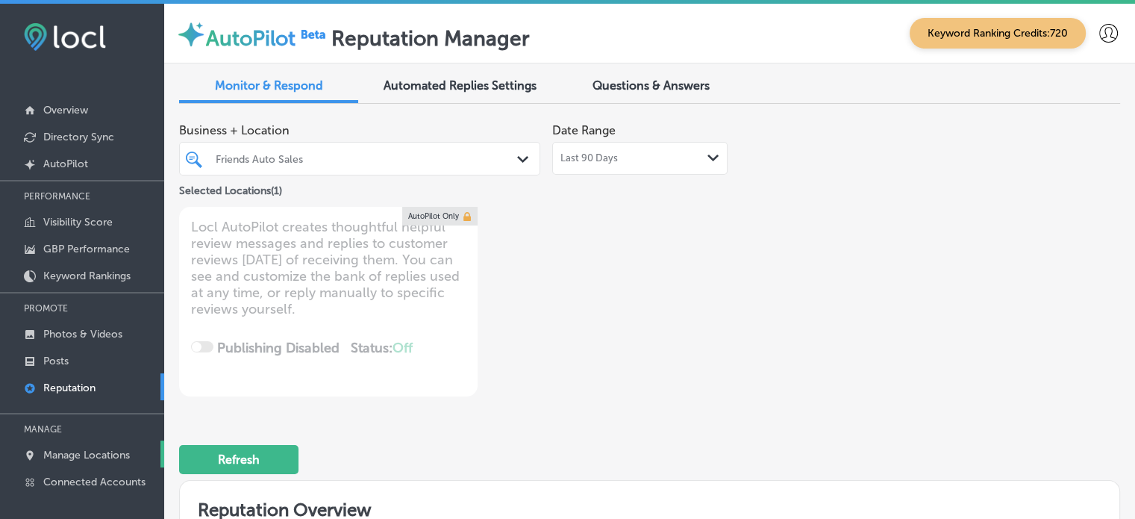
click at [80, 455] on p "Manage Locations" at bounding box center [86, 455] width 87 height 13
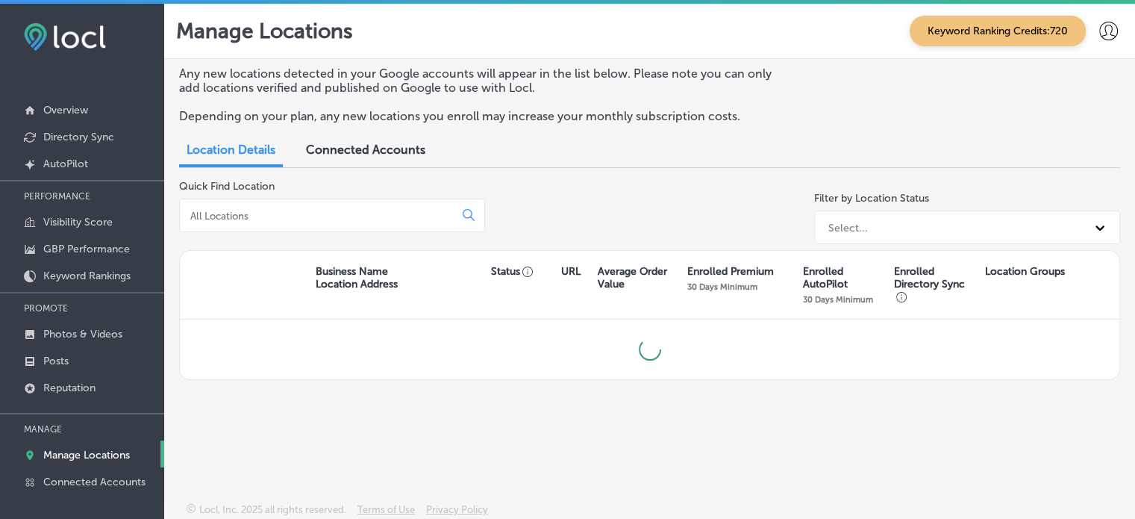
click at [314, 240] on div "Quick Find Location" at bounding box center [332, 215] width 306 height 70
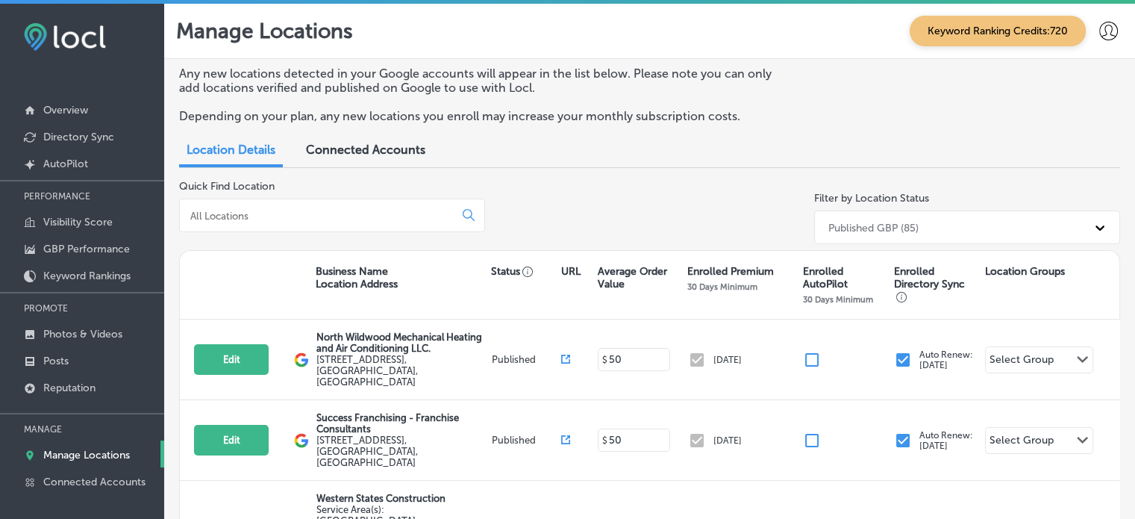
click at [290, 211] on input at bounding box center [320, 215] width 262 height 13
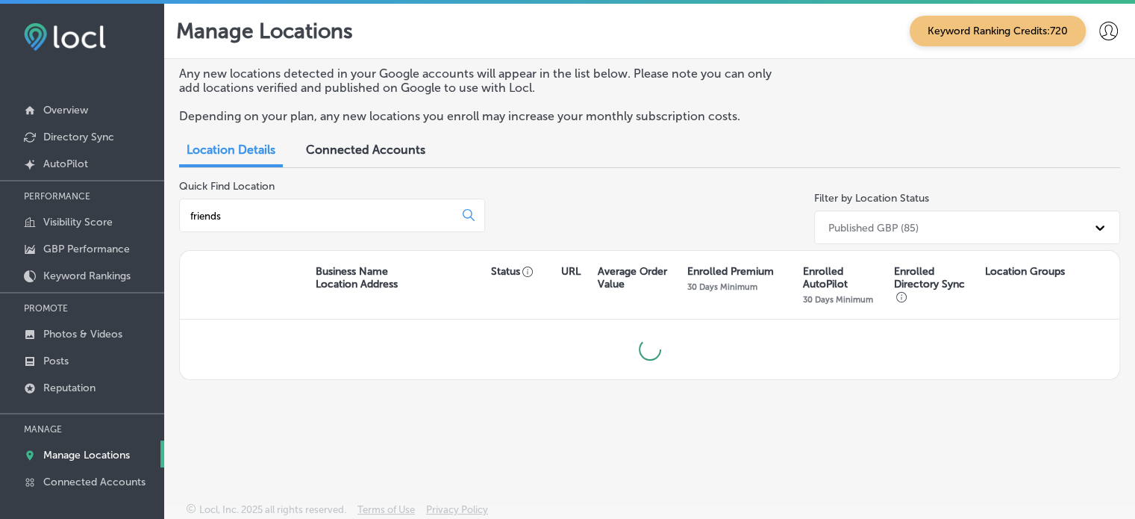
scroll to position [3, 0]
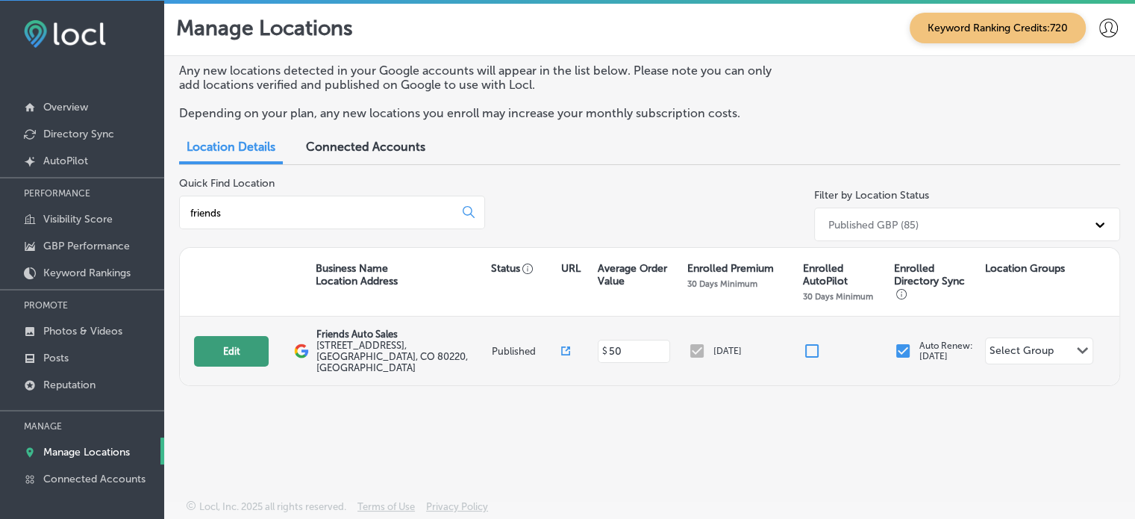
type input "friends"
click at [248, 344] on button "Edit" at bounding box center [231, 351] width 75 height 31
select select "US"
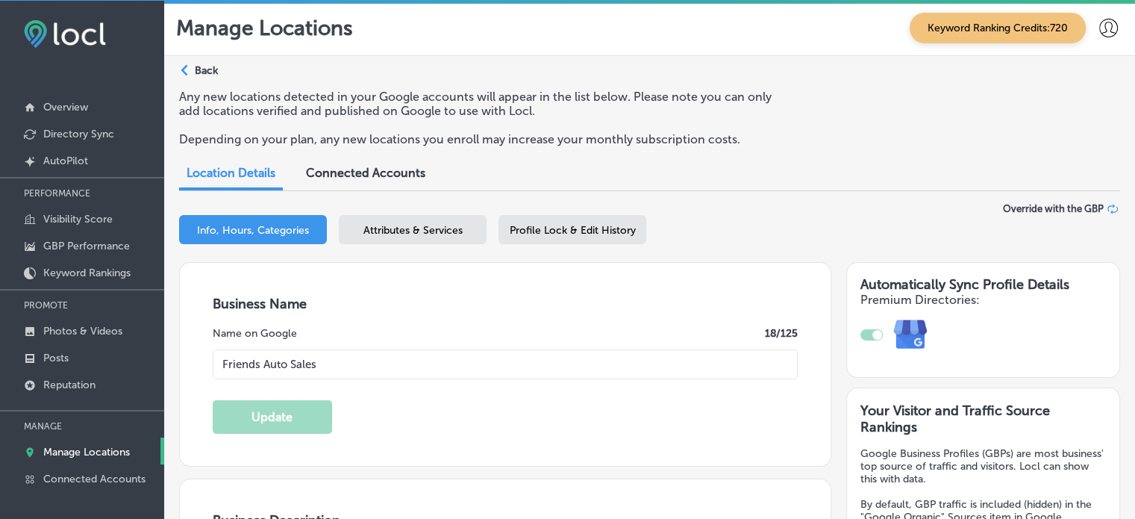
type input "Friends Auto Sales"
type input "[STREET_ADDRESS]"
type input "[GEOGRAPHIC_DATA]"
type input "80220"
type input "US"
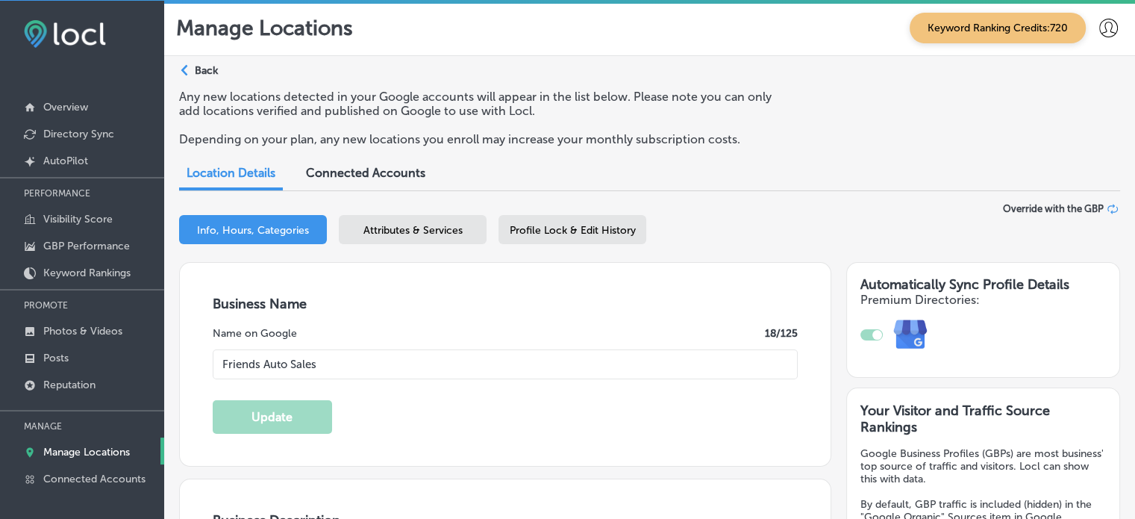
type input "[URL][DOMAIN_NAME]"
type input "[PHONE_NUMBER]"
type textarea "Friends Auto Sales is proud to help the good people of [GEOGRAPHIC_DATA], [GEOG…"
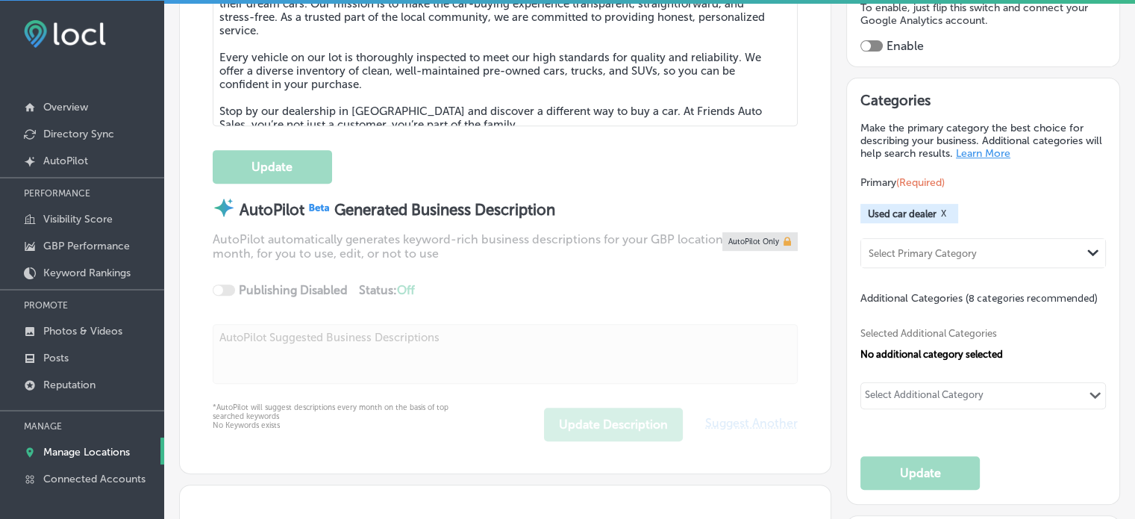
scroll to position [652, 0]
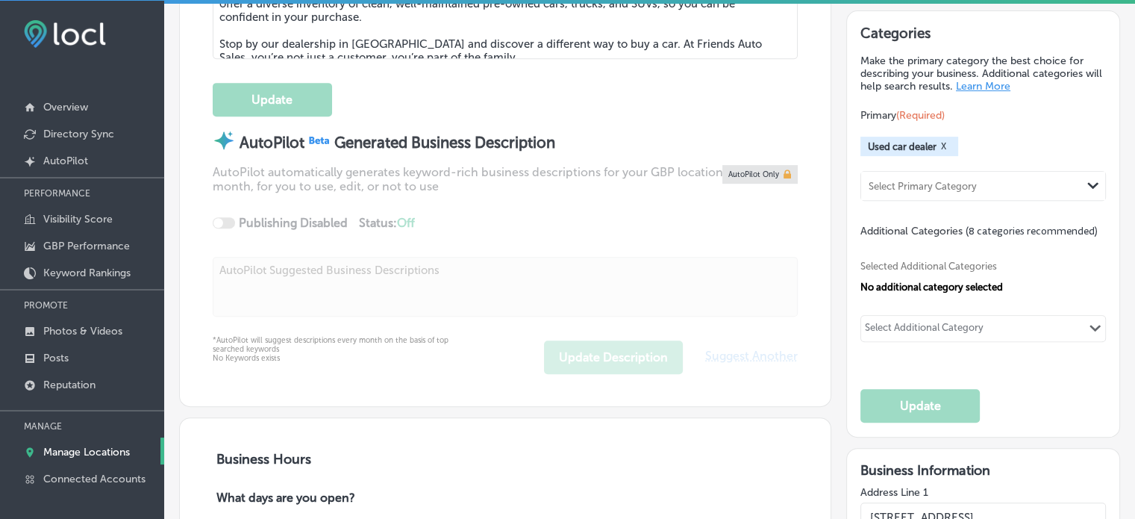
drag, startPoint x: 953, startPoint y: 305, endPoint x: 929, endPoint y: 243, distance: 66.4
click at [929, 243] on div "Selected Additional Categories No additional category selected Select Additiona…" at bounding box center [984, 299] width 246 height 122
click at [938, 318] on div "Select Additional Category" at bounding box center [924, 328] width 127 height 21
click at [870, 352] on input "checkbox" at bounding box center [879, 359] width 18 height 18
type input "used car"
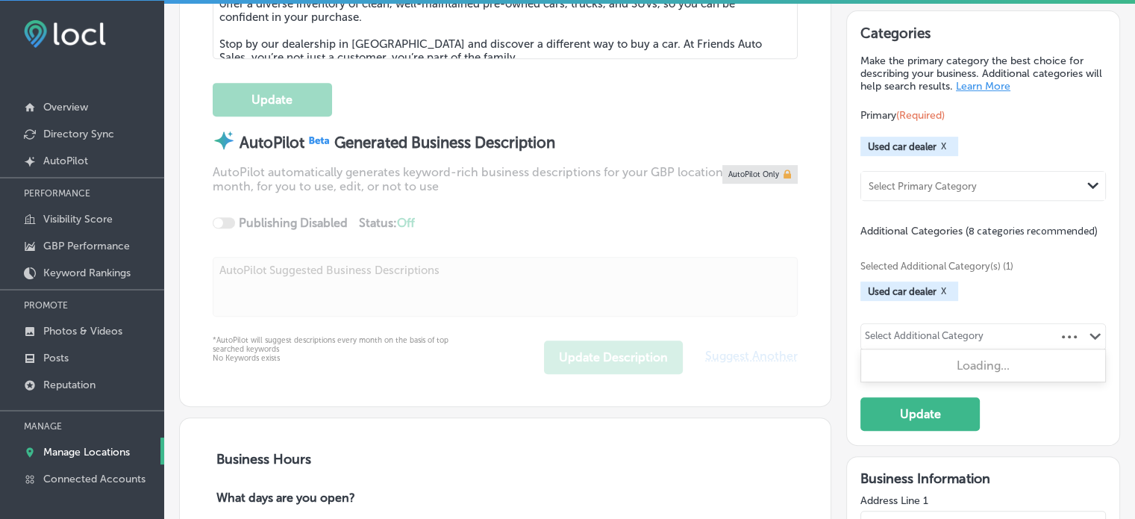
click at [897, 331] on div "Select Additional Category" at bounding box center [924, 338] width 119 height 17
click at [870, 364] on input "checkbox" at bounding box center [879, 367] width 18 height 18
type input "used truck"
click at [938, 285] on button "X" at bounding box center [944, 291] width 14 height 12
click at [929, 339] on div "Select Additional Category" at bounding box center [924, 338] width 119 height 17
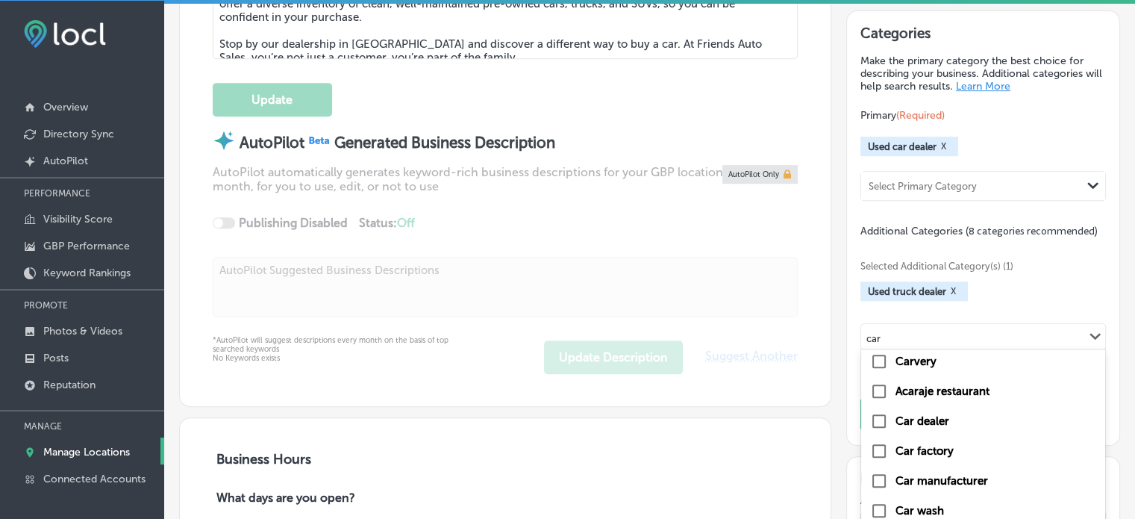
scroll to position [65, 0]
click at [920, 415] on label "Car dealer" at bounding box center [923, 421] width 54 height 13
type input "car"
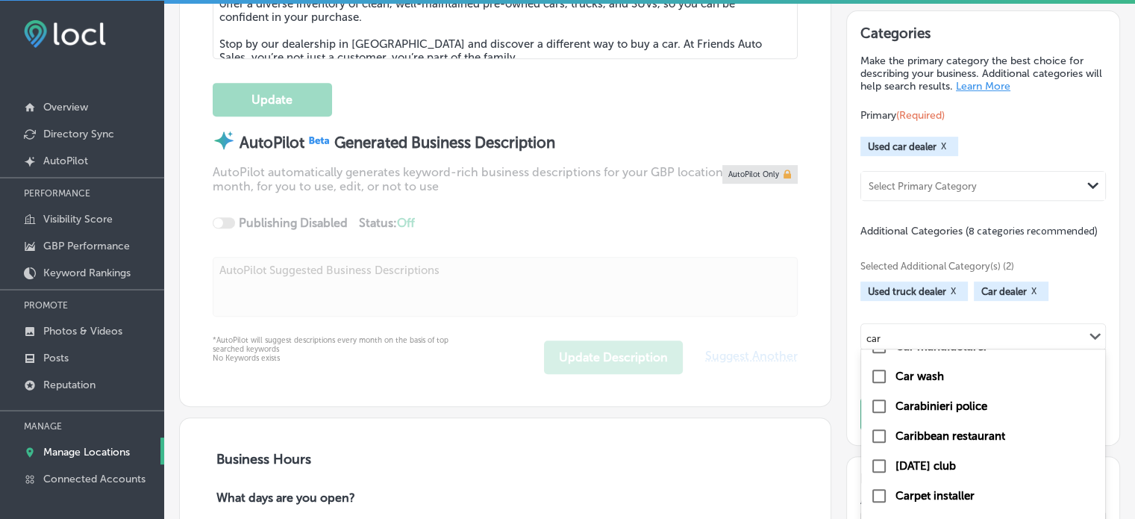
scroll to position [257, 0]
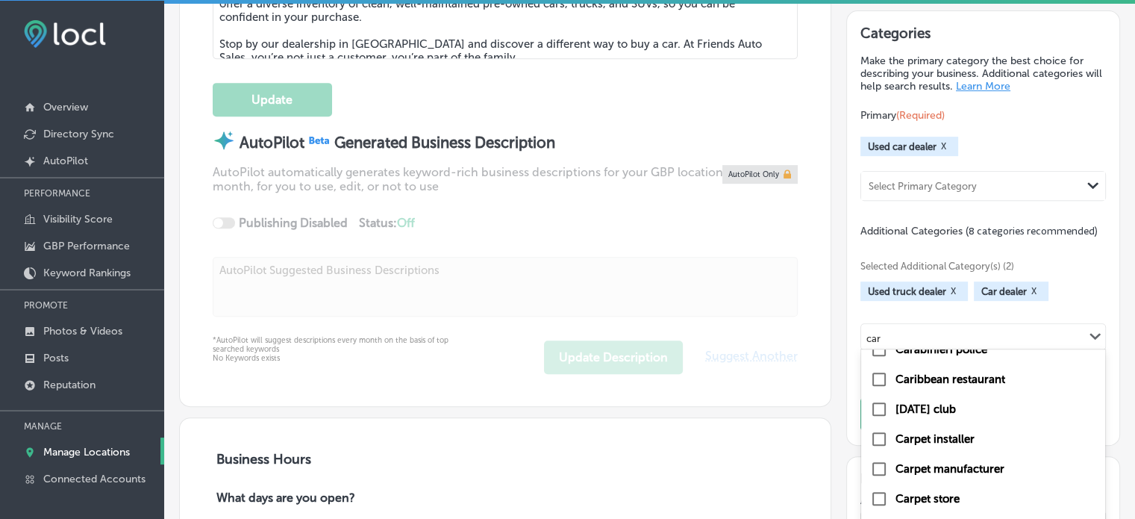
type input "car"
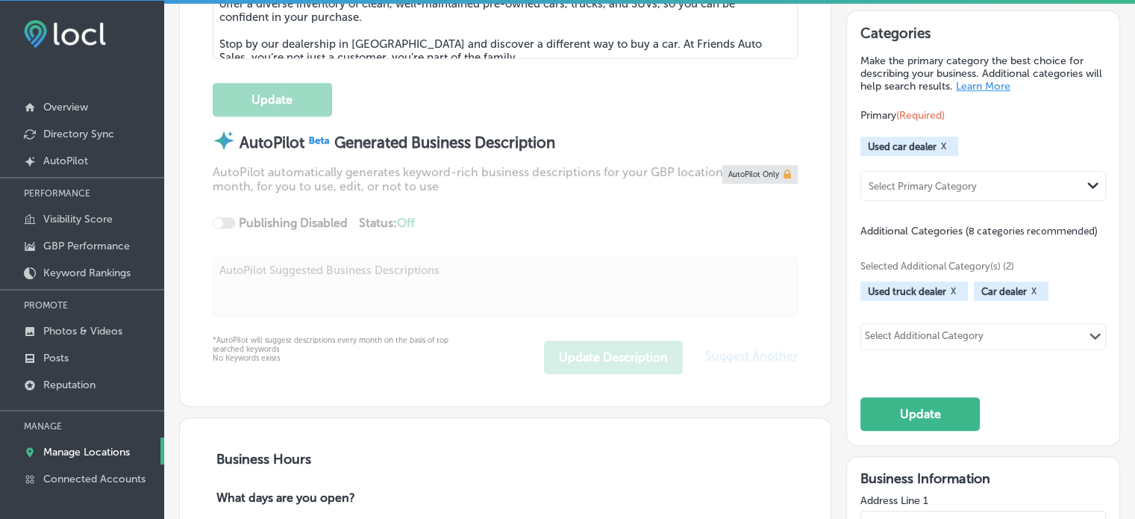
click at [914, 333] on div "Select Additional Category" at bounding box center [924, 338] width 119 height 17
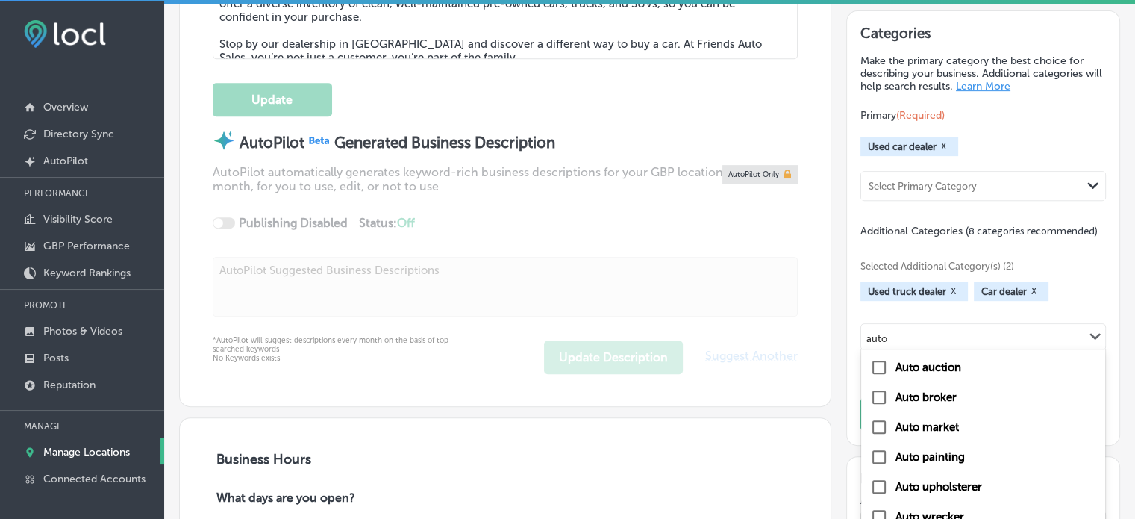
click at [915, 395] on label "Auto broker" at bounding box center [926, 396] width 61 height 13
type input "auto"
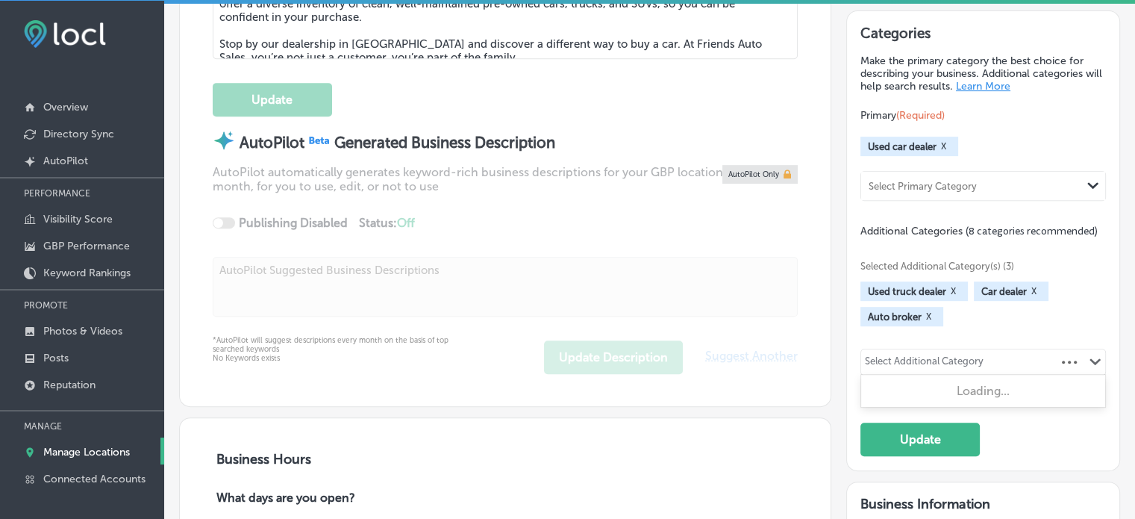
click at [917, 352] on div "Select Additional Category" at bounding box center [924, 362] width 127 height 21
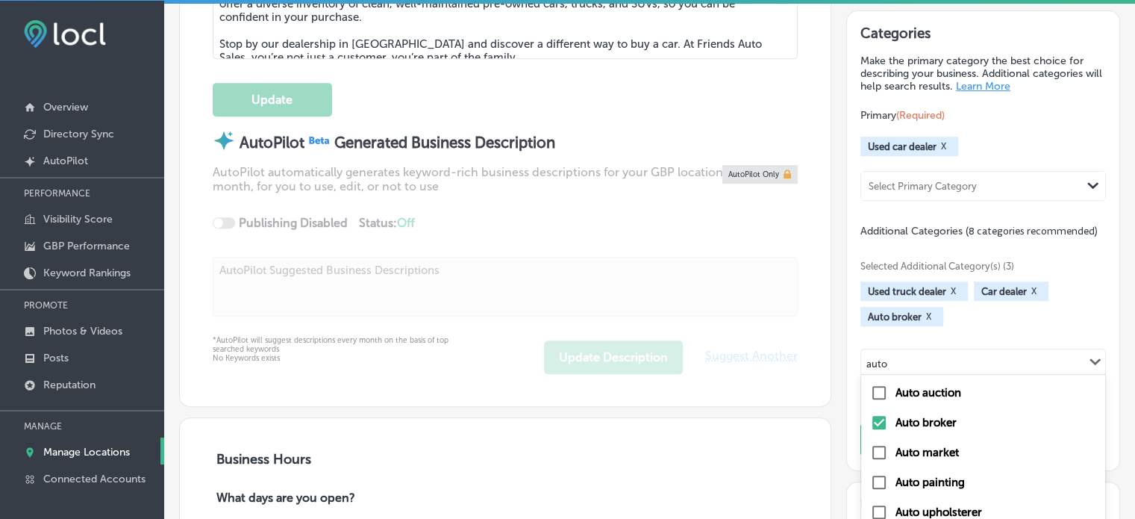
type input "auto"
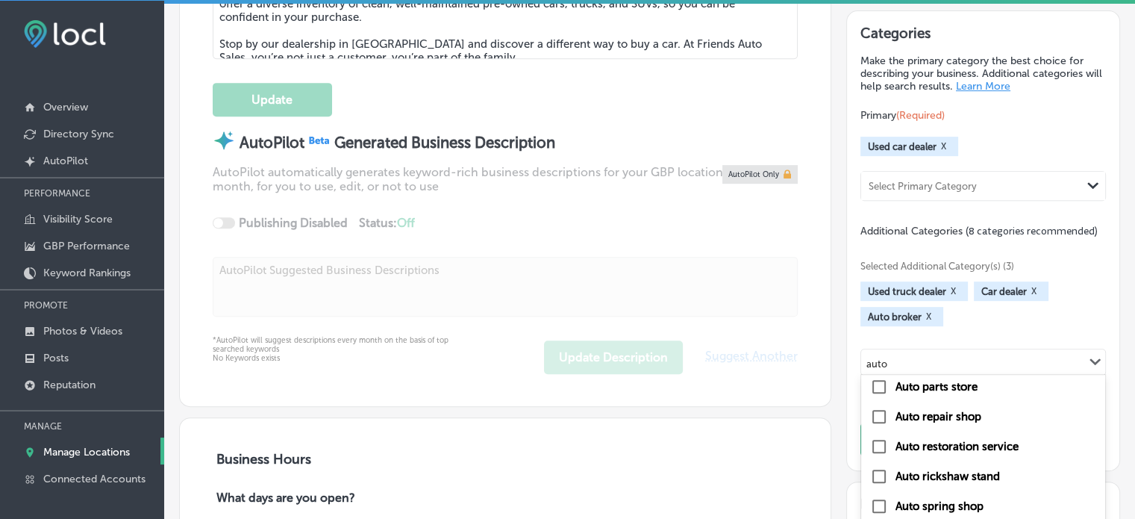
scroll to position [523, 0]
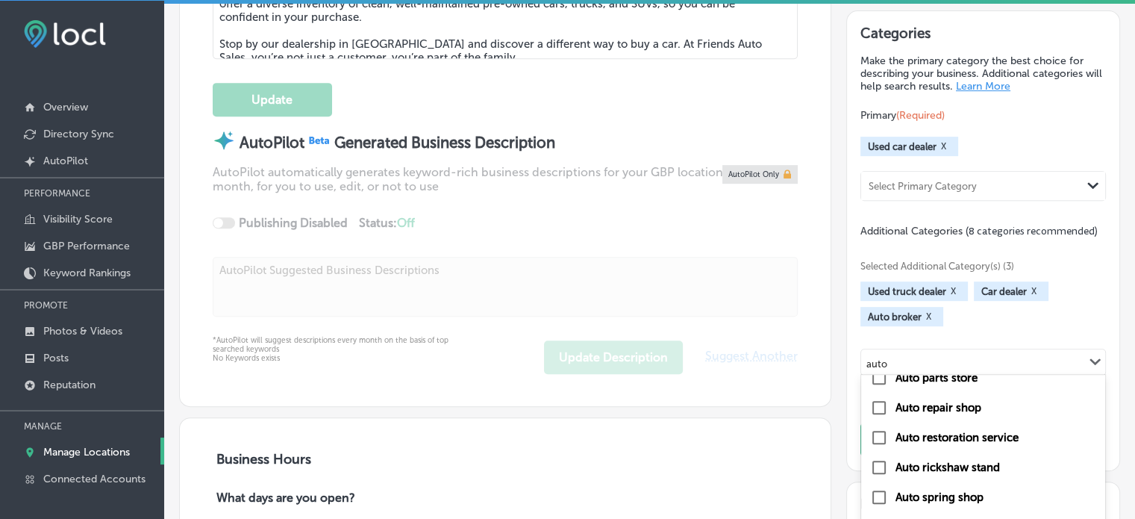
click at [933, 410] on div "Auto repair shop" at bounding box center [983, 408] width 226 height 18
type input "auto"
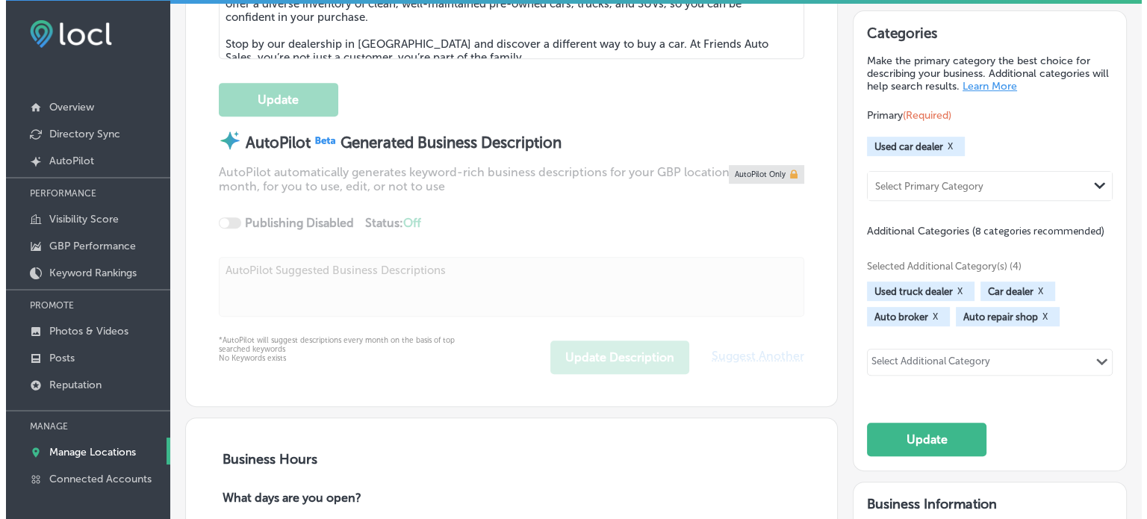
scroll to position [740, 0]
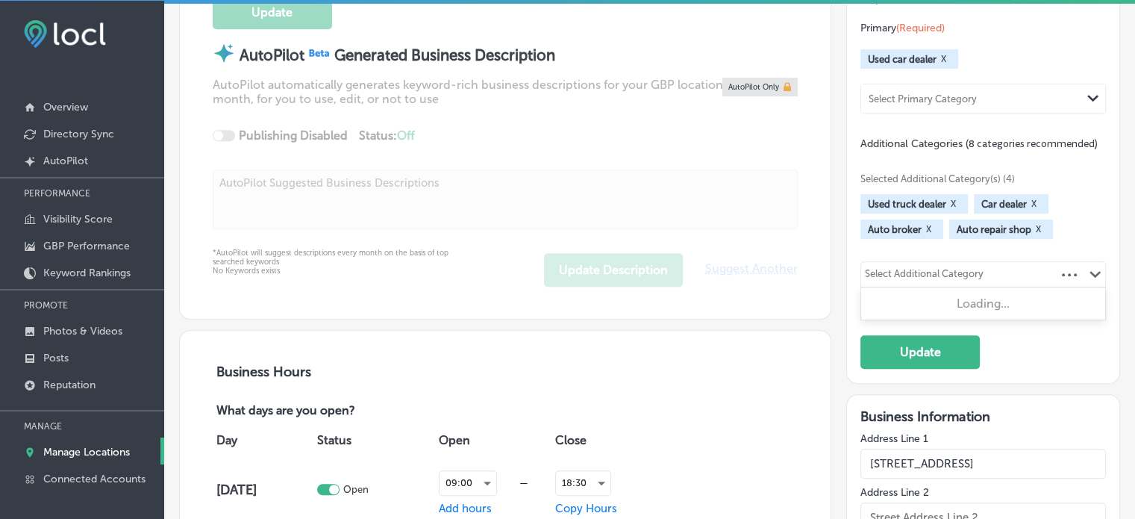
click at [976, 275] on div "Select Additional Category" at bounding box center [924, 276] width 119 height 17
type input "auto [PERSON_NAME]"
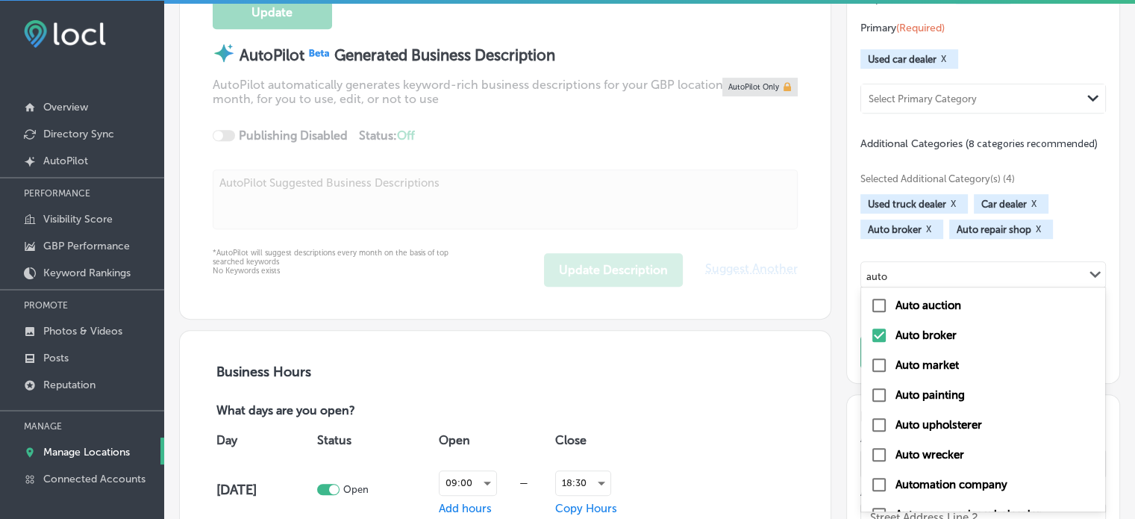
type input "auto"
checkbox input "true"
checkbox input "false"
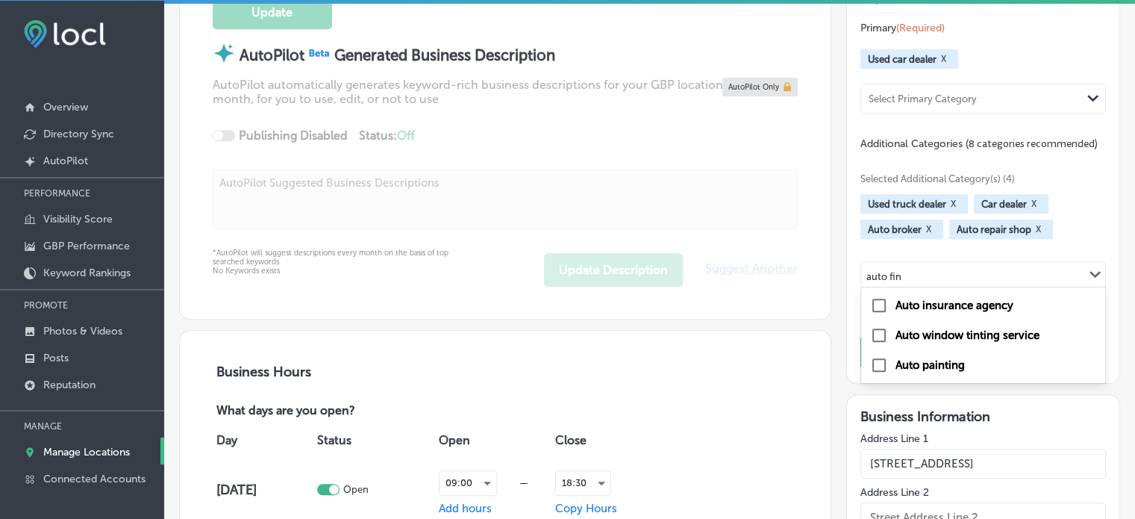
type input "auto fin"
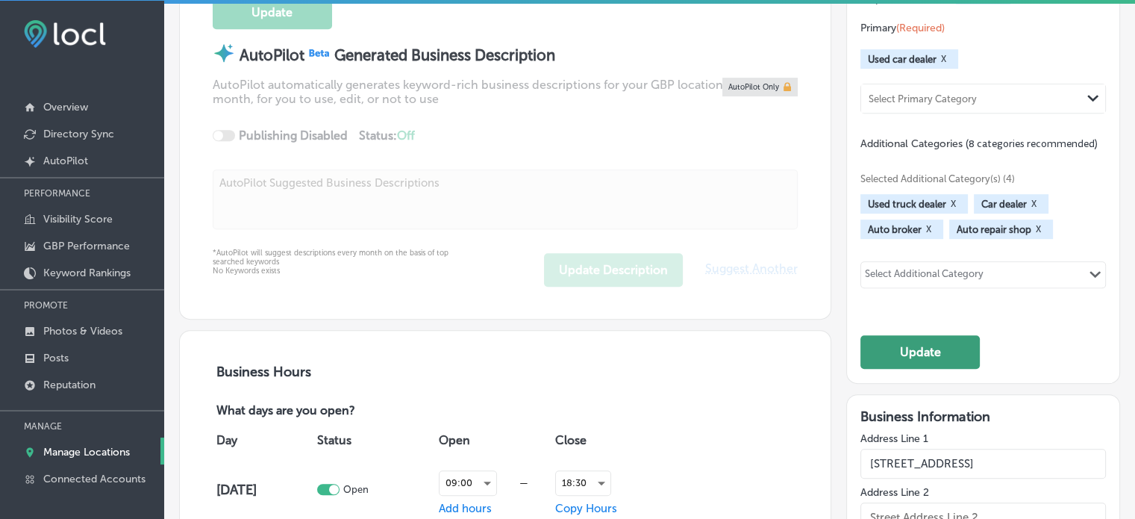
click at [916, 338] on button "Update" at bounding box center [920, 352] width 119 height 34
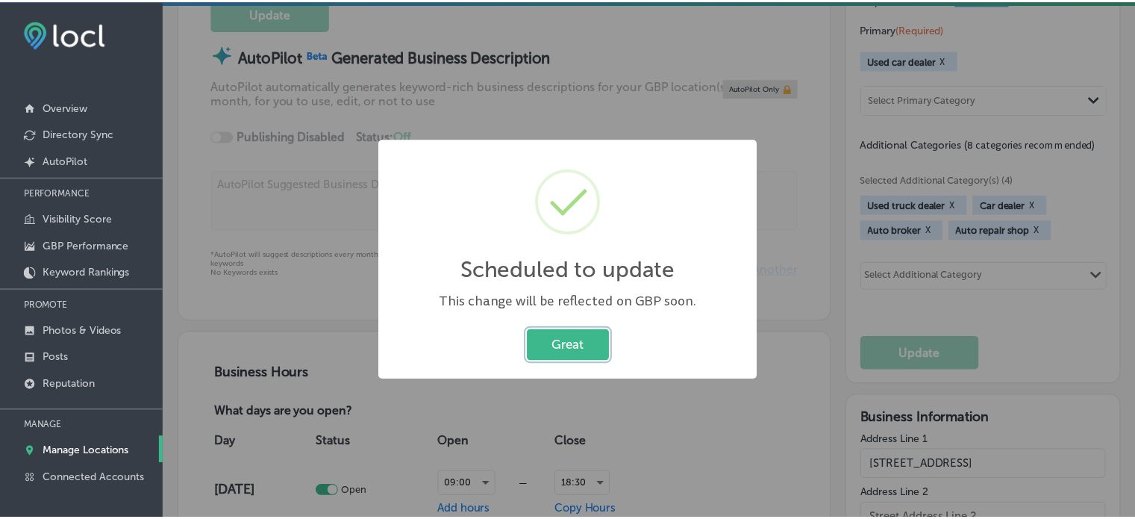
scroll to position [741, 0]
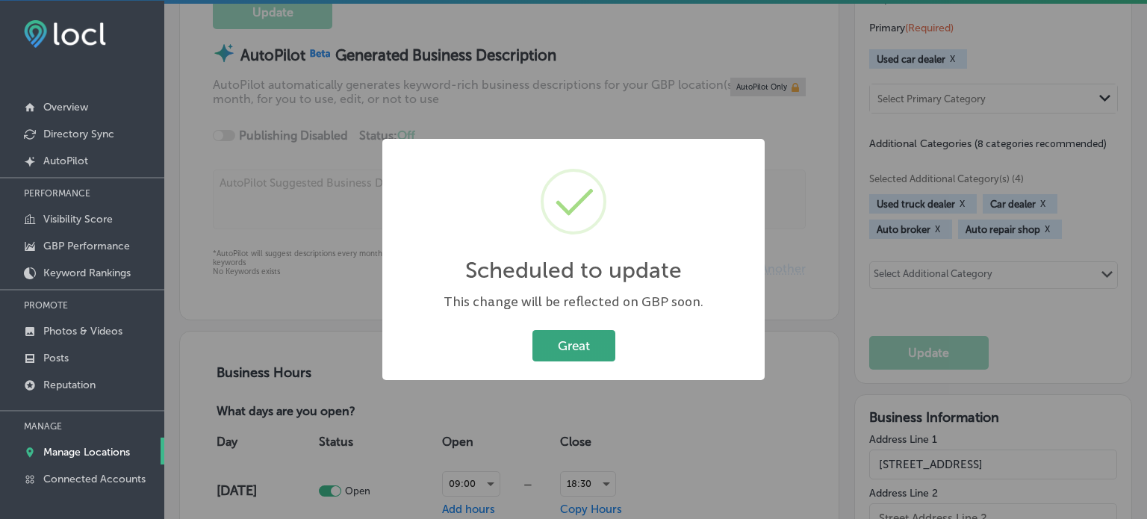
drag, startPoint x: 588, startPoint y: 324, endPoint x: 597, endPoint y: 343, distance: 20.7
click at [597, 343] on div "Scheduled to update × This change will be reflected on GBP soon. Great Cancel" at bounding box center [573, 259] width 382 height 241
click at [597, 343] on button "Great" at bounding box center [573, 345] width 83 height 31
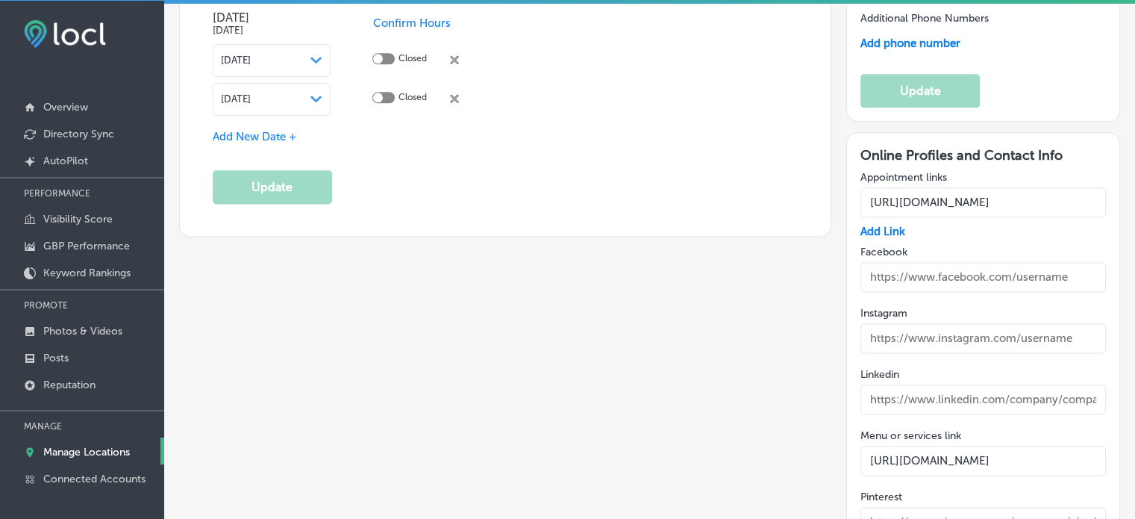
scroll to position [1933, 0]
click at [938, 264] on input "text" at bounding box center [984, 279] width 246 height 30
paste input "[URL][DOMAIN_NAME]? ref=pages_you_manage"
type input "[URL][DOMAIN_NAME]? ref=pages_you_manage"
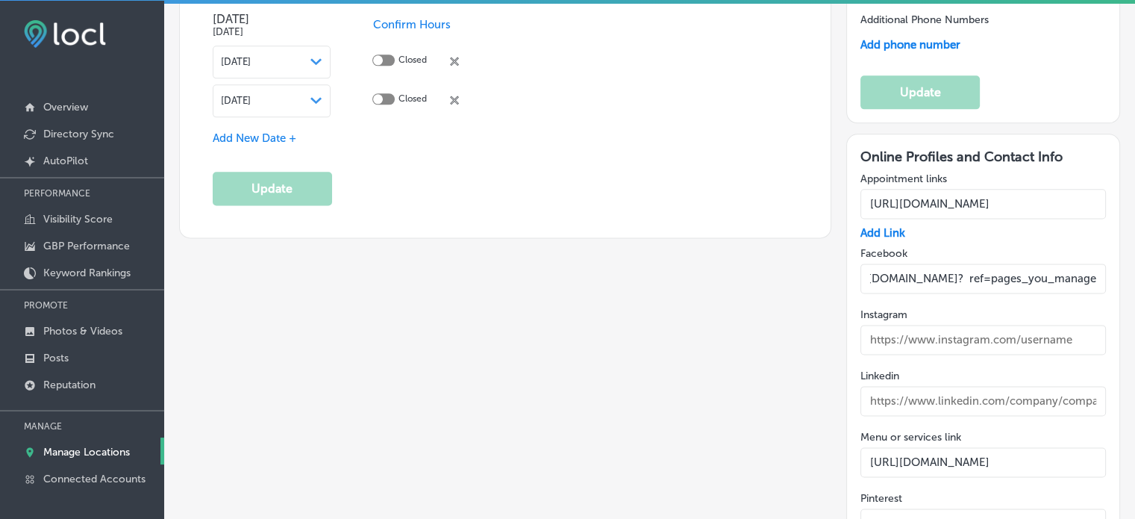
scroll to position [0, 0]
click at [930, 332] on input "text" at bounding box center [984, 340] width 246 height 30
paste input "[URL][DOMAIN_NAME]"
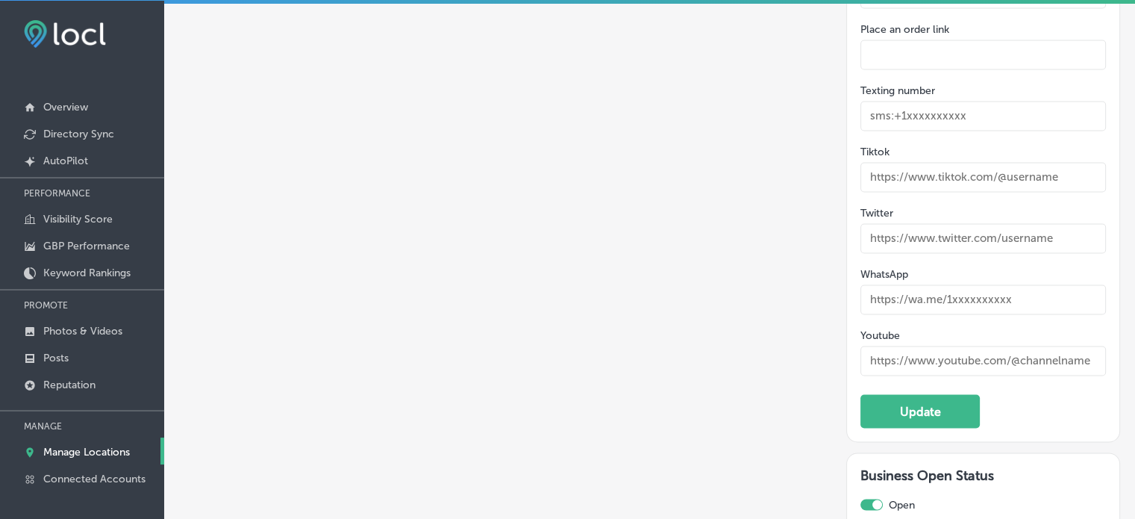
scroll to position [2640, 0]
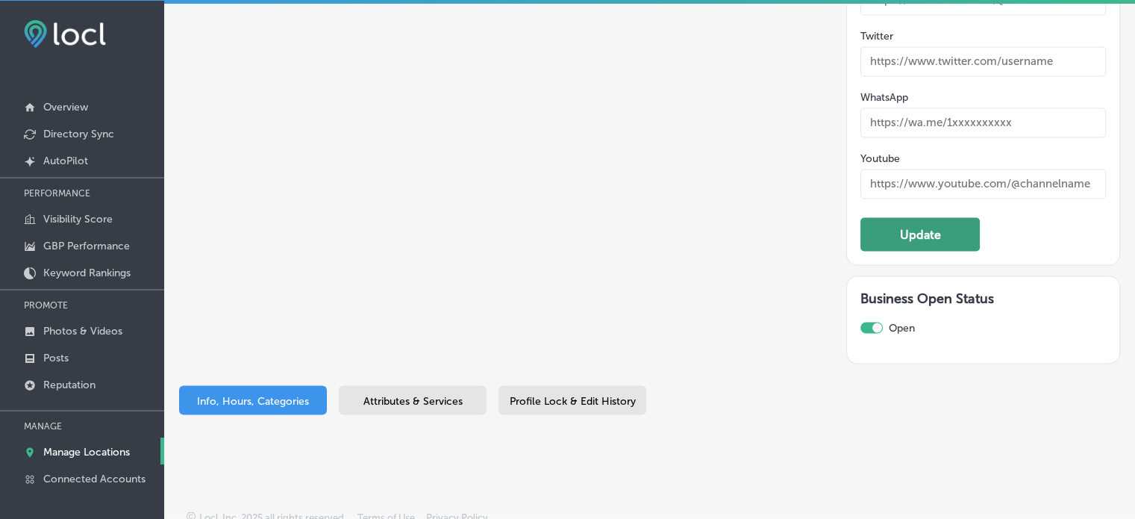
type input "[URL][DOMAIN_NAME]"
click at [887, 217] on button "Update" at bounding box center [920, 234] width 119 height 34
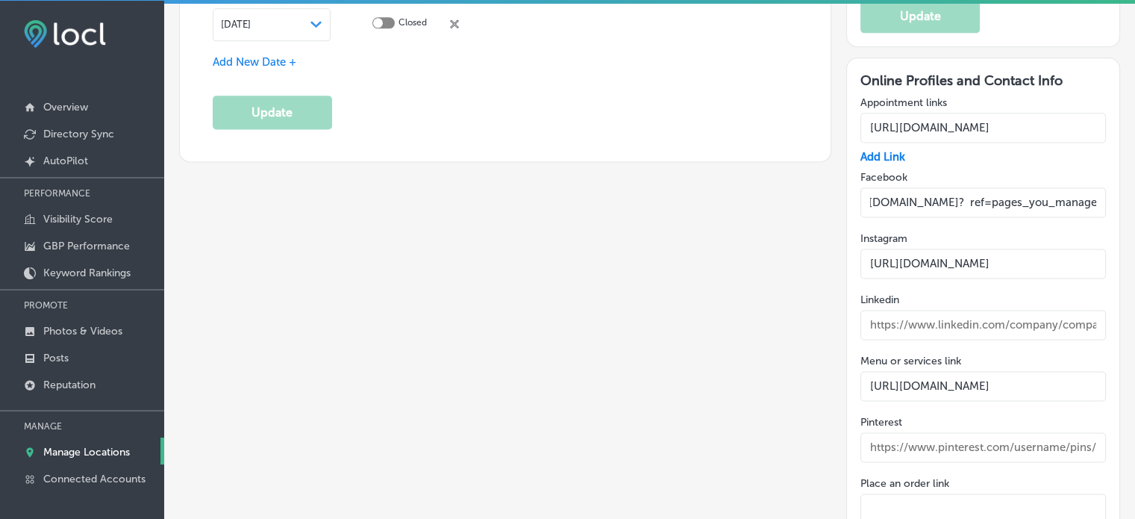
scroll to position [0, 146]
drag, startPoint x: 1062, startPoint y: 190, endPoint x: 1106, endPoint y: 190, distance: 43.3
click at [1106, 190] on div "Online Profiles and Contact Info Appointment links [URL][DOMAIN_NAME] Add Link …" at bounding box center [984, 490] width 274 height 867
click at [958, 187] on input "[URL][DOMAIN_NAME]? ref=pages_you_manage" at bounding box center [984, 202] width 246 height 30
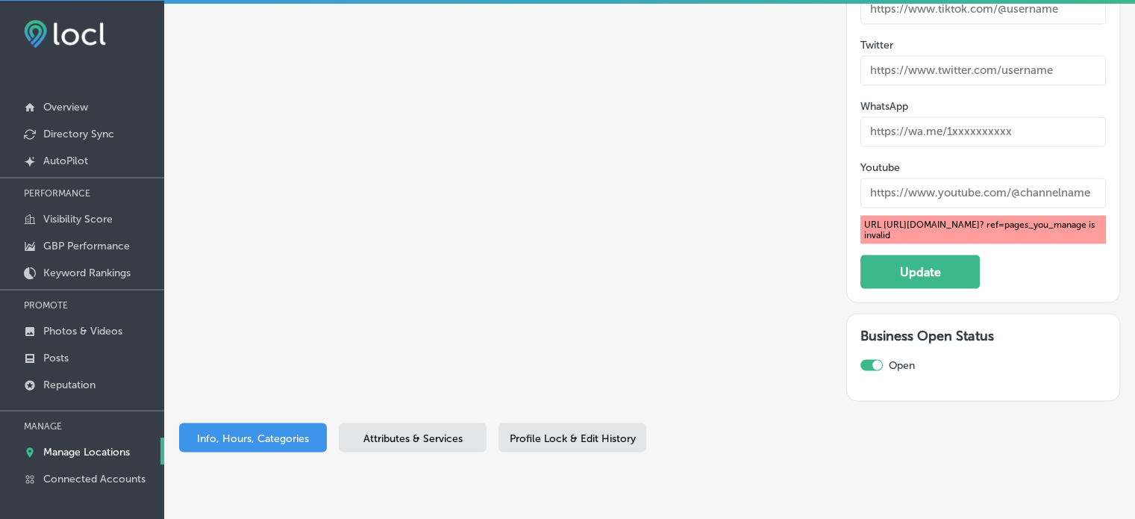
scroll to position [2669, 0]
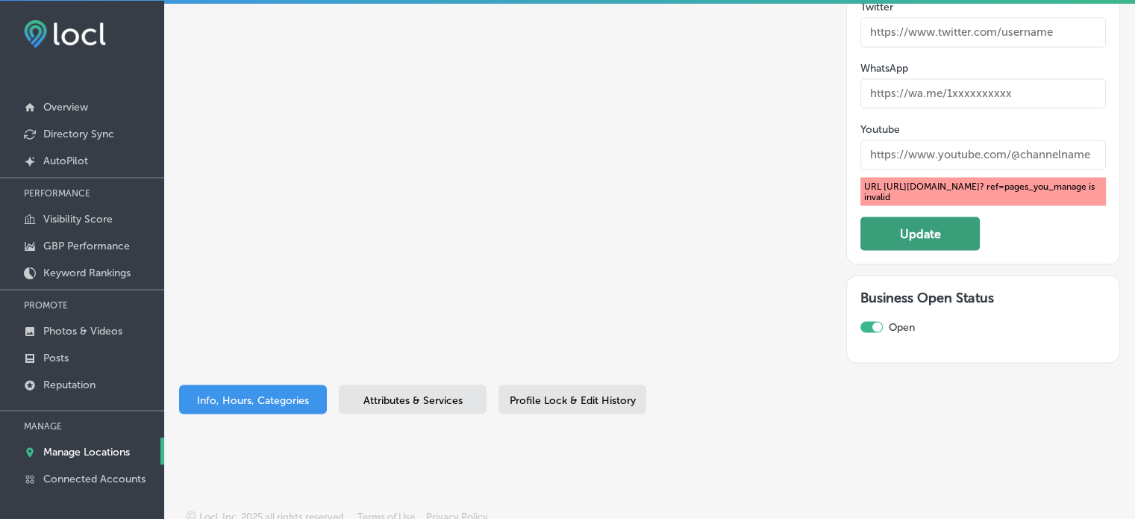
type input "[URL][DOMAIN_NAME]"
click at [908, 217] on button "Update" at bounding box center [920, 233] width 119 height 34
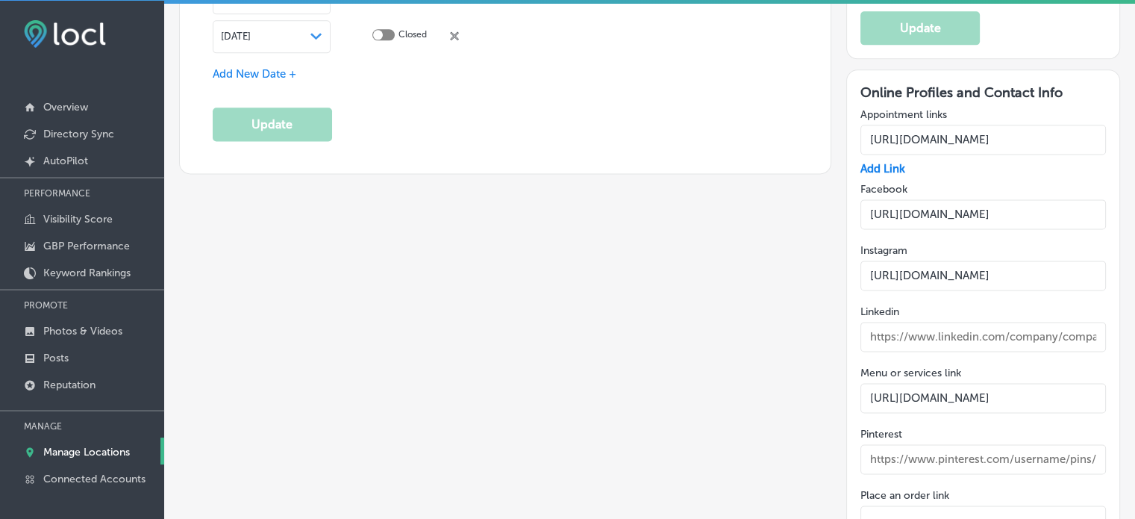
scroll to position [0, 140]
drag, startPoint x: 947, startPoint y: 199, endPoint x: 1146, endPoint y: 203, distance: 199.4
click at [1135, 203] on html "iconmonstr-menu-thin copy Created with Sketch. Overview Directory Sync Created …" at bounding box center [567, 267] width 1135 height 540
drag, startPoint x: 967, startPoint y: 269, endPoint x: 1146, endPoint y: 256, distance: 179.7
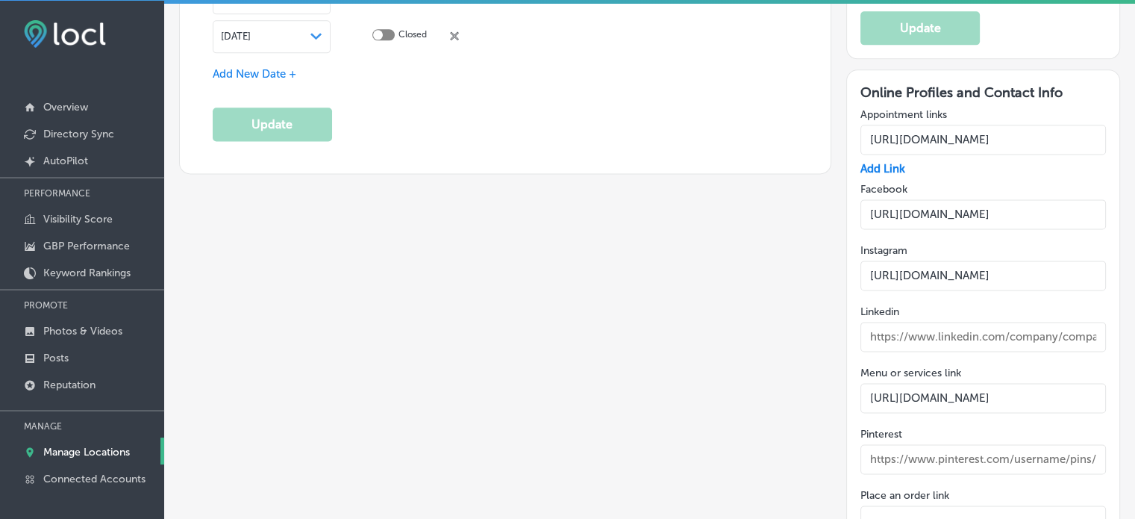
click at [1135, 256] on html "iconmonstr-menu-thin copy Created with Sketch. Overview Directory Sync Created …" at bounding box center [567, 267] width 1135 height 540
click at [973, 274] on input "[URL][DOMAIN_NAME]" at bounding box center [984, 276] width 246 height 30
drag, startPoint x: 953, startPoint y: 270, endPoint x: 752, endPoint y: 272, distance: 200.8
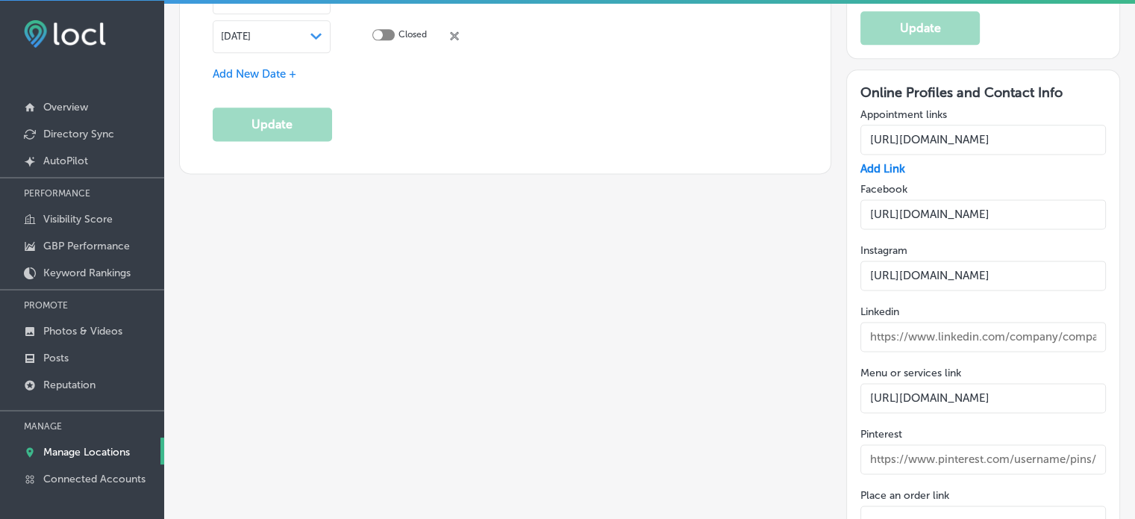
drag, startPoint x: 897, startPoint y: 200, endPoint x: 789, endPoint y: 195, distance: 108.4
click at [924, 201] on input "[URL][DOMAIN_NAME]" at bounding box center [984, 214] width 246 height 30
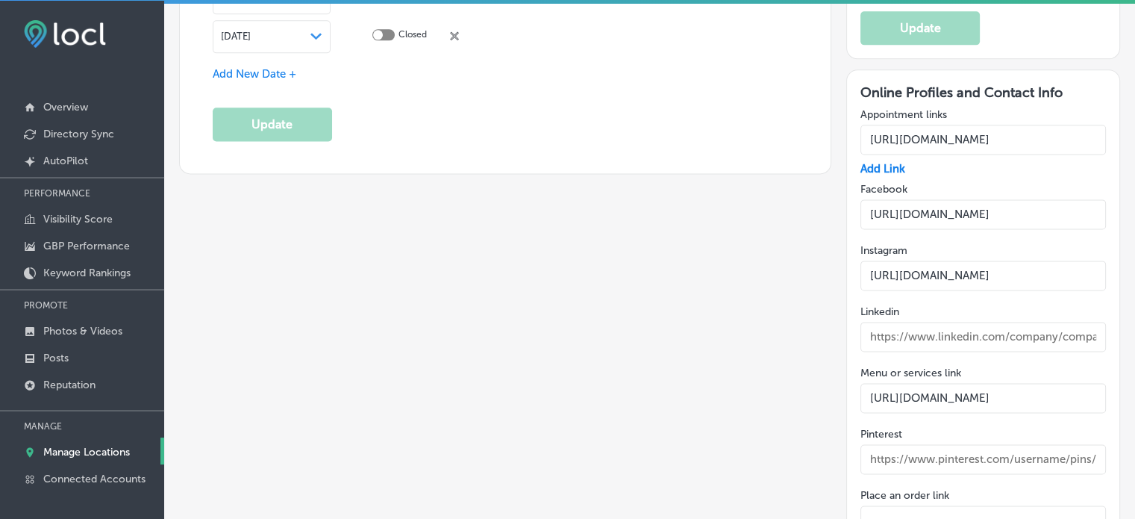
click at [936, 264] on input "[URL][DOMAIN_NAME]" at bounding box center [984, 276] width 246 height 30
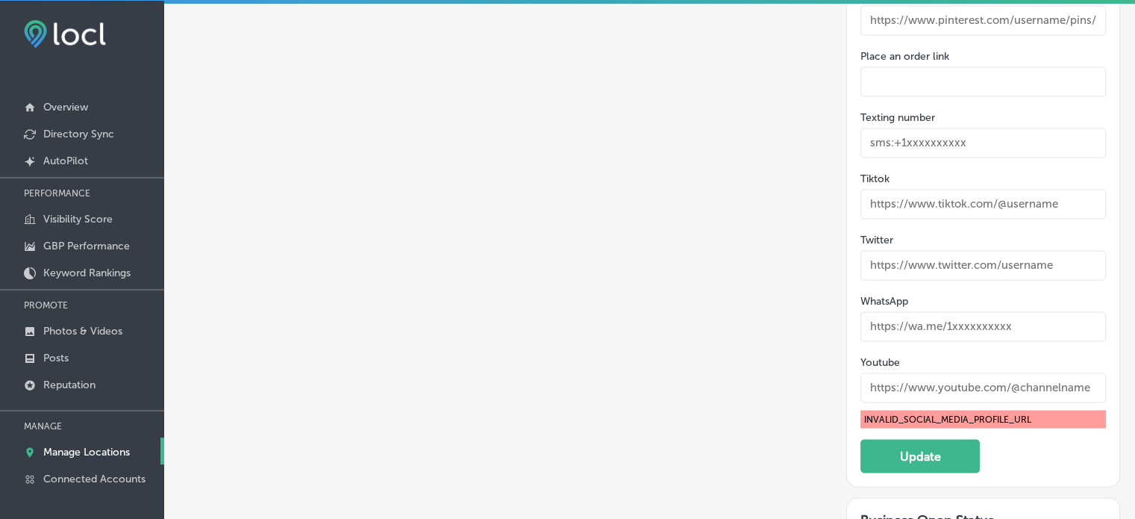
scroll to position [2469, 0]
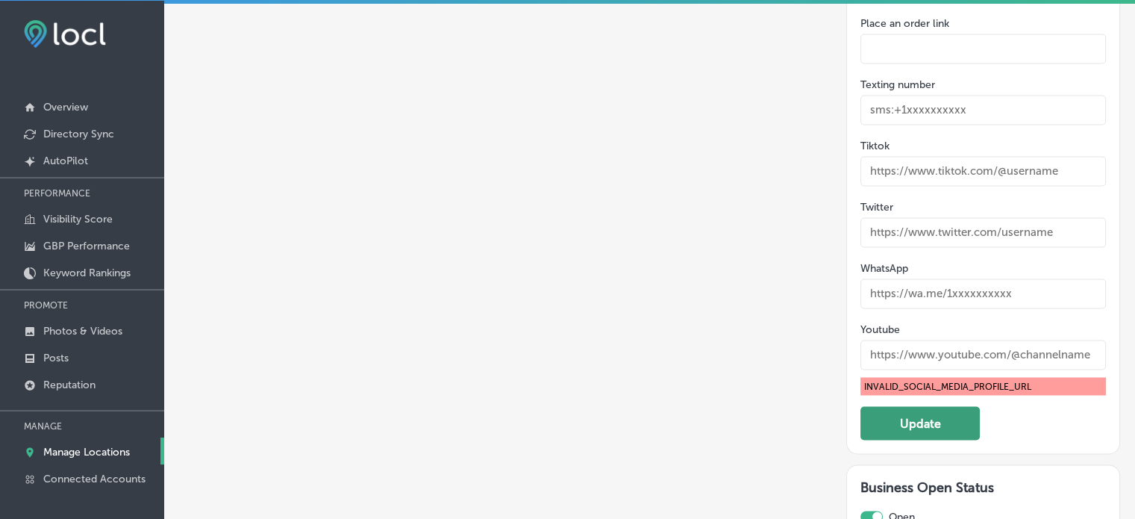
click at [909, 410] on button "Update" at bounding box center [920, 423] width 119 height 34
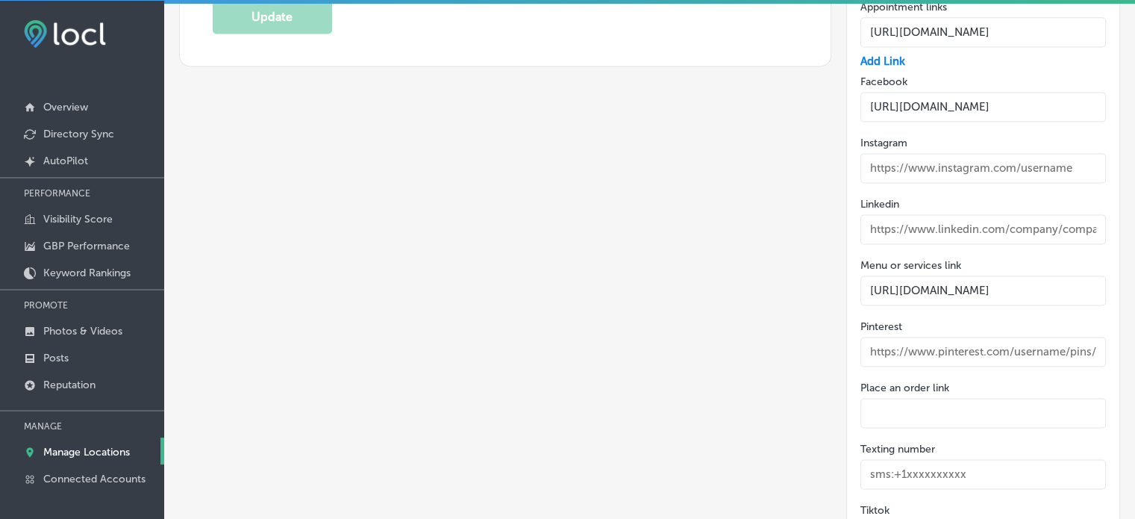
scroll to position [2099, 0]
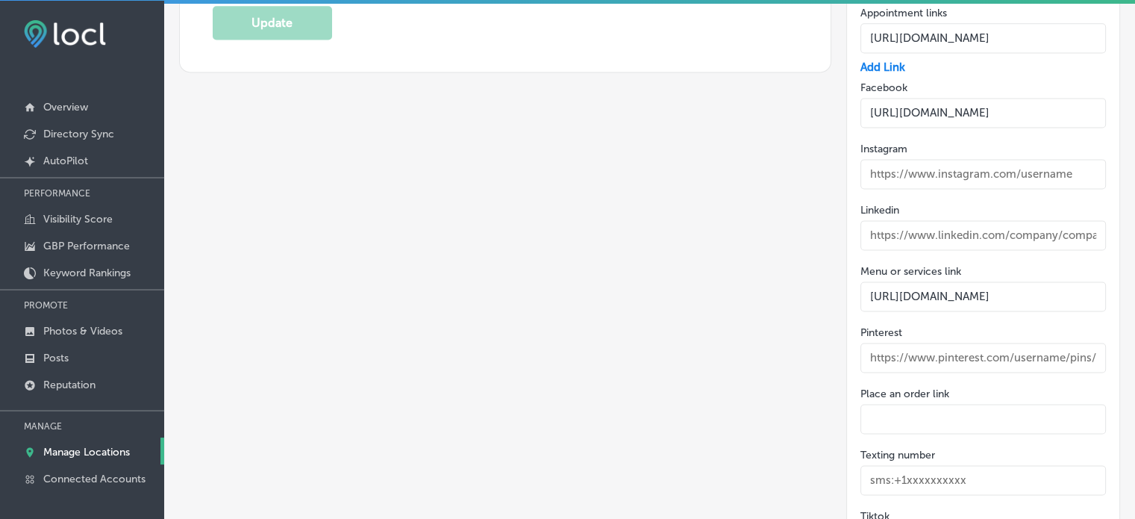
click at [967, 166] on input "text" at bounding box center [984, 174] width 246 height 30
paste input "[URL][DOMAIN_NAME]"
type input "[URL][DOMAIN_NAME]"
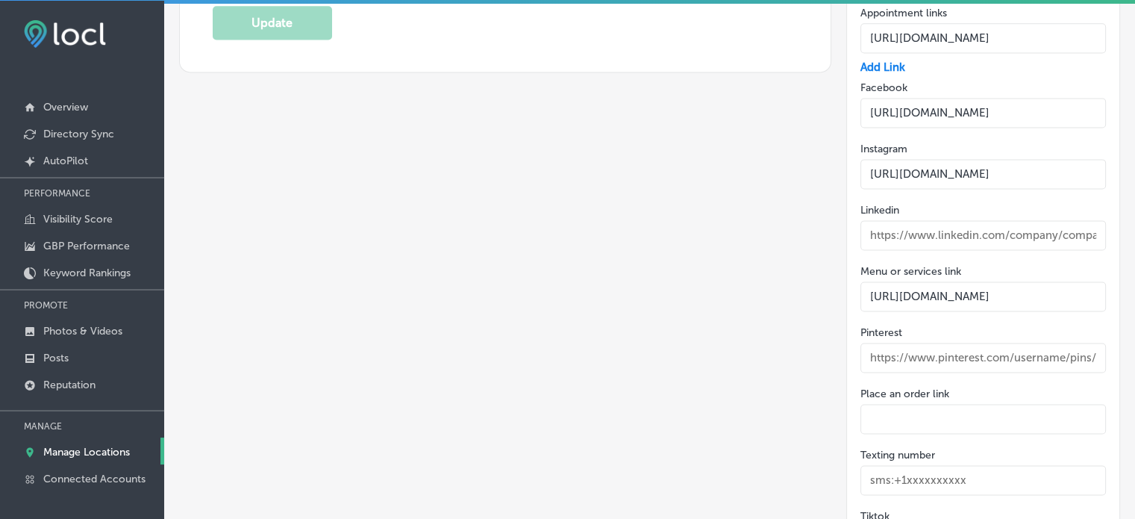
click at [962, 98] on input "[URL][DOMAIN_NAME]" at bounding box center [984, 113] width 246 height 30
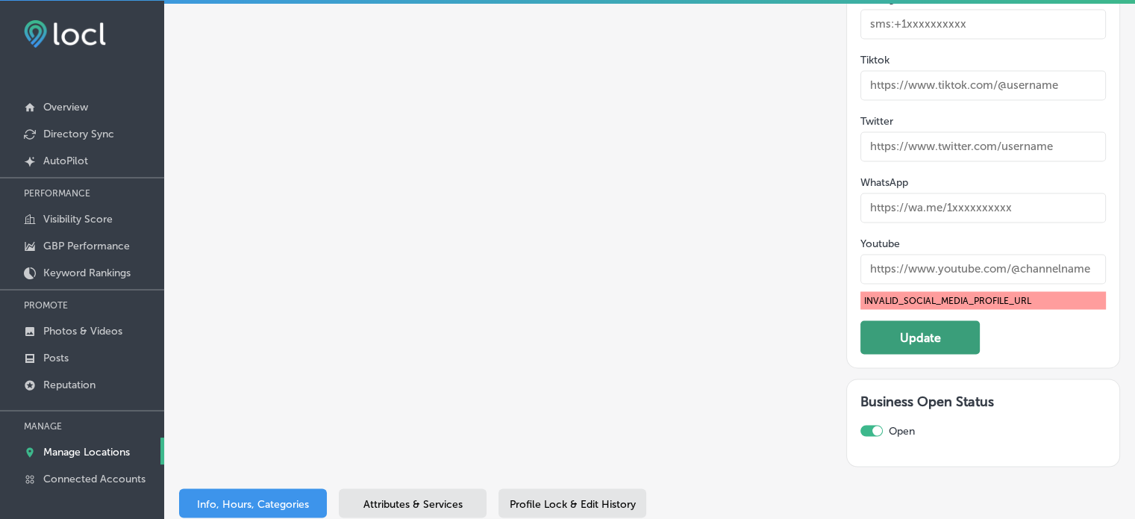
scroll to position [2578, 0]
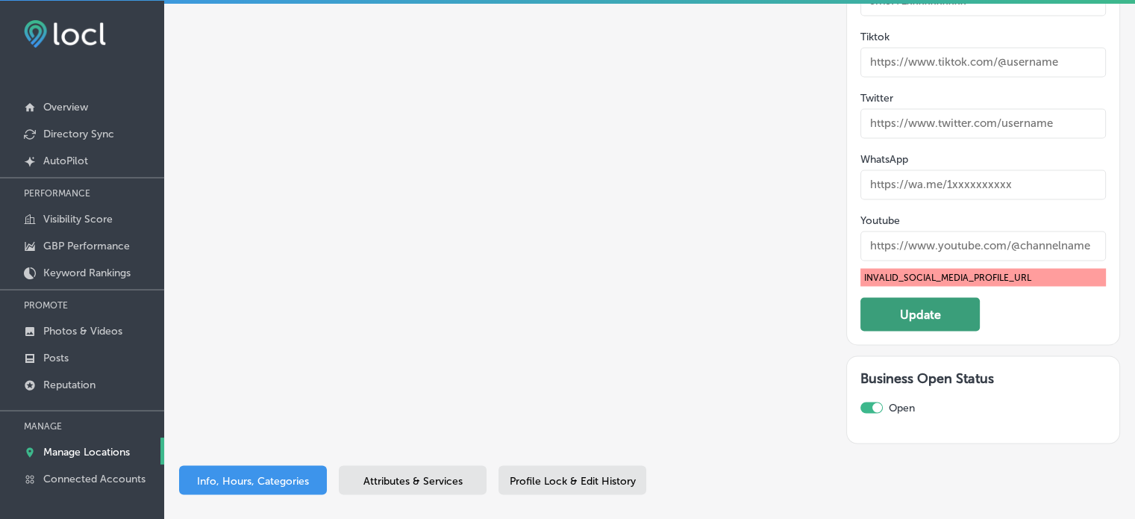
click at [931, 303] on button "Update" at bounding box center [920, 314] width 119 height 34
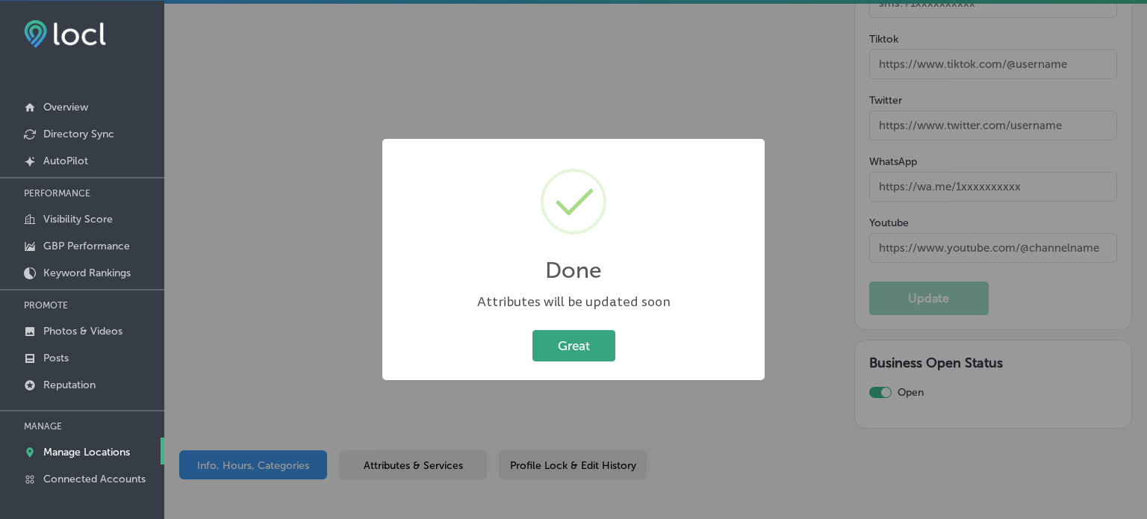
click at [590, 347] on button "Great" at bounding box center [573, 345] width 83 height 31
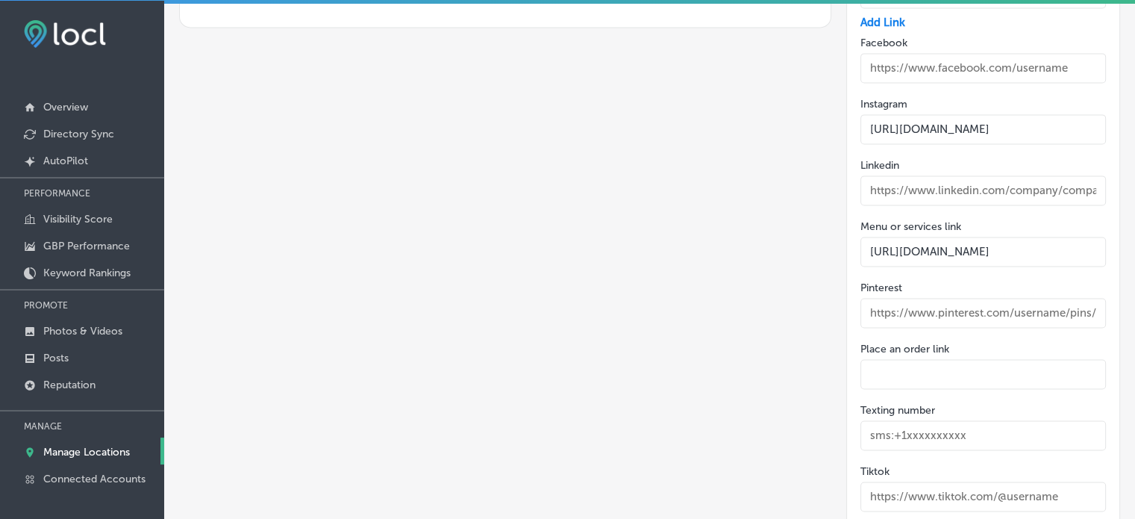
scroll to position [2142, 0]
click at [917, 65] on input "text" at bounding box center [984, 69] width 246 height 30
paste input "[URL][DOMAIN_NAME]"
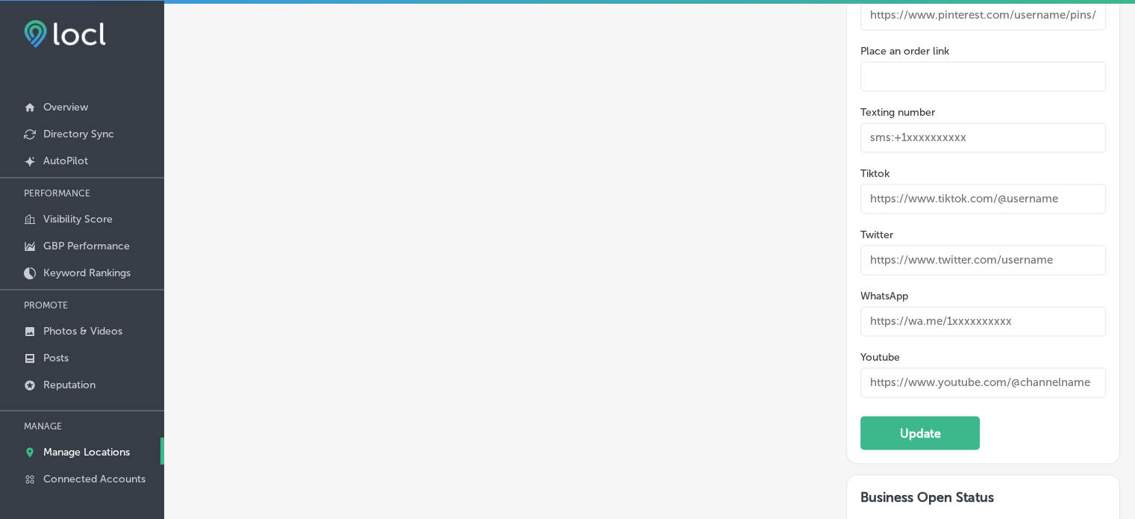
scroll to position [2448, 0]
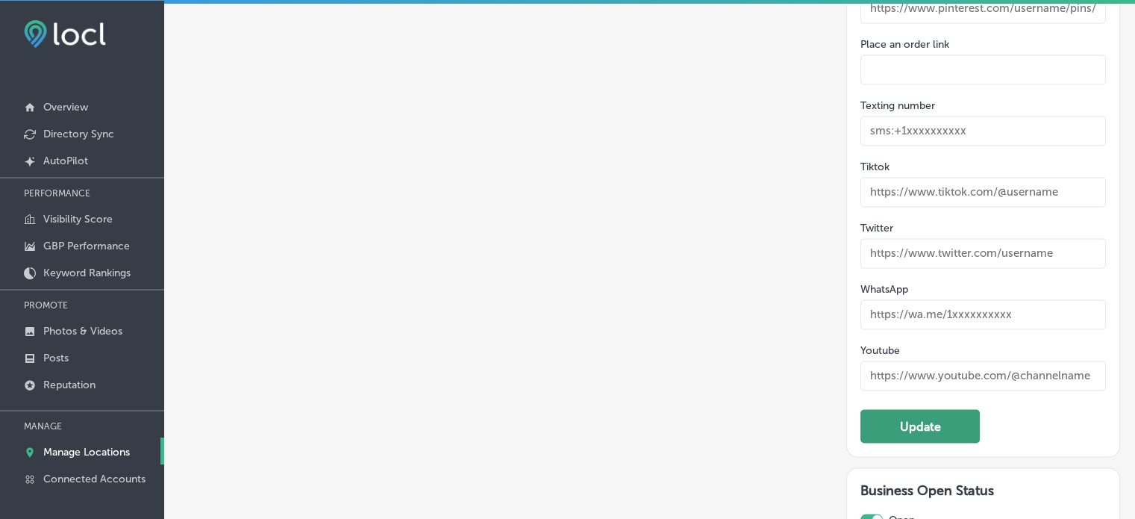
type input "[URL][DOMAIN_NAME]"
click at [935, 425] on button "Update" at bounding box center [920, 426] width 119 height 34
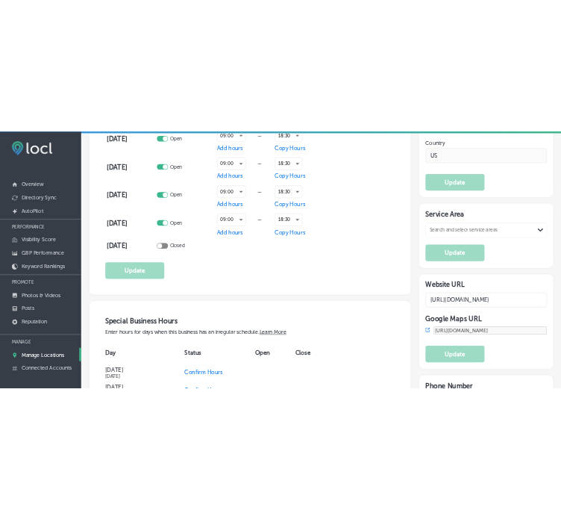
scroll to position [1311, 0]
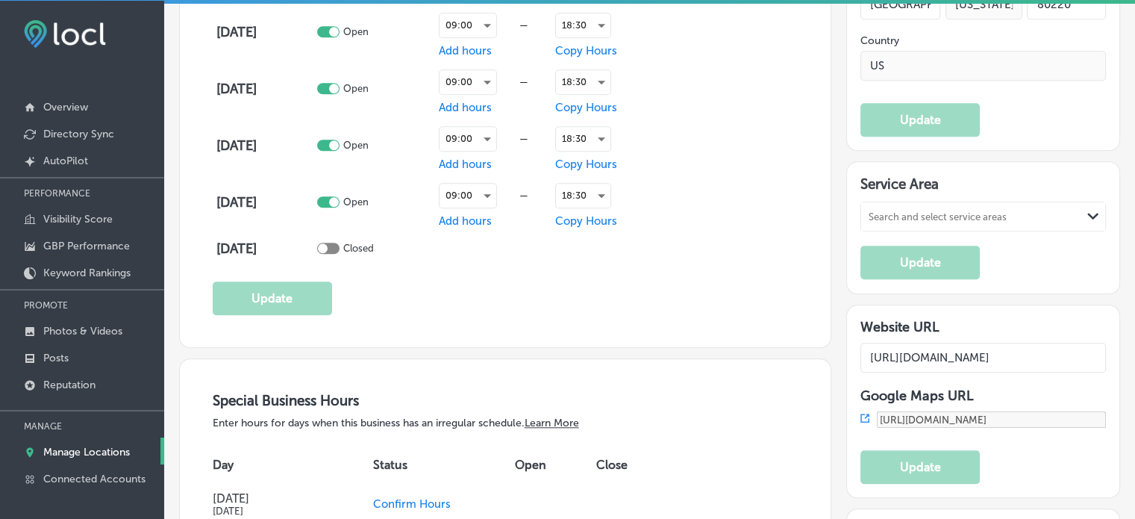
select select "US"
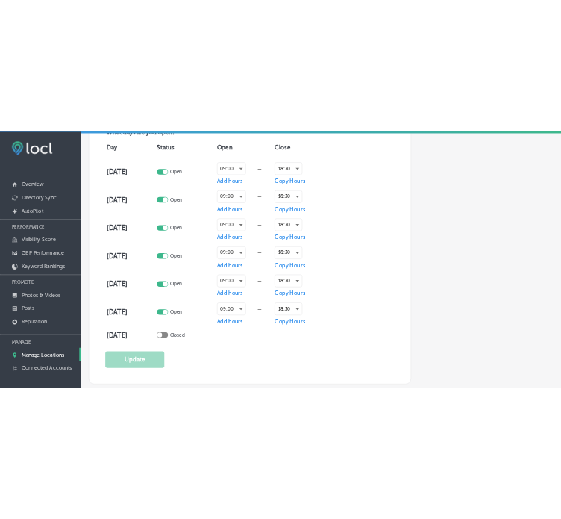
scroll to position [1323, 0]
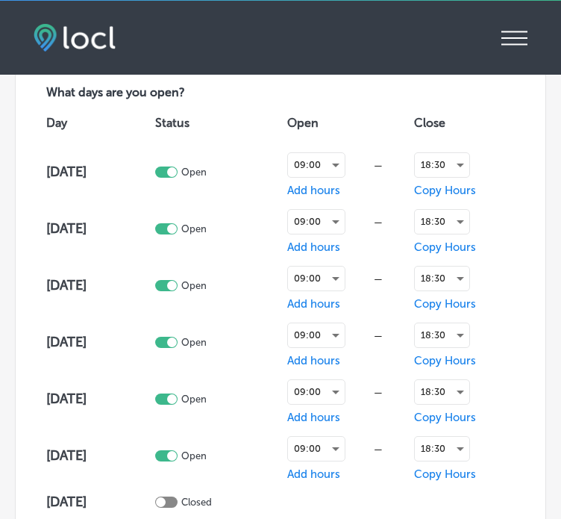
type input "[URL][DOMAIN_NAME]"
type input "[PHONE_NUMBER]"
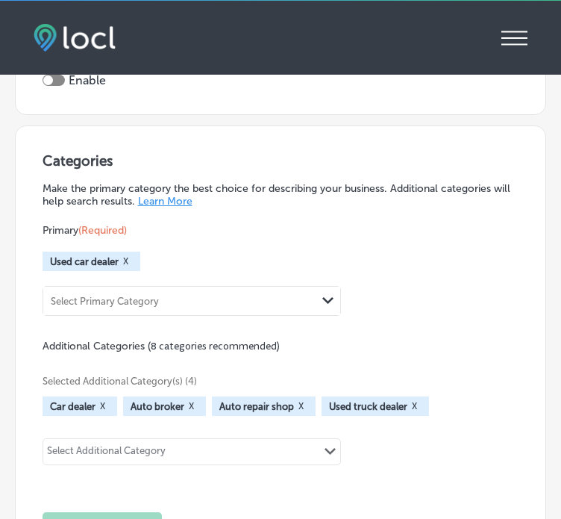
type input "[STREET_ADDRESS]"
type input "[GEOGRAPHIC_DATA]"
type input "80220"
type input "US"
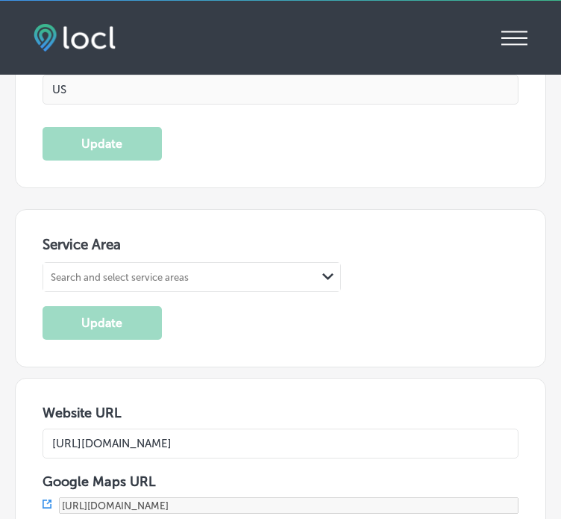
scroll to position [2852, 0]
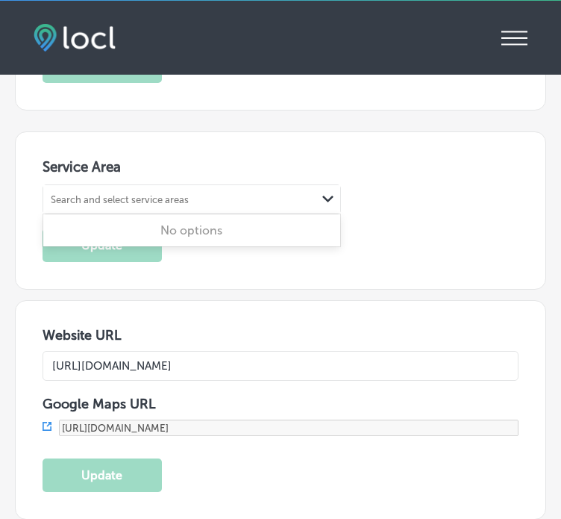
click at [84, 193] on div "Search and select service areas" at bounding box center [179, 200] width 273 height 20
paste input "[GEOGRAPHIC_DATA]"
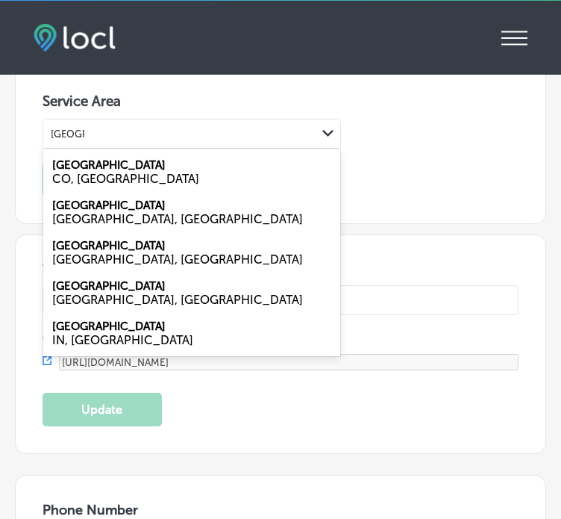
scroll to position [2969, 0]
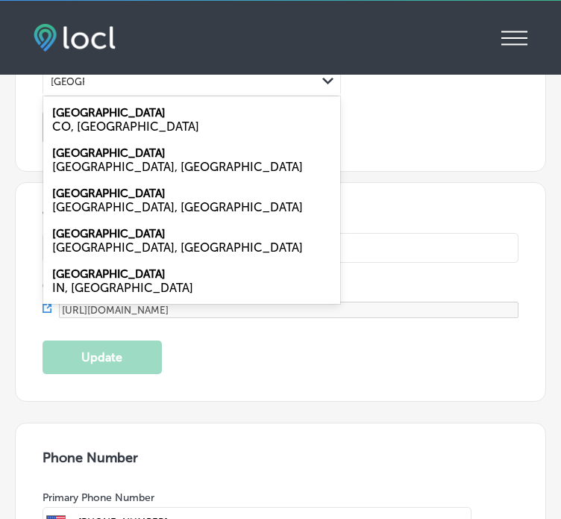
click at [108, 119] on div "CO, [GEOGRAPHIC_DATA]" at bounding box center [191, 126] width 279 height 14
type input "[GEOGRAPHIC_DATA]"
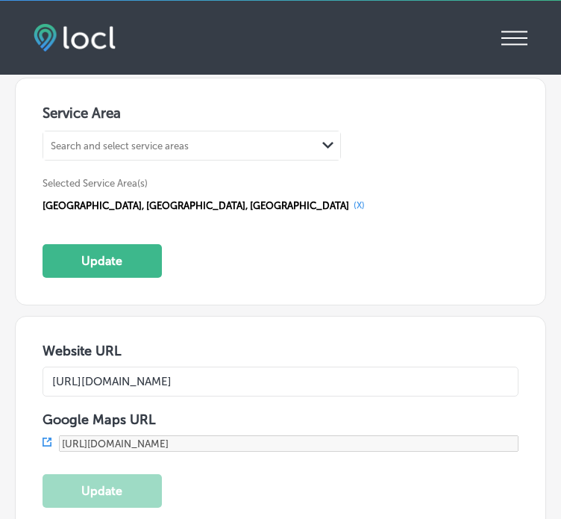
scroll to position [2902, 0]
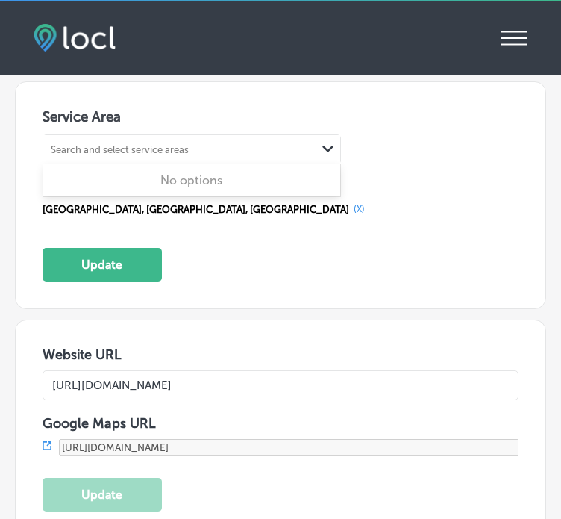
click at [100, 144] on div "Search and select service areas" at bounding box center [120, 149] width 138 height 11
paste input "[GEOGRAPHIC_DATA]"
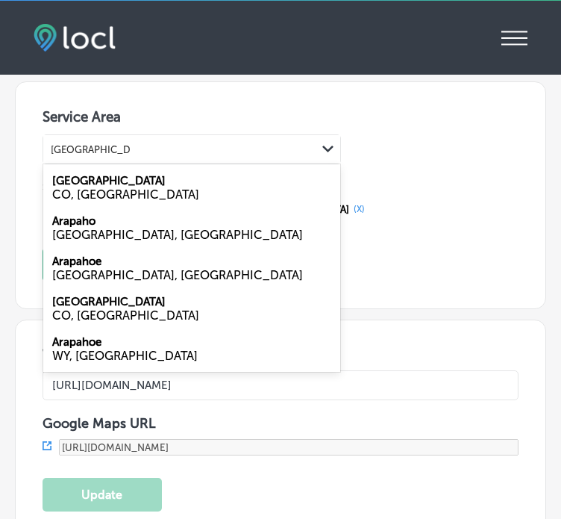
click at [107, 187] on div "CO, [GEOGRAPHIC_DATA]" at bounding box center [191, 194] width 279 height 14
type input "[GEOGRAPHIC_DATA]"
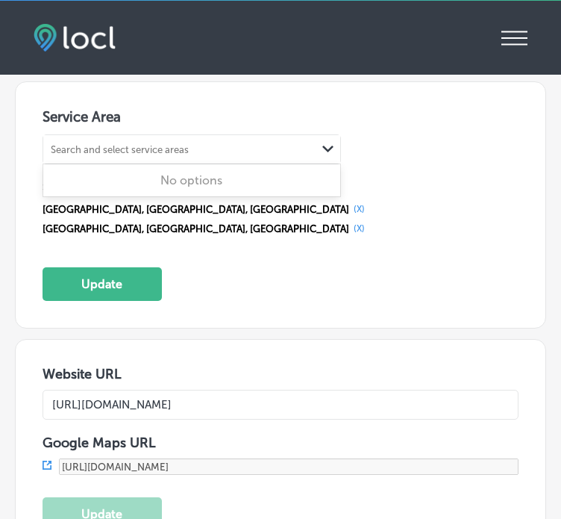
click at [119, 144] on div "Search and select service areas" at bounding box center [120, 149] width 138 height 11
paste input "[GEOGRAPHIC_DATA]"
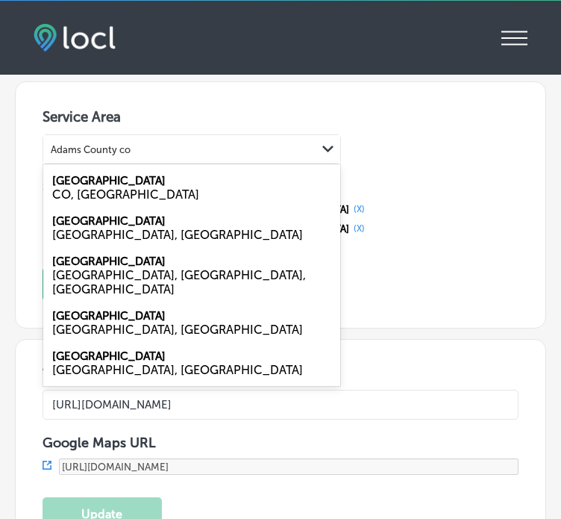
click at [131, 187] on div "CO, [GEOGRAPHIC_DATA]" at bounding box center [191, 194] width 279 height 14
type input "Adams County co"
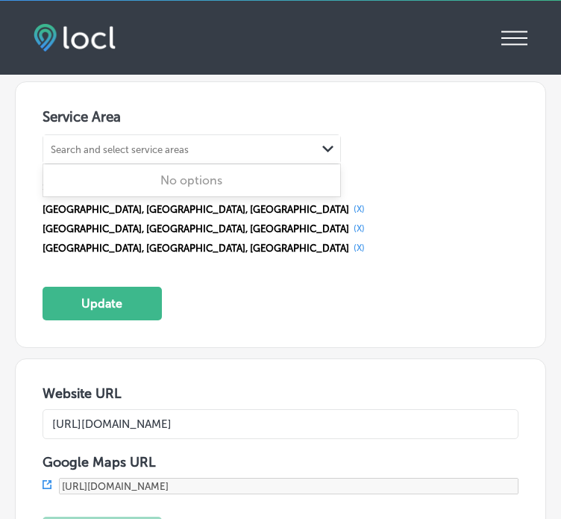
paste input "Aurora"
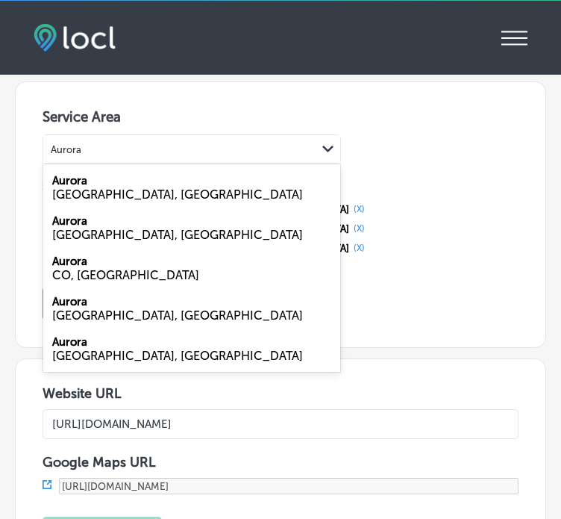
click at [99, 268] on div "CO, [GEOGRAPHIC_DATA]" at bounding box center [191, 275] width 279 height 14
type input "Aurora"
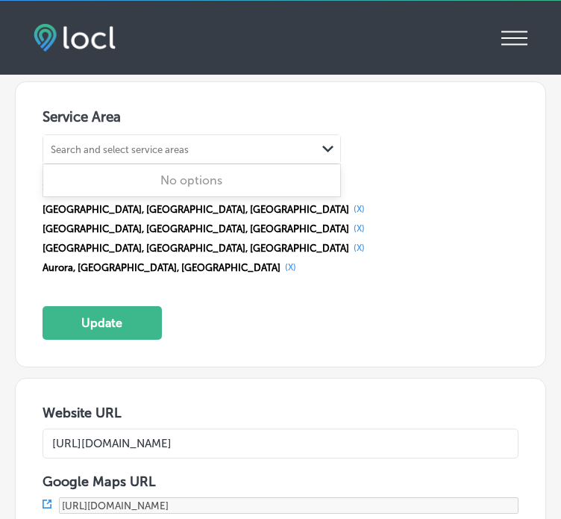
paste input "Lakewood"
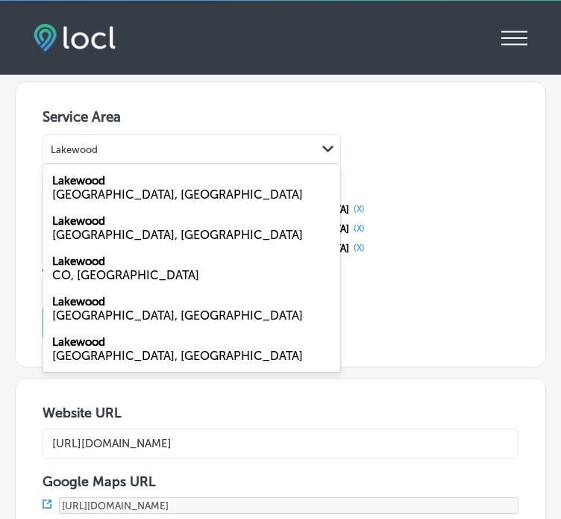
click at [85, 268] on div "CO, [GEOGRAPHIC_DATA]" at bounding box center [191, 275] width 279 height 14
type input "Lakewood"
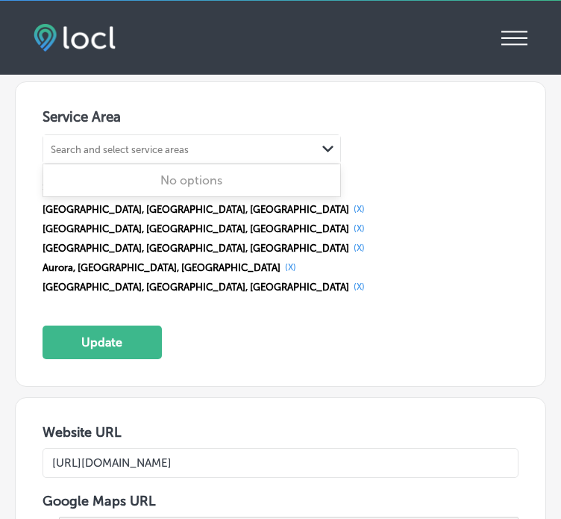
click at [87, 144] on div "Search and select service areas" at bounding box center [179, 150] width 273 height 20
paste input "[GEOGRAPHIC_DATA]"
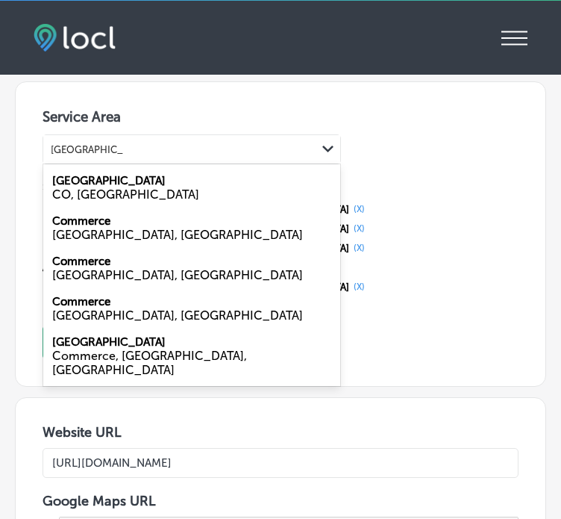
click at [102, 187] on div "CO, [GEOGRAPHIC_DATA]" at bounding box center [191, 194] width 279 height 14
type input "[GEOGRAPHIC_DATA]"
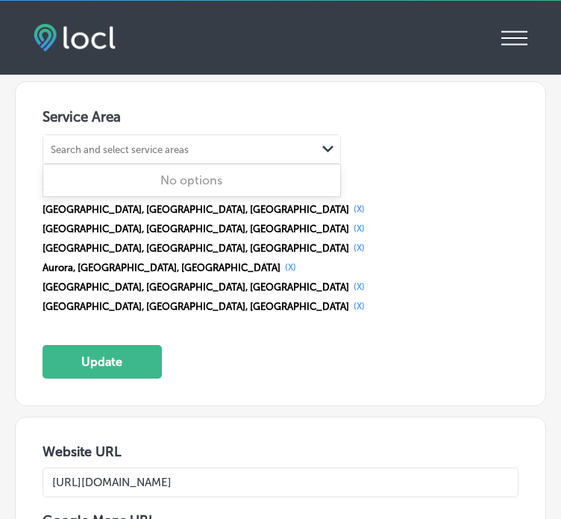
click at [158, 144] on div "Search and select service areas" at bounding box center [120, 149] width 138 height 11
paste input "[GEOGRAPHIC_DATA]"
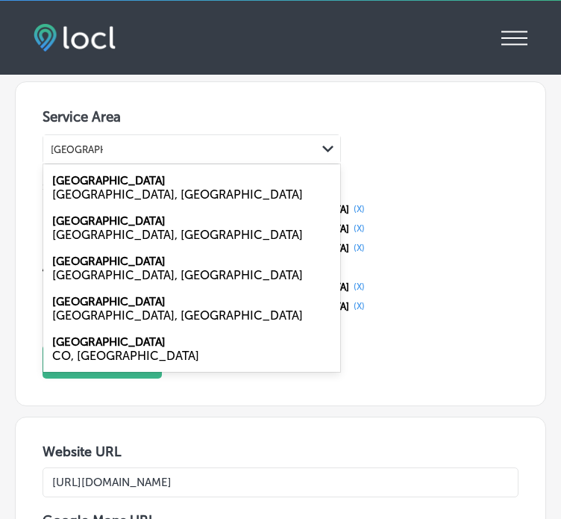
click at [88, 349] on div "CO, [GEOGRAPHIC_DATA]" at bounding box center [191, 356] width 279 height 14
type input "[GEOGRAPHIC_DATA]"
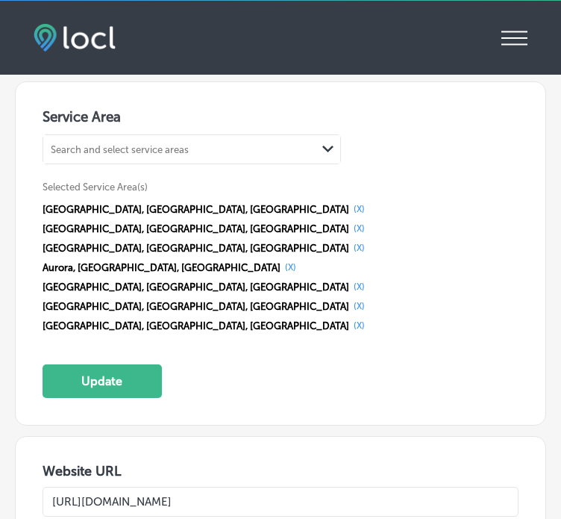
click at [192, 140] on div "Search and select service areas" at bounding box center [179, 150] width 273 height 20
paste input "Littleton"
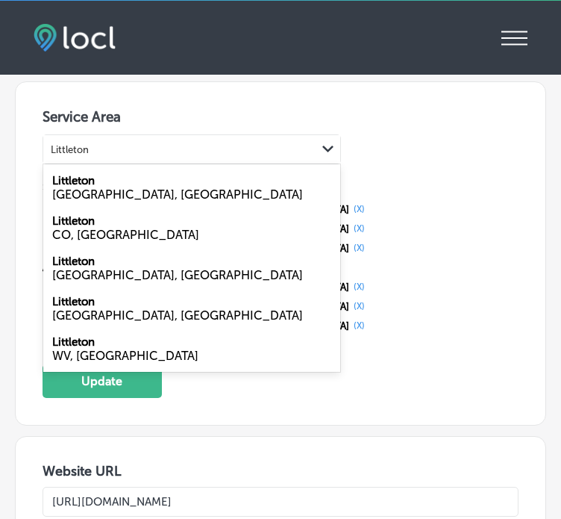
click at [102, 228] on div "CO, [GEOGRAPHIC_DATA]" at bounding box center [191, 235] width 279 height 14
type input "Littleton"
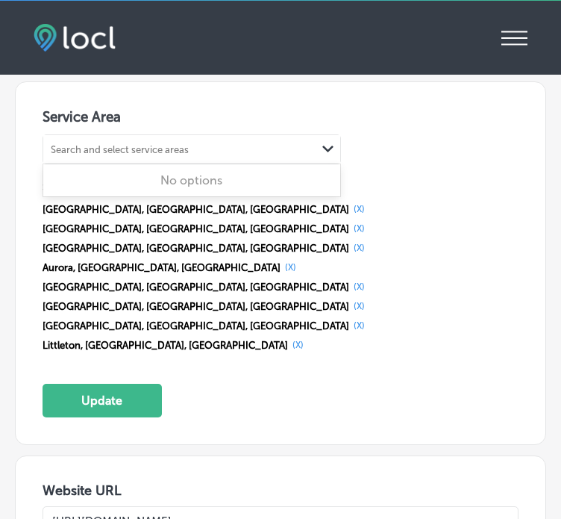
click at [139, 144] on div "Search and select service areas" at bounding box center [120, 149] width 138 height 11
paste input "[GEOGRAPHIC_DATA]"
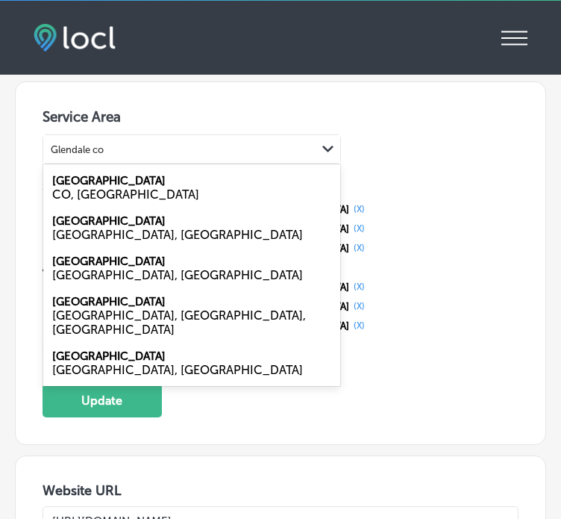
drag, startPoint x: 82, startPoint y: 190, endPoint x: 78, endPoint y: 178, distance: 13.5
click at [78, 178] on div "Glendale [GEOGRAPHIC_DATA], [GEOGRAPHIC_DATA]" at bounding box center [191, 187] width 297 height 40
type input "Glendale co"
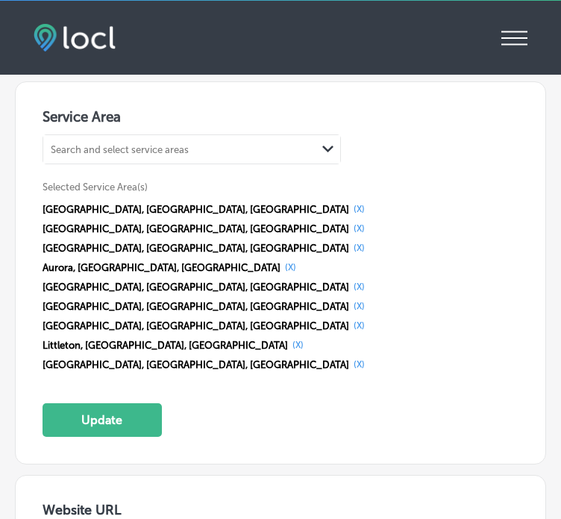
click at [78, 181] on span "Selected Service Area(s)" at bounding box center [95, 186] width 105 height 11
click at [123, 144] on div "Search and select service areas" at bounding box center [120, 149] width 138 height 11
paste input "Arvada"
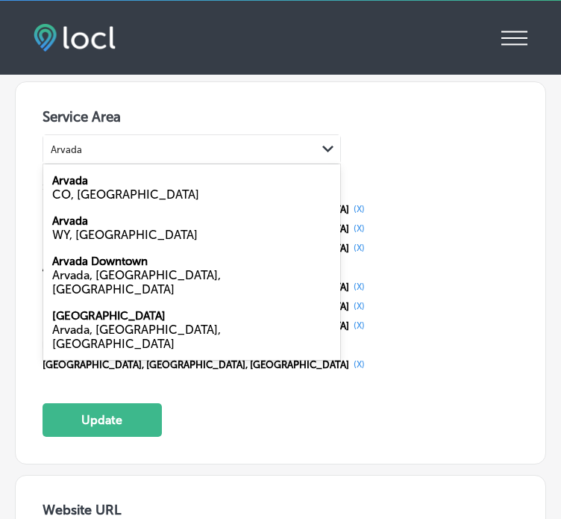
click at [96, 187] on div "CO, [GEOGRAPHIC_DATA]" at bounding box center [191, 194] width 279 height 14
type input "Arvada"
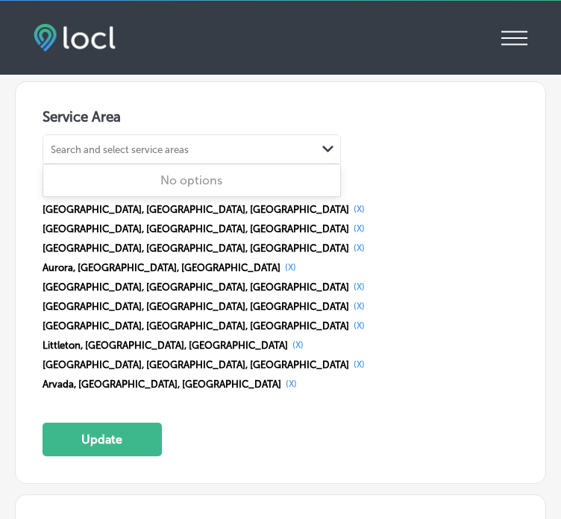
click at [130, 144] on div "Search and select service areas" at bounding box center [120, 149] width 138 height 11
paste input "[PERSON_NAME]"
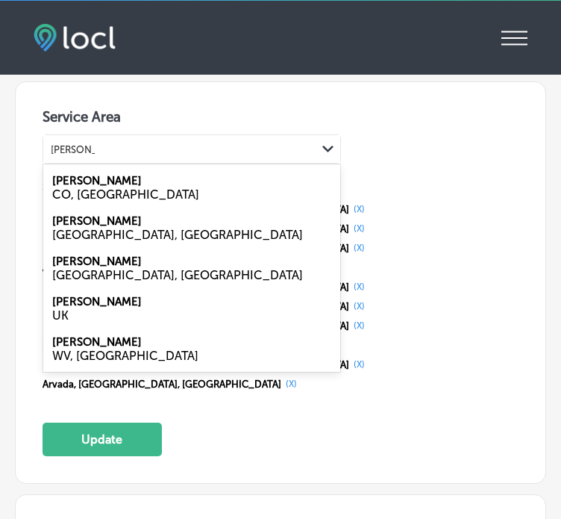
click at [110, 168] on div "Thornton CO, [GEOGRAPHIC_DATA]" at bounding box center [191, 187] width 297 height 40
type input "[PERSON_NAME]"
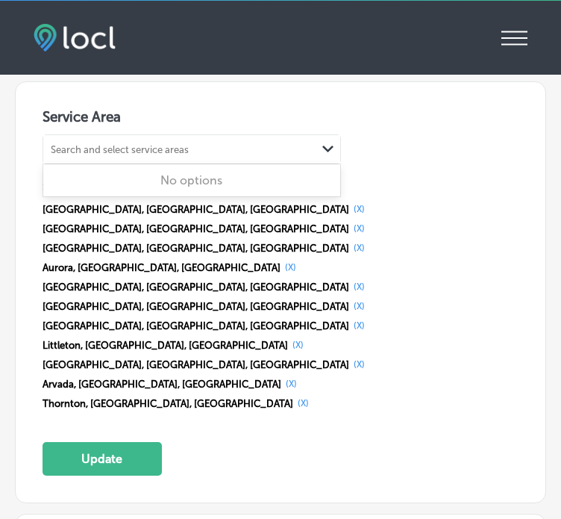
click at [125, 144] on div "Search and select service areas" at bounding box center [120, 149] width 138 height 11
paste input "[GEOGRAPHIC_DATA]"
type input "[GEOGRAPHIC_DATA]"
paste input "[GEOGRAPHIC_DATA]"
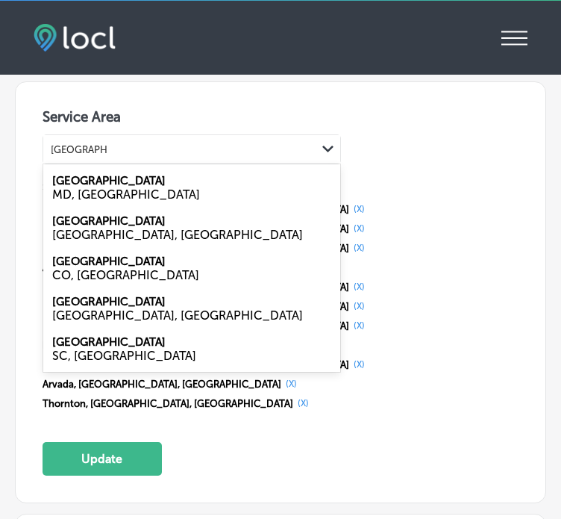
click at [105, 268] on div "CO, [GEOGRAPHIC_DATA]" at bounding box center [191, 275] width 279 height 14
type input "[GEOGRAPHIC_DATA]"
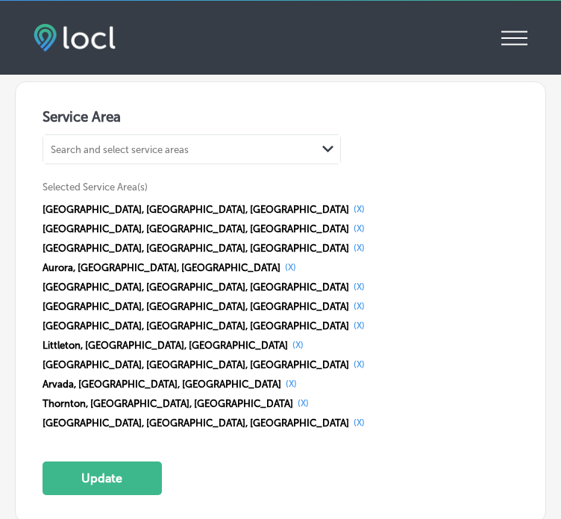
click at [155, 144] on div "Search and select service areas" at bounding box center [120, 149] width 138 height 11
paste input "Centennial"
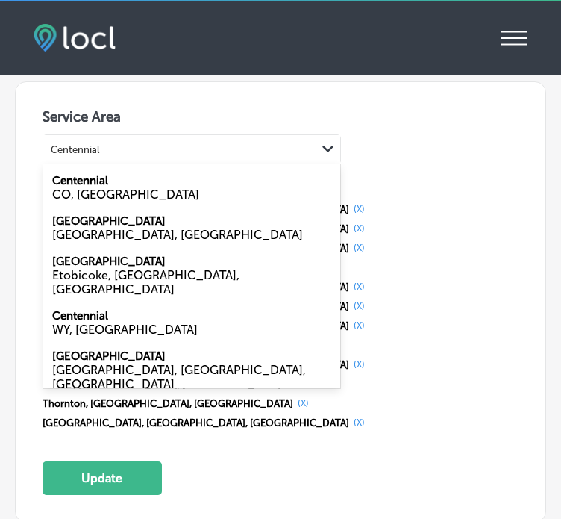
click at [83, 187] on div "CO, [GEOGRAPHIC_DATA]" at bounding box center [191, 194] width 279 height 14
type input "Centennial"
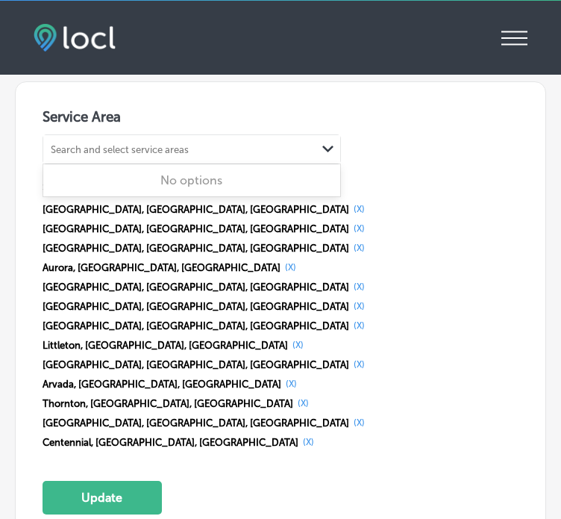
click at [131, 144] on div "Search and select service areas" at bounding box center [120, 149] width 138 height 11
paste input "[PERSON_NAME]"
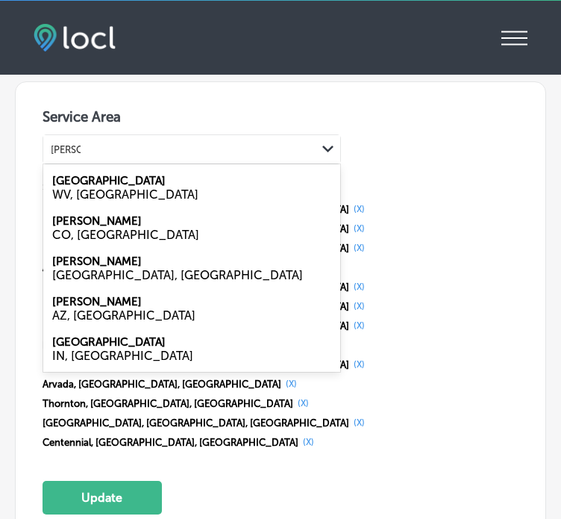
click at [86, 228] on div "CO, [GEOGRAPHIC_DATA]" at bounding box center [191, 235] width 279 height 14
type input "[PERSON_NAME]"
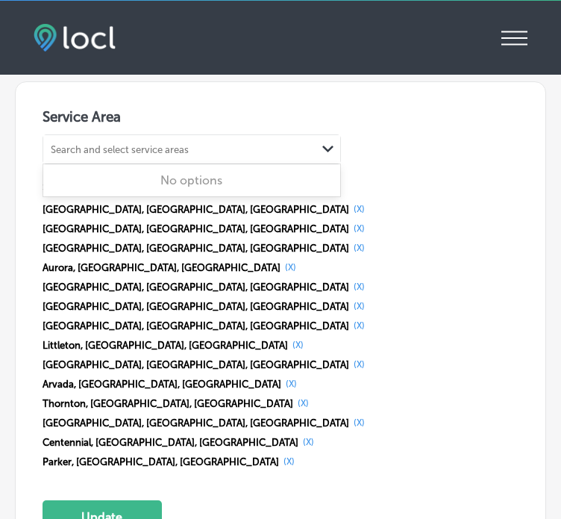
click at [140, 144] on div "Search and select service areas" at bounding box center [120, 149] width 138 height 11
paste input "[GEOGRAPHIC_DATA]"
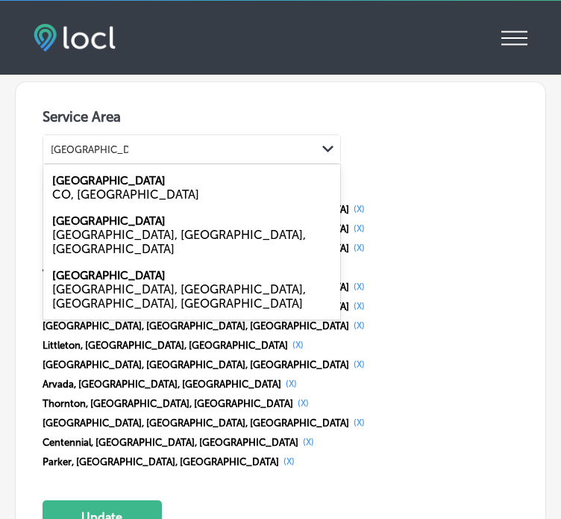
click at [96, 187] on div "CO, [GEOGRAPHIC_DATA]" at bounding box center [191, 194] width 279 height 14
type input "[GEOGRAPHIC_DATA]"
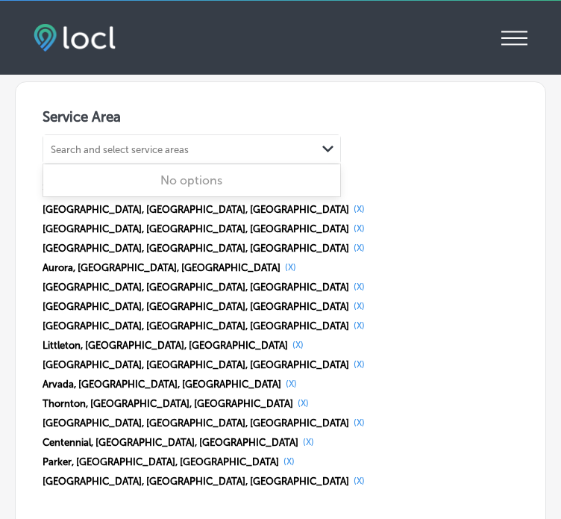
click at [99, 144] on div "Search and select service areas" at bounding box center [120, 149] width 138 height 11
paste input "Golden"
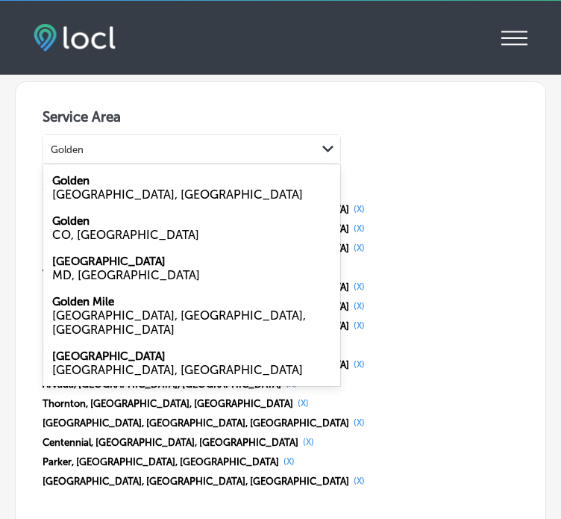
click at [75, 228] on div "CO, [GEOGRAPHIC_DATA]" at bounding box center [191, 235] width 279 height 14
type input "Golden"
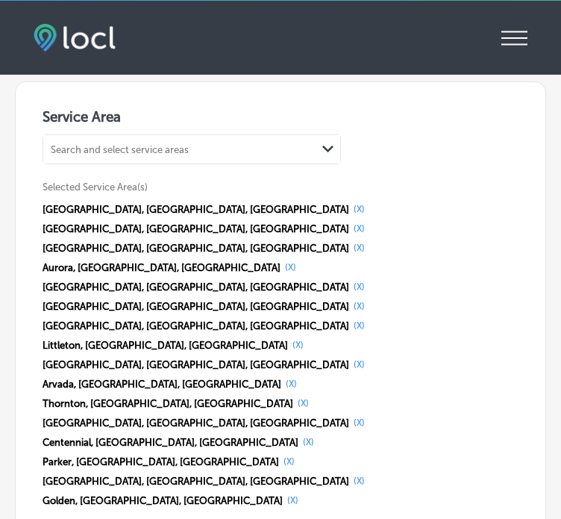
click at [102, 140] on div "Search and select service areas" at bounding box center [179, 150] width 273 height 20
paste input "Broomfield"
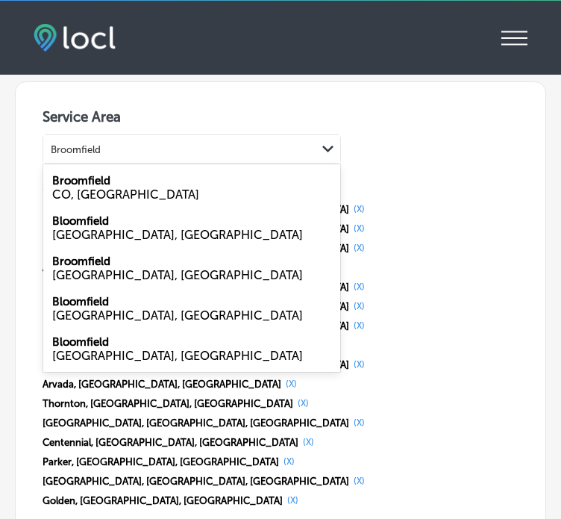
click at [93, 187] on div "CO, [GEOGRAPHIC_DATA]" at bounding box center [191, 194] width 279 height 14
type input "Broomfield"
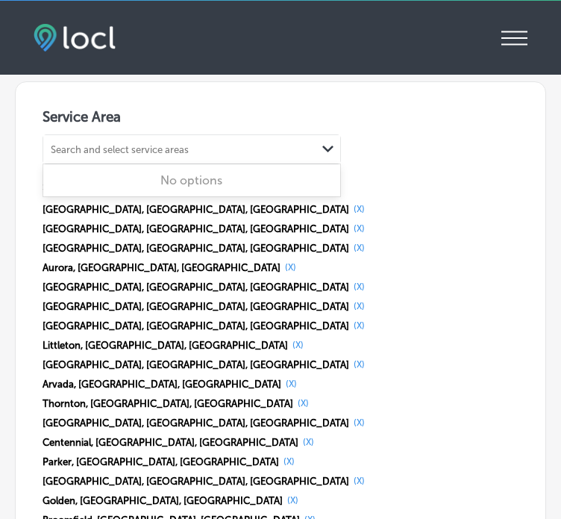
click at [169, 144] on div "Search and select service areas" at bounding box center [120, 149] width 138 height 11
paste input "[PERSON_NAME]"
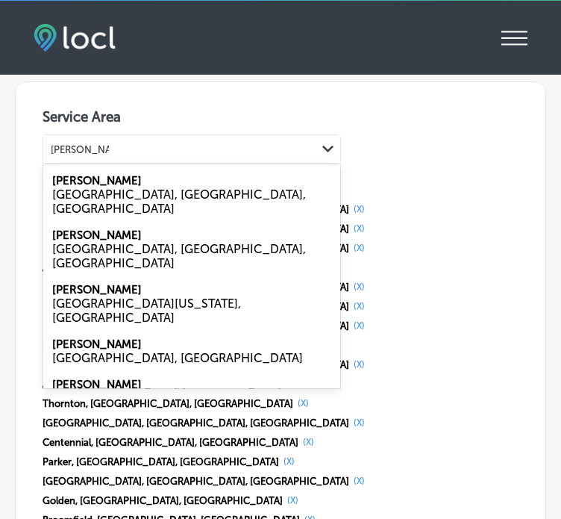
click at [166, 187] on div "[GEOGRAPHIC_DATA], [GEOGRAPHIC_DATA], [GEOGRAPHIC_DATA]" at bounding box center [191, 201] width 279 height 28
type input "[PERSON_NAME] co"
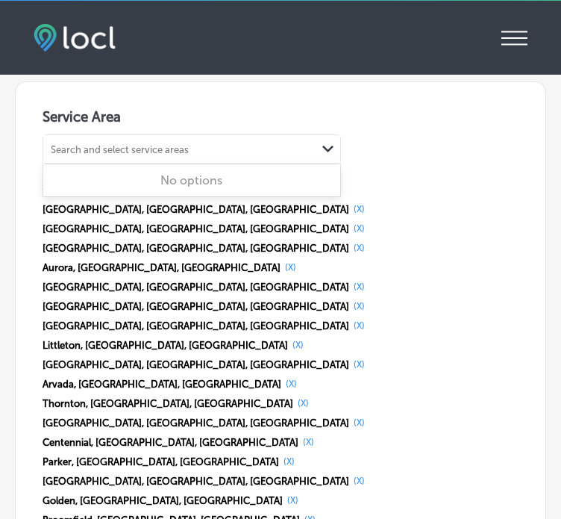
click at [156, 144] on div "Search and select service areas" at bounding box center [120, 149] width 138 height 11
paste input "[GEOGRAPHIC_DATA]"
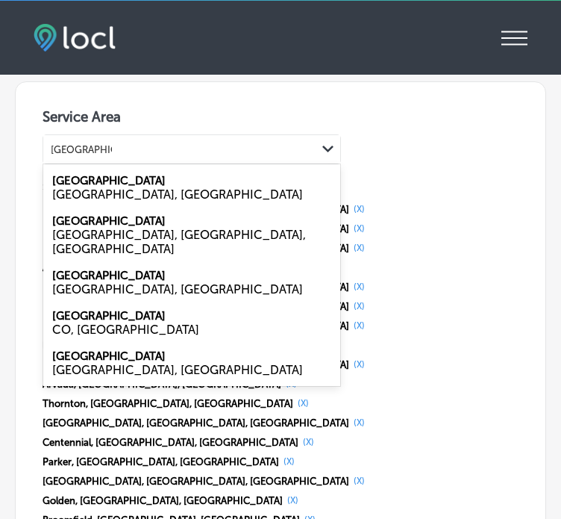
click at [127, 228] on div "[GEOGRAPHIC_DATA], [GEOGRAPHIC_DATA], [GEOGRAPHIC_DATA]" at bounding box center [191, 242] width 279 height 28
type input "[GEOGRAPHIC_DATA]"
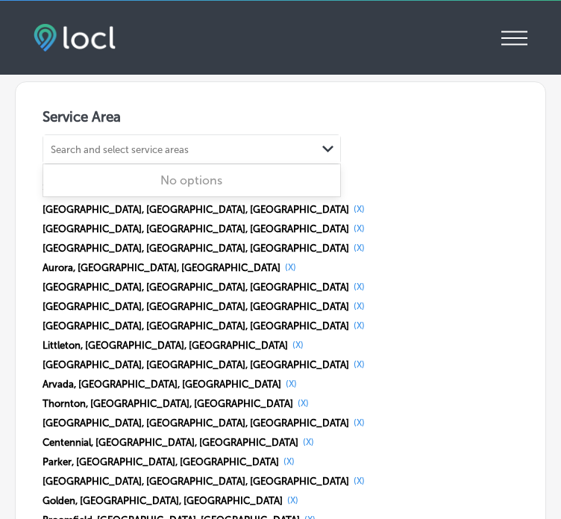
click at [173, 140] on div "Search and select service areas" at bounding box center [179, 150] width 273 height 20
paste input "Lone Tree"
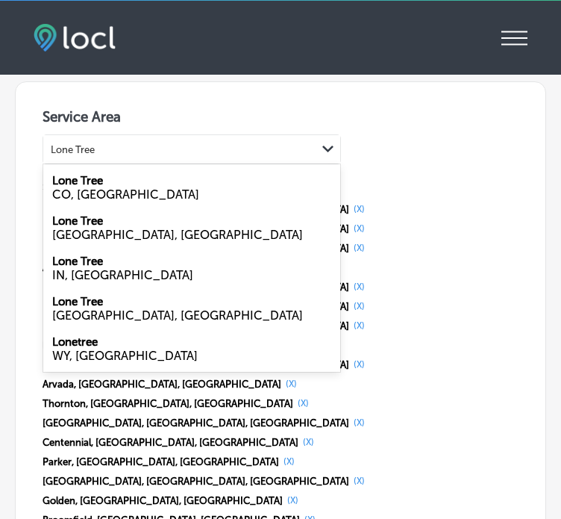
click at [97, 174] on label "Lone Tree" at bounding box center [77, 180] width 51 height 13
type input "Lone Tree"
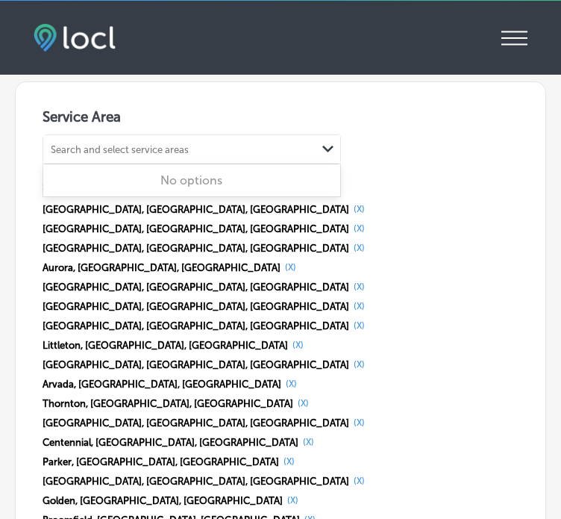
click at [122, 149] on div "Search and select service areas Path Created with Sketch." at bounding box center [191, 149] width 297 height 28
paste input "[GEOGRAPHIC_DATA]"
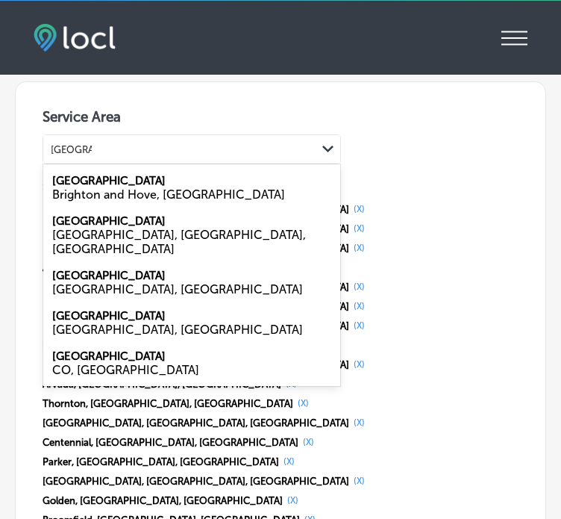
click at [93, 363] on div "CO, [GEOGRAPHIC_DATA]" at bounding box center [191, 370] width 279 height 14
type input "[GEOGRAPHIC_DATA]"
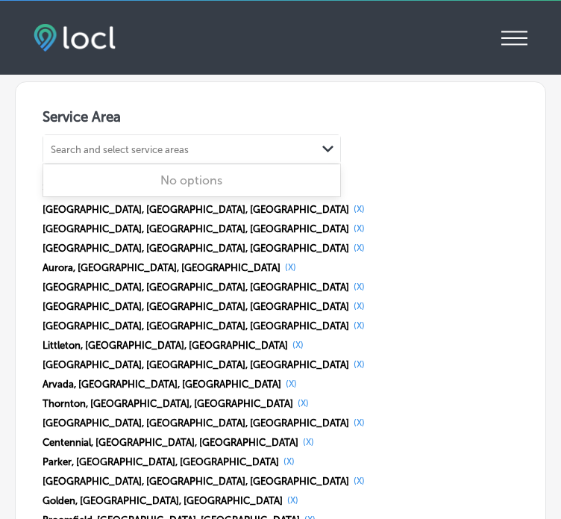
click at [119, 143] on div "Search and select service areas" at bounding box center [179, 150] width 273 height 20
paste input "[GEOGRAPHIC_DATA]"
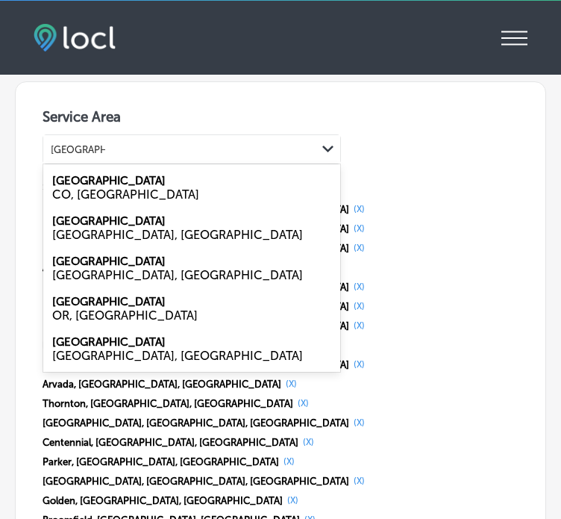
click at [93, 174] on label "[GEOGRAPHIC_DATA]" at bounding box center [108, 180] width 113 height 13
type input "[GEOGRAPHIC_DATA]"
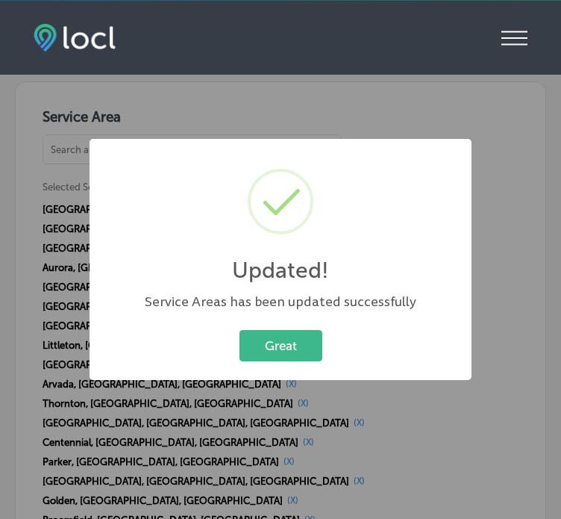
scroll to position [2910, 0]
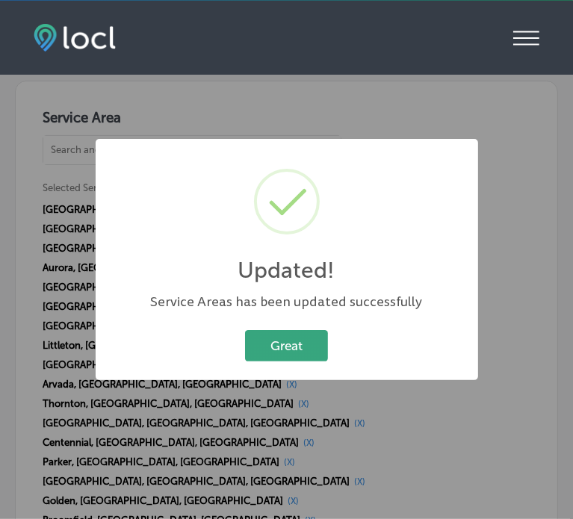
click at [290, 331] on button "Great" at bounding box center [286, 345] width 83 height 31
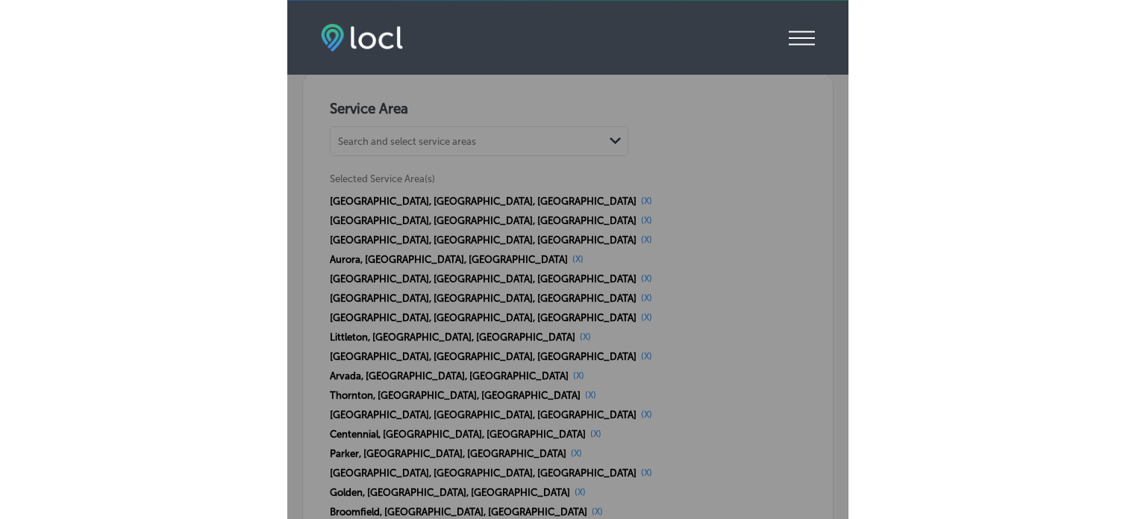
scroll to position [2902, 0]
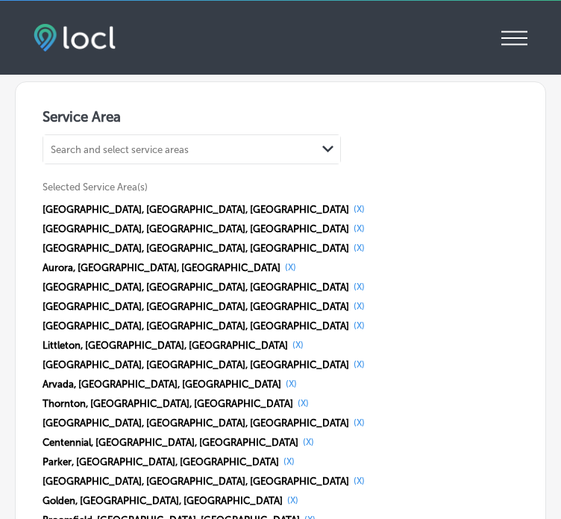
select select "US"
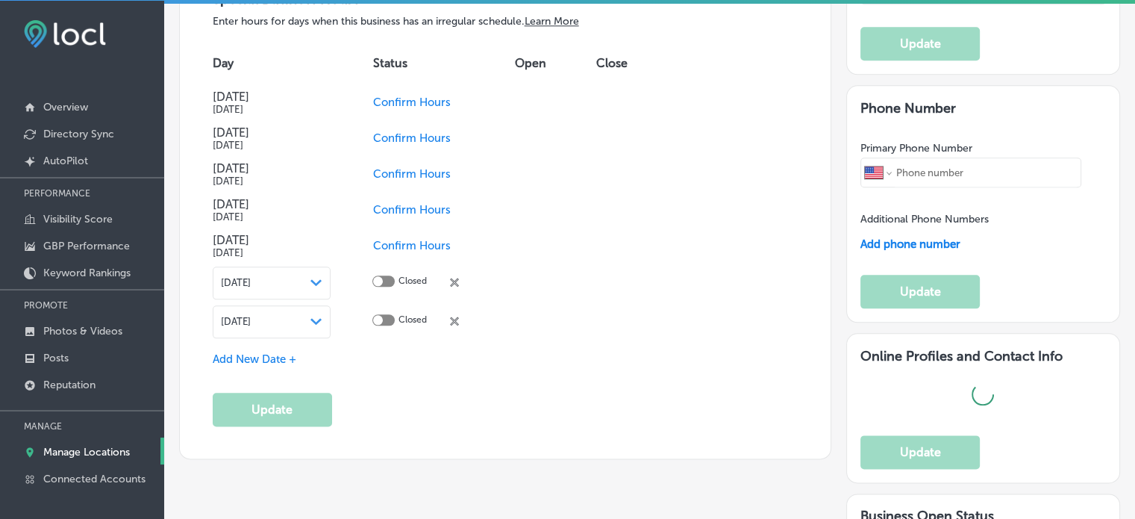
type input "[STREET_ADDRESS]"
type input "[GEOGRAPHIC_DATA]"
type input "80220"
type input "US"
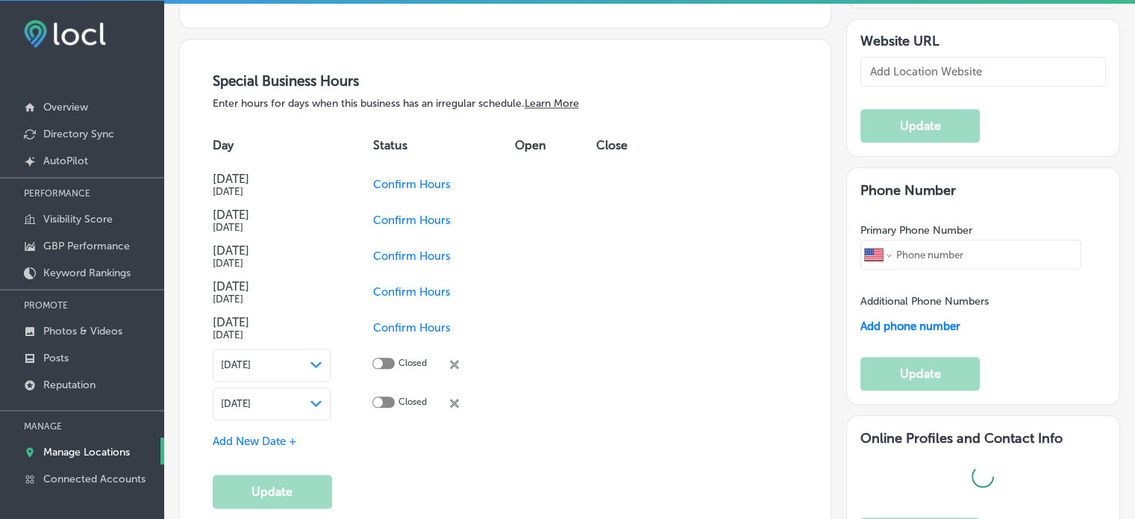
type input "[URL][DOMAIN_NAME]"
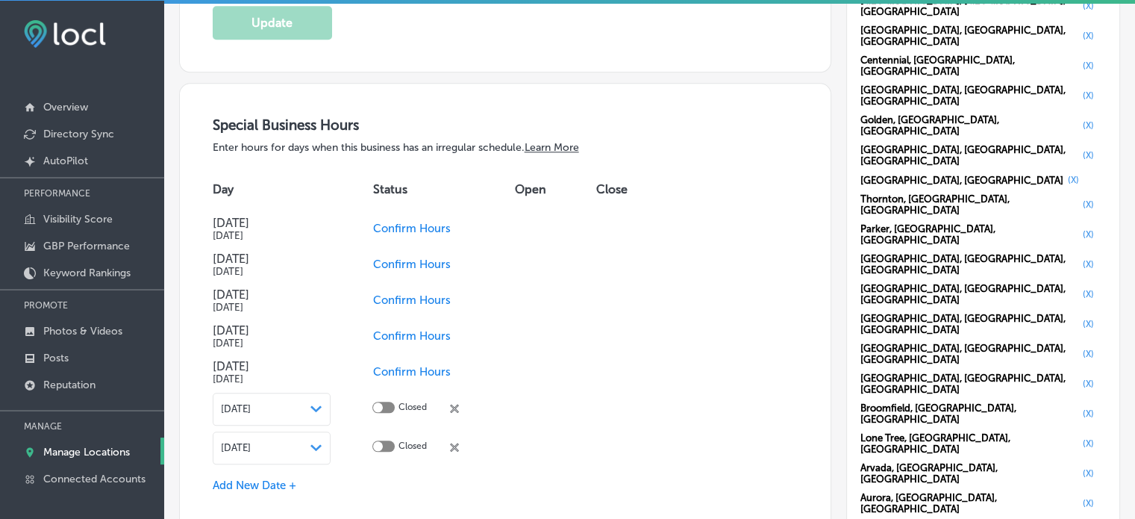
type input "[PHONE_NUMBER]"
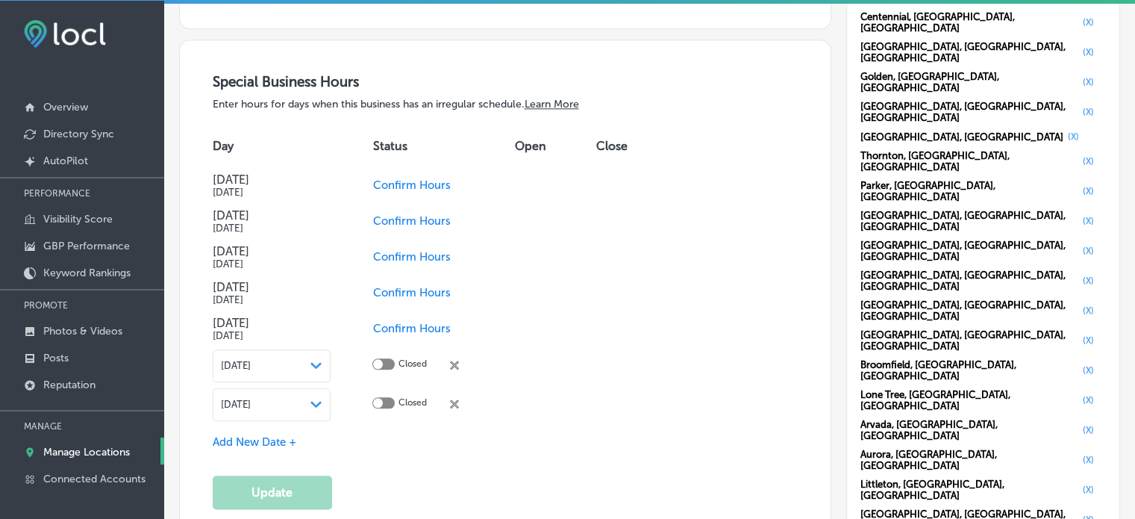
scroll to position [1633, 0]
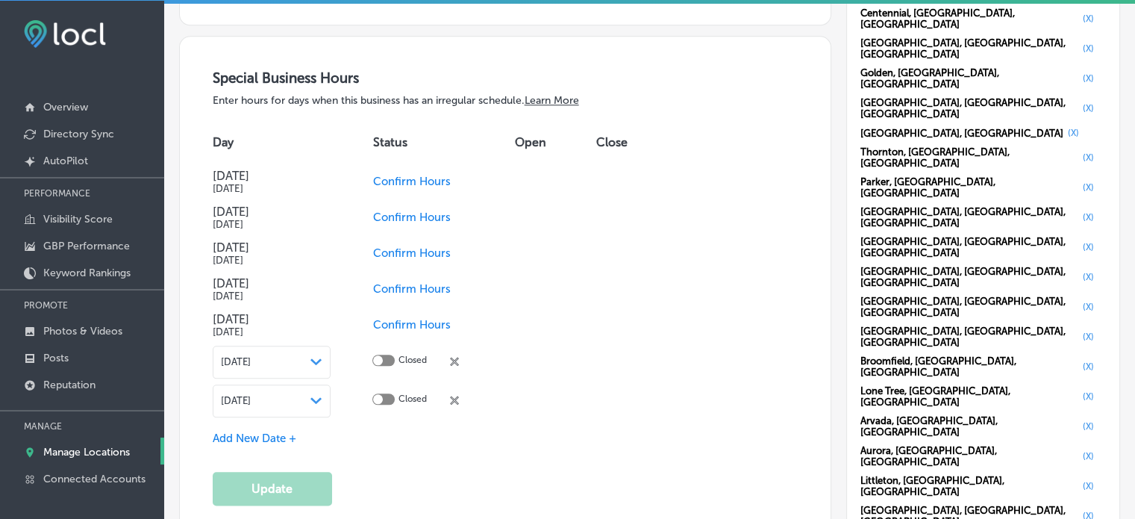
click at [452, 360] on icon "close Created with Sketch." at bounding box center [454, 361] width 9 height 9
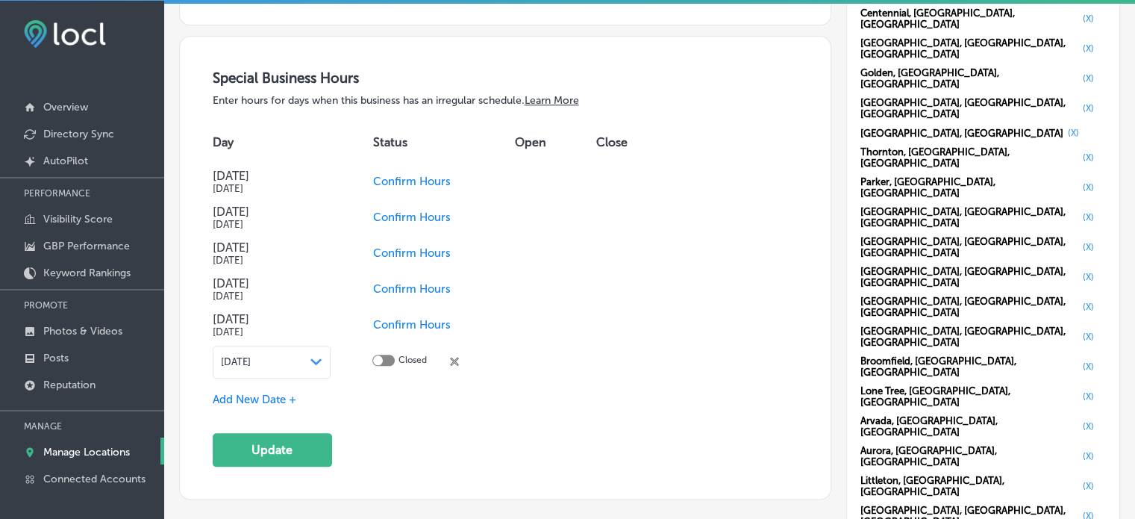
click at [452, 360] on icon "close Created with Sketch." at bounding box center [454, 361] width 9 height 9
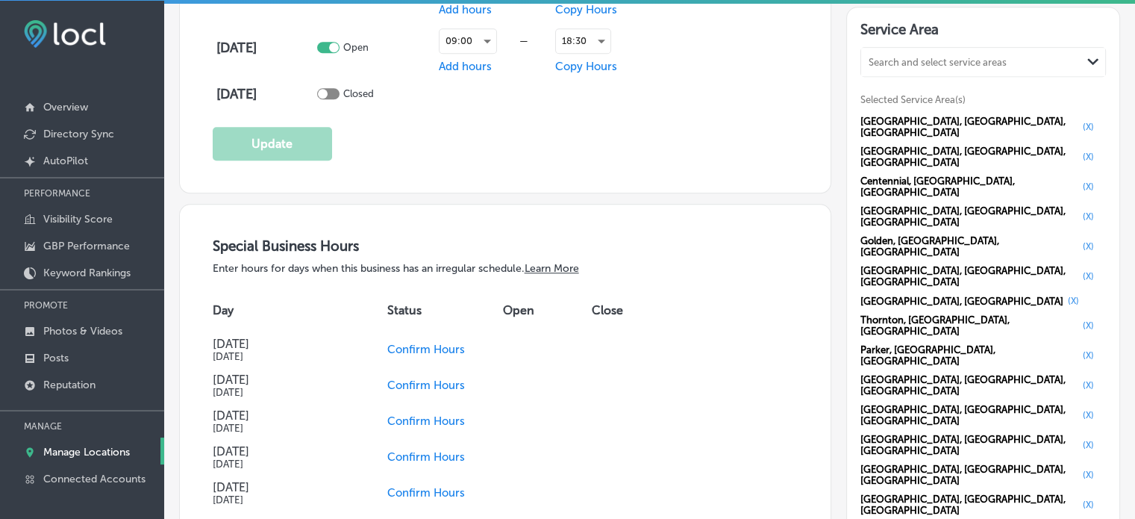
scroll to position [1611, 0]
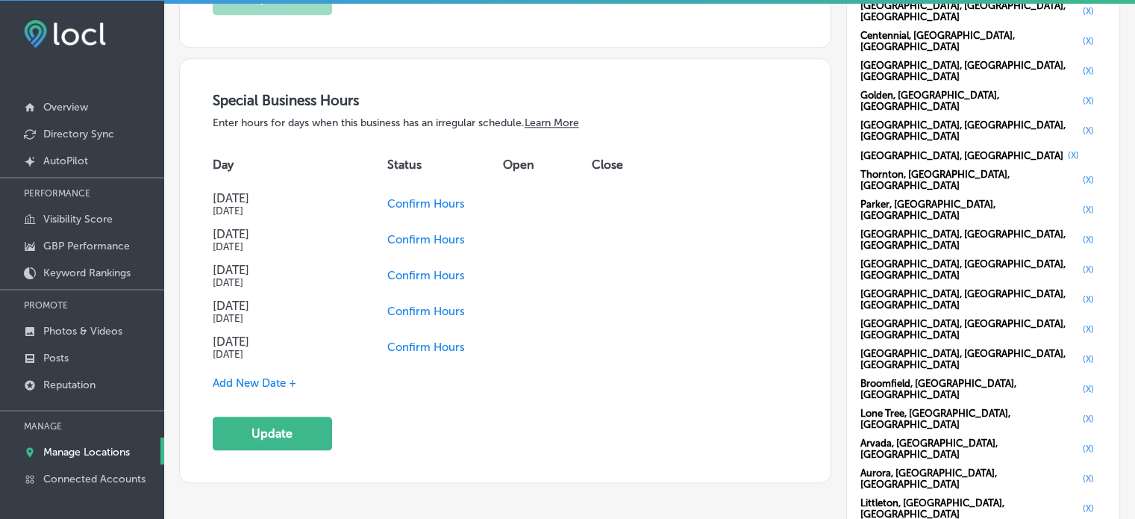
click at [411, 340] on span "Confirm Hours" at bounding box center [426, 346] width 78 height 13
click at [421, 307] on span "Confirm Hours" at bounding box center [411, 311] width 78 height 13
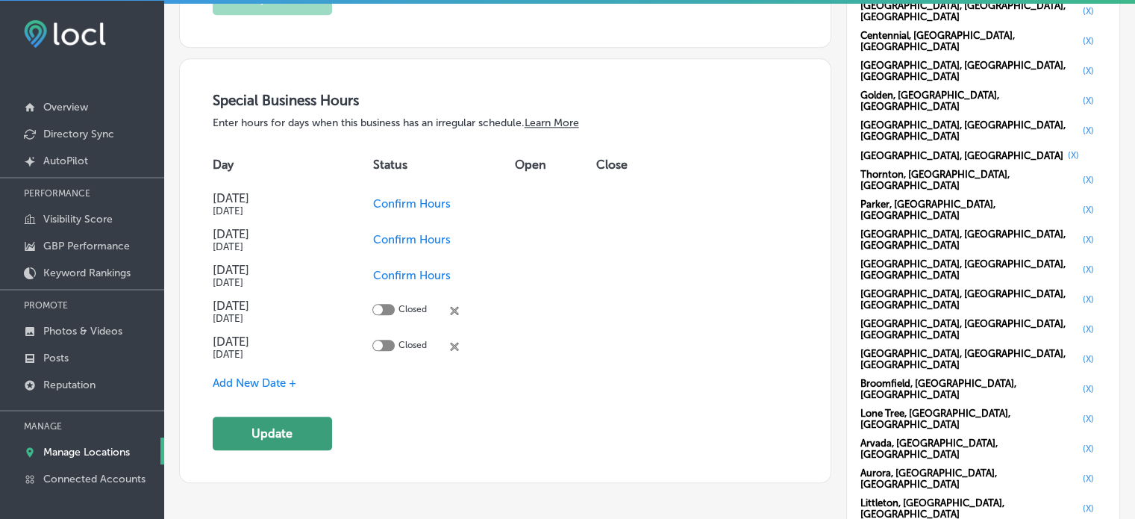
click at [280, 439] on button "Update" at bounding box center [272, 434] width 119 height 34
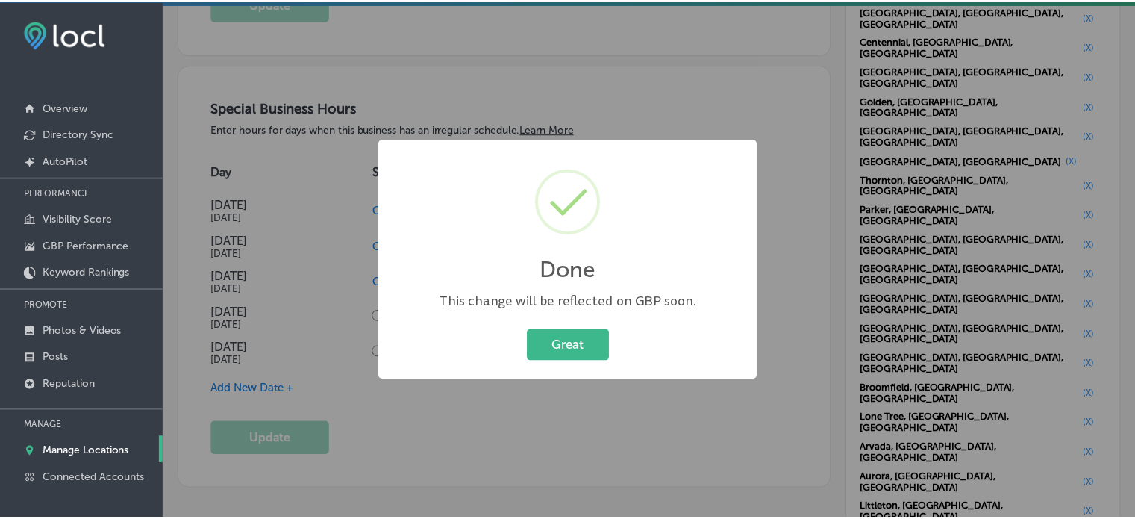
scroll to position [1609, 0]
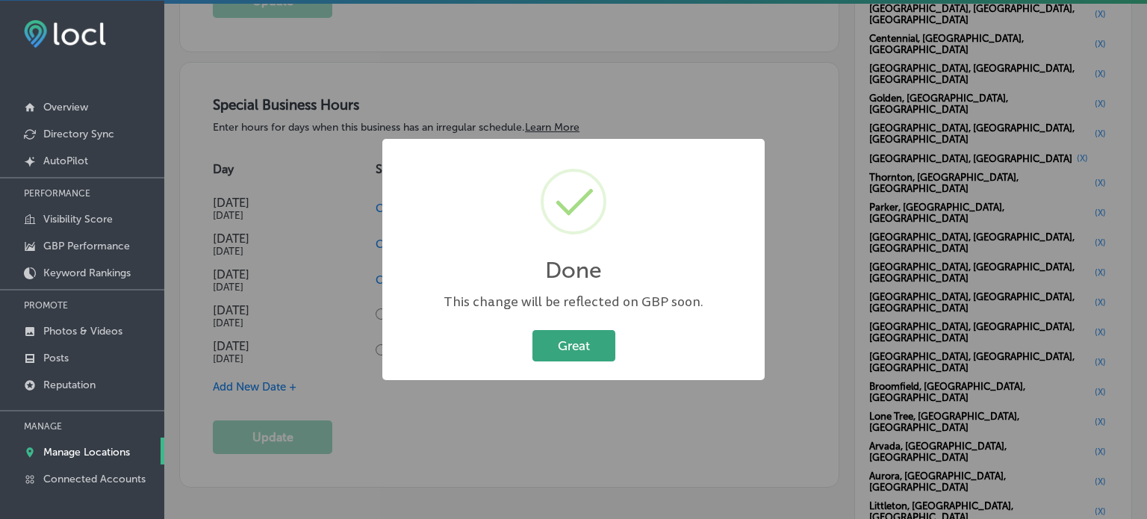
click at [576, 349] on button "Great" at bounding box center [573, 345] width 83 height 31
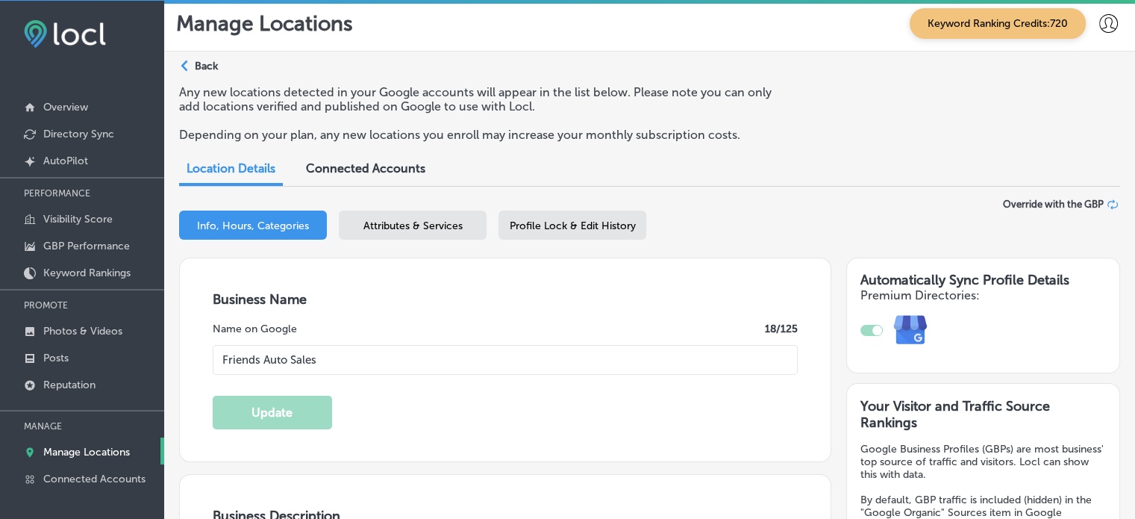
scroll to position [0, 0]
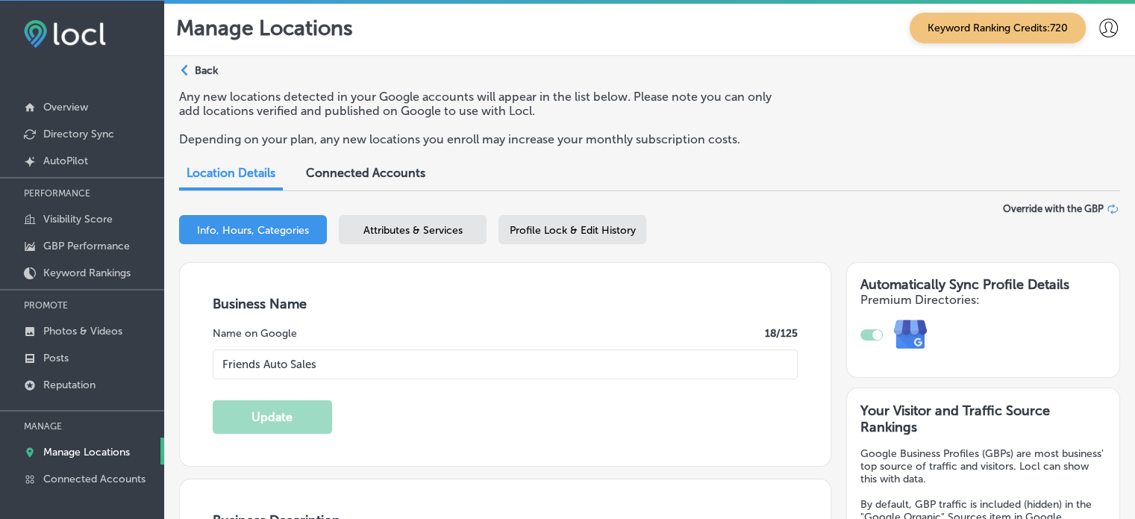
click at [428, 221] on div "Attributes & Services" at bounding box center [413, 229] width 148 height 29
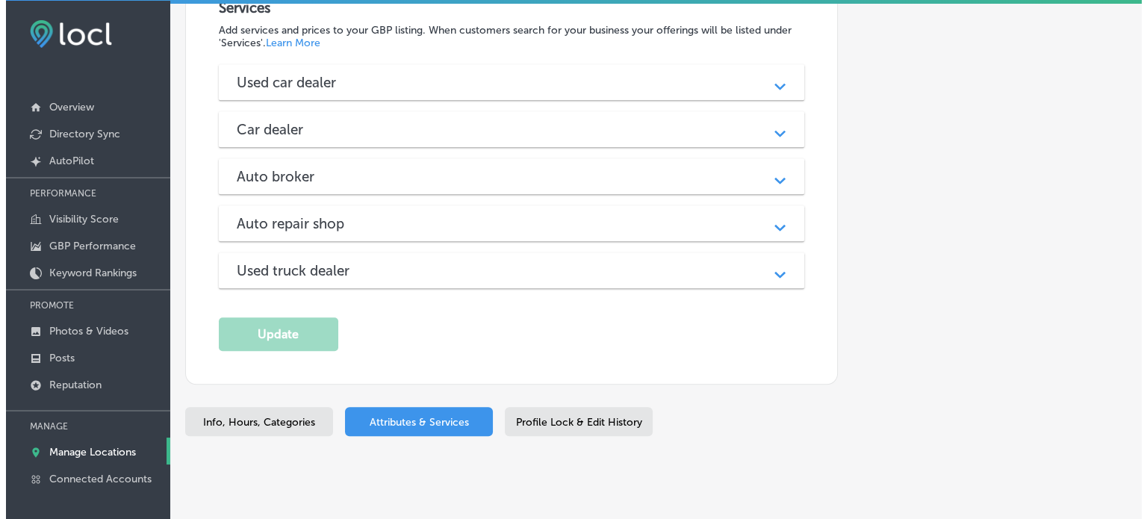
scroll to position [1509, 0]
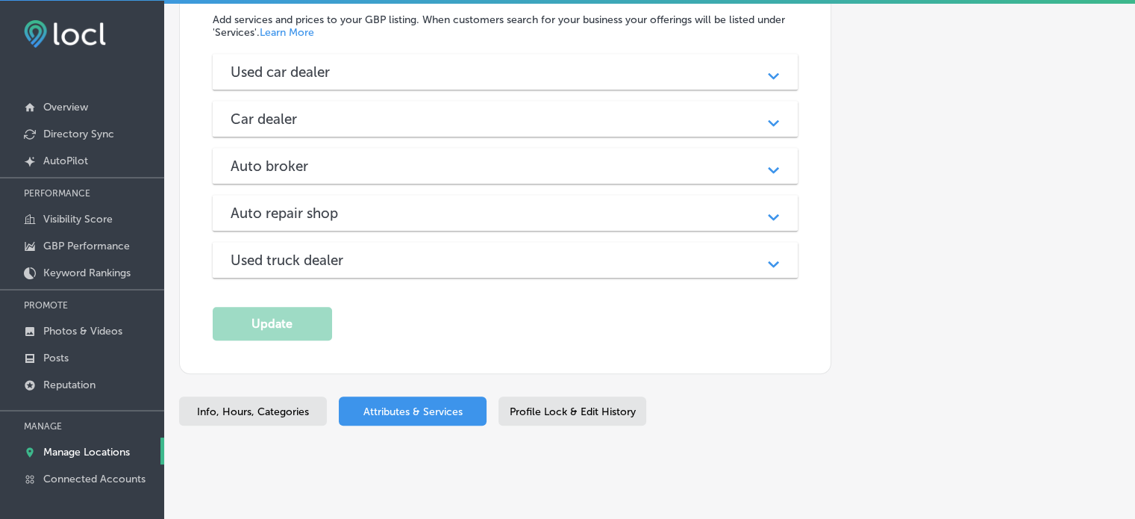
click at [439, 79] on div "Used car dealer Path Created with Sketch." at bounding box center [506, 72] width 586 height 36
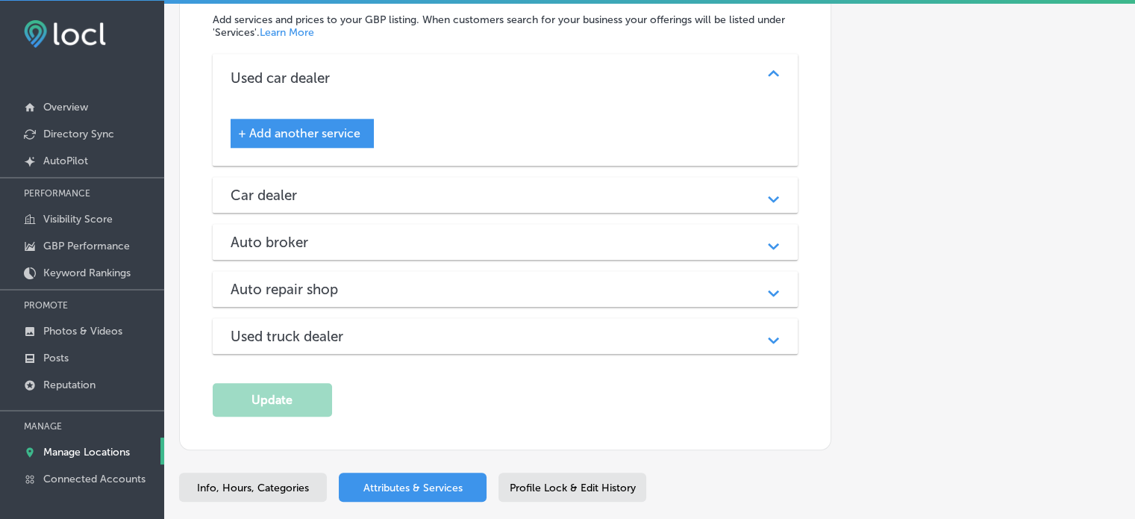
click at [317, 126] on span "+ Add another service" at bounding box center [299, 133] width 122 height 14
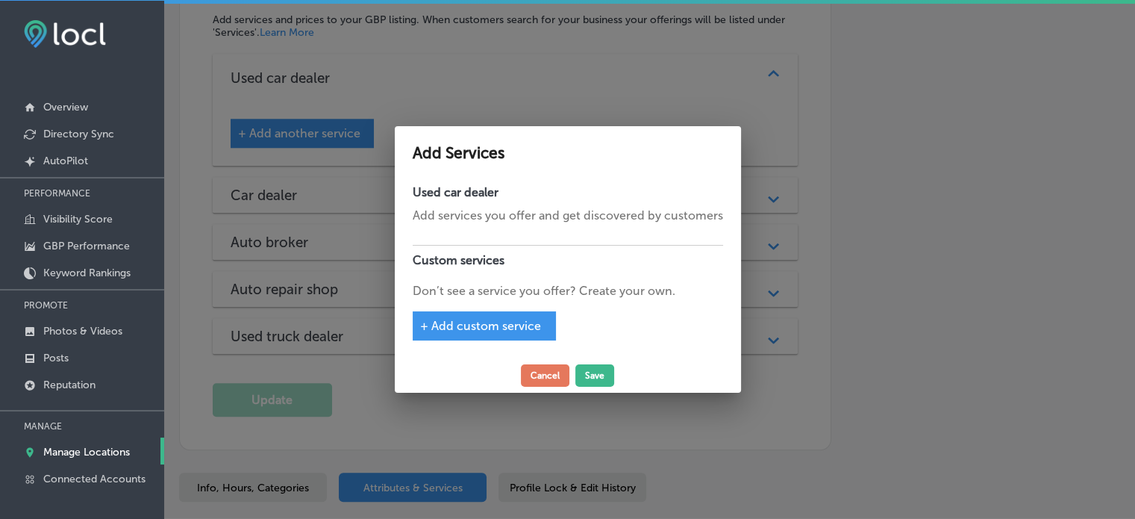
scroll to position [1514, 0]
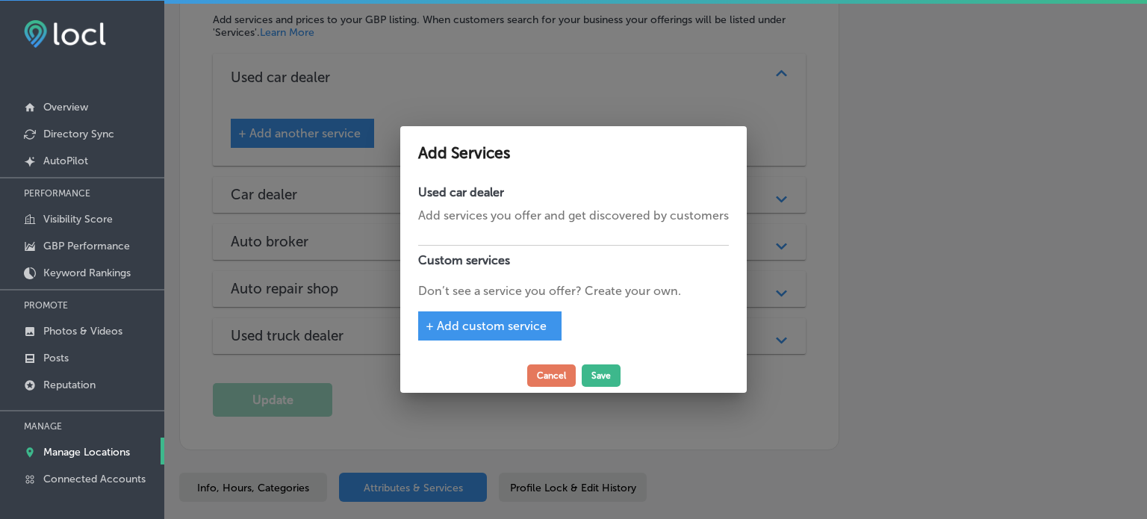
click at [473, 328] on span "+ Add custom service" at bounding box center [485, 326] width 121 height 14
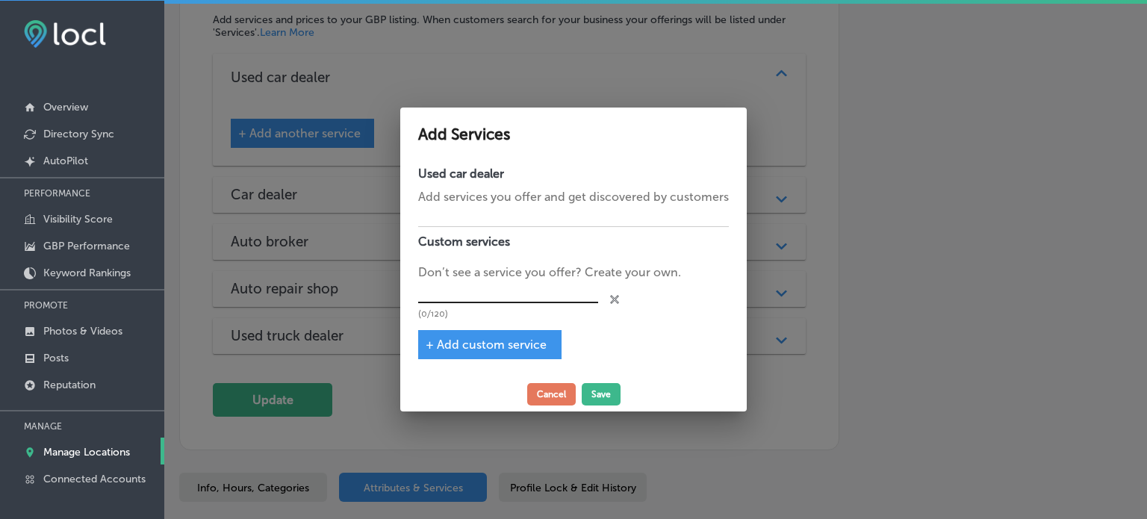
click at [490, 295] on input "text" at bounding box center [508, 292] width 180 height 23
paste input "Used Car Sales"
type input "Used Car Sales"
click at [530, 349] on span "+ Add custom service" at bounding box center [485, 344] width 121 height 14
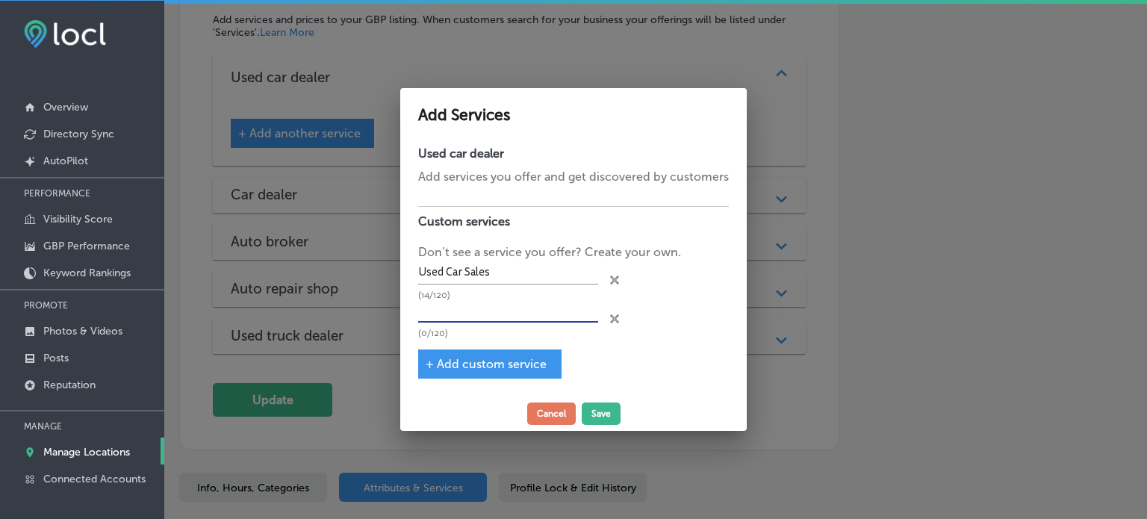
click at [469, 311] on input "text" at bounding box center [508, 311] width 180 height 23
paste input "Car Sales"
type input "Car Sales"
click at [496, 366] on span "+ Add custom service" at bounding box center [485, 364] width 121 height 14
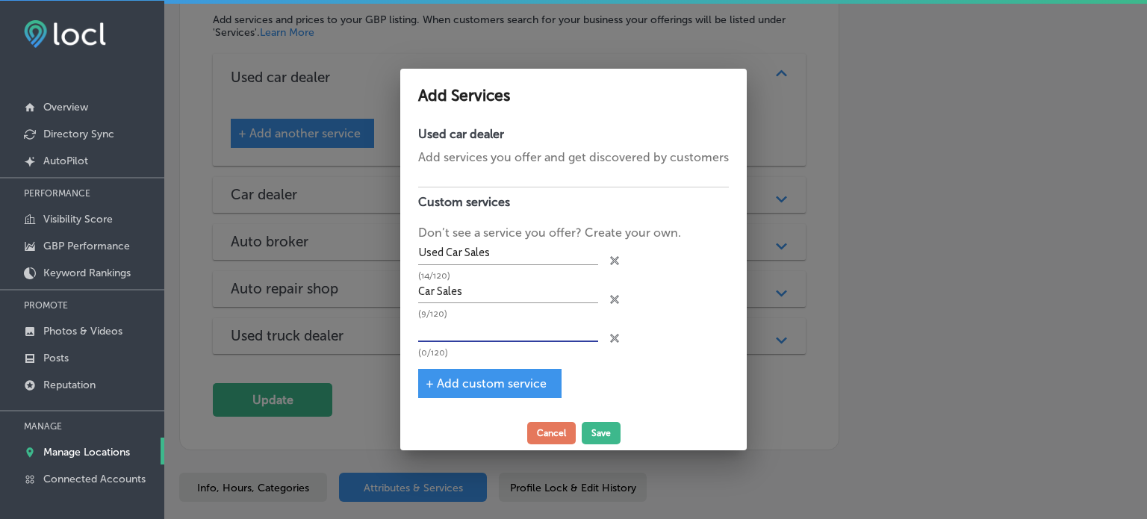
click at [498, 327] on input "text" at bounding box center [508, 330] width 180 height 23
paste input "Auto Repair Services"
type input "Auto Repair Services"
click at [485, 382] on span "+ Add custom service" at bounding box center [485, 383] width 121 height 14
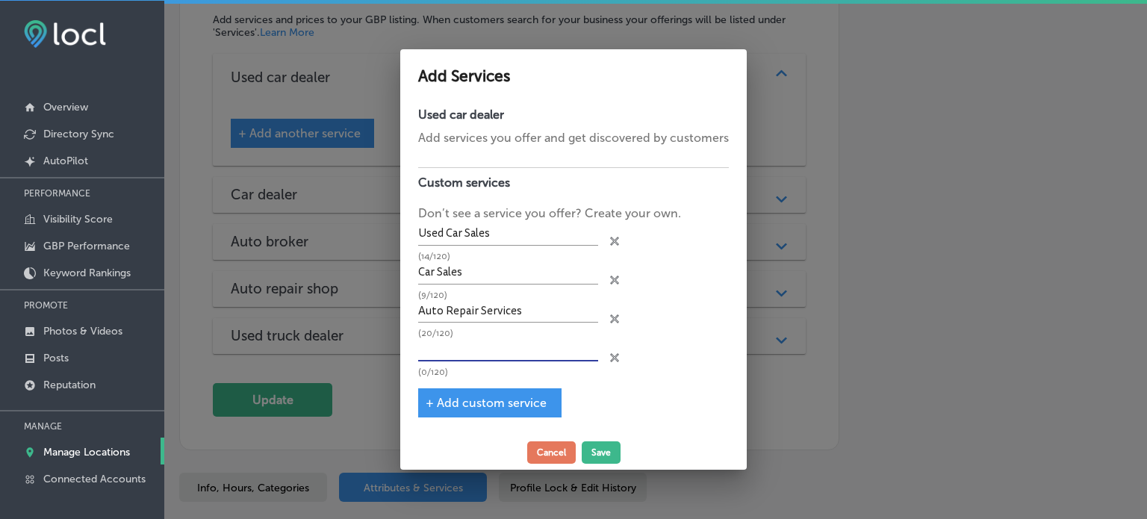
click at [487, 338] on input "text" at bounding box center [508, 349] width 180 height 23
paste input "Automobile Financing Options"
type input "Automobile Financing Options"
click at [601, 453] on button "Save" at bounding box center [601, 452] width 39 height 22
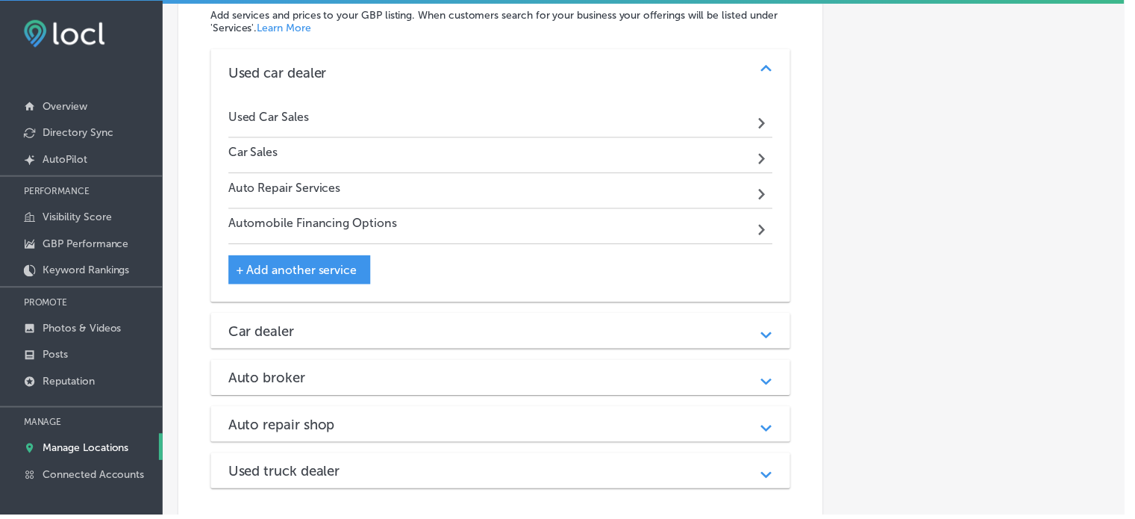
scroll to position [1509, 0]
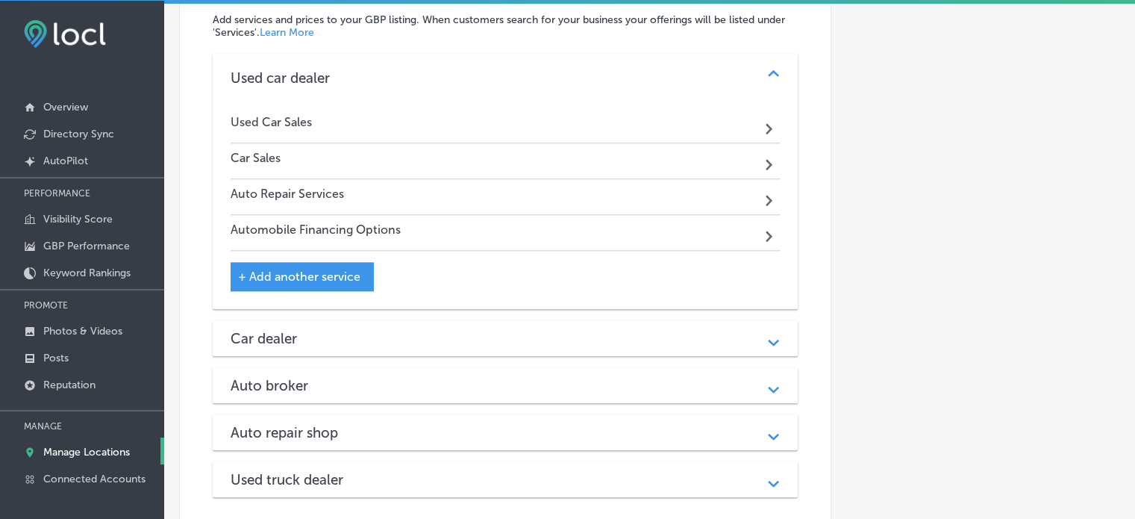
click at [540, 343] on div "Car dealer Path Created with Sketch." at bounding box center [506, 338] width 586 height 36
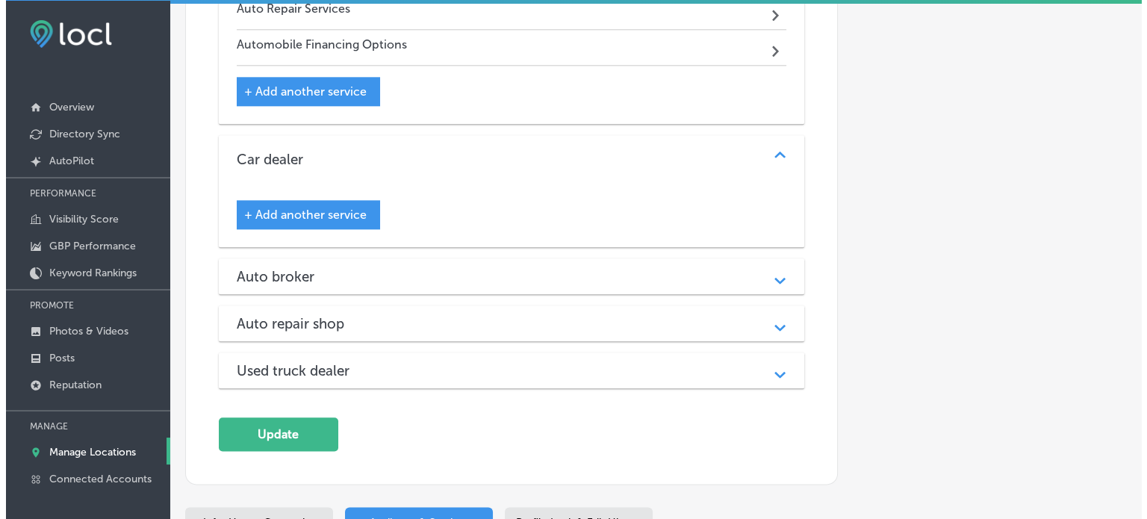
scroll to position [1702, 0]
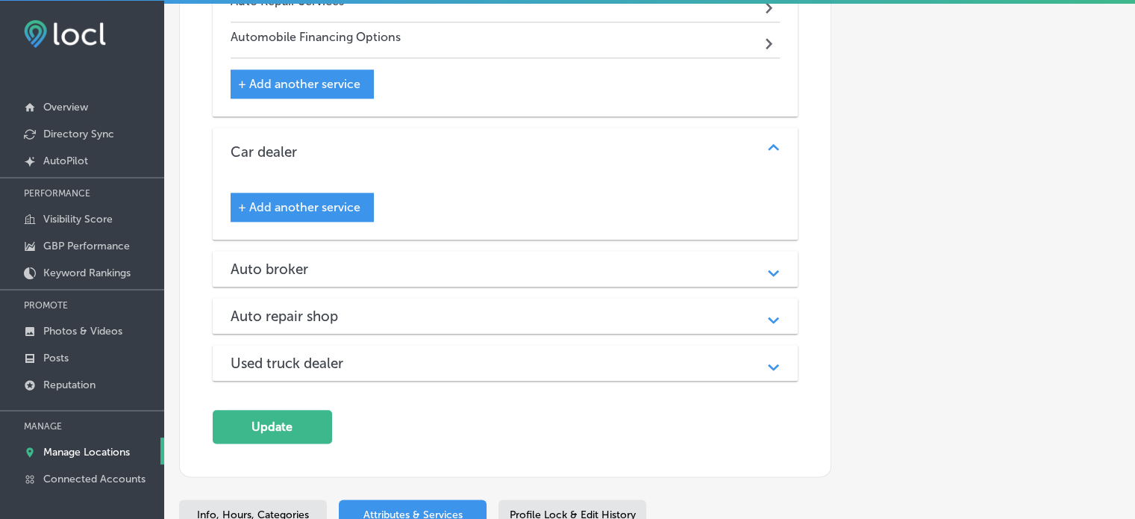
click at [292, 193] on div "+ Add another service" at bounding box center [302, 207] width 143 height 29
click at [331, 193] on div "+ Add another service" at bounding box center [302, 207] width 143 height 29
click at [332, 201] on span "+ Add another service" at bounding box center [299, 207] width 122 height 14
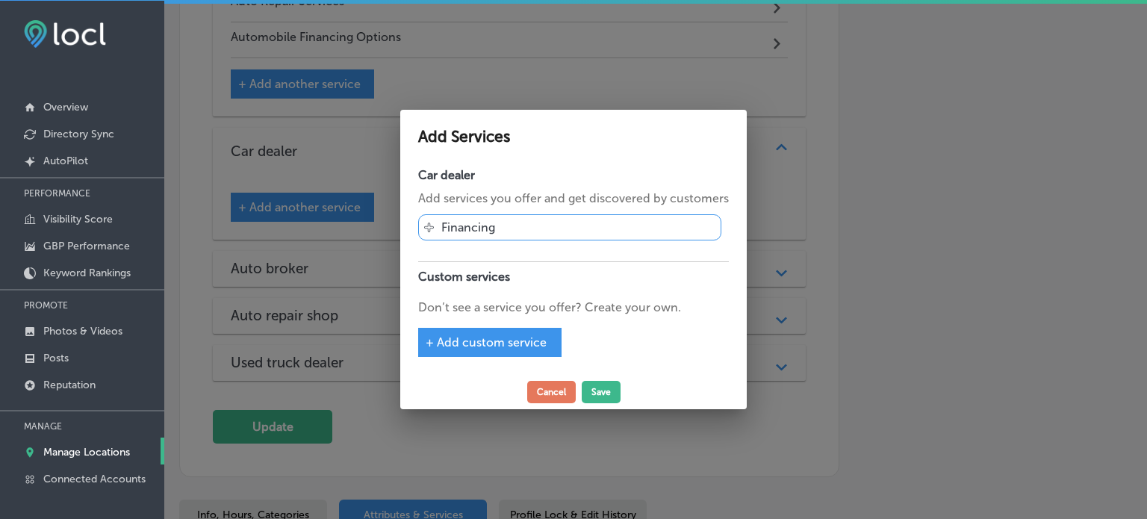
click at [499, 226] on div "Svg Vector Icons : [URL][DOMAIN_NAME] Financing" at bounding box center [569, 227] width 303 height 26
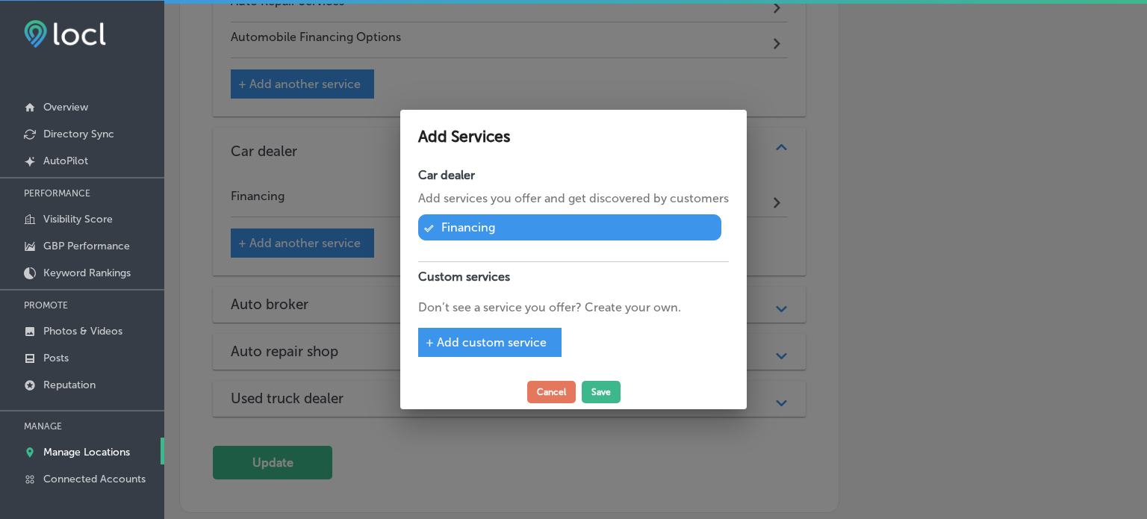
click at [505, 348] on span "+ Add custom service" at bounding box center [485, 342] width 121 height 14
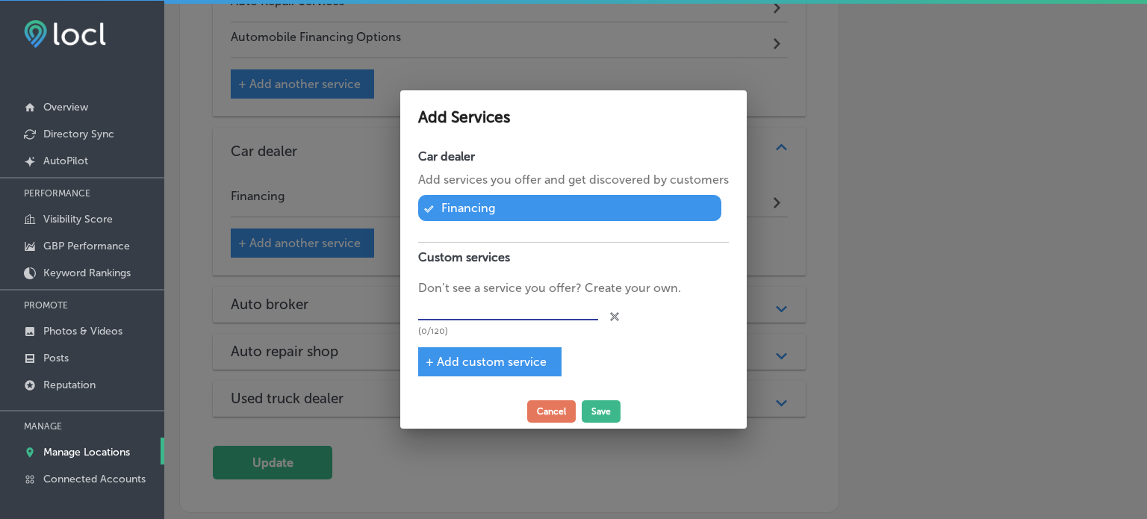
click at [496, 308] on input "text" at bounding box center [508, 308] width 180 height 23
paste input "Automobile Financing Options"
type input "Automobile Financing Options"
click at [501, 364] on span "+ Add custom service" at bounding box center [485, 362] width 121 height 14
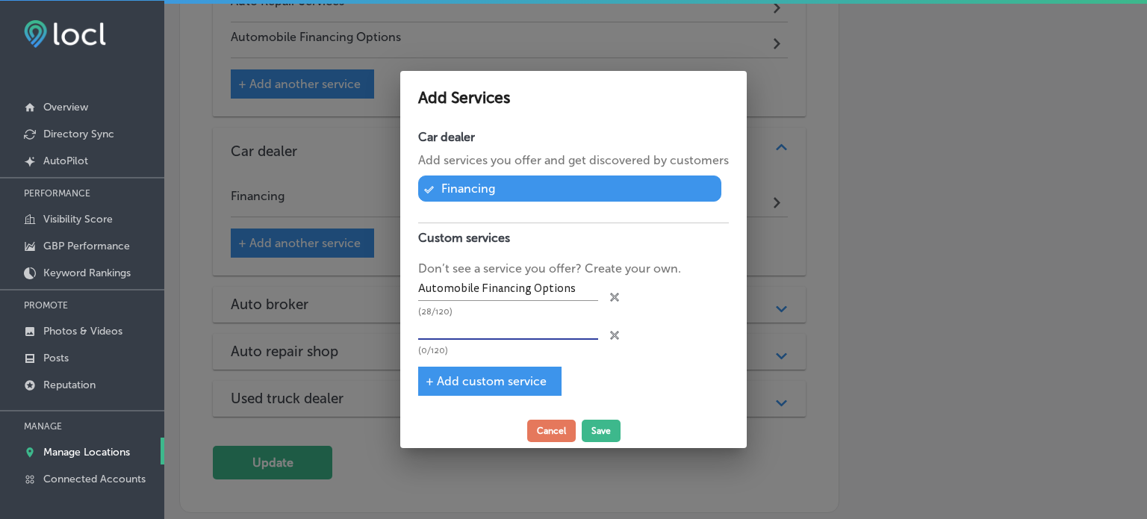
click at [484, 330] on input "text" at bounding box center [508, 328] width 180 height 23
paste input "Auto Repair Services"
type input "Auto Repair Services"
click at [483, 387] on span "+ Add custom service" at bounding box center [485, 381] width 121 height 14
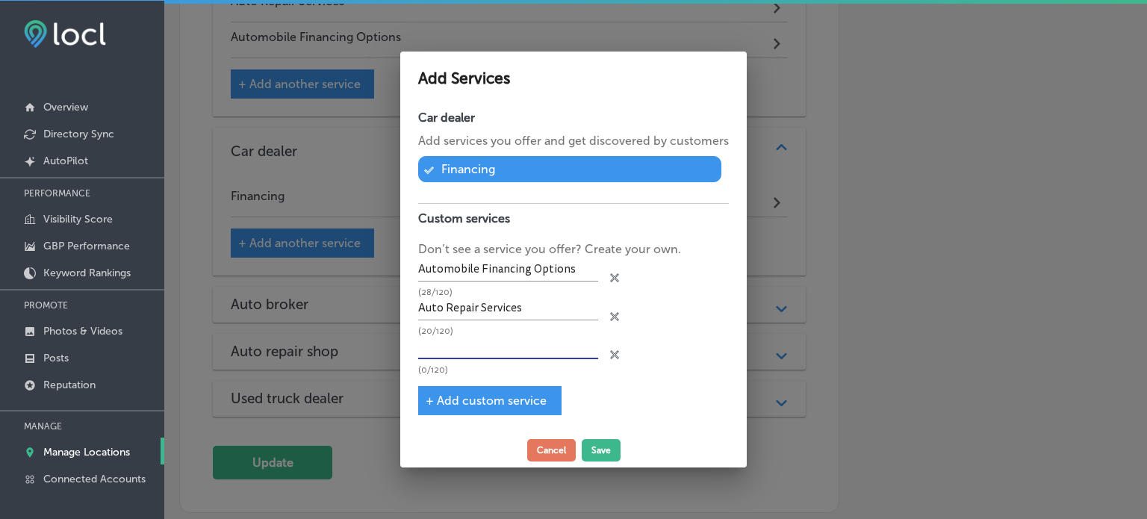
paste input "Car Sales"
click at [511, 346] on input "text" at bounding box center [508, 347] width 180 height 23
type input "Car Sales"
click at [493, 402] on span "+ Add custom service" at bounding box center [485, 400] width 121 height 14
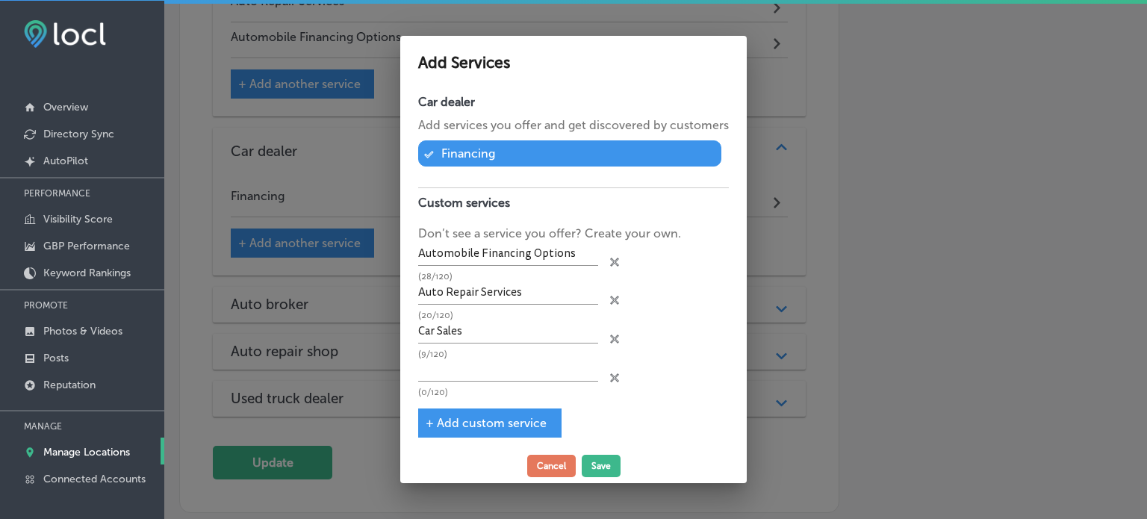
click at [476, 355] on p "(9/120)" at bounding box center [508, 354] width 180 height 10
click at [478, 367] on input "text" at bounding box center [508, 370] width 180 height 23
paste input "Used Car Sales"
type input "Used Car Sales"
click at [587, 470] on button "Save" at bounding box center [601, 466] width 39 height 22
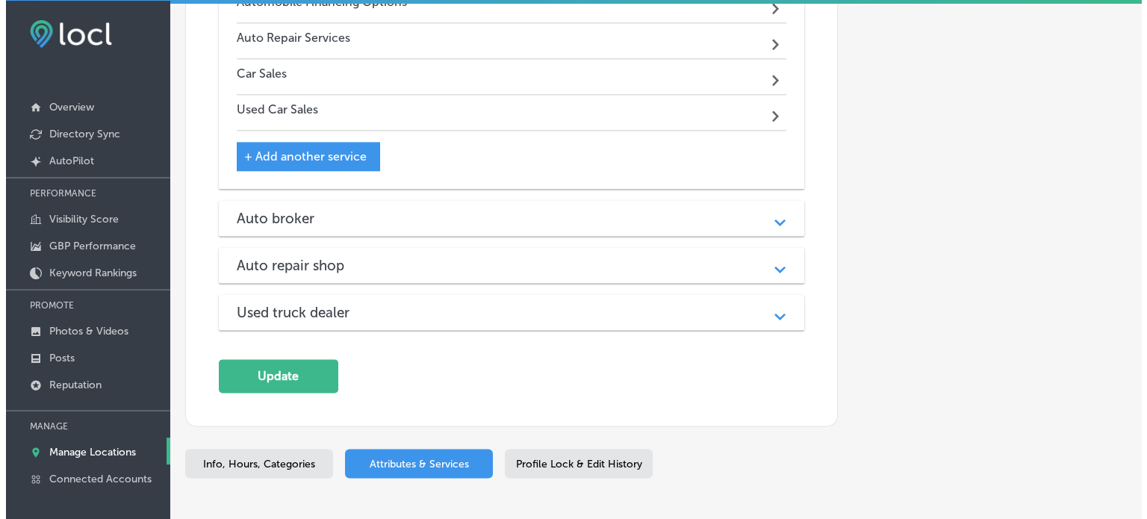
scroll to position [1950, 0]
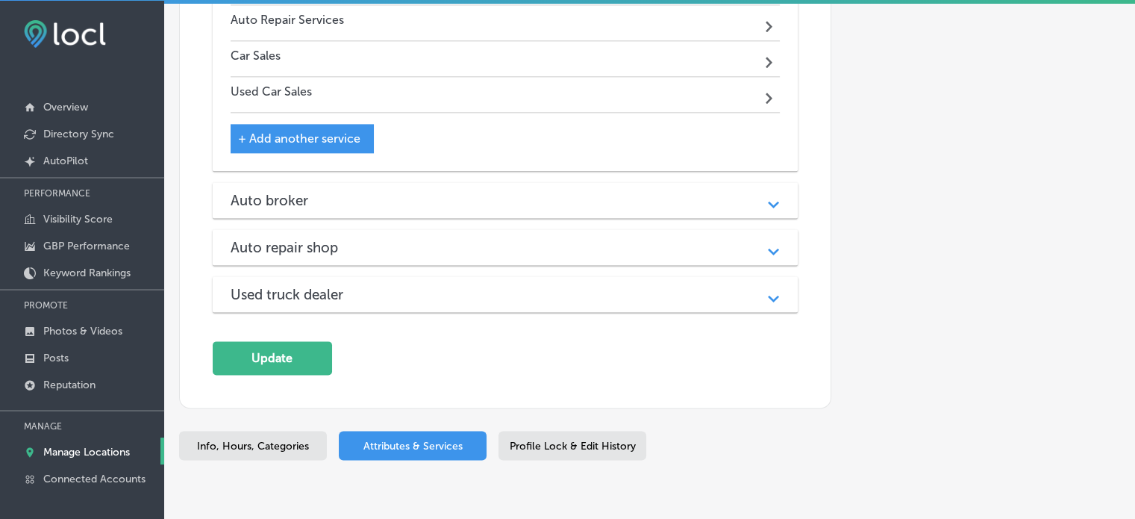
click at [475, 193] on div "Auto broker" at bounding box center [506, 200] width 550 height 17
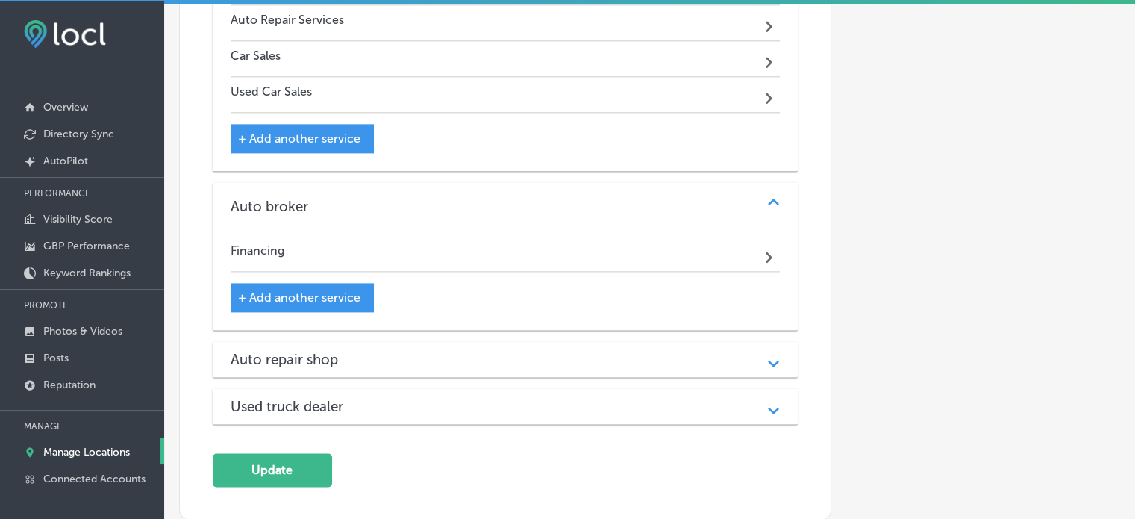
click at [326, 290] on span "+ Add another service" at bounding box center [299, 297] width 122 height 14
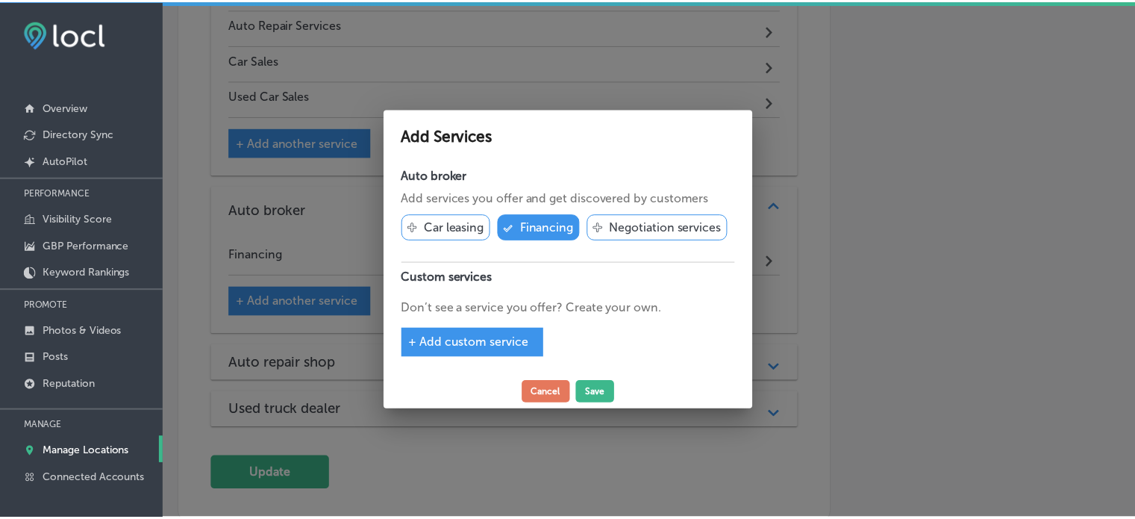
scroll to position [1954, 0]
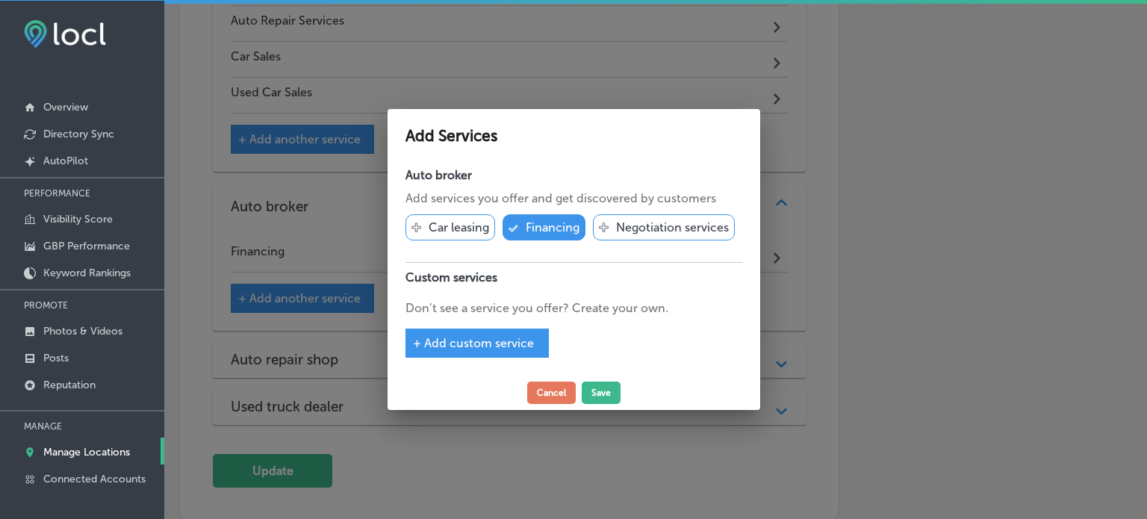
click at [508, 343] on span "+ Add custom service" at bounding box center [473, 343] width 121 height 14
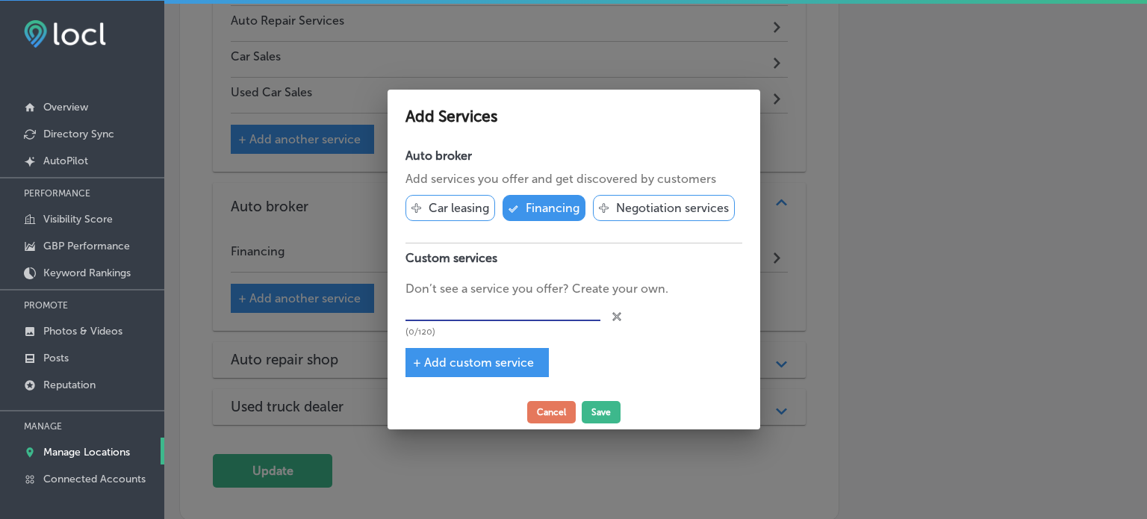
click at [510, 311] on input "text" at bounding box center [503, 309] width 196 height 23
paste input "Used Car Sales"
type input "Used Car Sales"
click at [481, 344] on div "Auto broker Add services you offer and get discovered by customers Svg Vector I…" at bounding box center [573, 268] width 372 height 254
click at [484, 358] on span "+ Add custom service" at bounding box center [473, 362] width 121 height 14
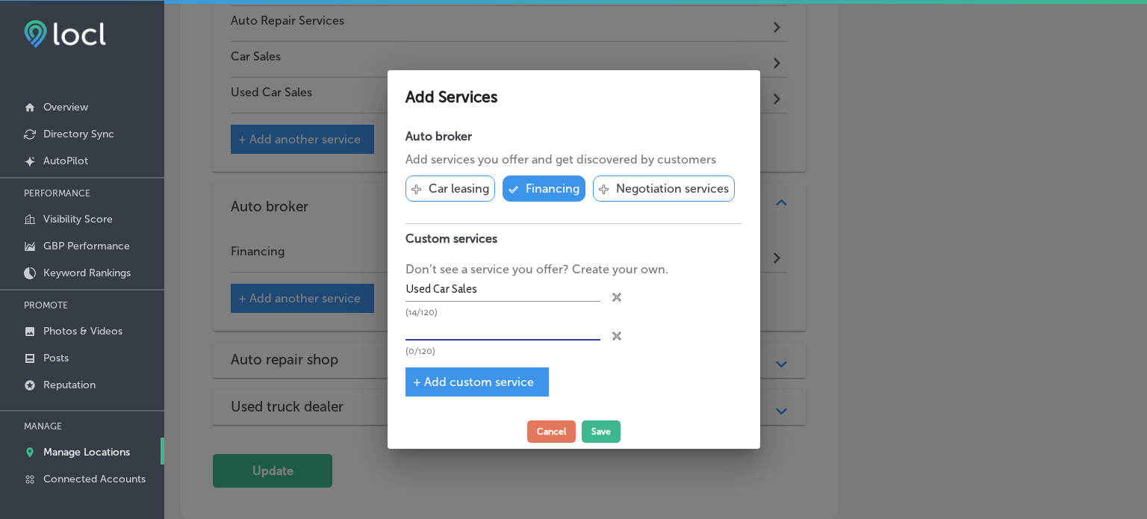
click at [483, 332] on input "text" at bounding box center [503, 328] width 196 height 23
paste input "Car Sales"
type input "Car Sales"
click at [472, 377] on span "+ Add custom service" at bounding box center [473, 382] width 121 height 14
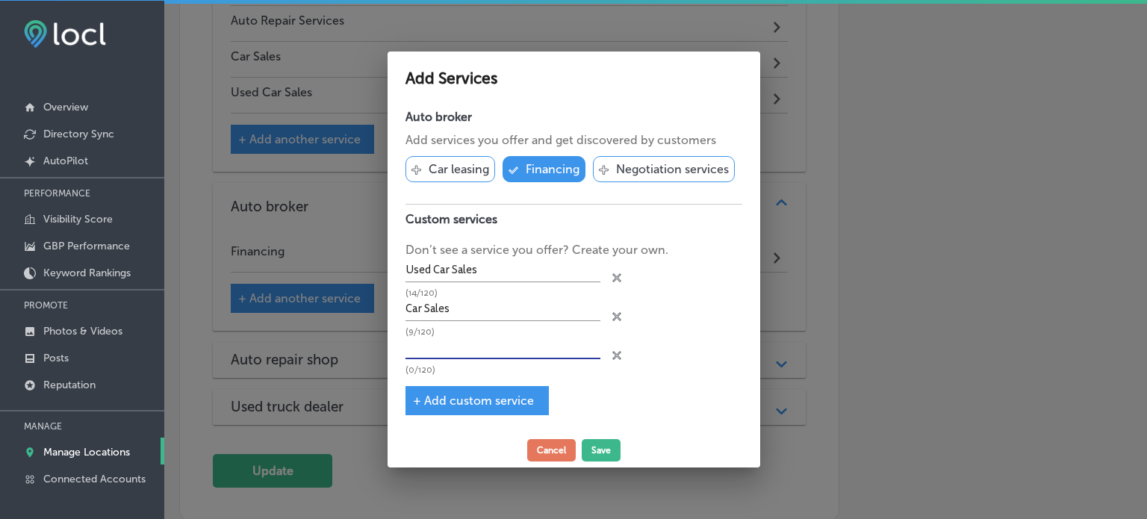
click at [484, 351] on input "text" at bounding box center [503, 348] width 196 height 23
paste input "Auto Repair Services"
type input "Auto Repair Services"
click at [480, 396] on span "+ Add custom service" at bounding box center [473, 400] width 121 height 14
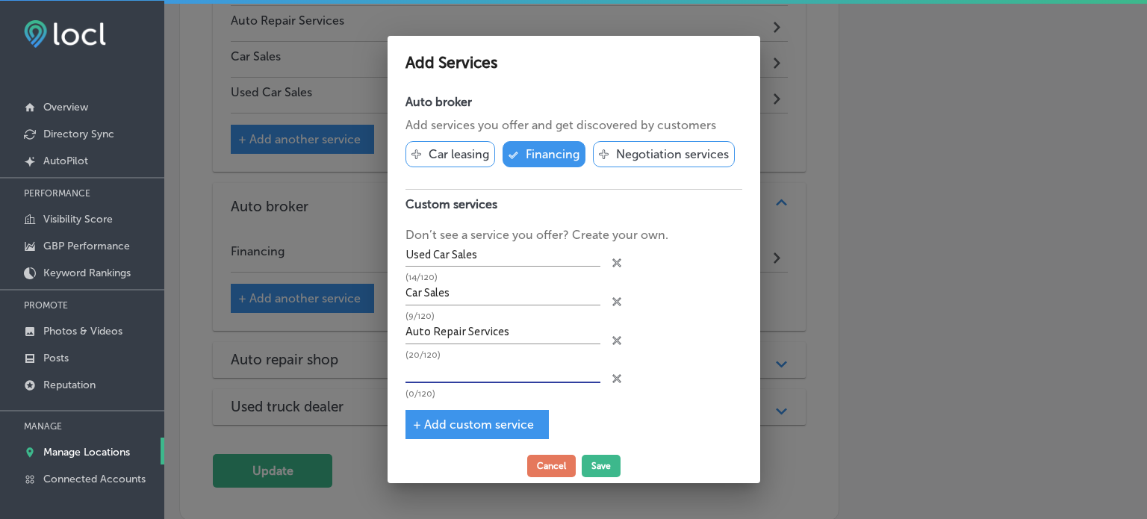
click at [487, 372] on input "text" at bounding box center [503, 371] width 196 height 23
paste input "Automobile Financing Options"
type input "Automobile Financing Options"
click at [611, 473] on button "Save" at bounding box center [601, 466] width 39 height 22
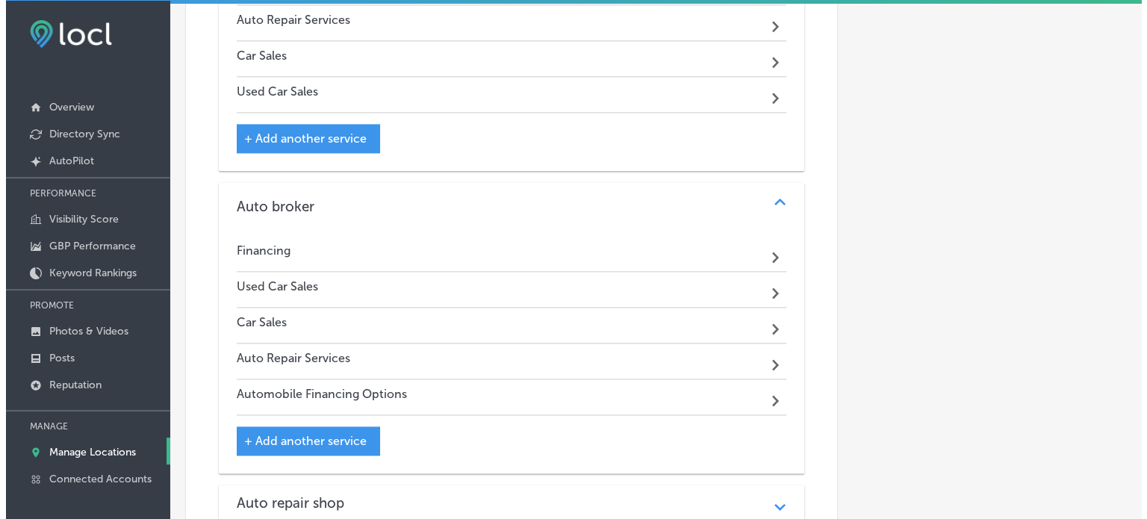
scroll to position [2245, 0]
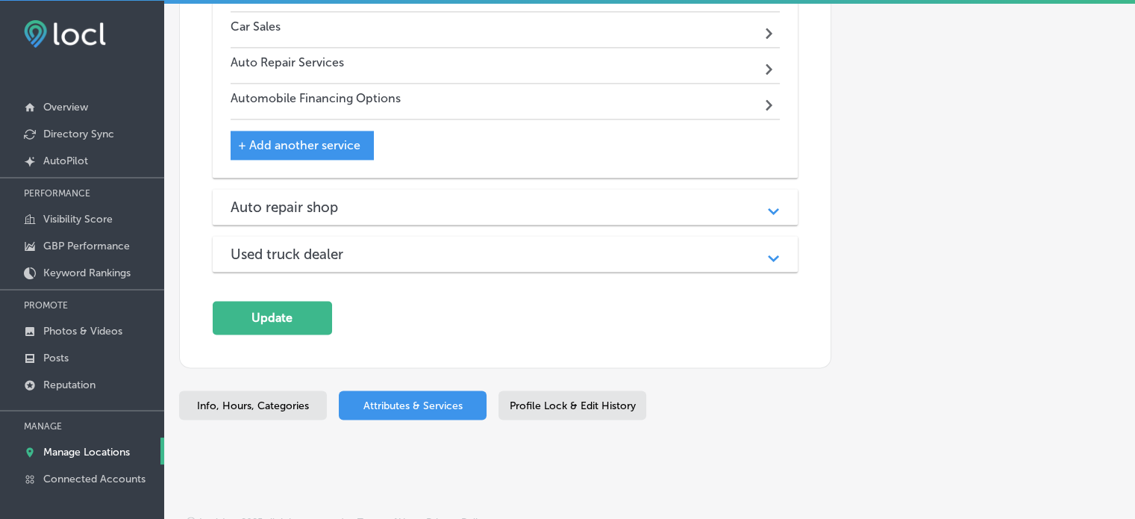
click at [476, 213] on div "Auto repair shop Path Created with Sketch." at bounding box center [506, 207] width 586 height 36
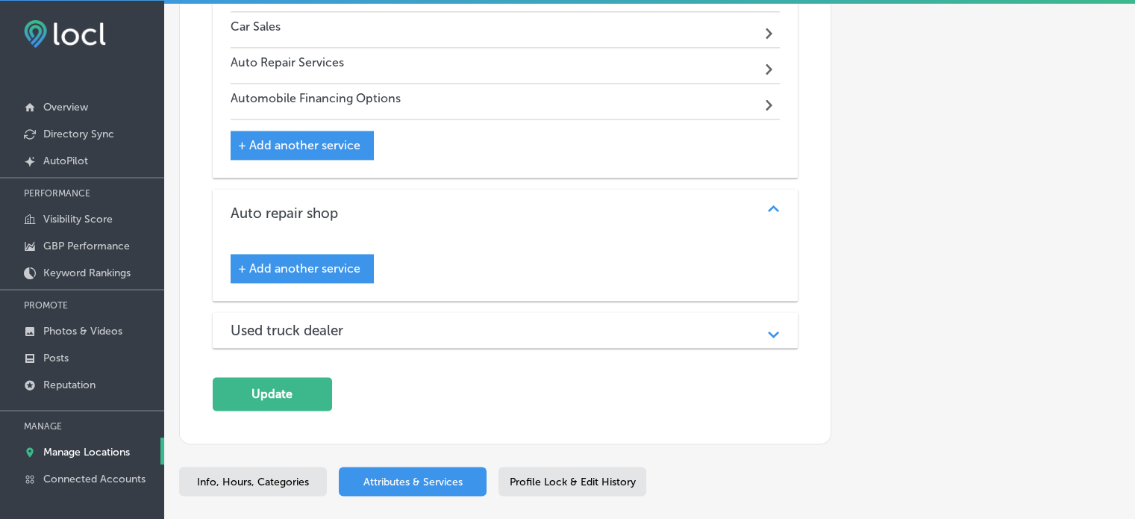
click at [272, 261] on span "+ Add another service" at bounding box center [299, 268] width 122 height 14
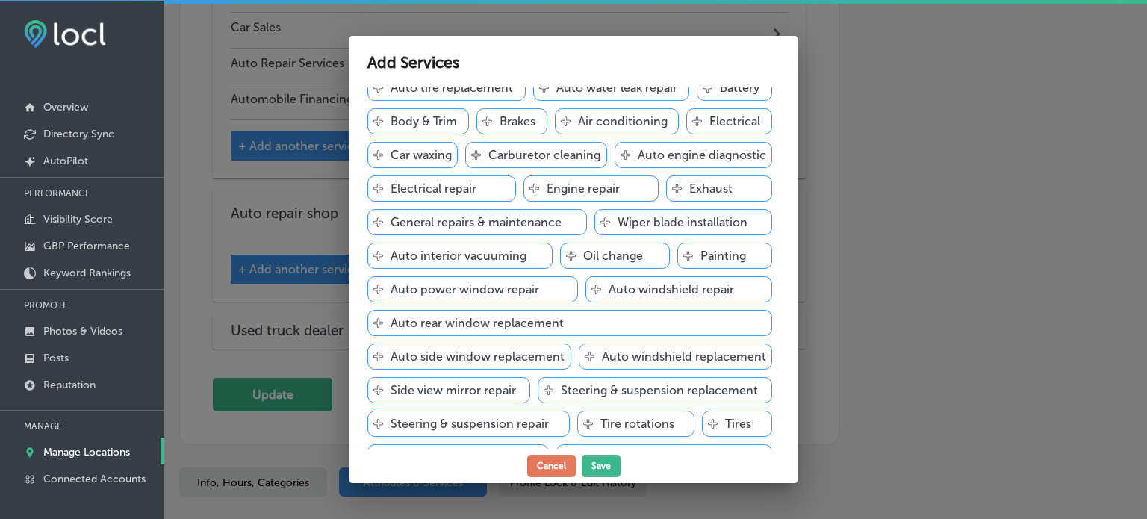
scroll to position [692, 0]
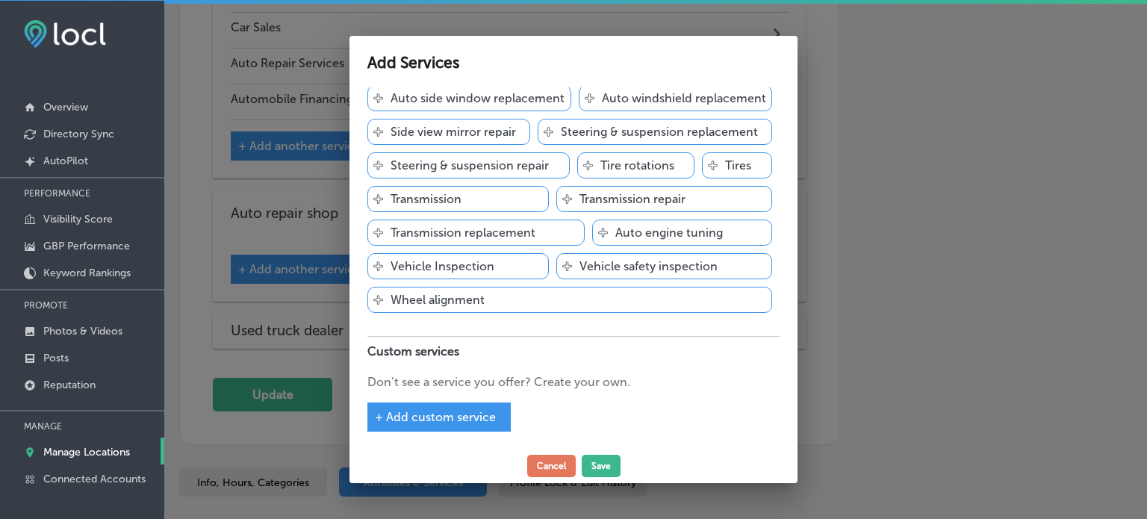
click at [469, 439] on div "Auto repair shop Add services you offer and get discovered by customers Svg Vec…" at bounding box center [573, 268] width 448 height 362
click at [479, 443] on div "Auto repair shop Add services you offer and get discovered by customers Svg Vec…" at bounding box center [573, 268] width 448 height 362
click at [423, 411] on span "+ Add custom service" at bounding box center [435, 417] width 121 height 14
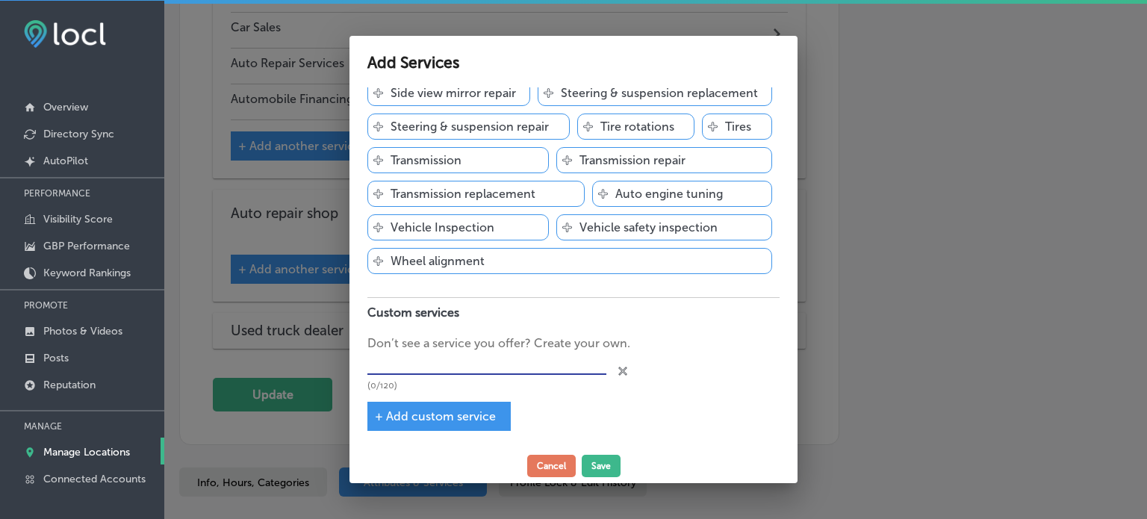
click at [450, 375] on input "text" at bounding box center [486, 363] width 239 height 23
paste input "Automobile Financing Options"
type input "Automobile Financing Options"
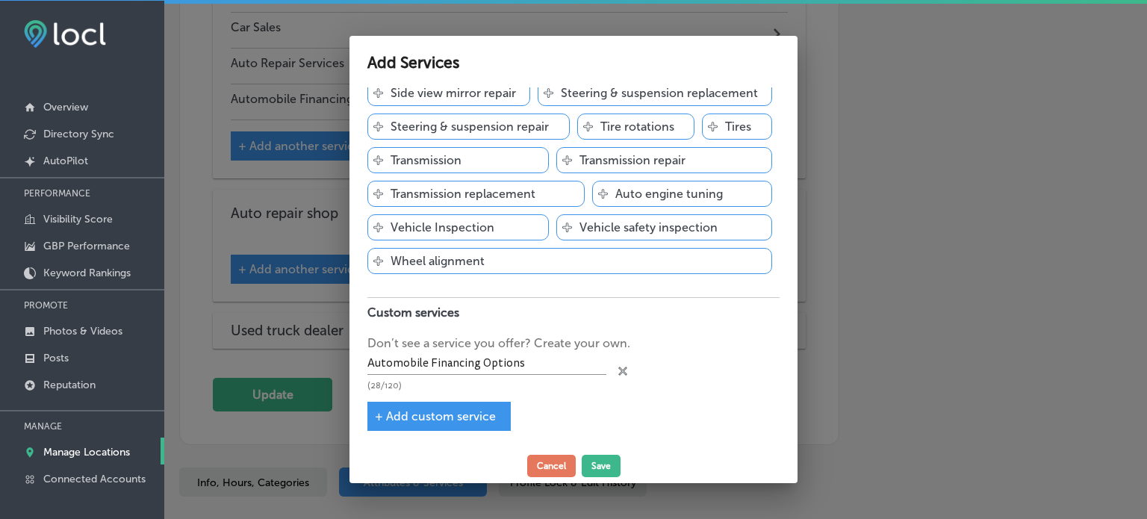
click at [467, 431] on div "+ Add custom service" at bounding box center [438, 416] width 143 height 29
click at [475, 402] on div "+ Add custom service" at bounding box center [438, 416] width 143 height 29
click at [478, 419] on span "+ Add custom service" at bounding box center [435, 416] width 121 height 14
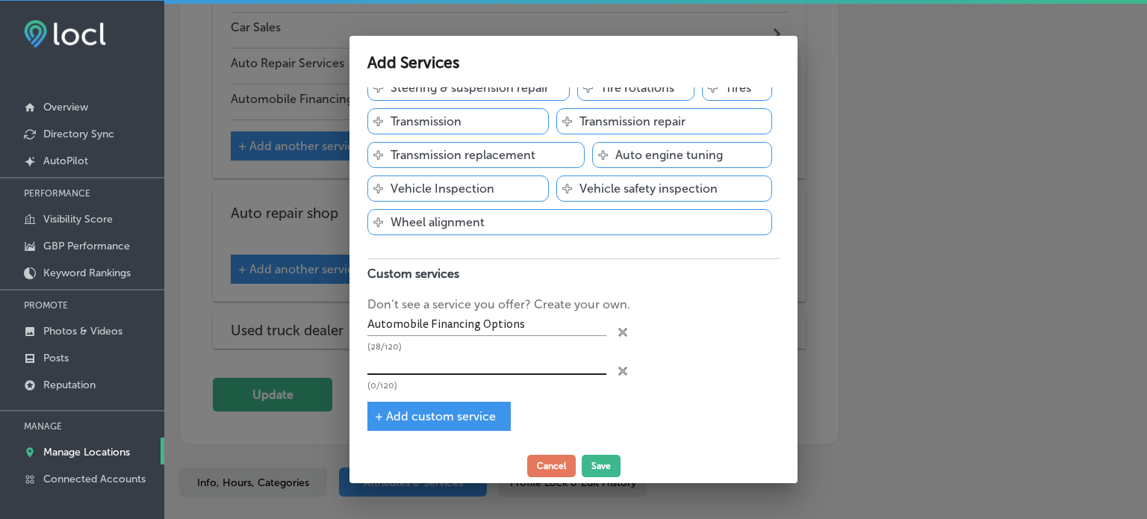
click at [458, 375] on input "text" at bounding box center [486, 363] width 239 height 23
paste input "Auto Repair Services"
type input "Auto Repair Services"
click at [452, 411] on span "+ Add custom service" at bounding box center [435, 416] width 121 height 14
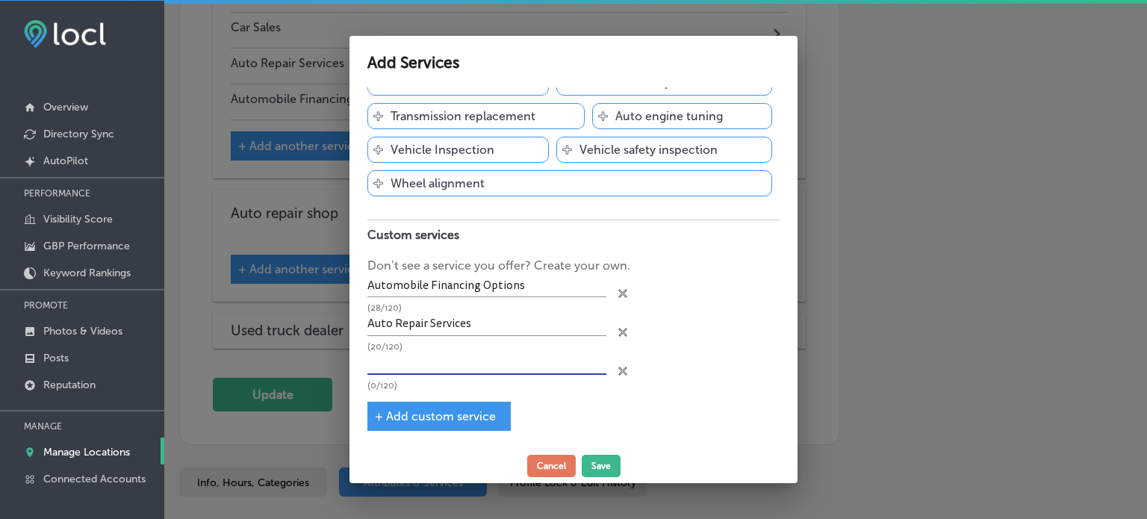
click at [457, 375] on input "text" at bounding box center [486, 363] width 239 height 23
paste input "Car Sales"
type input "Car Sales"
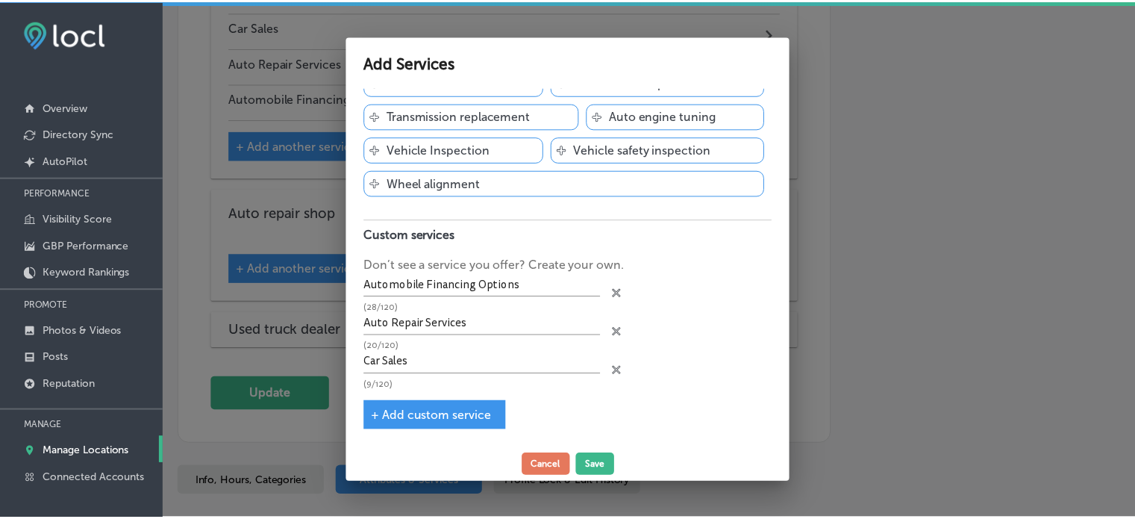
scroll to position [806, 0]
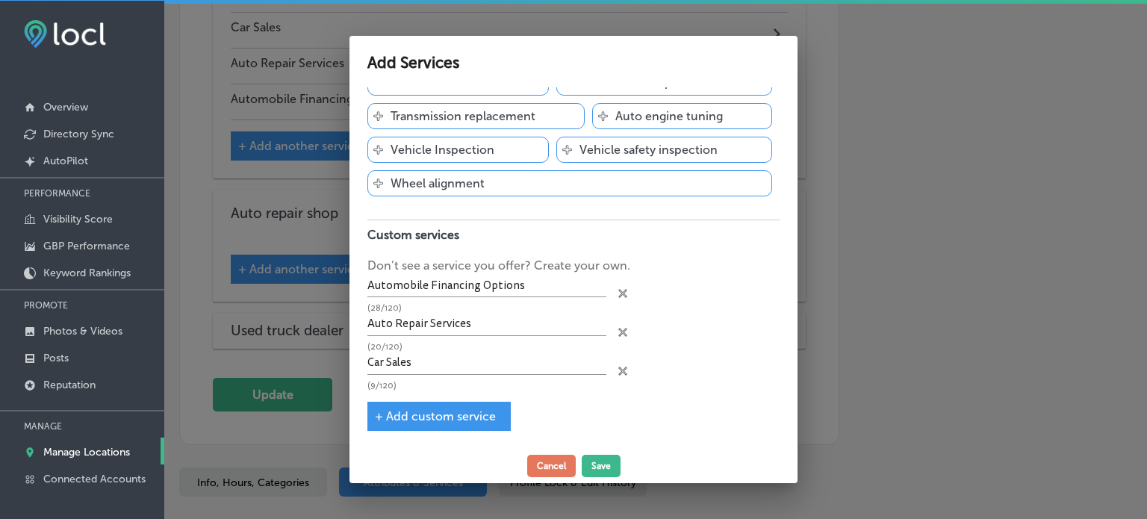
click at [437, 418] on span "+ Add custom service" at bounding box center [435, 416] width 121 height 14
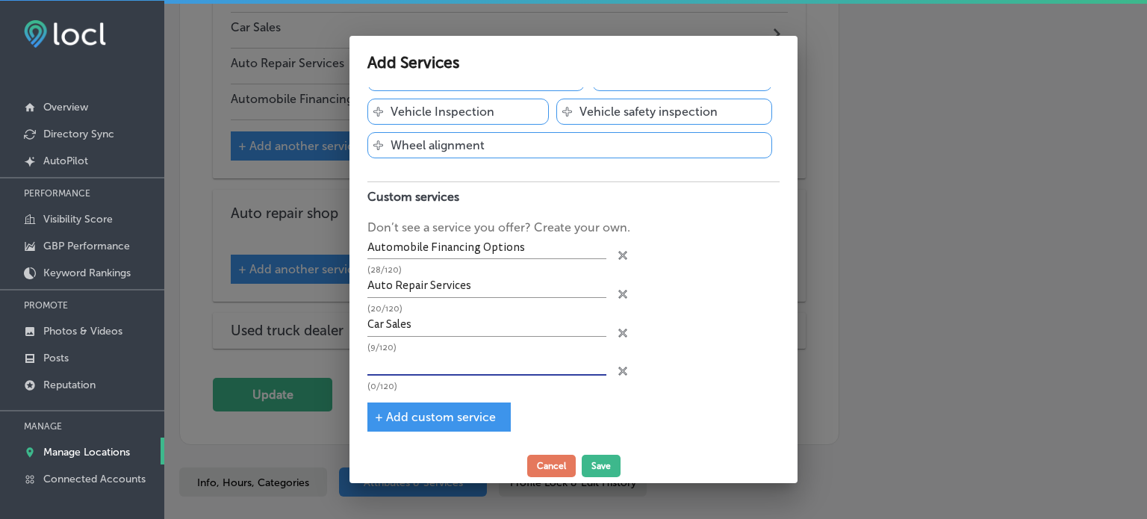
click at [464, 375] on input "text" at bounding box center [486, 363] width 239 height 23
paste input "Used Car Sales"
type input "Used Car Sales"
click at [603, 467] on button "Save" at bounding box center [601, 466] width 39 height 22
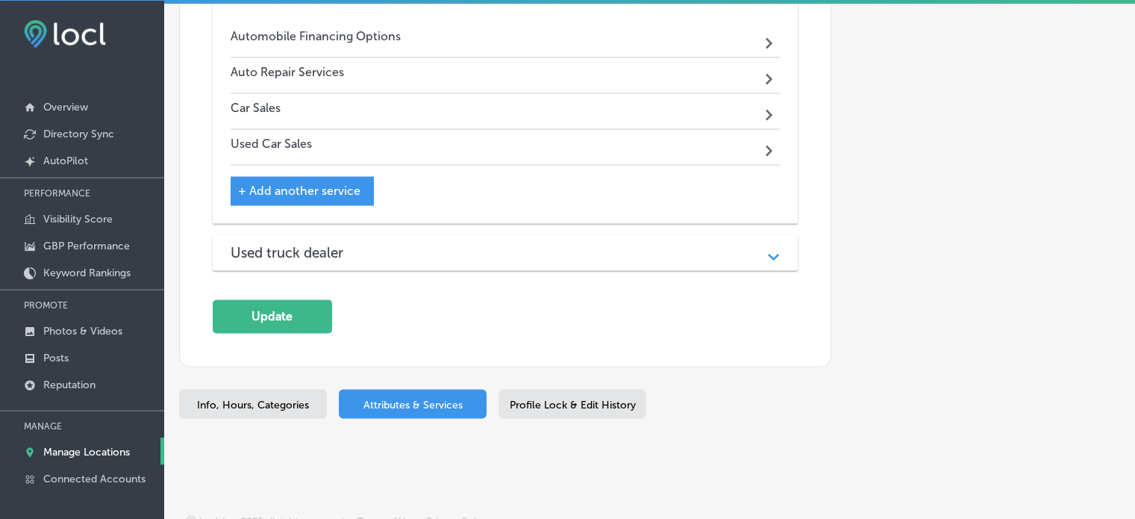
scroll to position [2475, 0]
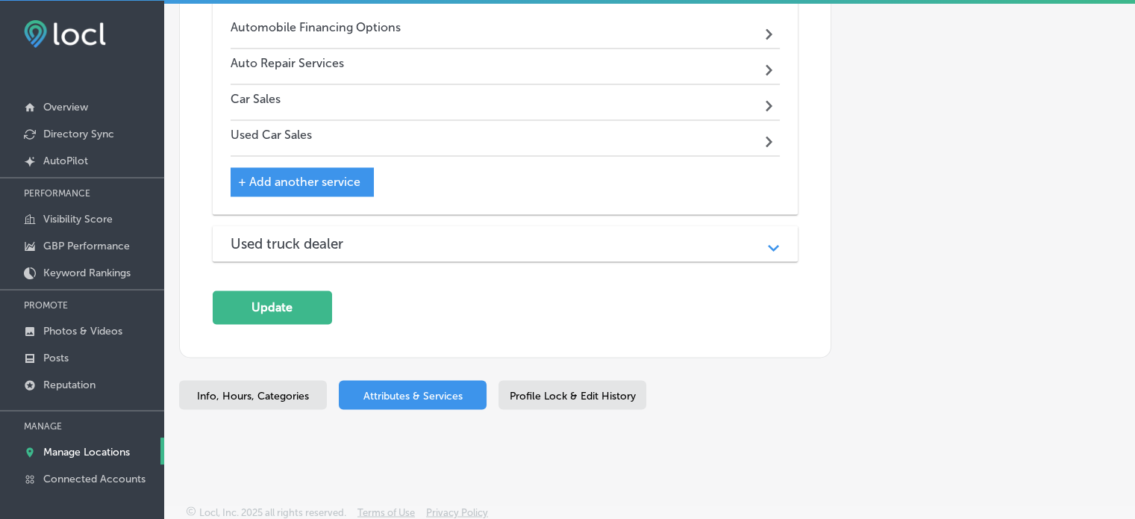
click at [376, 243] on div "Used truck dealer" at bounding box center [506, 243] width 550 height 17
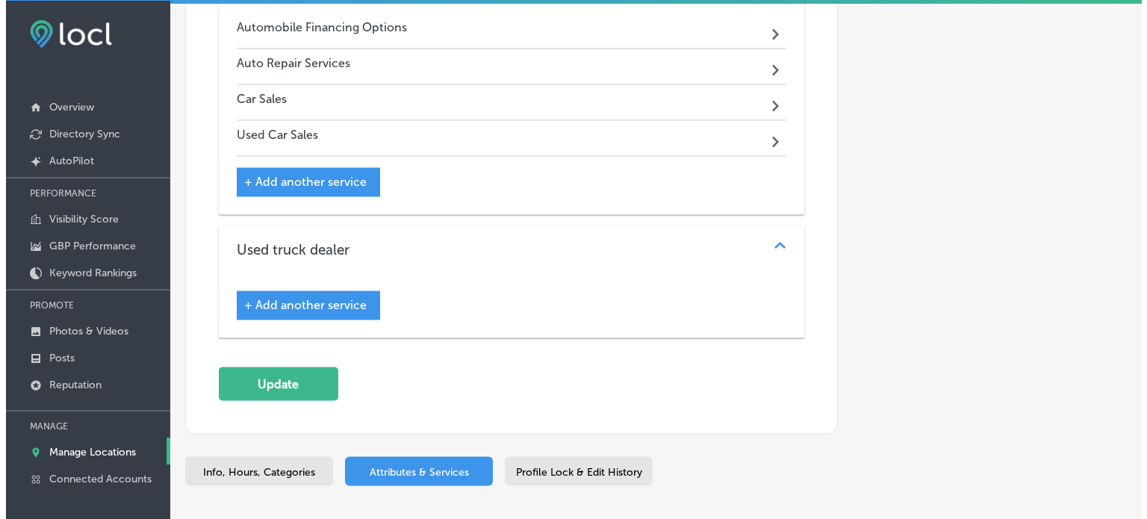
scroll to position [2481, 0]
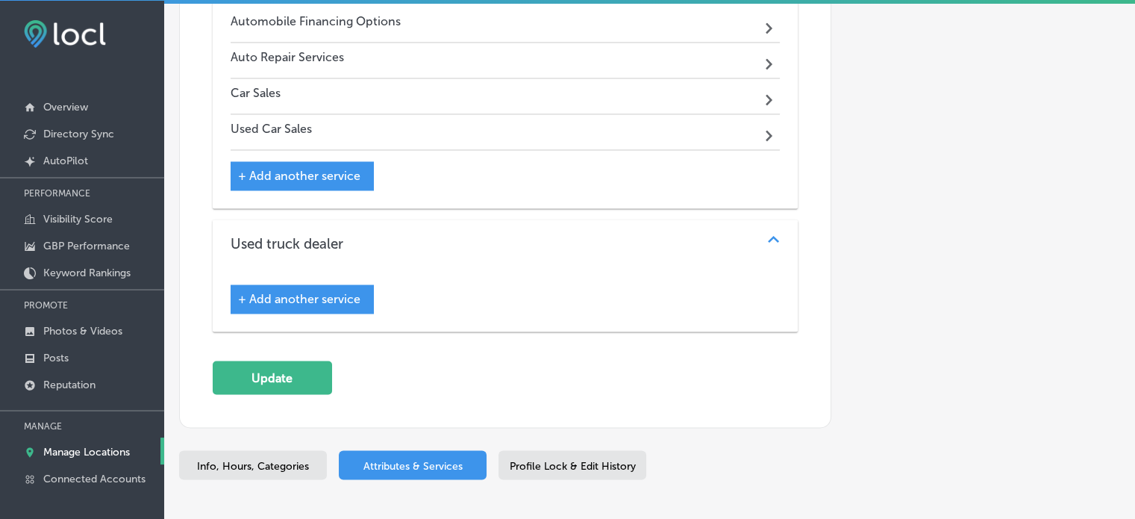
click at [323, 284] on div "+ Add another service" at bounding box center [302, 298] width 143 height 29
click at [337, 292] on span "+ Add another service" at bounding box center [299, 299] width 122 height 14
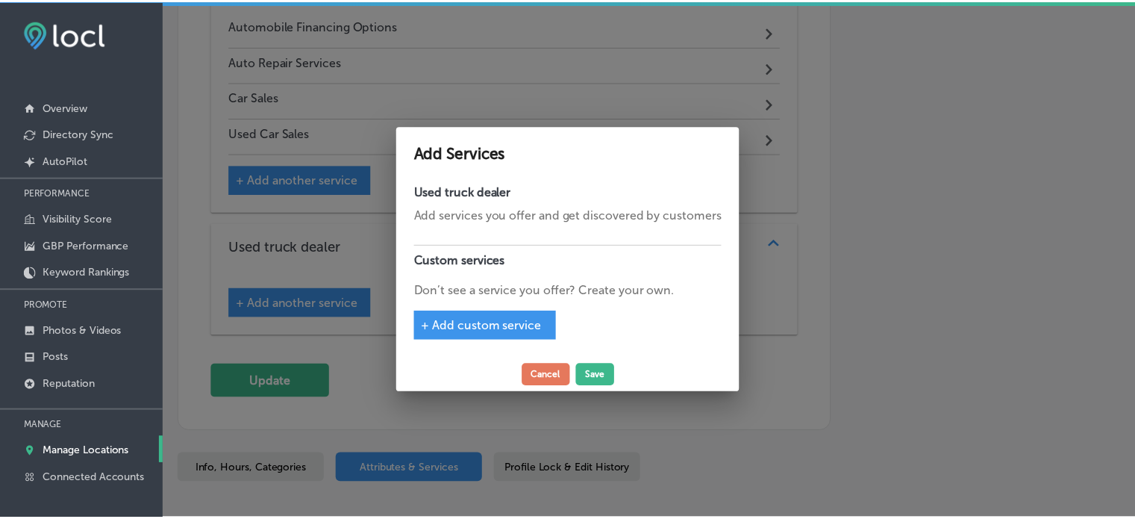
scroll to position [2486, 0]
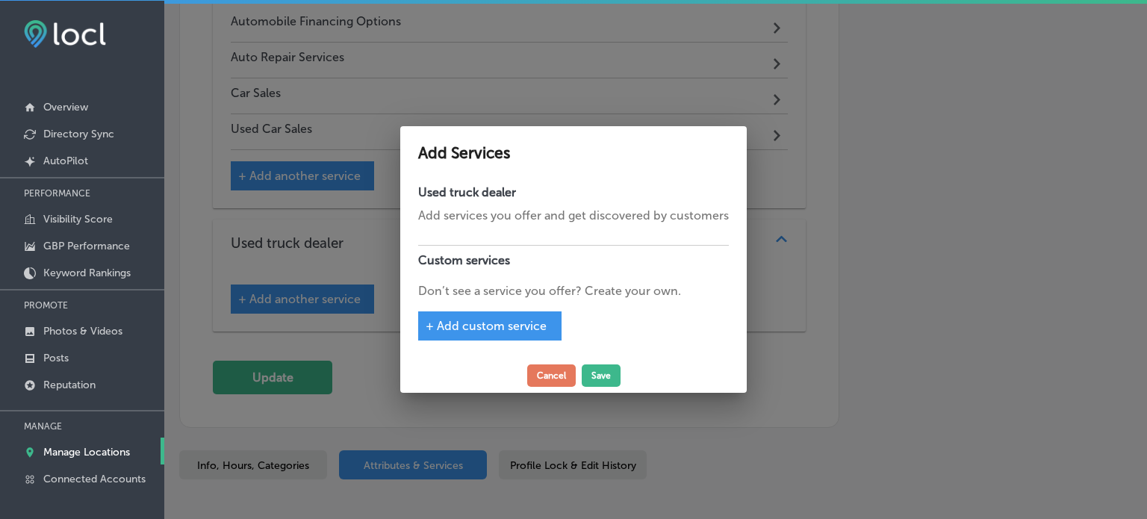
click at [525, 319] on span "+ Add custom service" at bounding box center [485, 326] width 121 height 14
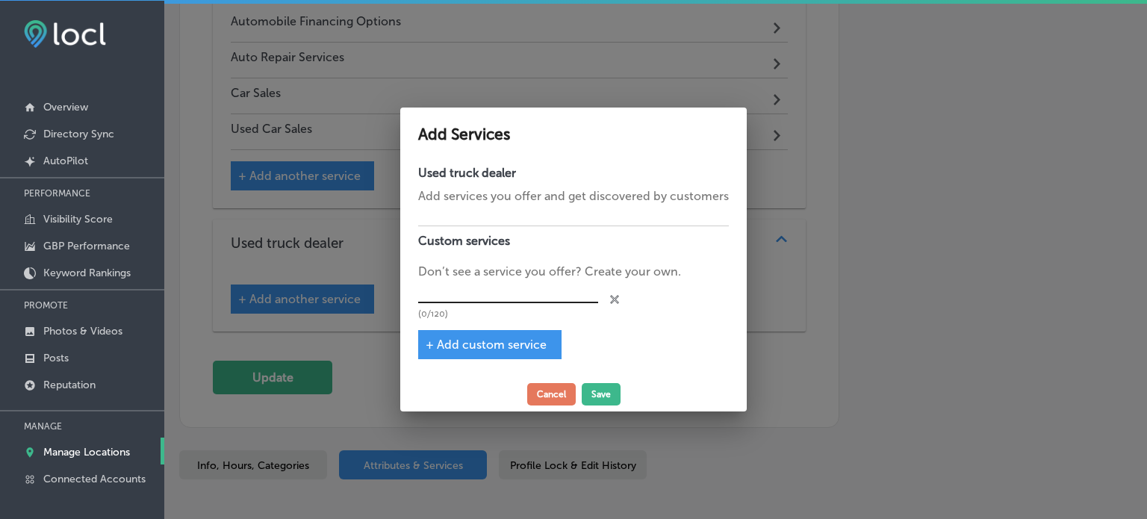
click at [463, 294] on input "text" at bounding box center [508, 292] width 180 height 23
paste input "Used Car Sales"
type input "Used Car Sales"
click at [445, 338] on span "+ Add custom service" at bounding box center [485, 344] width 121 height 14
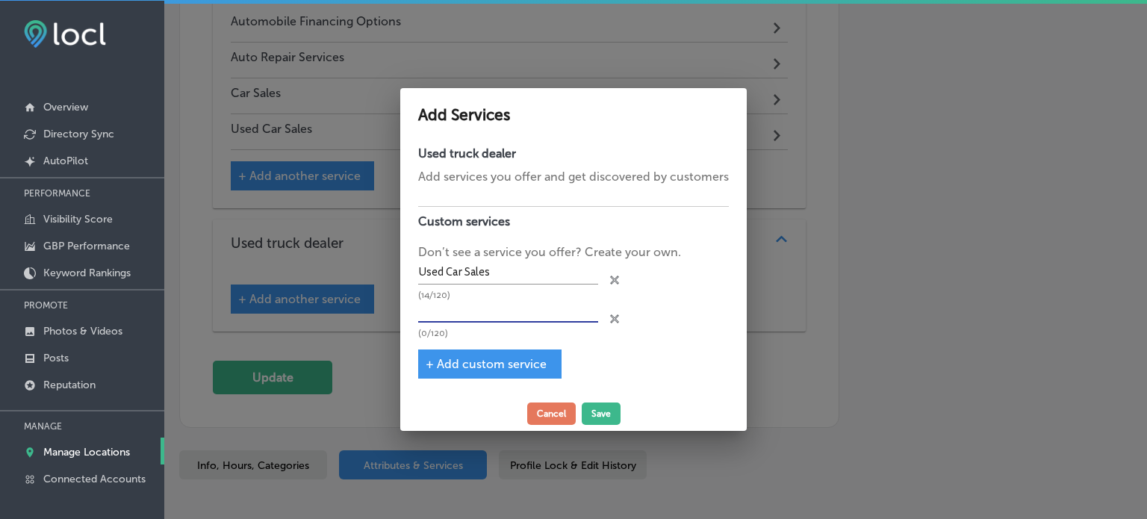
click at [523, 307] on input "text" at bounding box center [508, 311] width 180 height 23
paste input "Car Sales"
type input "Car Sales"
click at [467, 370] on span "+ Add custom service" at bounding box center [485, 364] width 121 height 14
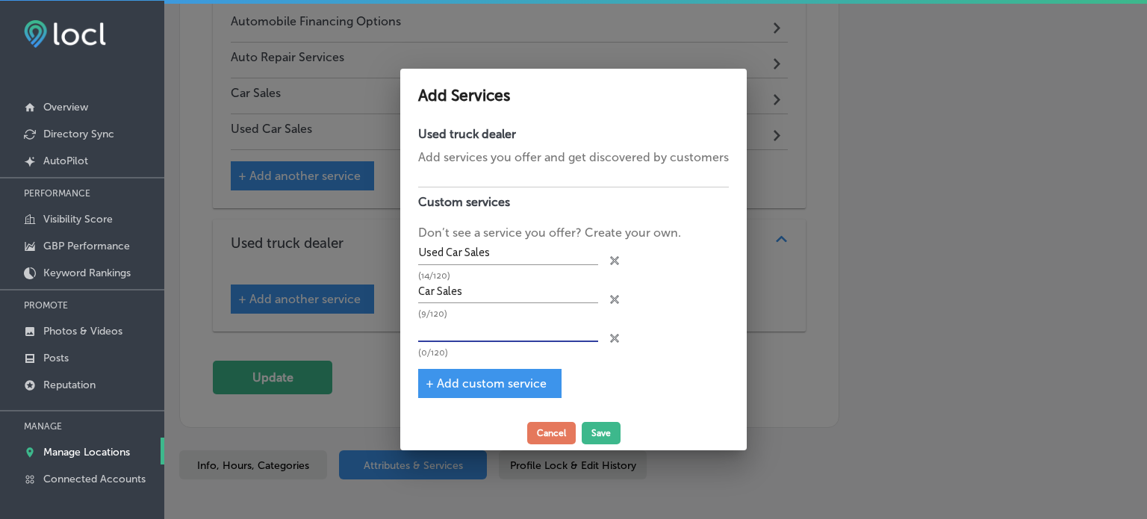
click at [506, 331] on input "text" at bounding box center [508, 330] width 180 height 23
paste input "Auto Repair Services"
type input "Auto Repair Services"
click at [503, 378] on span "+ Add custom service" at bounding box center [485, 383] width 121 height 14
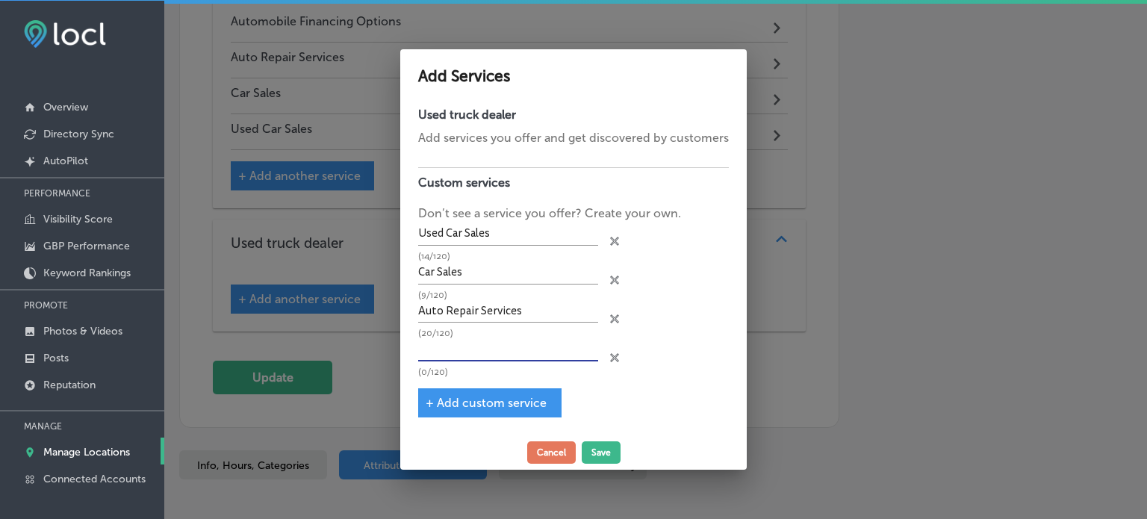
click at [494, 352] on input "text" at bounding box center [508, 349] width 180 height 23
paste input "Automobile Financing Options"
type input "Automobile Financing Options"
click at [602, 454] on button "Save" at bounding box center [601, 452] width 39 height 22
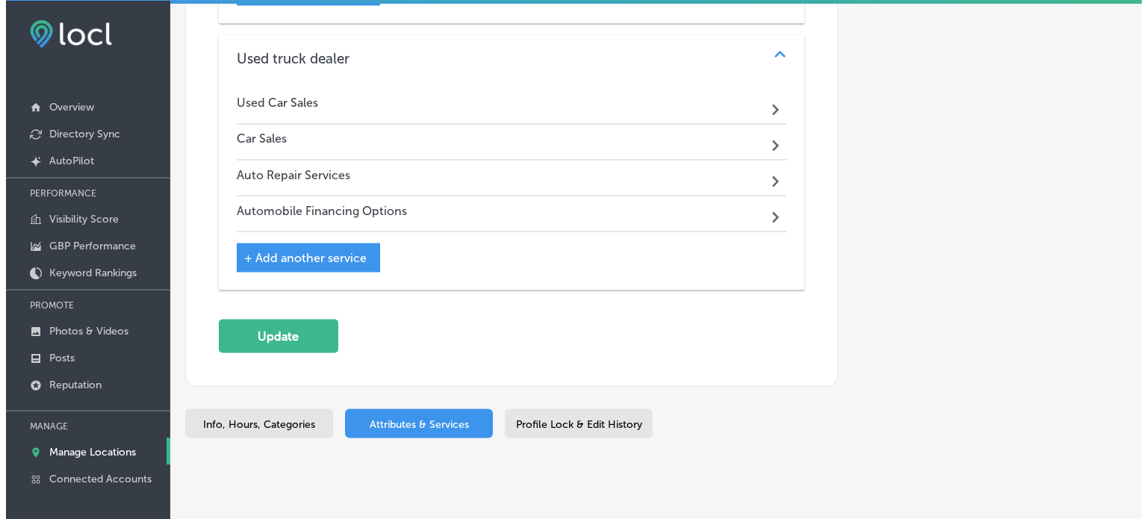
scroll to position [2695, 0]
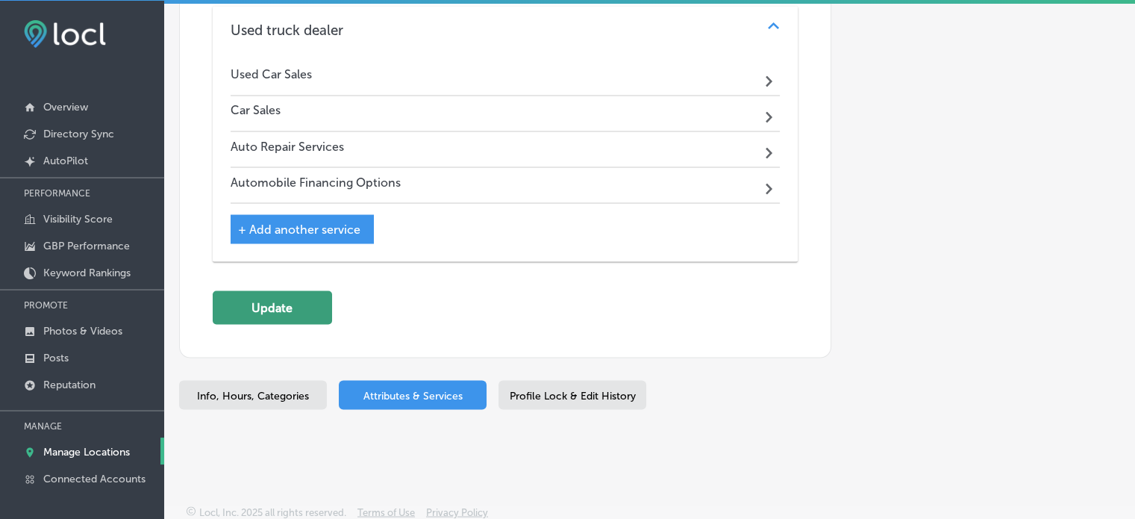
click at [252, 308] on button "Update" at bounding box center [272, 307] width 119 height 34
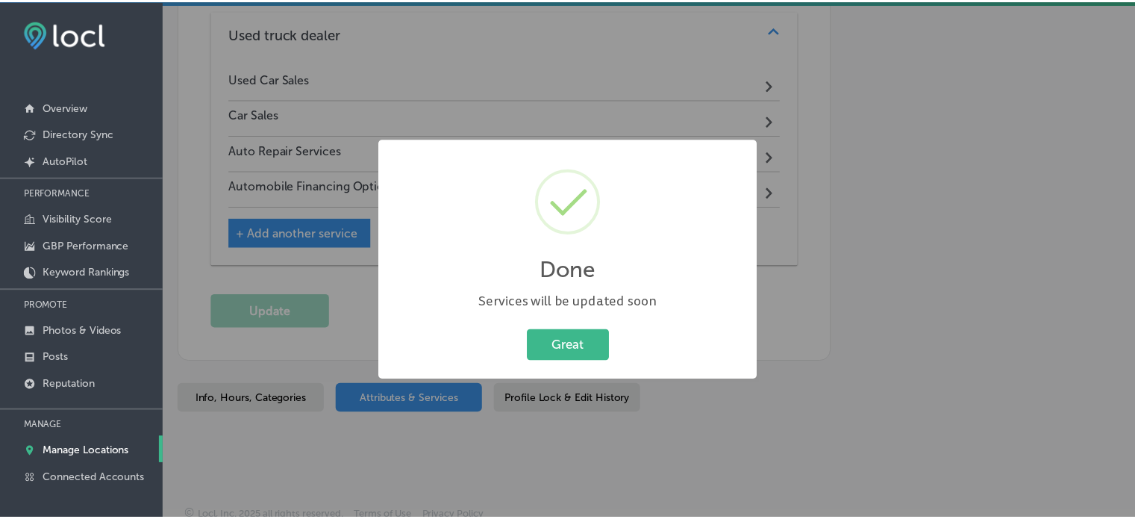
scroll to position [2699, 0]
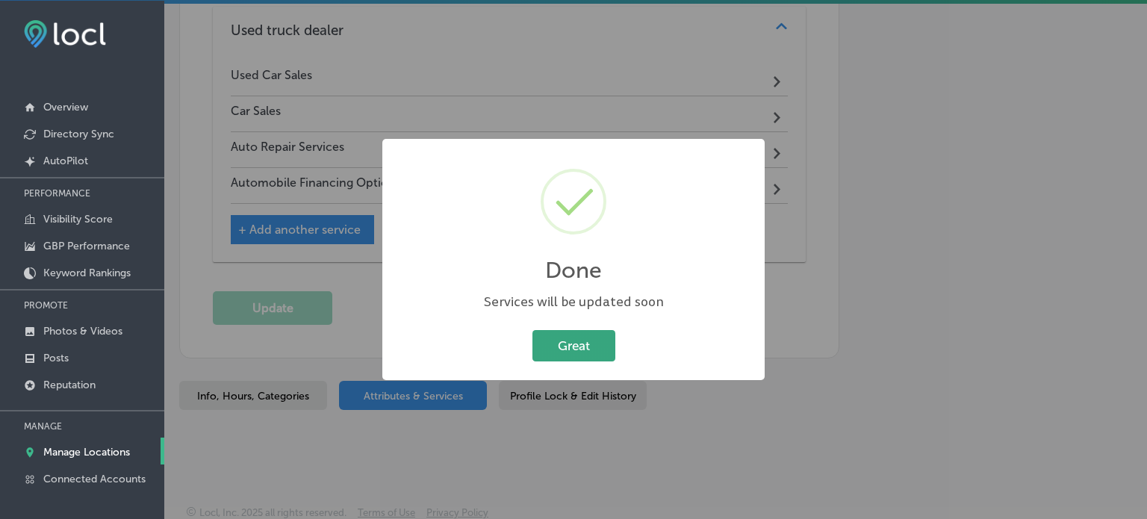
click at [589, 351] on button "Great" at bounding box center [573, 345] width 83 height 31
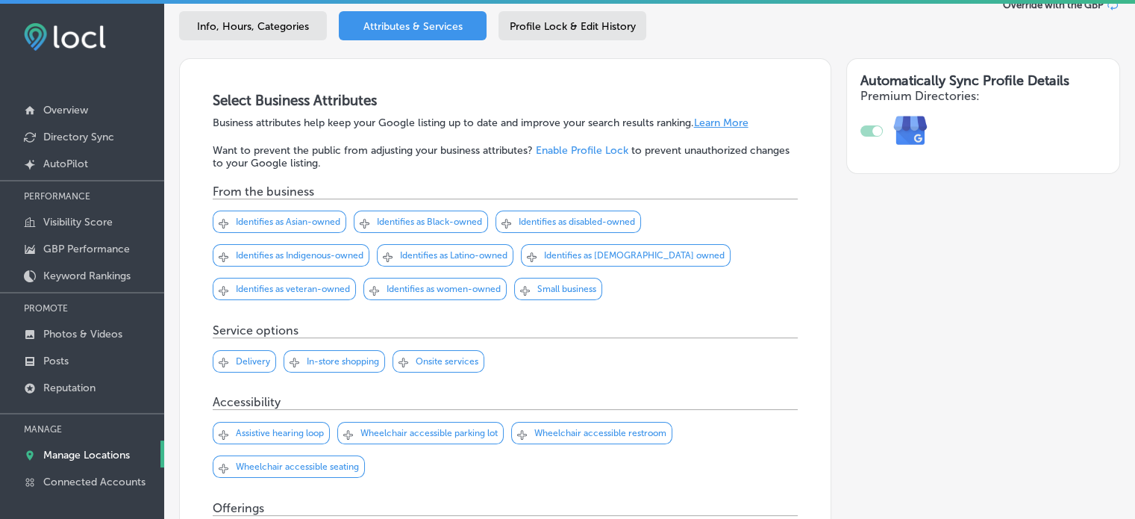
scroll to position [0, 0]
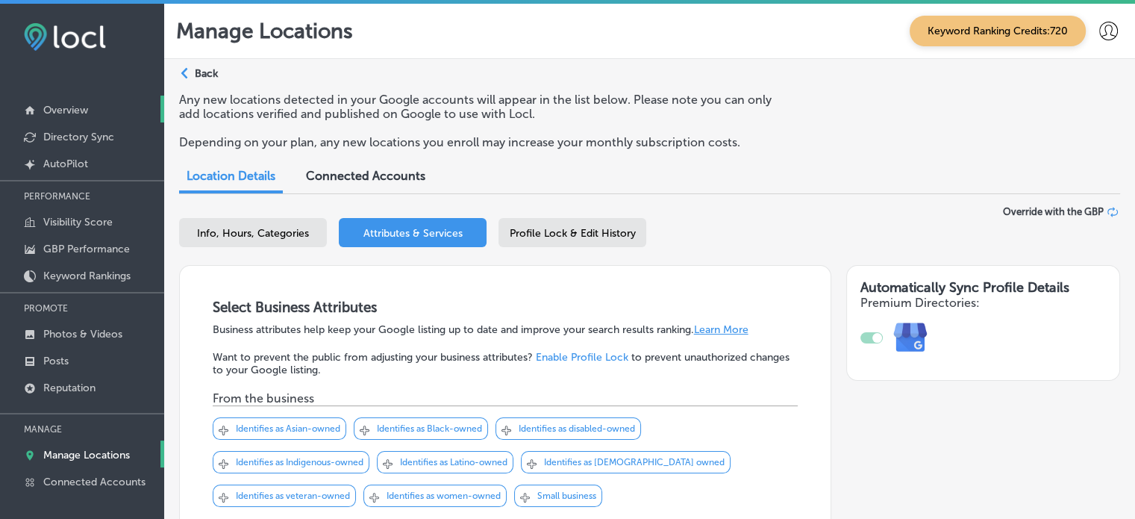
click at [66, 117] on link "Overview" at bounding box center [82, 109] width 164 height 27
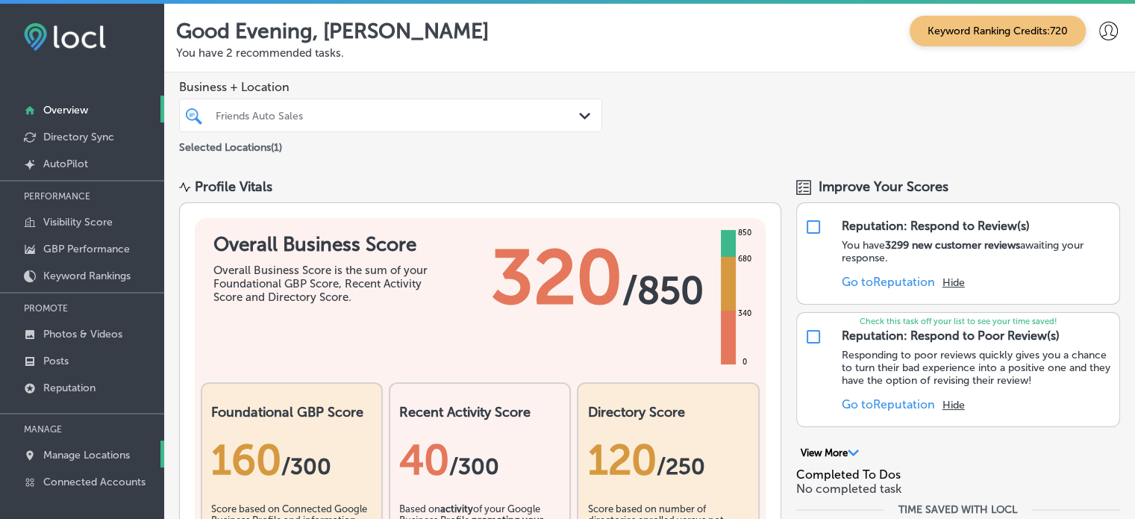
click at [91, 456] on p "Manage Locations" at bounding box center [86, 455] width 87 height 13
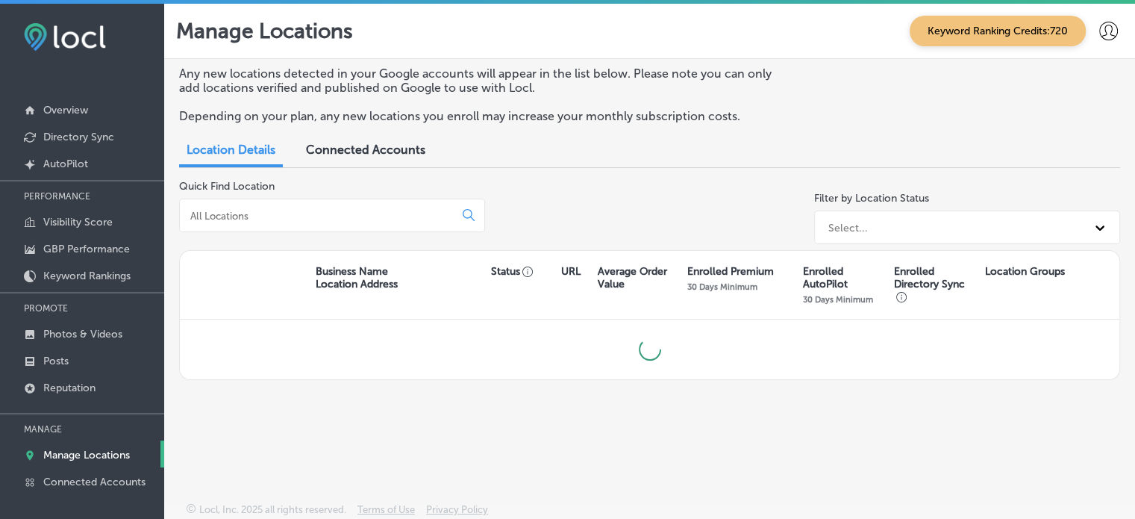
click at [343, 216] on input at bounding box center [320, 215] width 262 height 13
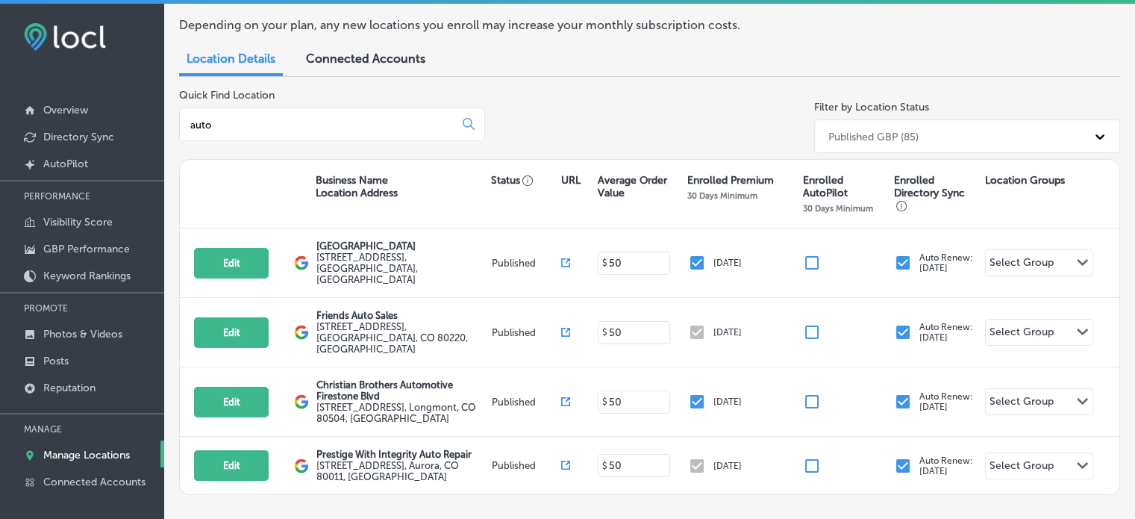
scroll to position [96, 0]
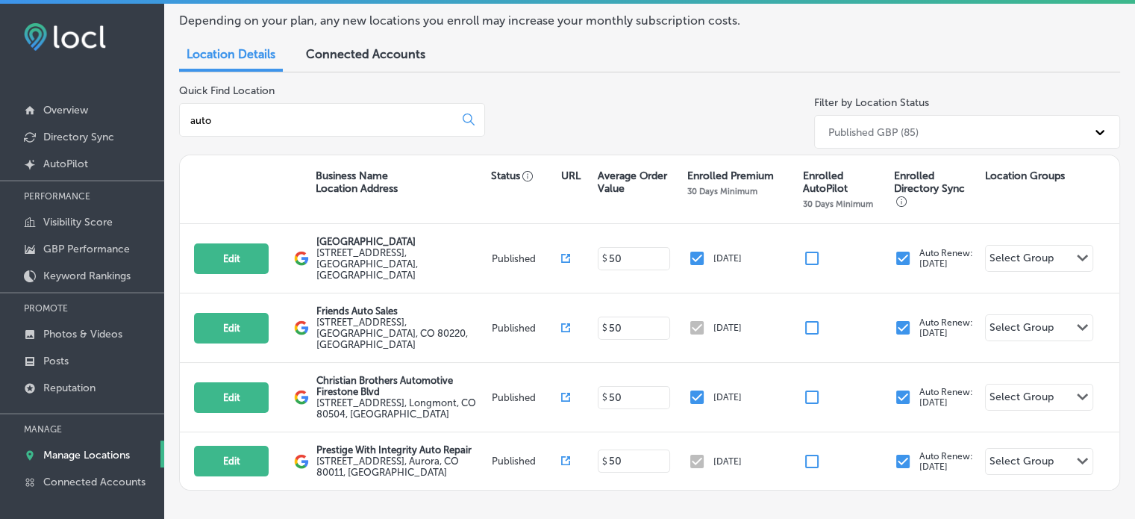
type input "auto"
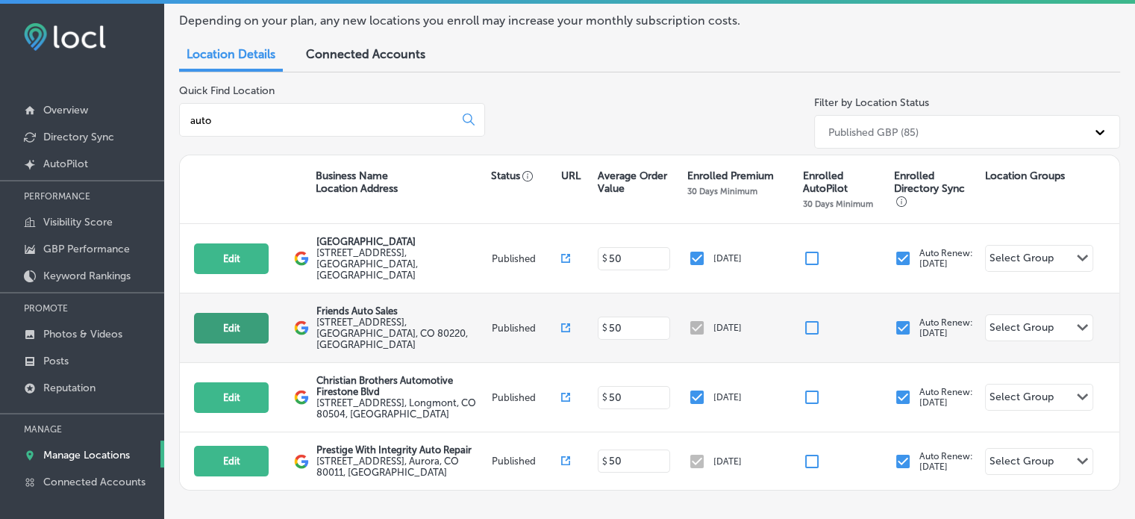
click at [226, 313] on button "Edit" at bounding box center [231, 328] width 75 height 31
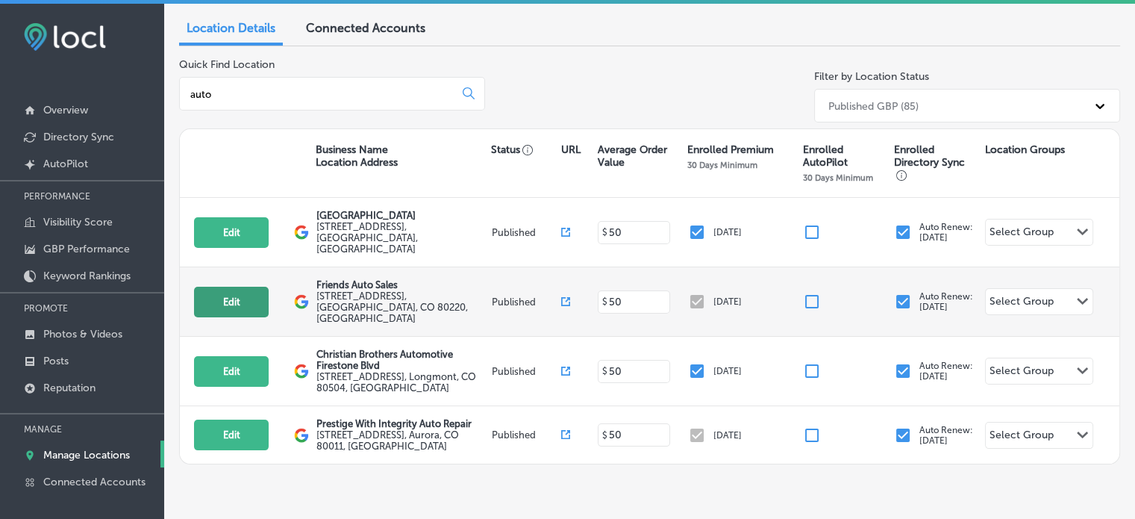
select select "US"
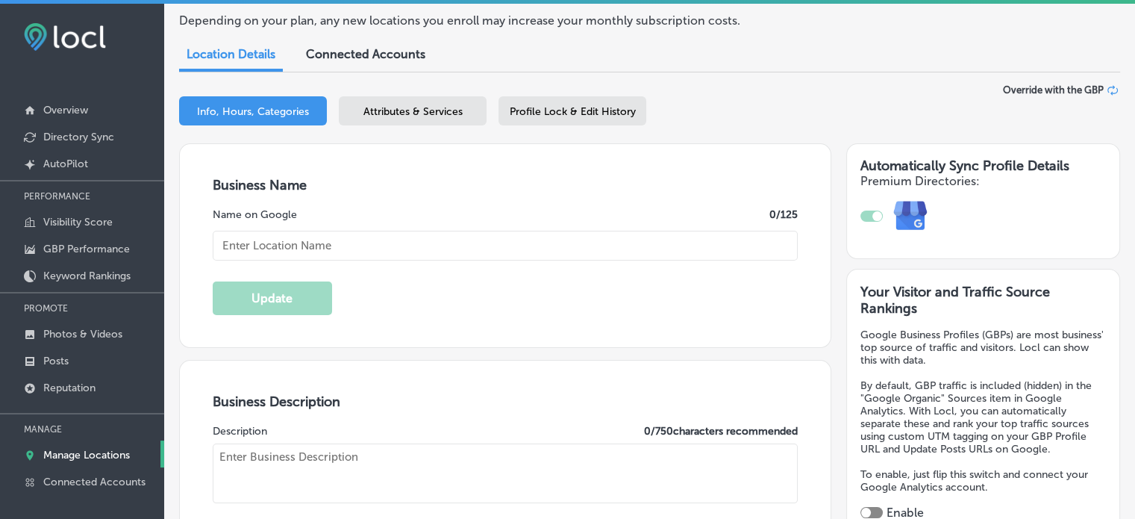
type input "Friends Auto Sales"
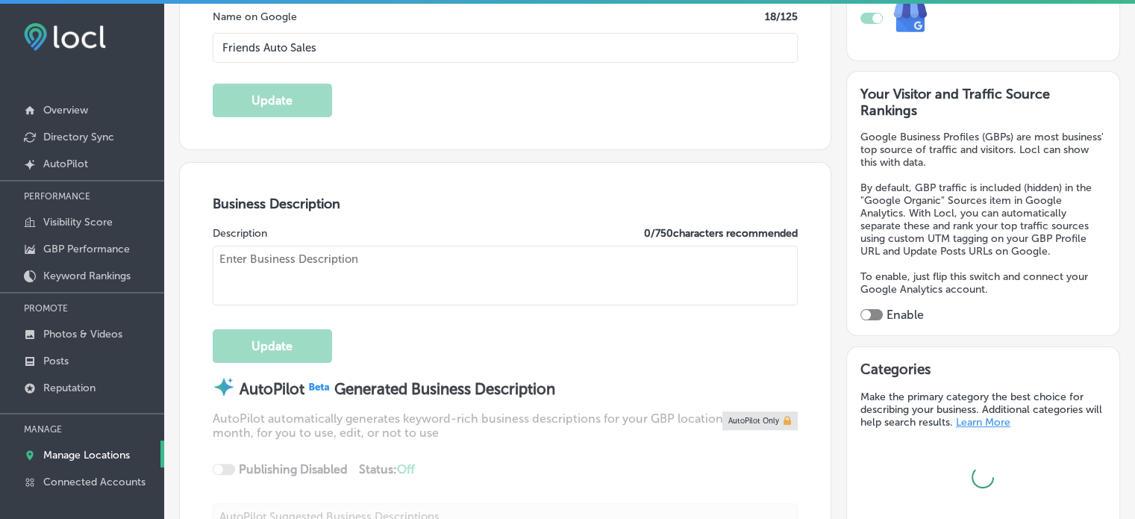
type input "[STREET_ADDRESS]"
type input "[GEOGRAPHIC_DATA]"
type input "80220"
type input "US"
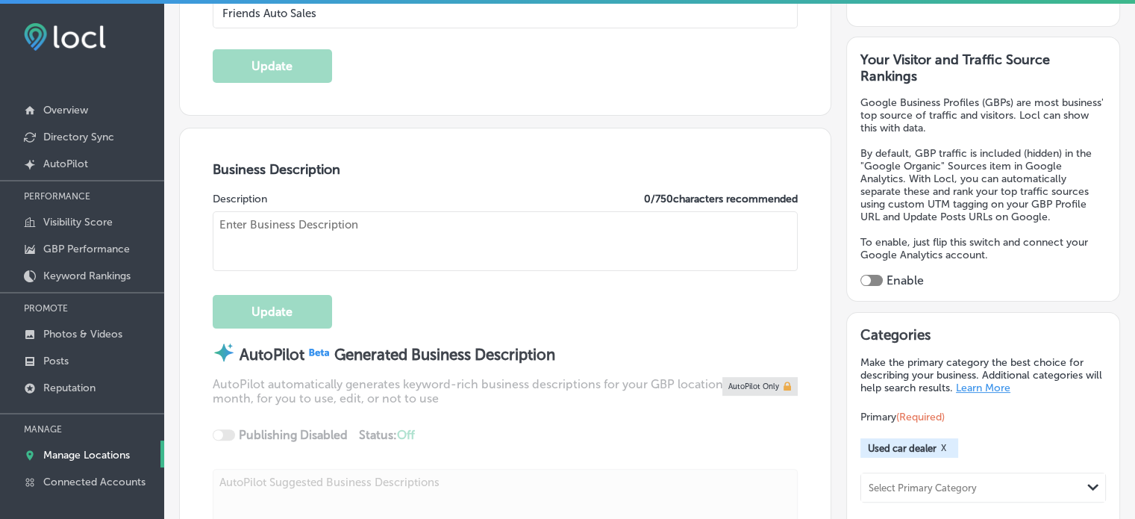
scroll to position [355, 0]
type input "[URL][DOMAIN_NAME]"
type textarea "Friends Auto Sales is proud to help the good people of [GEOGRAPHIC_DATA], [GEOG…"
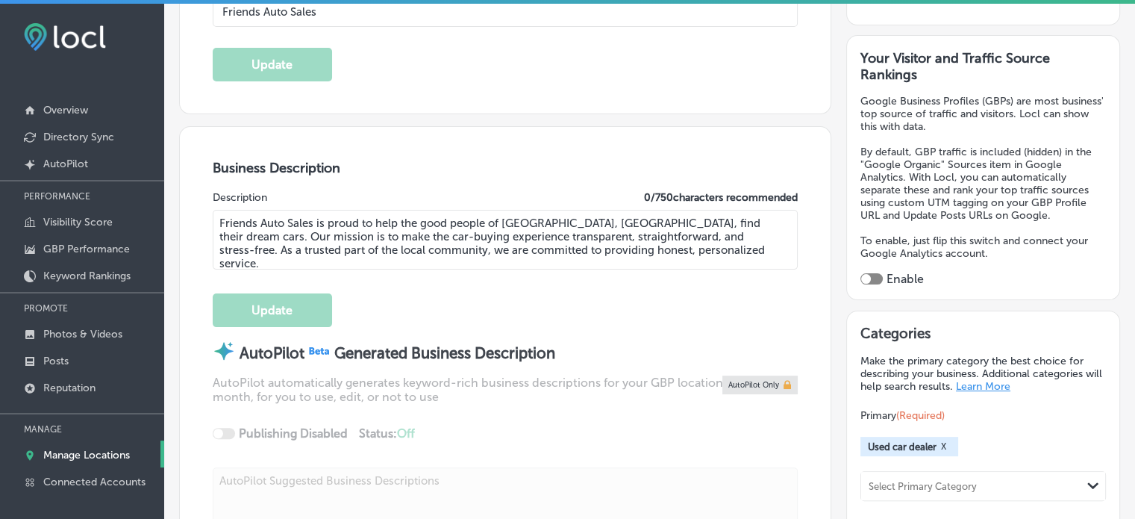
type input "[PHONE_NUMBER]"
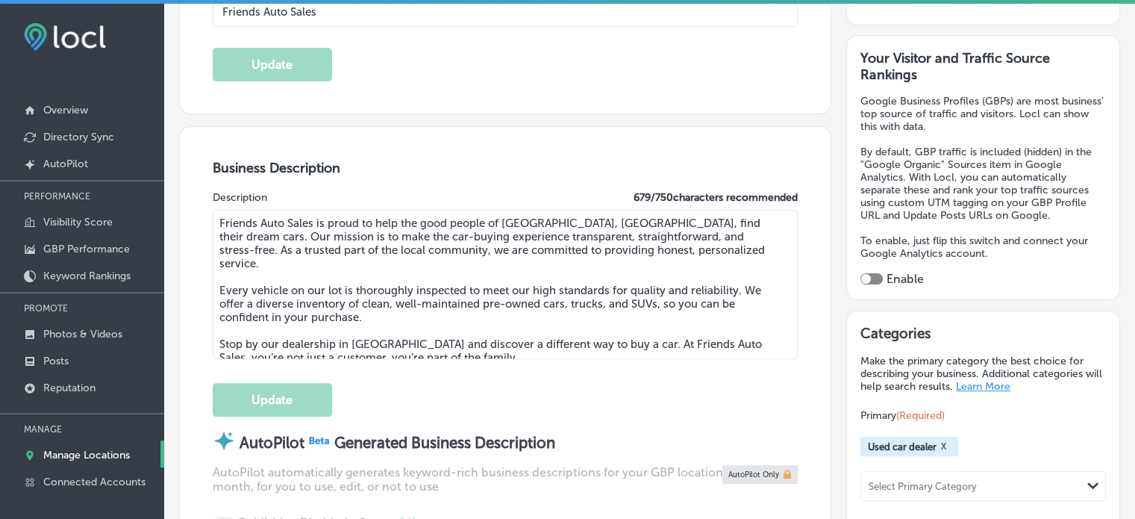
click at [866, 275] on div at bounding box center [872, 278] width 22 height 11
checkbox input "true"
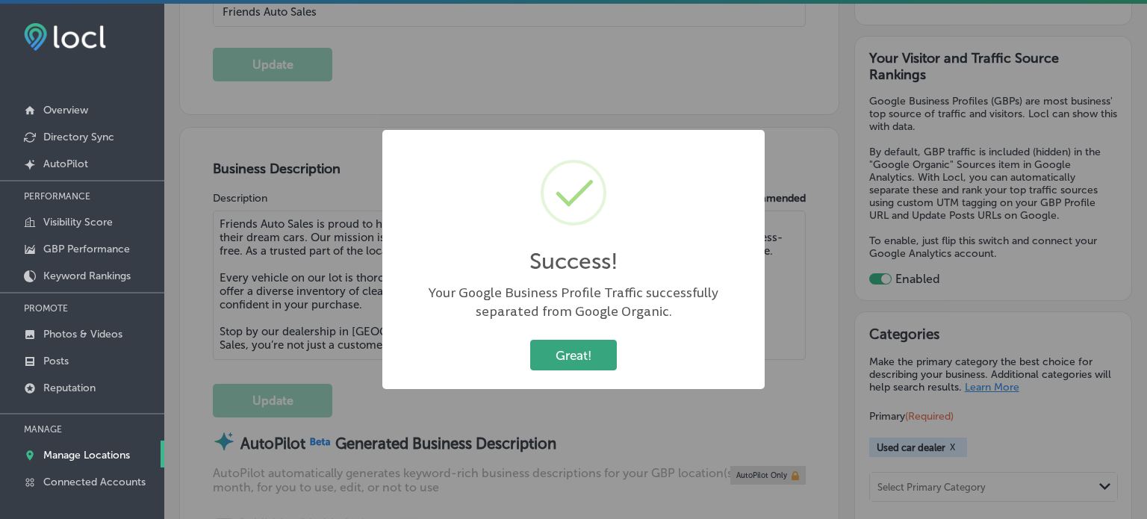
click at [597, 347] on button "Great!" at bounding box center [573, 355] width 87 height 31
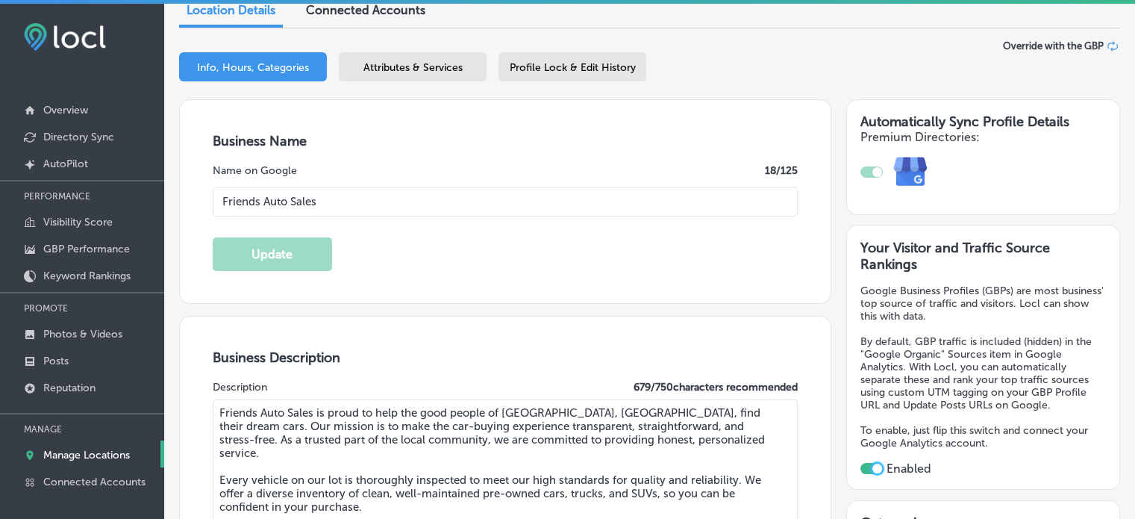
scroll to position [0, 0]
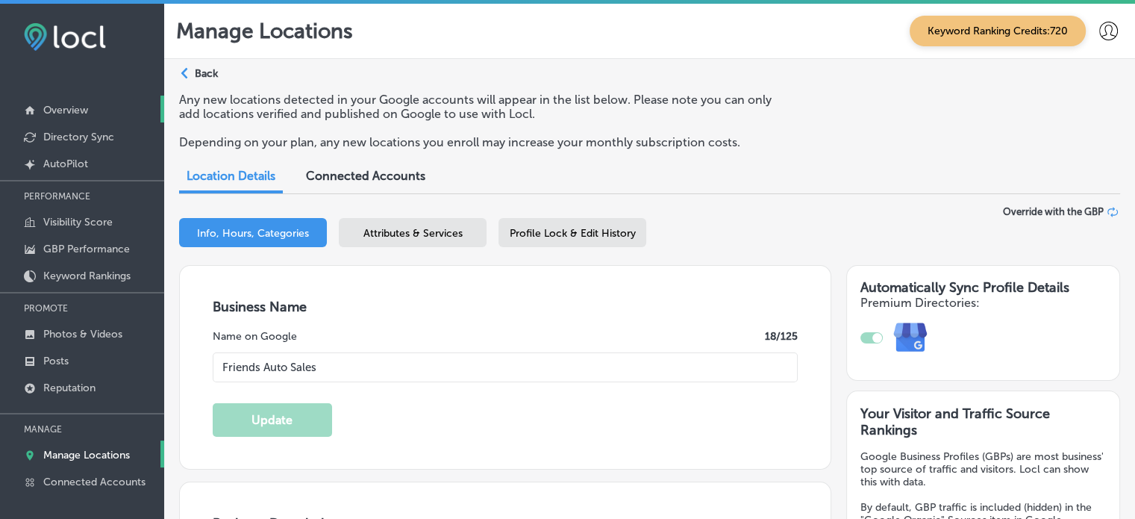
click at [50, 105] on p "Overview" at bounding box center [65, 110] width 45 height 13
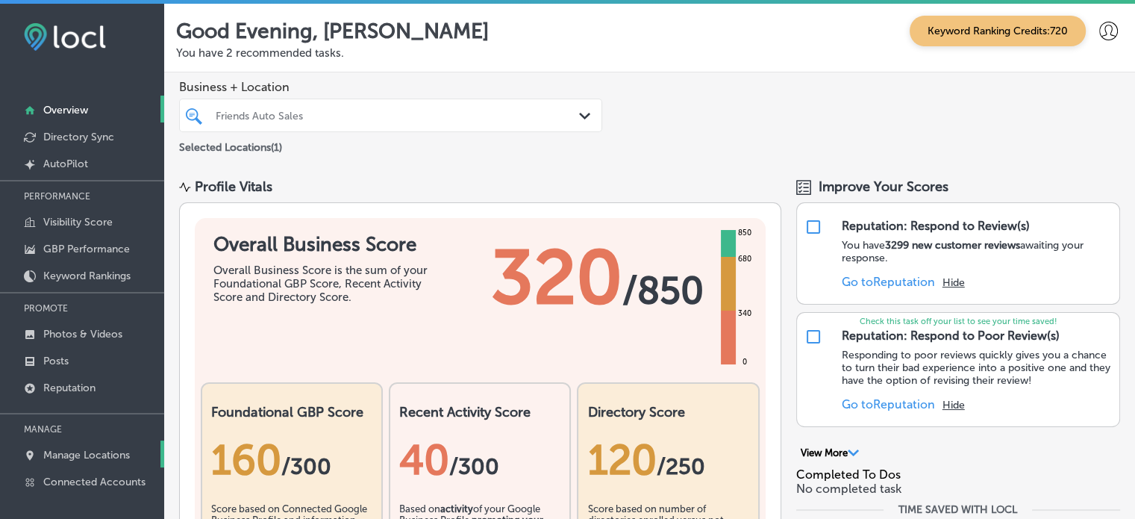
click at [86, 454] on p "Manage Locations" at bounding box center [86, 455] width 87 height 13
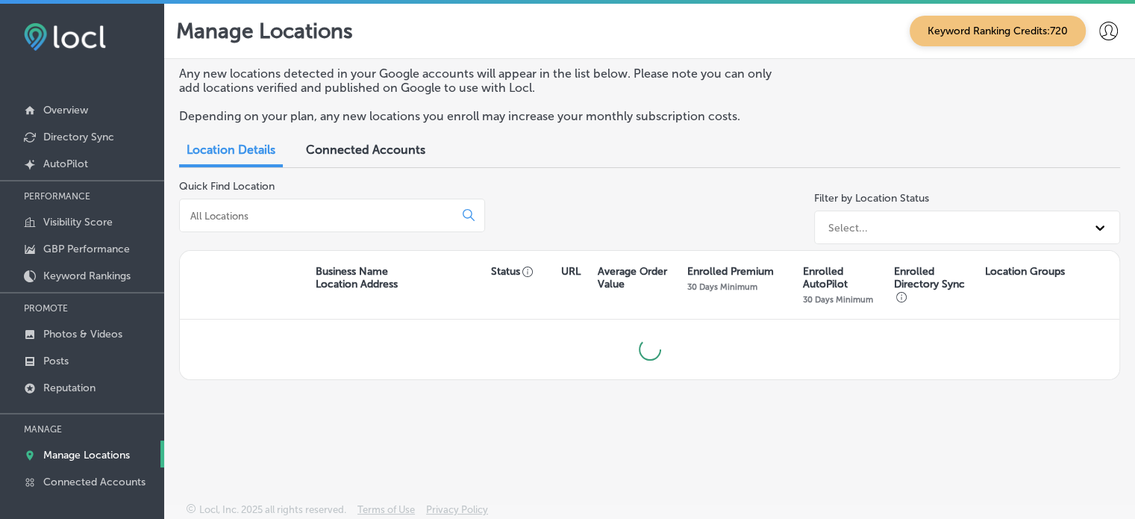
click at [352, 218] on input at bounding box center [320, 215] width 262 height 13
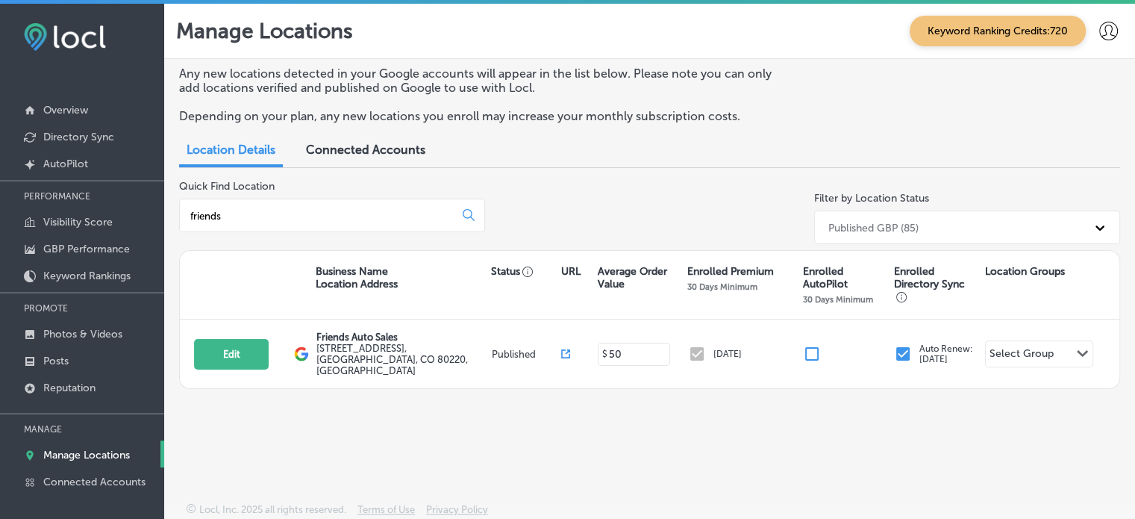
type input "friends"
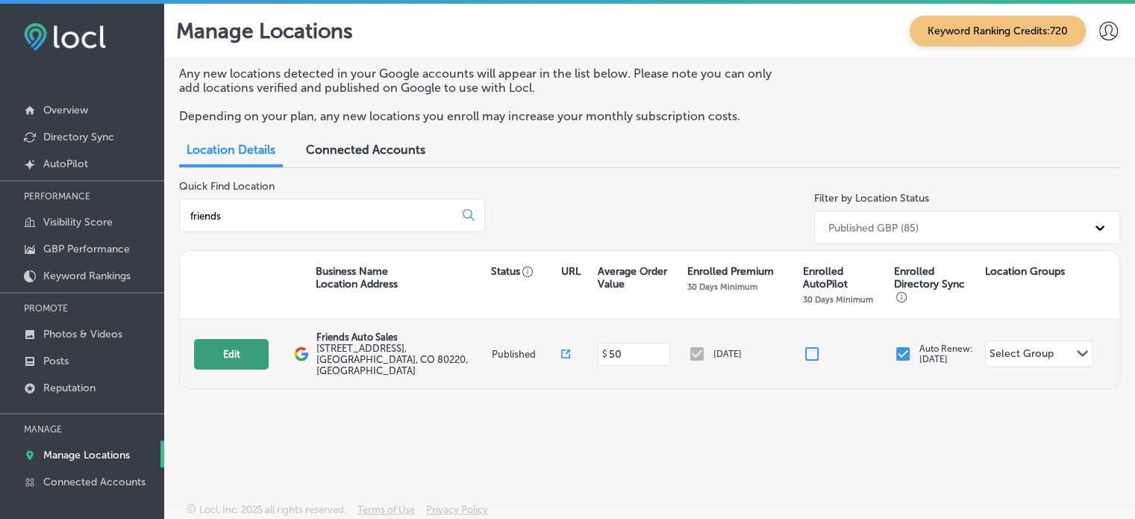
click at [246, 341] on button "Edit" at bounding box center [231, 354] width 75 height 31
select select "US"
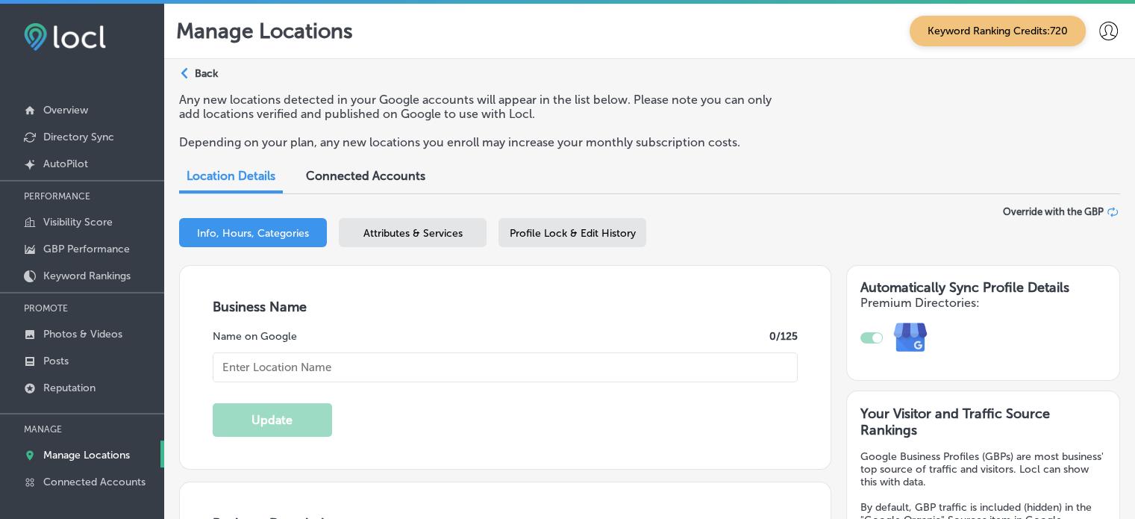
checkbox input "true"
type input "Friends Auto Sales"
type input "[STREET_ADDRESS]"
type input "[GEOGRAPHIC_DATA]"
type input "80220"
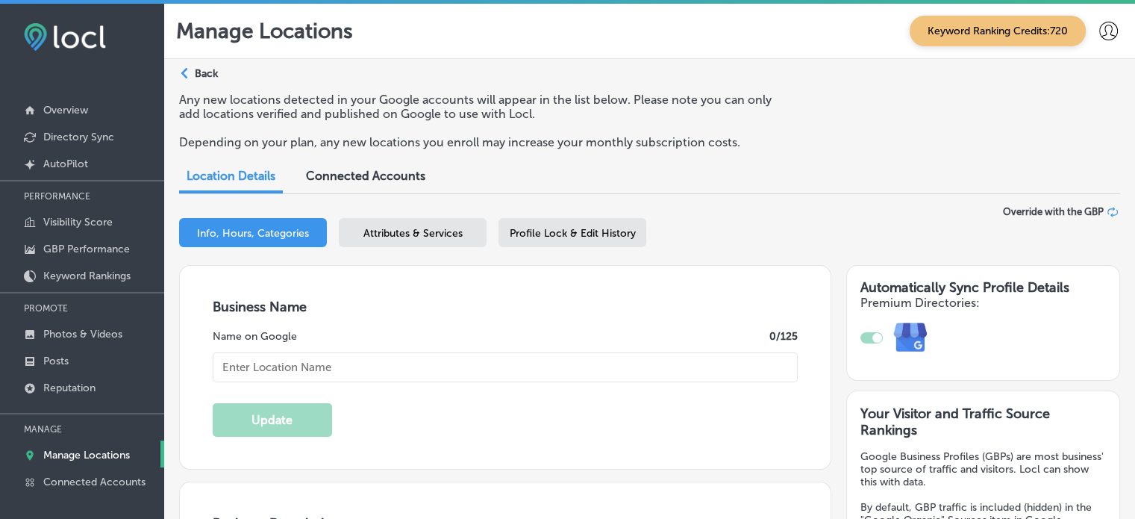
type input "US"
type input "[URL][DOMAIN_NAME]"
type textarea "Friends Auto Sales is proud to help the good people of [GEOGRAPHIC_DATA], [GEOG…"
type input "[PHONE_NUMBER]"
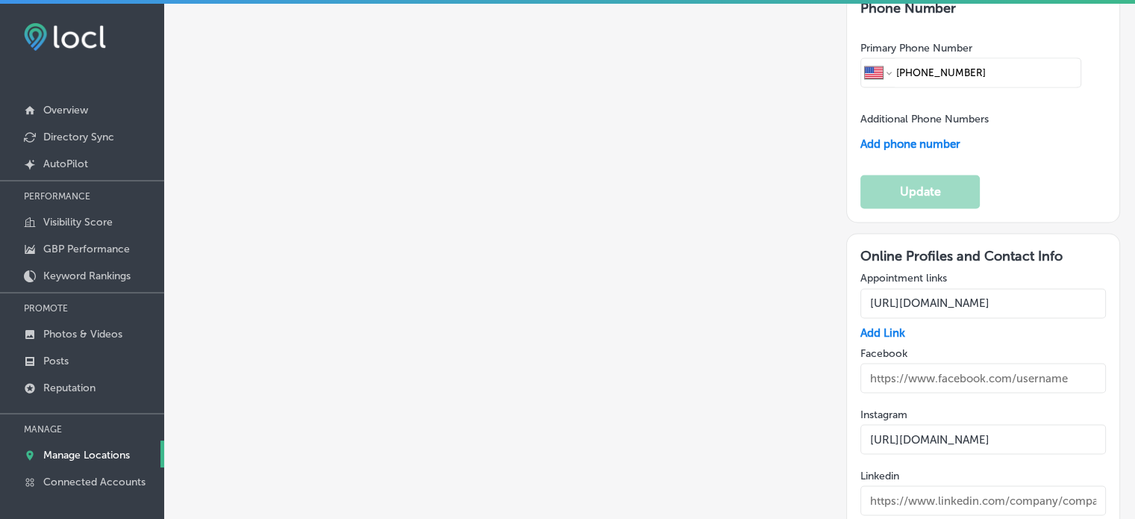
scroll to position [2490, 0]
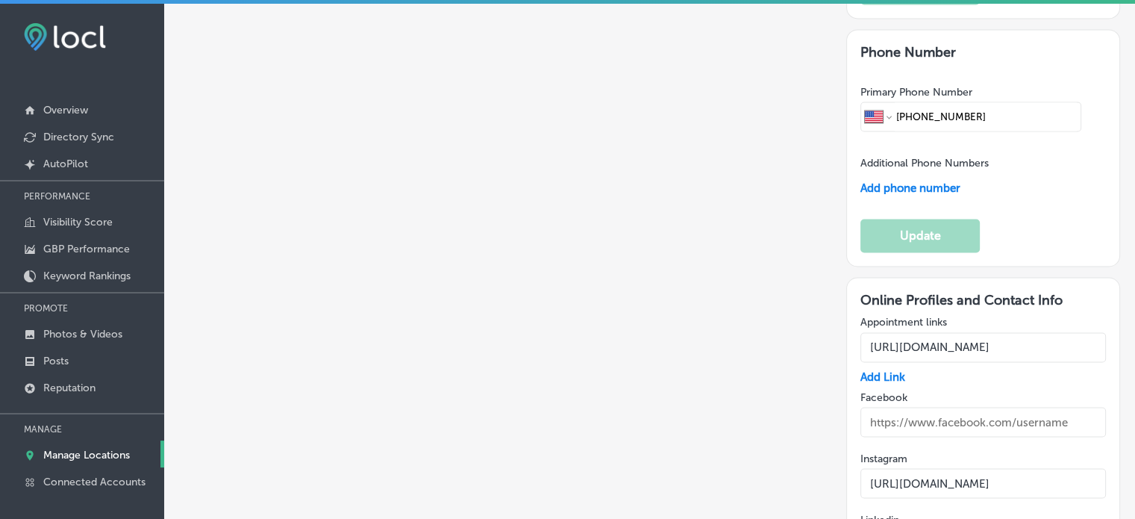
click at [950, 407] on input "text" at bounding box center [984, 422] width 246 height 30
paste input "[URL][DOMAIN_NAME]?"
drag, startPoint x: 982, startPoint y: 96, endPoint x: 1146, endPoint y: 84, distance: 164.7
click at [1135, 84] on html "iconmonstr-menu-thin copy Created with Sketch. Overview Directory Sync Created …" at bounding box center [567, 270] width 1135 height 540
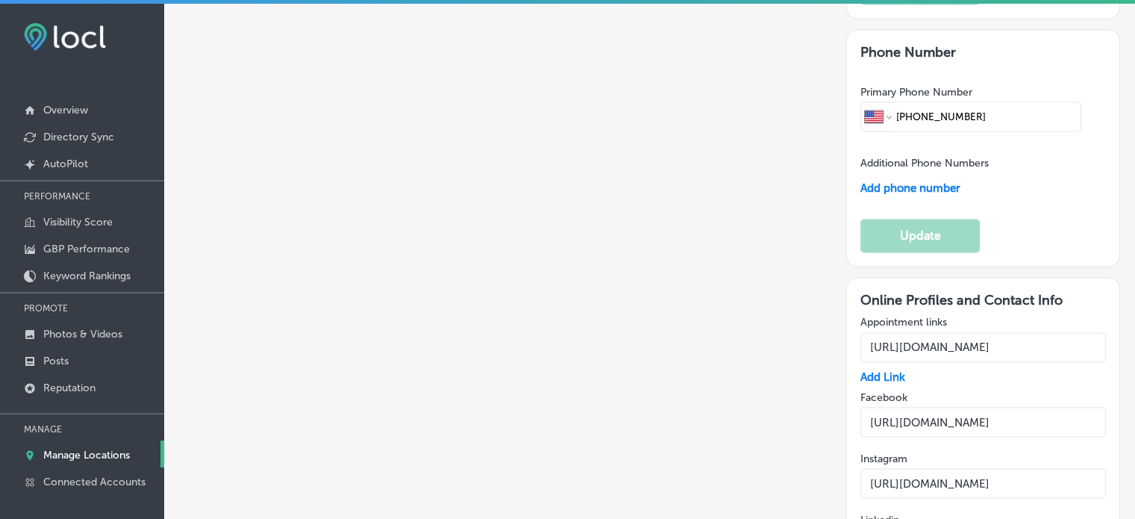
type input "[URL][DOMAIN_NAME]"
drag, startPoint x: 1000, startPoint y: 160, endPoint x: 1146, endPoint y: 160, distance: 145.6
click at [1135, 160] on html "iconmonstr-menu-thin copy Created with Sketch. Overview Directory Sync Created …" at bounding box center [567, 270] width 1135 height 540
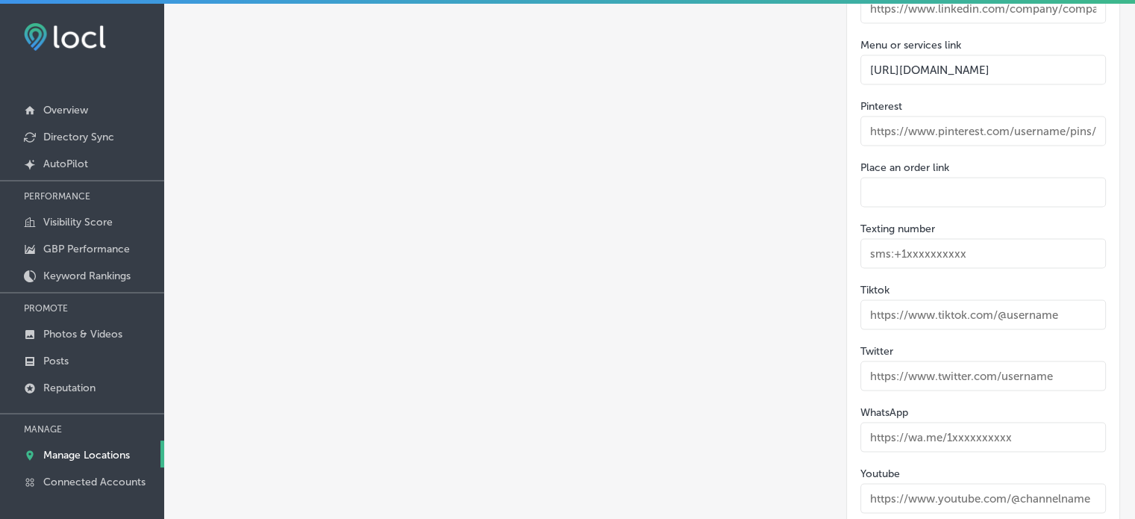
scroll to position [0, 0]
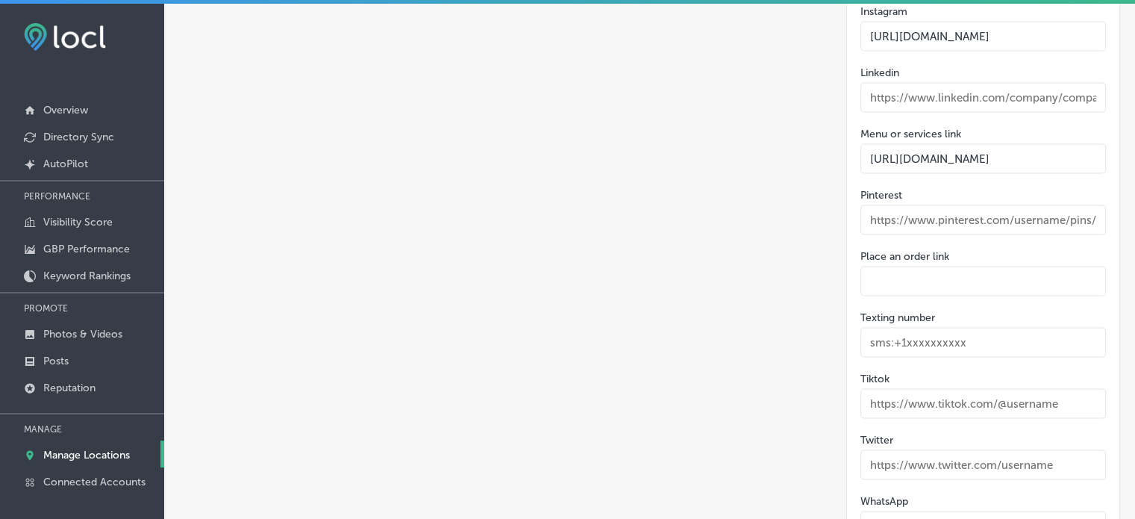
scroll to position [2936, 0]
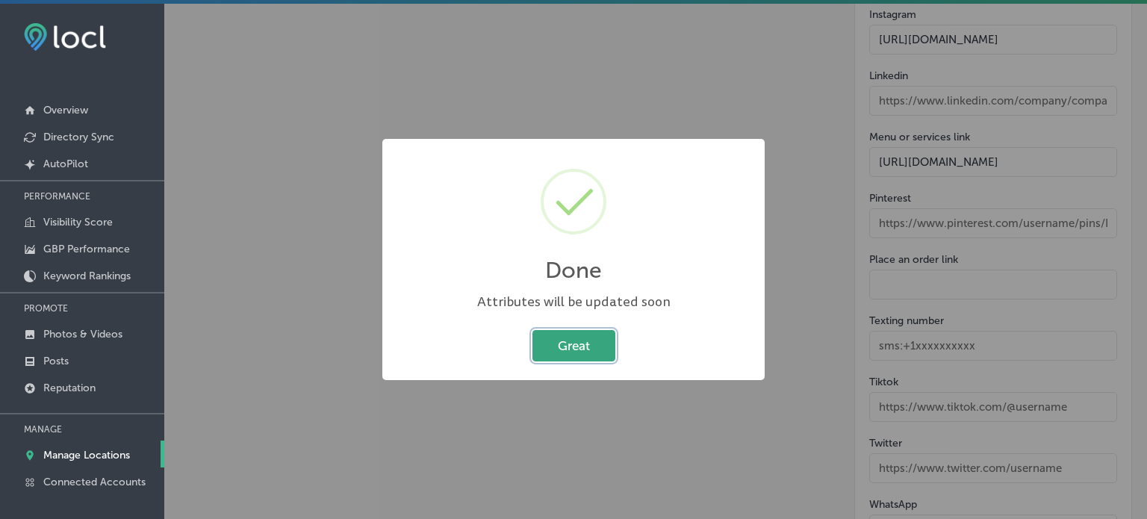
click at [569, 344] on button "Great" at bounding box center [573, 345] width 83 height 31
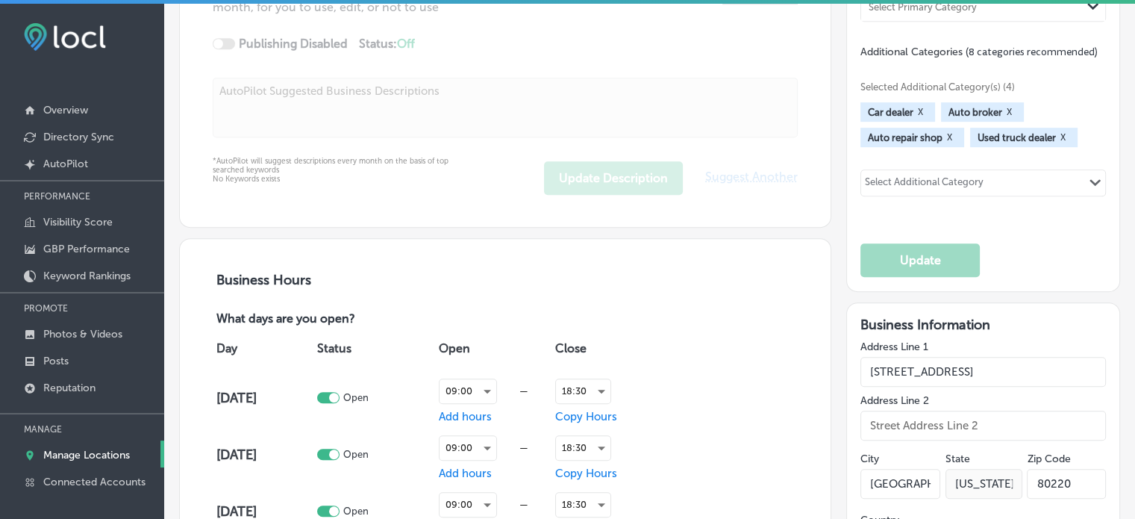
scroll to position [696, 0]
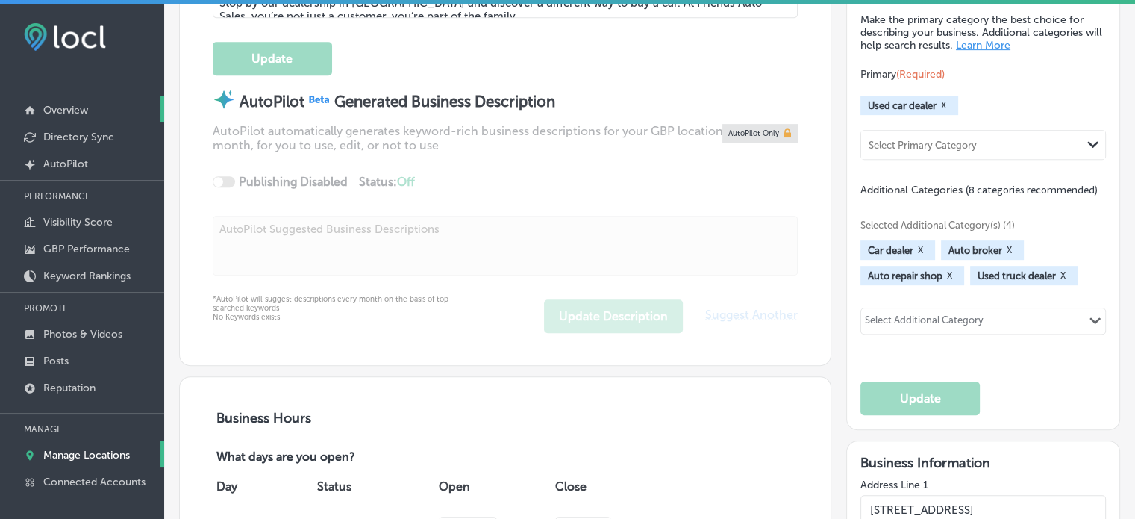
click at [54, 113] on p "Overview" at bounding box center [65, 110] width 45 height 13
